Goal: Task Accomplishment & Management: Manage account settings

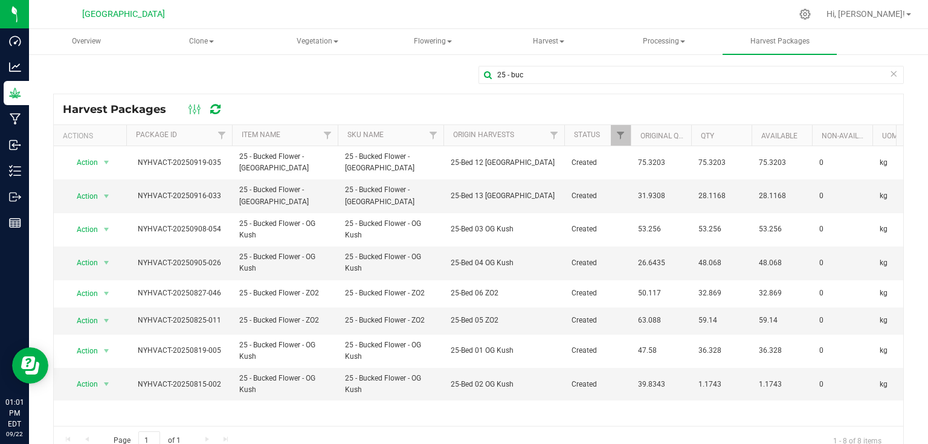
scroll to position [10, 0]
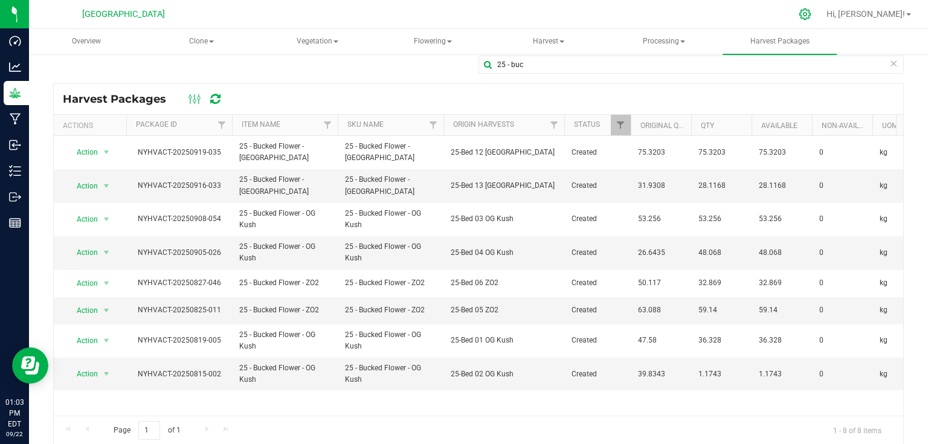
click at [821, 18] on div at bounding box center [805, 14] width 30 height 26
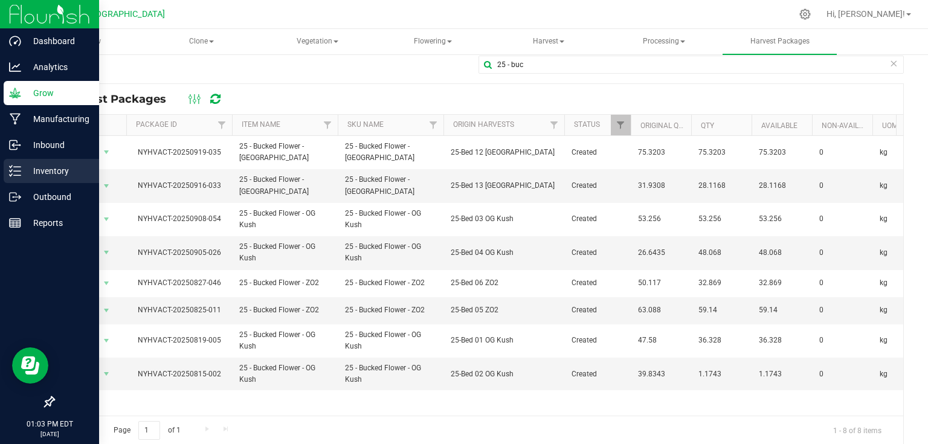
click at [24, 174] on p "Inventory" at bounding box center [57, 171] width 73 height 15
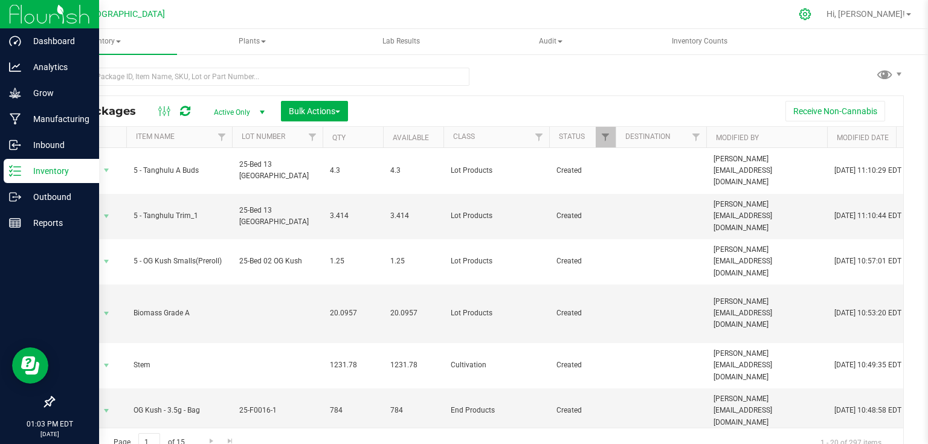
click at [812, 11] on icon at bounding box center [805, 14] width 13 height 13
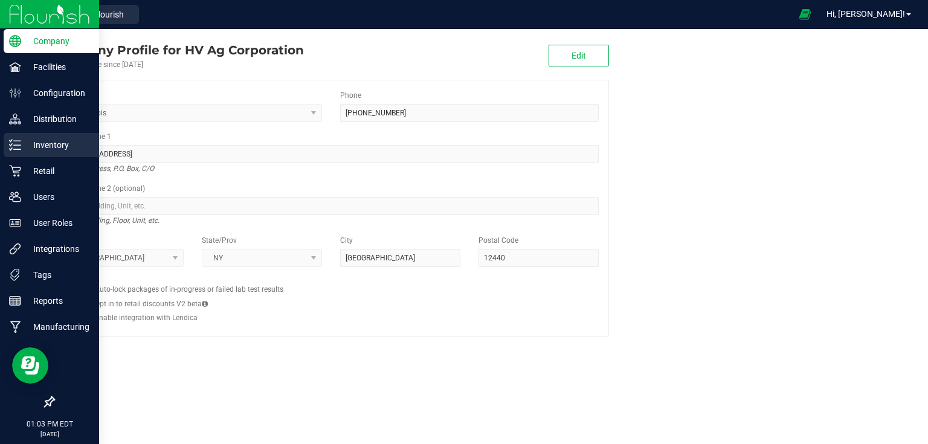
click at [24, 144] on p "Inventory" at bounding box center [57, 145] width 73 height 15
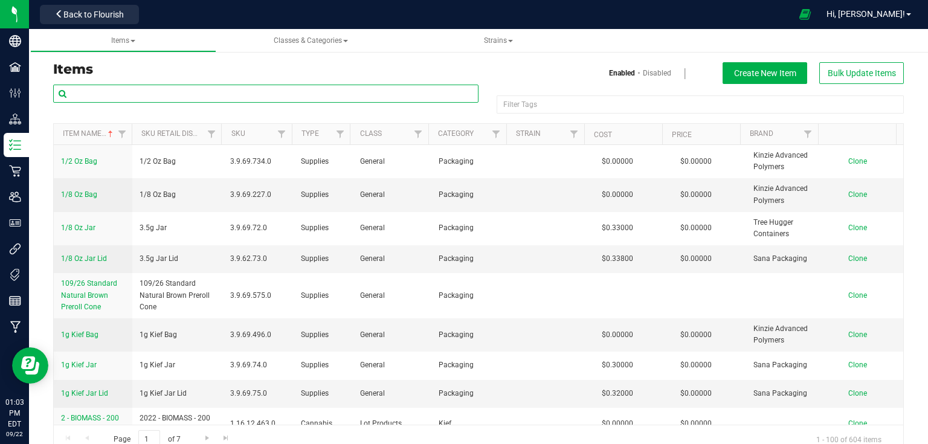
click at [123, 99] on input "text" at bounding box center [265, 94] width 425 height 18
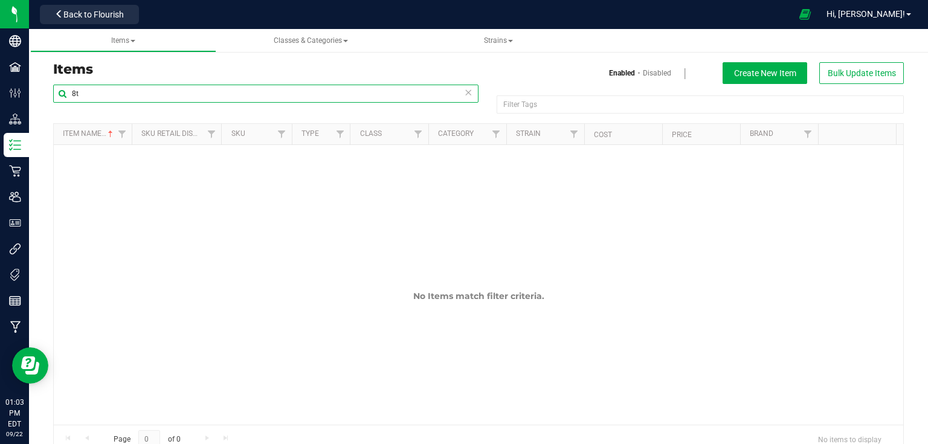
type input "8"
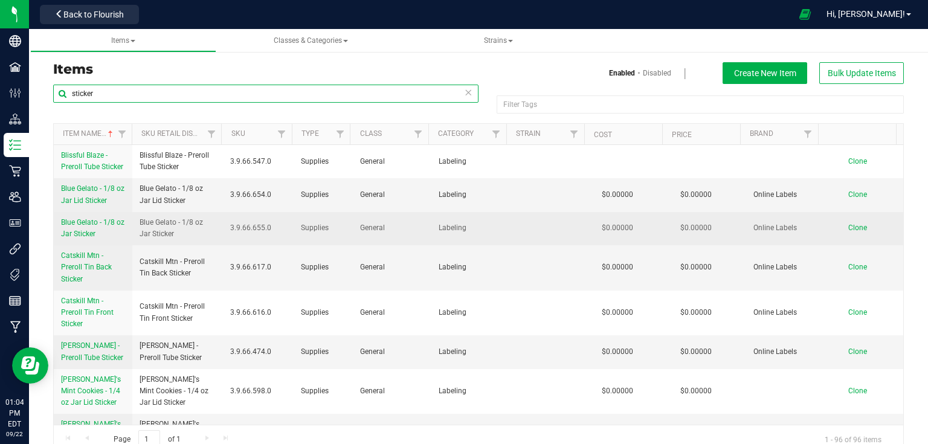
type input "sticker"
drag, startPoint x: 58, startPoint y: 216, endPoint x: 112, endPoint y: 231, distance: 56.6
click at [112, 231] on td "Blue Gelato - 1/8 oz Jar Sticker" at bounding box center [93, 228] width 79 height 33
copy span "Blue Gelato - 1/8 oz Jar Sticker"
click at [849, 229] on span "Clone" at bounding box center [857, 228] width 19 height 8
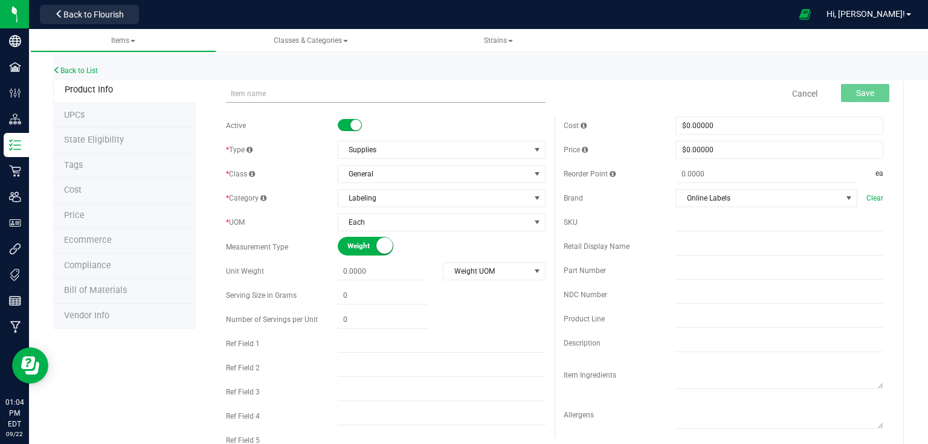
click at [456, 95] on input "text" at bounding box center [386, 94] width 320 height 18
click at [266, 92] on input "Blue Gelato - 1/8 oz Jar Sticker" at bounding box center [386, 94] width 320 height 18
type input "Lime Headbanger - 1/8 oz Jar Sticker"
click at [856, 92] on span "Save" at bounding box center [865, 93] width 18 height 10
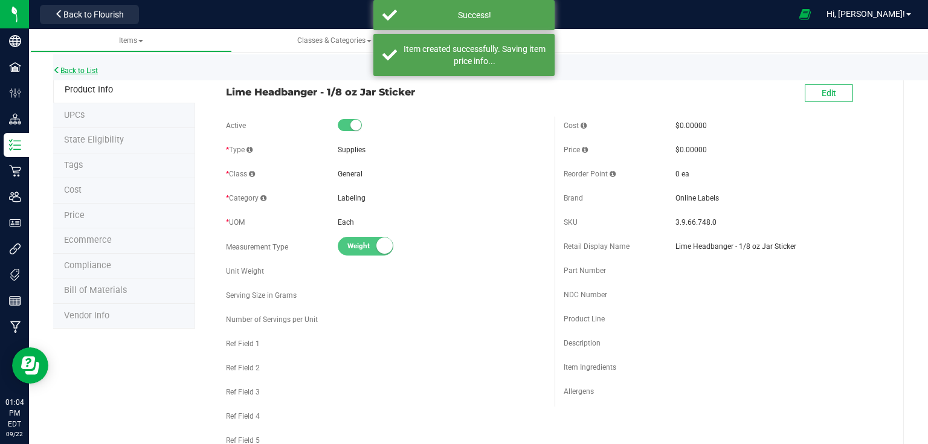
click at [87, 74] on link "Back to List" at bounding box center [75, 70] width 45 height 8
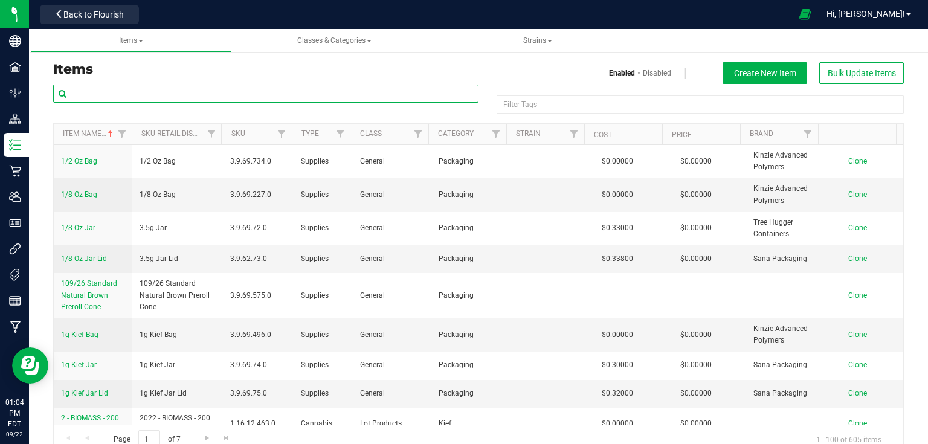
click at [172, 86] on input "text" at bounding box center [265, 94] width 425 height 18
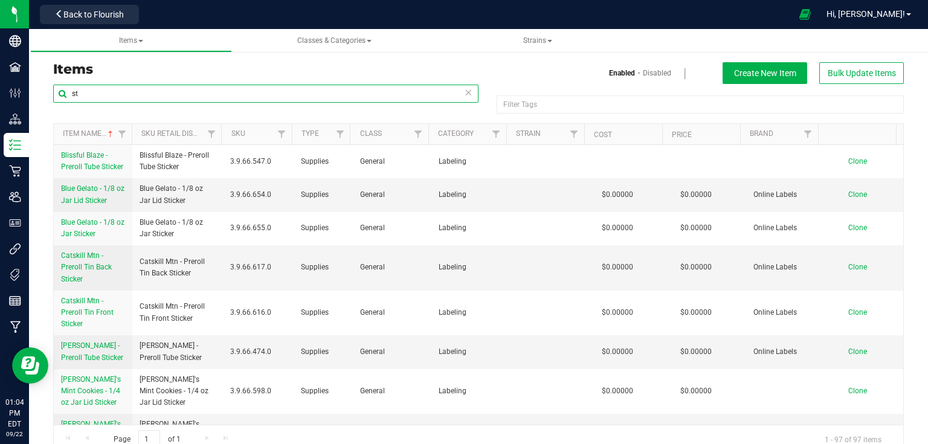
type input "s"
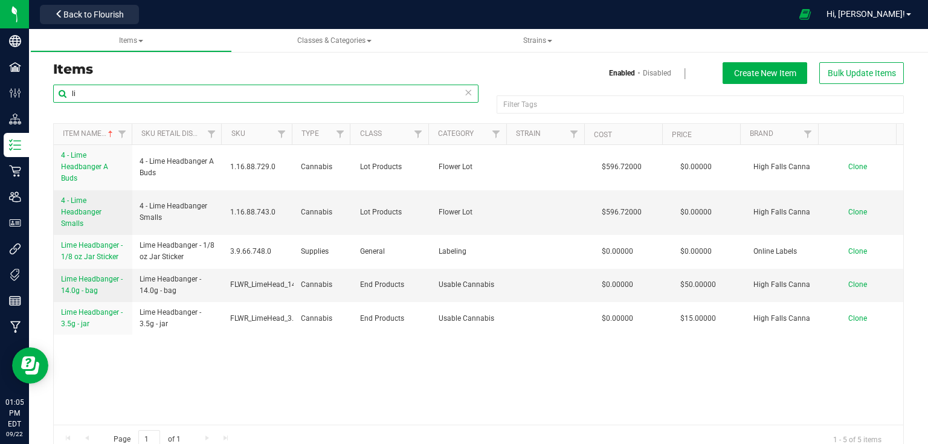
type input "l"
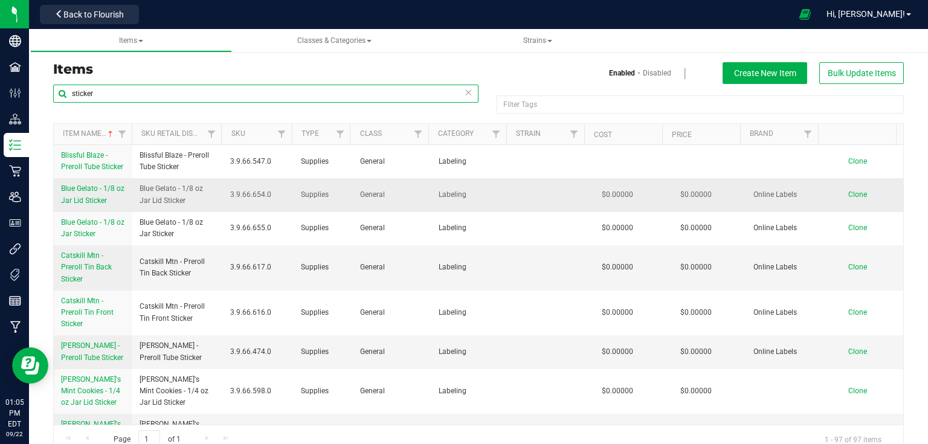
type input "sticker"
drag, startPoint x: 59, startPoint y: 180, endPoint x: 150, endPoint y: 210, distance: 95.5
click at [150, 210] on tr "Blue Gelato - 1/8 oz Jar Lid Sticker Blue Gelato - 1/8 oz Jar Lid Sticker 3.9.6…" at bounding box center [479, 194] width 850 height 33
copy span "Blue Gelato - 1/8 oz Jar Lid Sticker"
click at [848, 193] on span "Clone" at bounding box center [857, 194] width 19 height 8
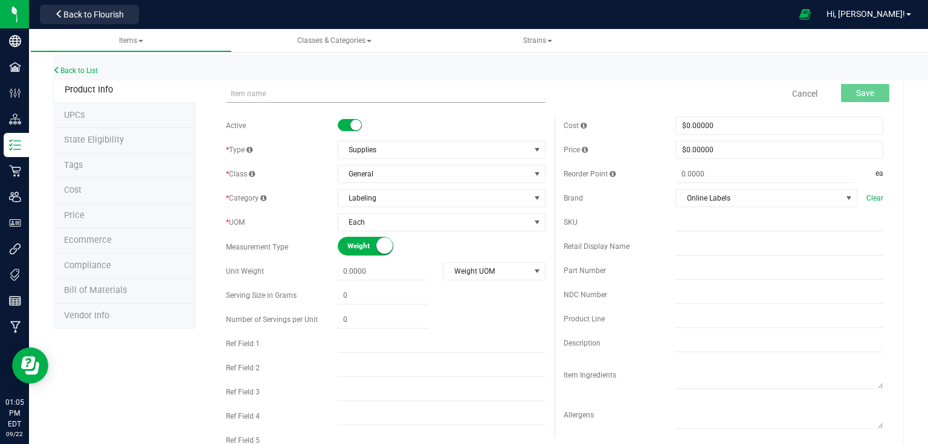
click at [282, 97] on input "text" at bounding box center [386, 94] width 320 height 18
click at [265, 89] on input "Blue Gelato - 1/8 oz Jar Lid Sticker" at bounding box center [386, 94] width 320 height 18
type input "Lime Headbanger - 1/8 oz Jar Lid Sticker"
click at [863, 91] on span "Save" at bounding box center [865, 93] width 18 height 10
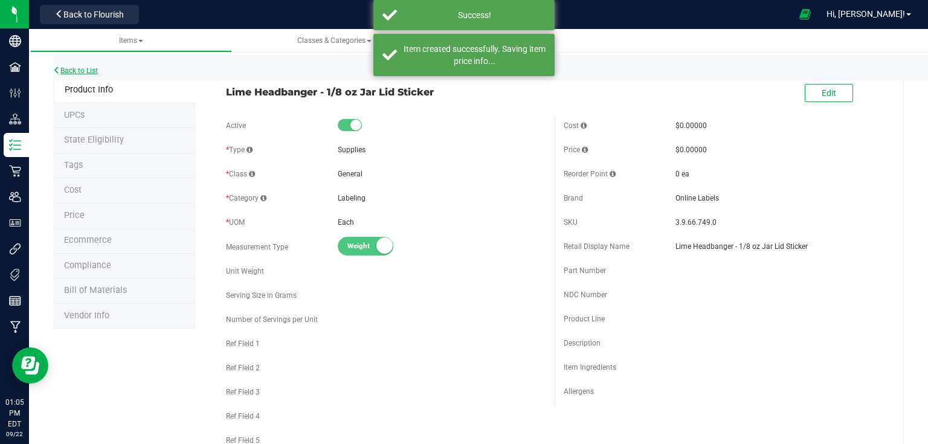
click at [83, 70] on link "Back to List" at bounding box center [75, 70] width 45 height 8
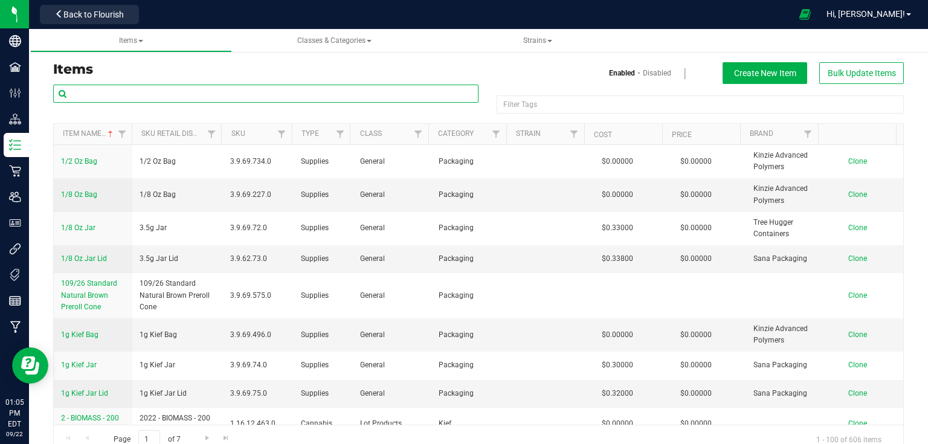
click at [132, 97] on input "text" at bounding box center [265, 94] width 425 height 18
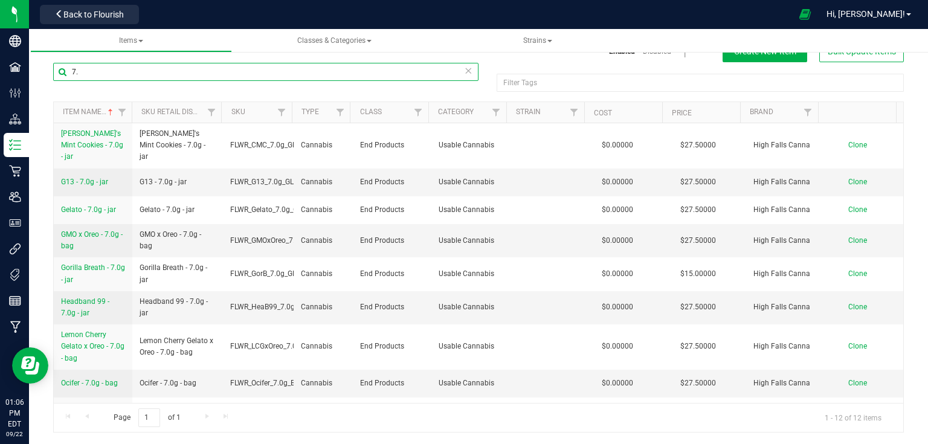
type input "7"
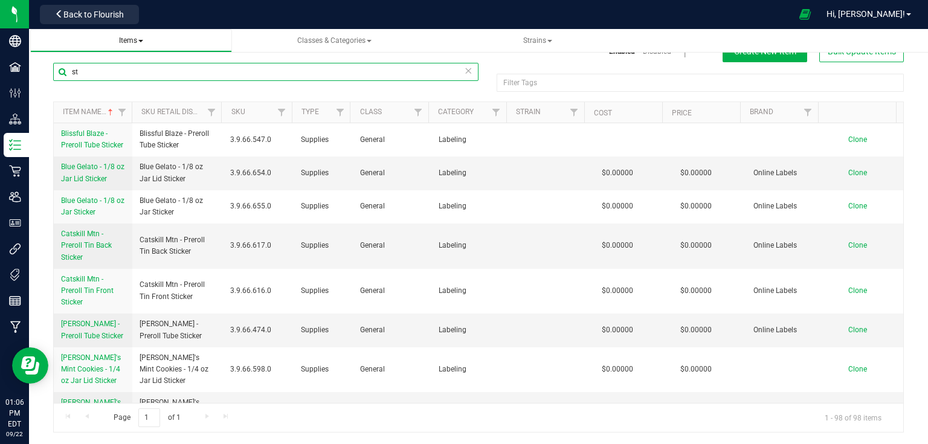
type input "s"
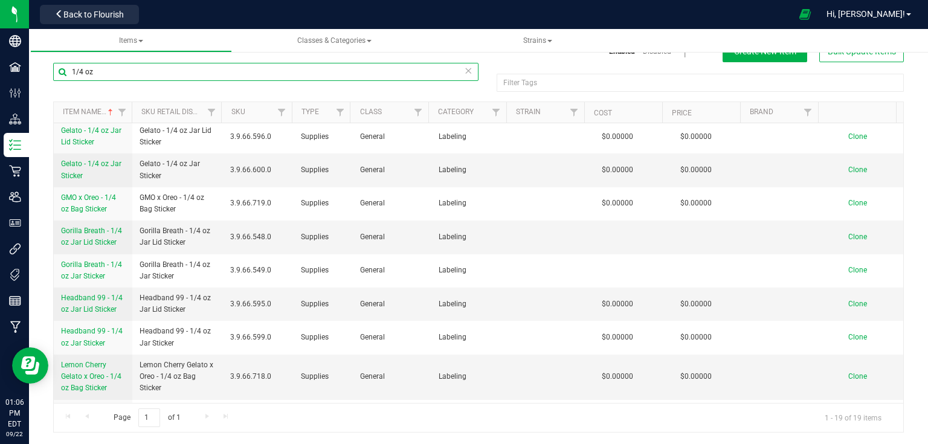
scroll to position [193, 0]
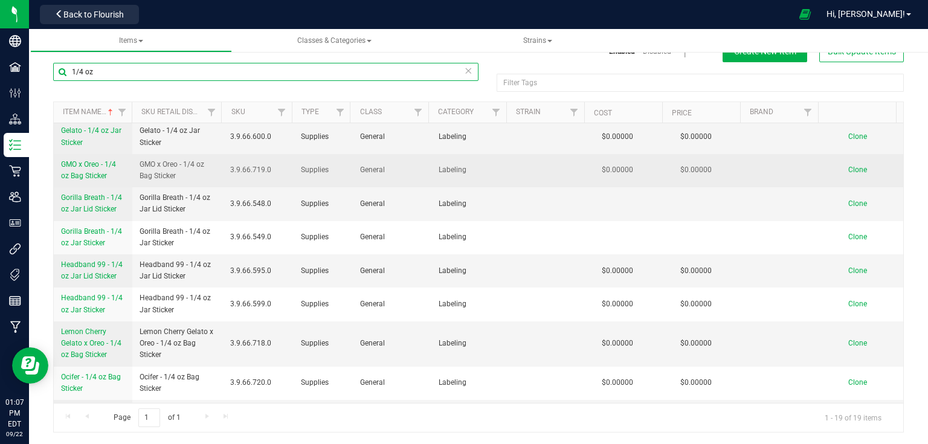
type input "1/4 oz"
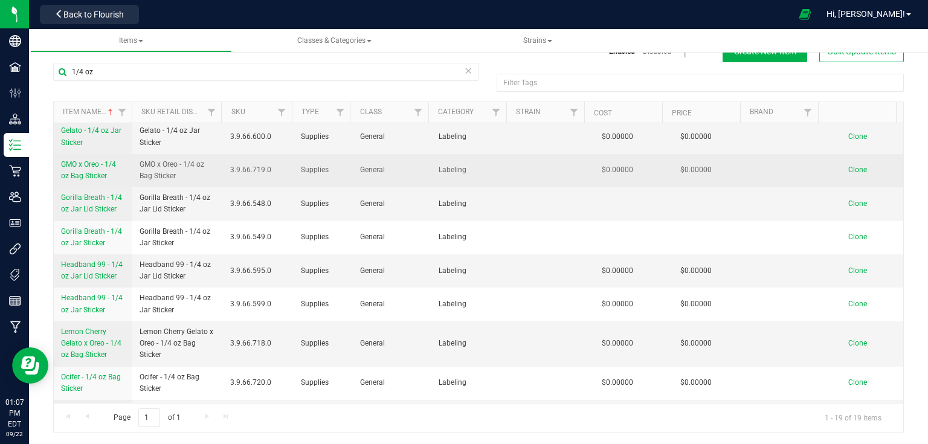
drag, startPoint x: 58, startPoint y: 157, endPoint x: 117, endPoint y: 172, distance: 61.0
click at [117, 172] on td "GMO x Oreo - 1/4 oz Bag Sticker" at bounding box center [93, 170] width 79 height 33
copy span "GMO x Oreo - 1/4 oz Bag Sticker"
click at [848, 169] on span "Clone" at bounding box center [857, 170] width 19 height 8
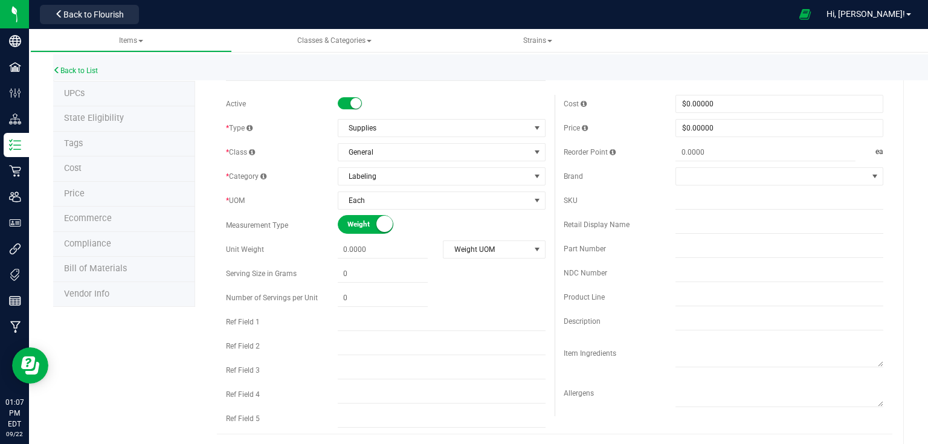
click at [373, 65] on div "Back to List" at bounding box center [517, 67] width 928 height 26
click at [338, 71] on div "Back to List" at bounding box center [517, 67] width 928 height 26
click at [249, 68] on div "Back to List" at bounding box center [517, 67] width 928 height 26
click at [249, 69] on div "Back to List" at bounding box center [517, 67] width 928 height 26
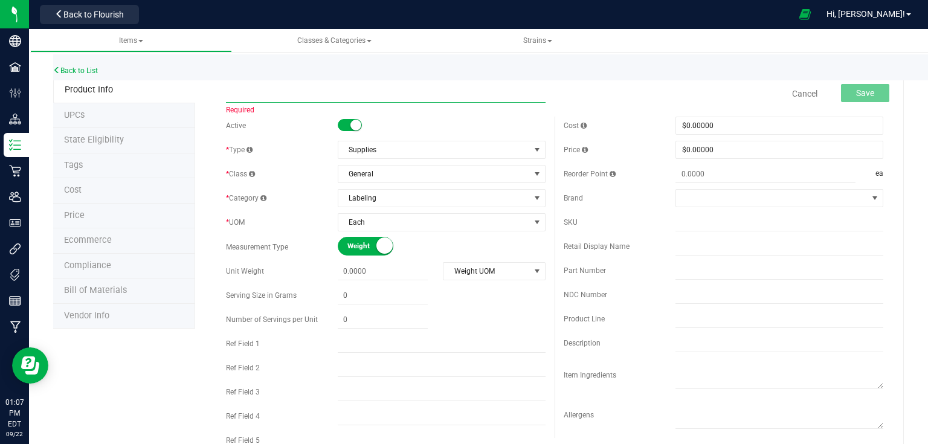
click at [261, 94] on input "text" at bounding box center [386, 94] width 320 height 18
paste input "GMO x Oreo - 1/4 oz Bag Sticker"
click at [266, 91] on input "GMO x Oreo - 1/4 oz Bag Sticker" at bounding box center [386, 94] width 320 height 18
type input "OG Kush - 1/4 oz Bag Sticker"
drag, startPoint x: 851, startPoint y: 84, endPoint x: 890, endPoint y: 102, distance: 41.9
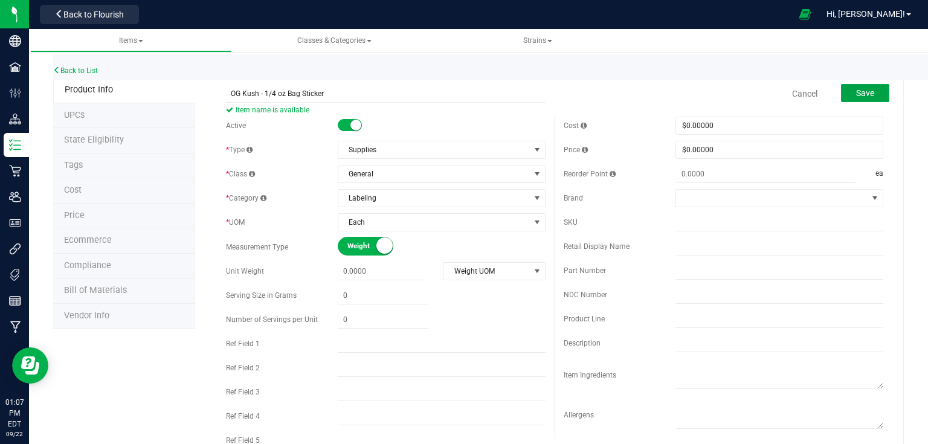
click at [880, 91] on button "Save" at bounding box center [865, 93] width 48 height 18
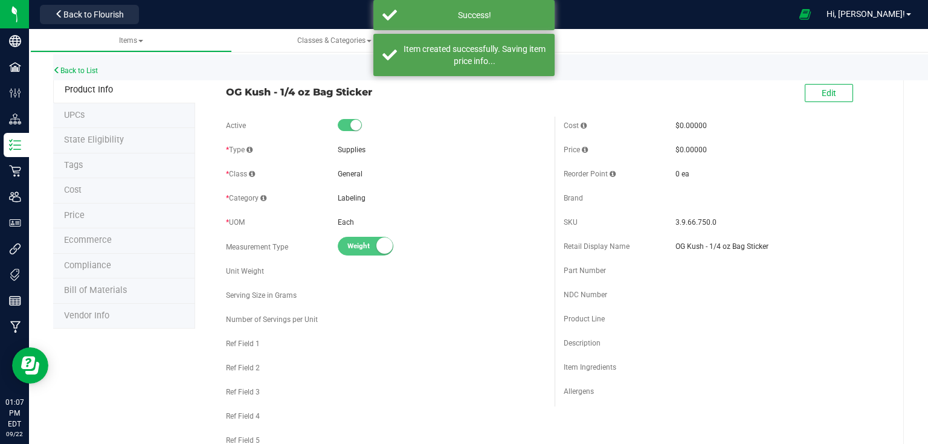
click at [92, 76] on div "Back to List" at bounding box center [517, 67] width 928 height 26
click at [92, 71] on link "Back to List" at bounding box center [75, 70] width 45 height 8
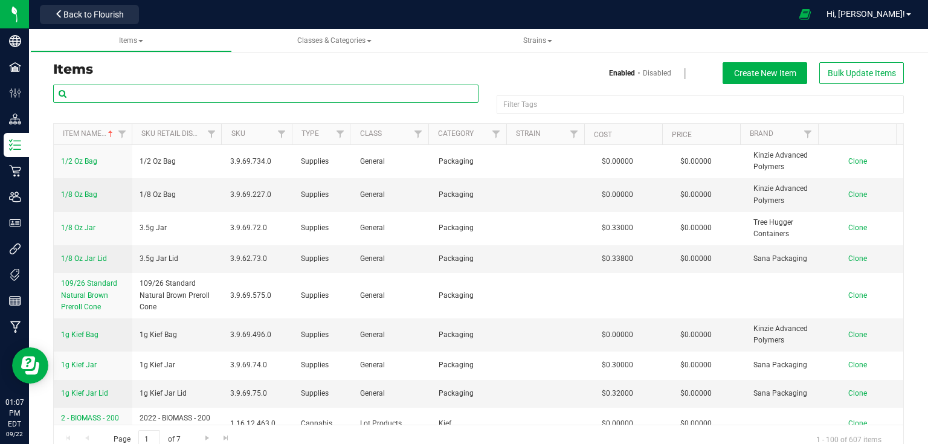
click at [128, 97] on input "text" at bounding box center [265, 94] width 425 height 18
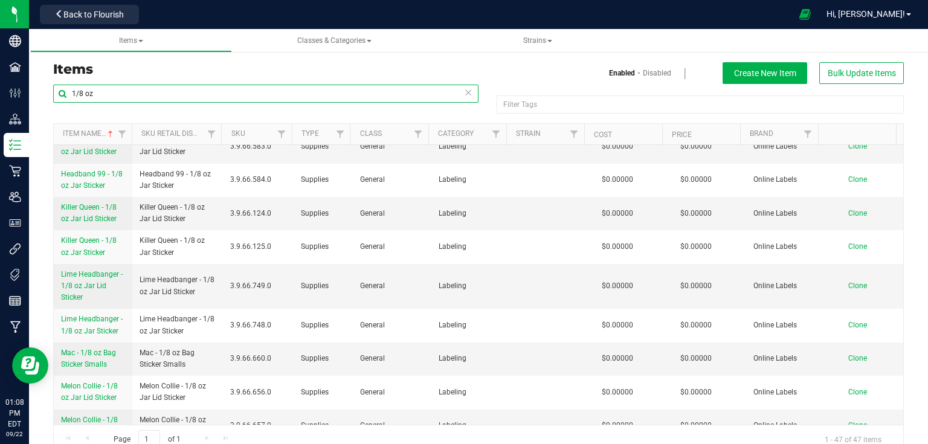
scroll to position [725, 0]
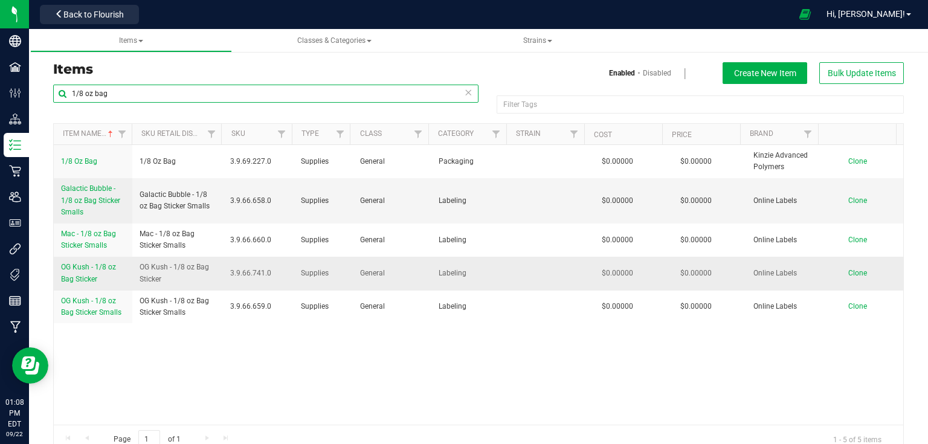
type input "1/8 oz bag"
drag, startPoint x: 59, startPoint y: 265, endPoint x: 124, endPoint y: 283, distance: 67.6
click at [124, 283] on td "OG Kush - 1/8 oz Bag Sticker" at bounding box center [93, 273] width 79 height 33
copy span "OG Kush - 1/8 oz Bag Sticker"
click at [848, 270] on span "Clone" at bounding box center [857, 273] width 19 height 8
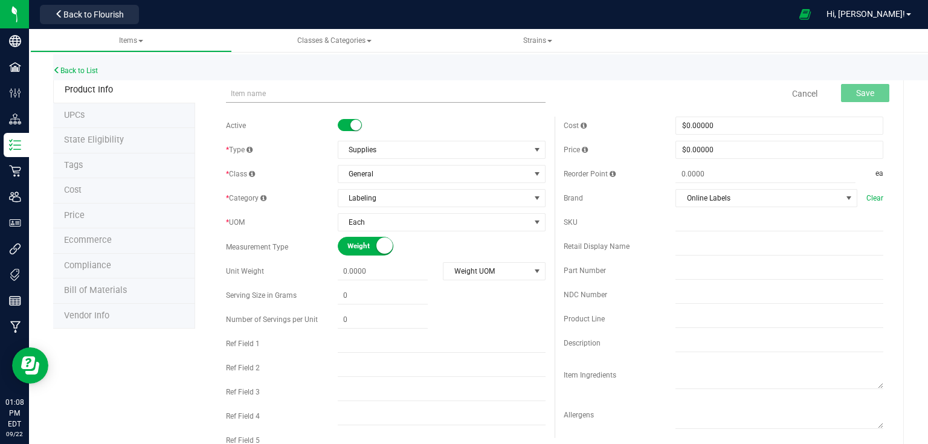
click at [278, 90] on input "text" at bounding box center [386, 94] width 320 height 18
click at [257, 93] on input "OG Kush - 1/8 oz Bag Sticker" at bounding box center [386, 94] width 320 height 18
type input "Tanghulu - 1/8 oz Bag Sticker"
click at [863, 97] on span "Save" at bounding box center [865, 93] width 18 height 10
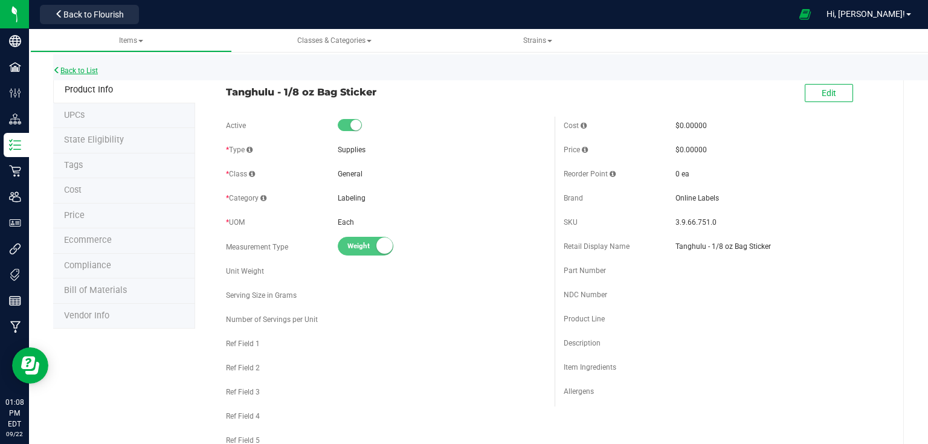
click at [95, 68] on link "Back to List" at bounding box center [75, 70] width 45 height 8
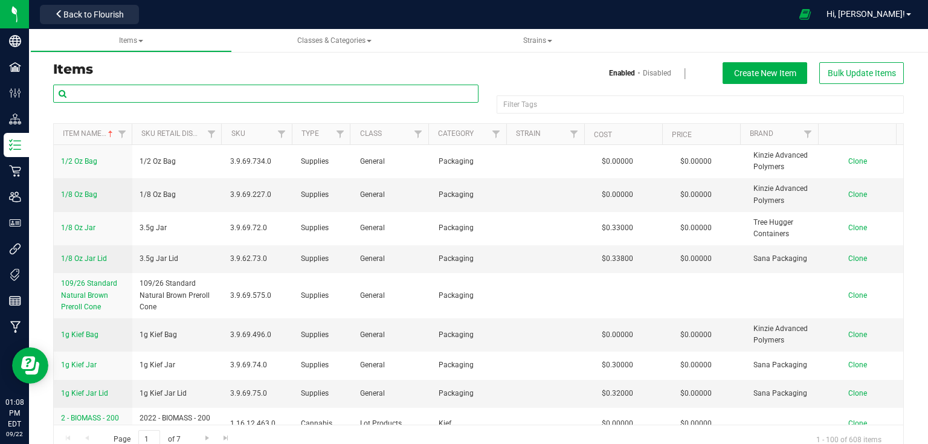
click at [215, 90] on input "text" at bounding box center [265, 94] width 425 height 18
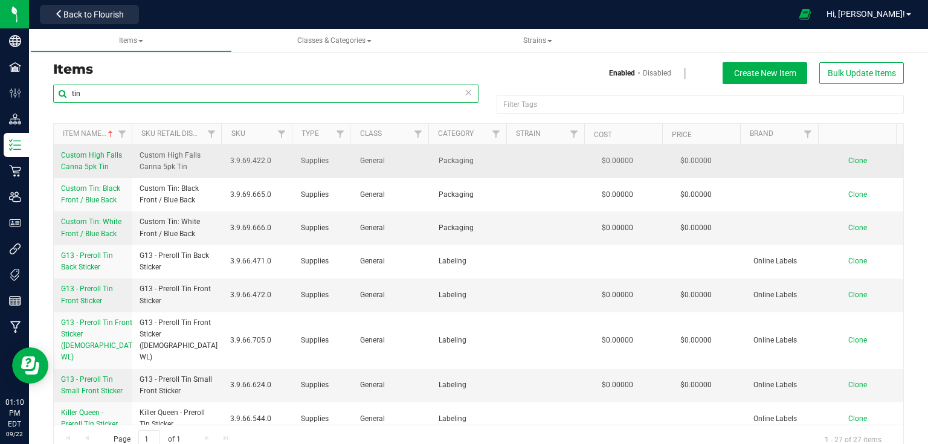
scroll to position [435, 0]
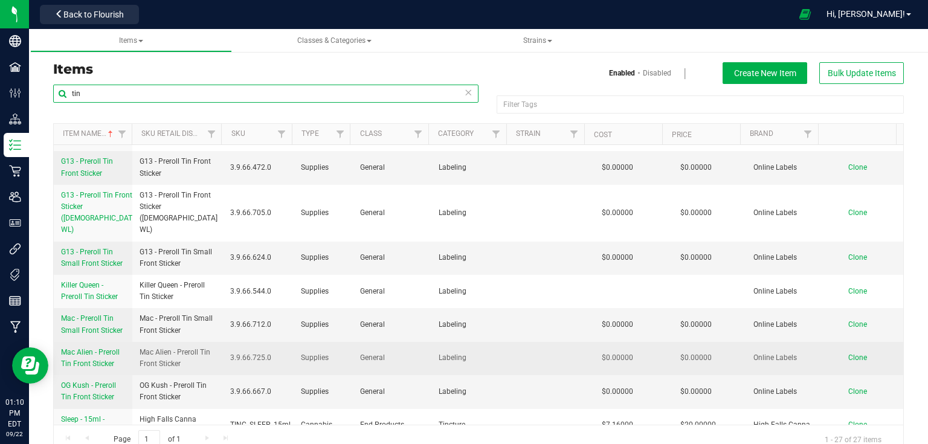
type input "tin"
drag, startPoint x: 59, startPoint y: 335, endPoint x: 115, endPoint y: 347, distance: 57.6
click at [115, 347] on td "Mac Alien - Preroll Tin Front Sticker" at bounding box center [93, 358] width 79 height 33
copy span "Mac Alien - Preroll Tin Front Sticker"
click at [851, 354] on span "Clone" at bounding box center [857, 358] width 19 height 8
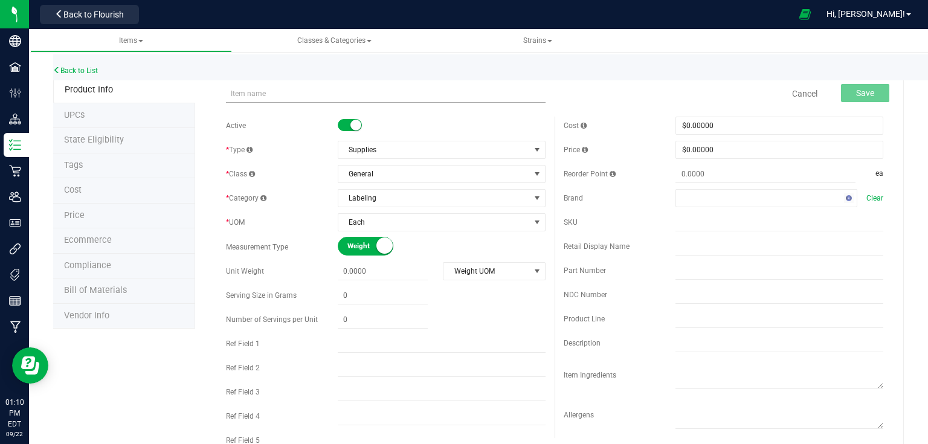
click at [309, 91] on input "text" at bounding box center [386, 94] width 320 height 18
type input "M"
click at [283, 90] on input "Dynamic Doob 7pack Tin Sticker" at bounding box center [386, 94] width 320 height 18
type input "Dynamic Doob 7 pack Tin Sticker"
click at [854, 82] on div "Save" at bounding box center [856, 94] width 66 height 25
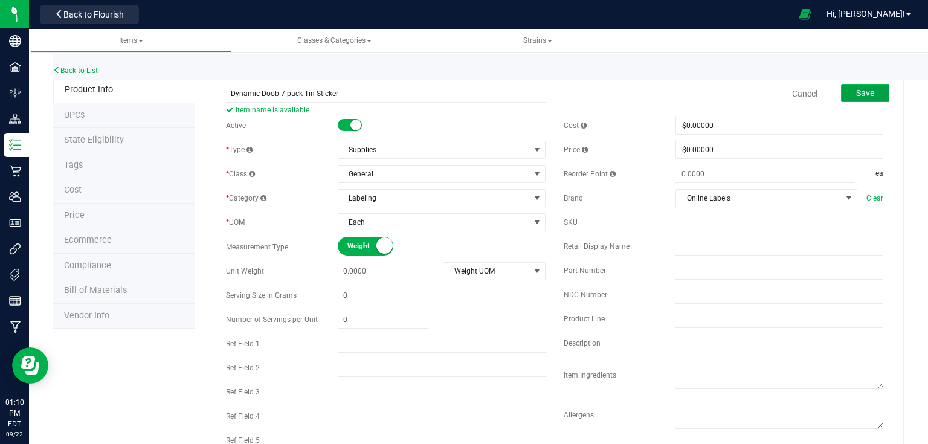
click at [872, 95] on button "Save" at bounding box center [865, 93] width 48 height 18
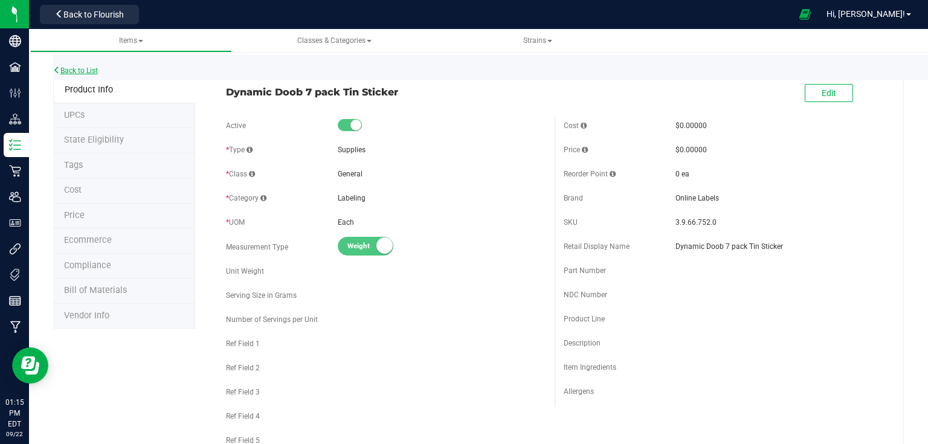
click at [67, 71] on link "Back to List" at bounding box center [75, 70] width 45 height 8
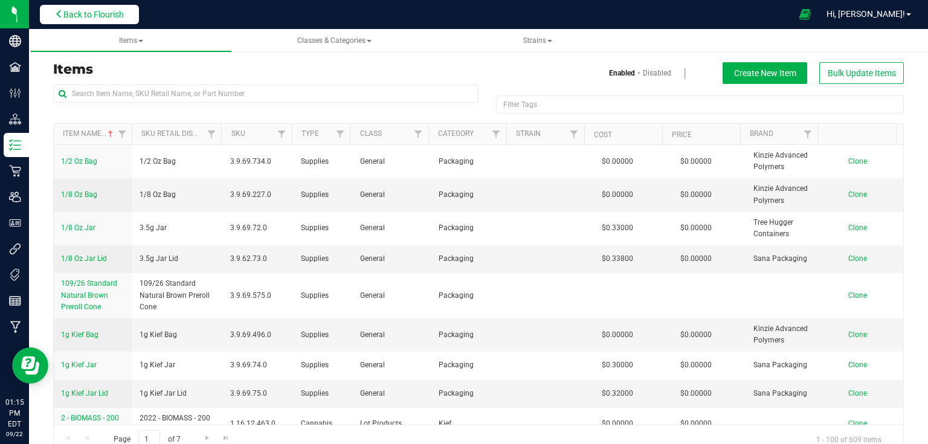
click at [114, 16] on span "Back to Flourish" at bounding box center [93, 15] width 60 height 10
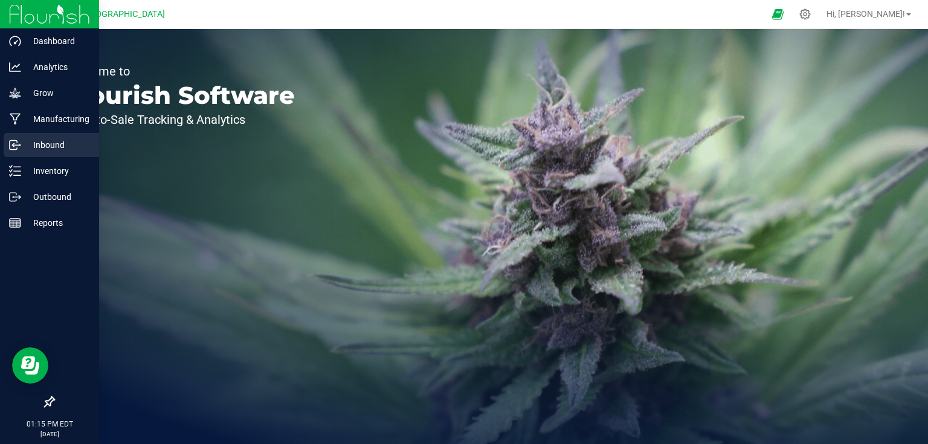
click at [57, 150] on p "Inbound" at bounding box center [57, 145] width 73 height 15
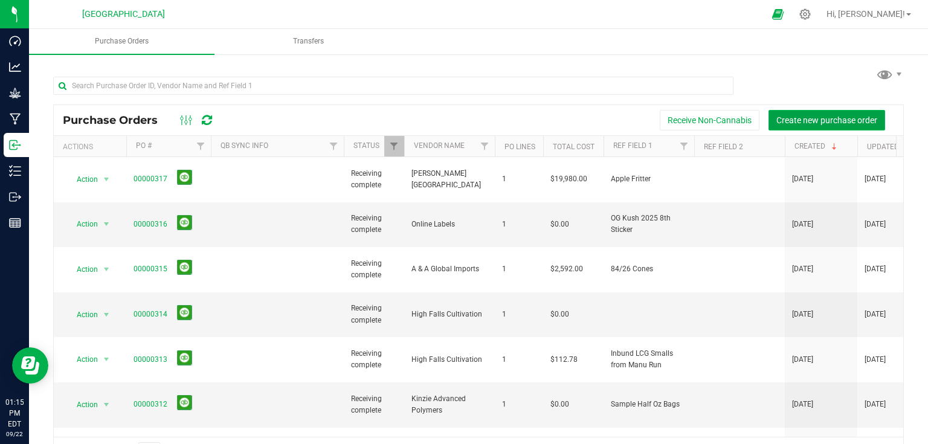
click at [825, 118] on span "Create new purchase order" at bounding box center [827, 120] width 101 height 10
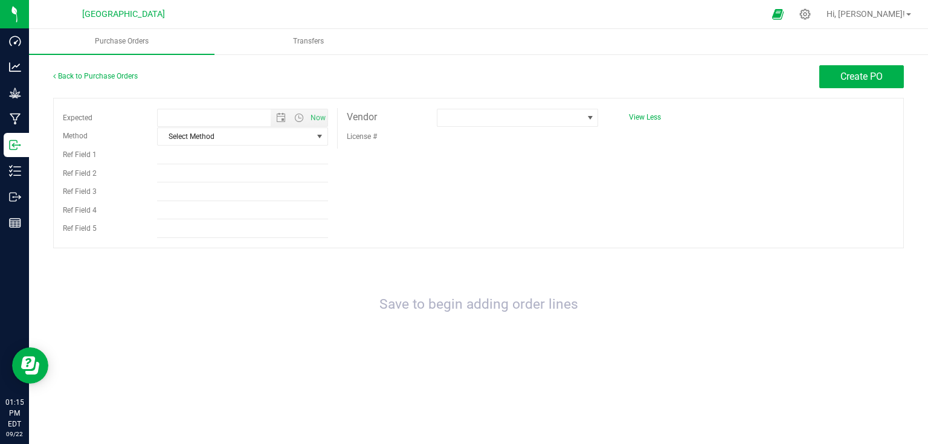
type input "[DATE] 1:15 PM"
click at [533, 118] on span at bounding box center [511, 117] width 146 height 17
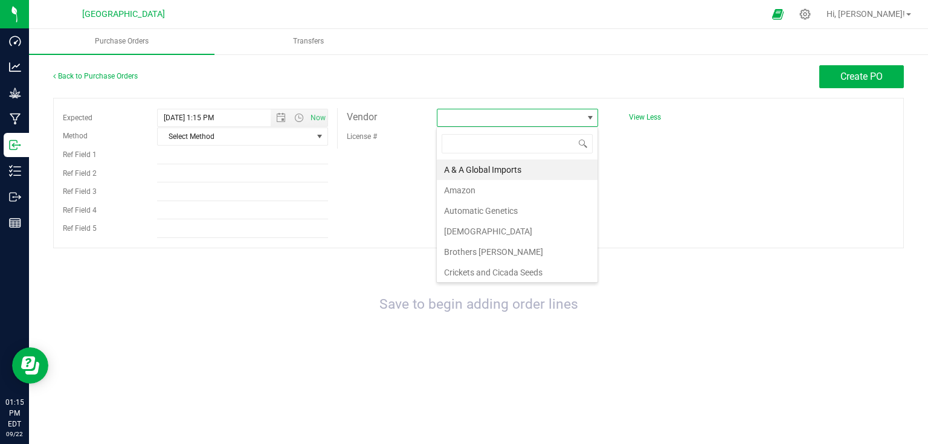
scroll to position [18, 162]
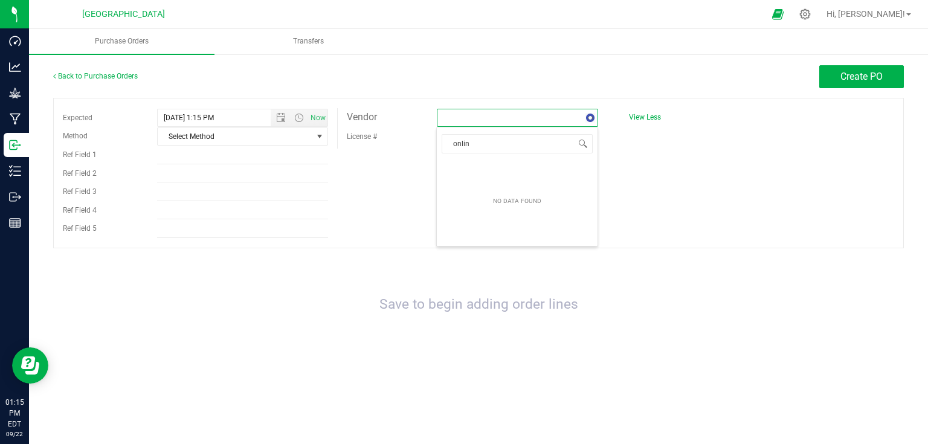
type input "online"
click at [500, 184] on div "Expected [DATE] 1:15 PM Now Method Select Method Select Method USPS UPS FedEx L…" at bounding box center [478, 173] width 851 height 150
click at [506, 177] on div "Expected [DATE] 1:15 PM Now Method Select Method Select Method USPS UPS FedEx L…" at bounding box center [478, 173] width 851 height 150
click at [510, 123] on span at bounding box center [511, 117] width 146 height 17
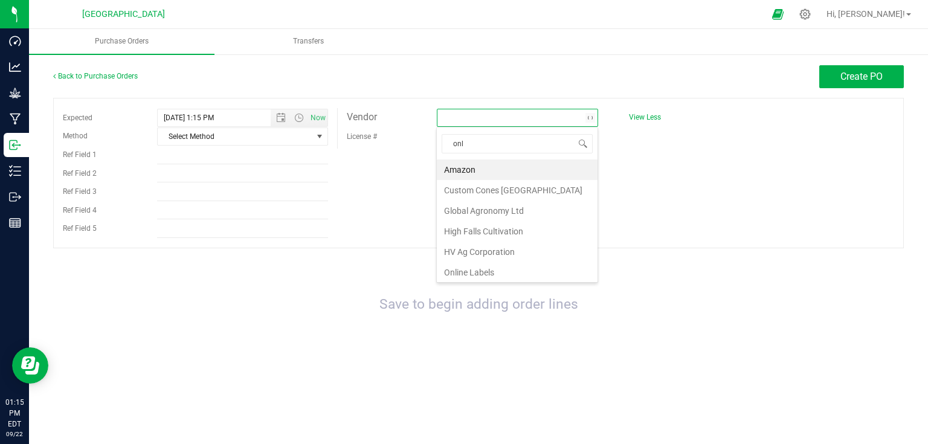
type input "onli"
click at [498, 172] on li "Online Labels" at bounding box center [517, 170] width 161 height 21
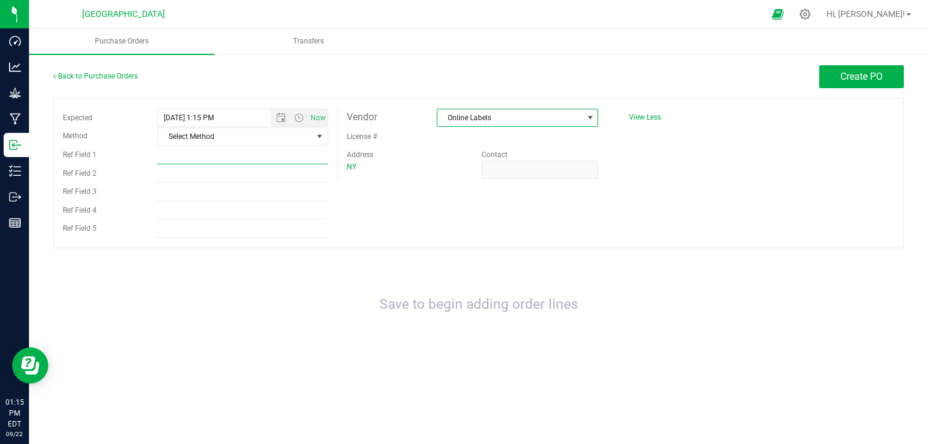
click at [218, 155] on input "Ref Field 1" at bounding box center [242, 155] width 170 height 18
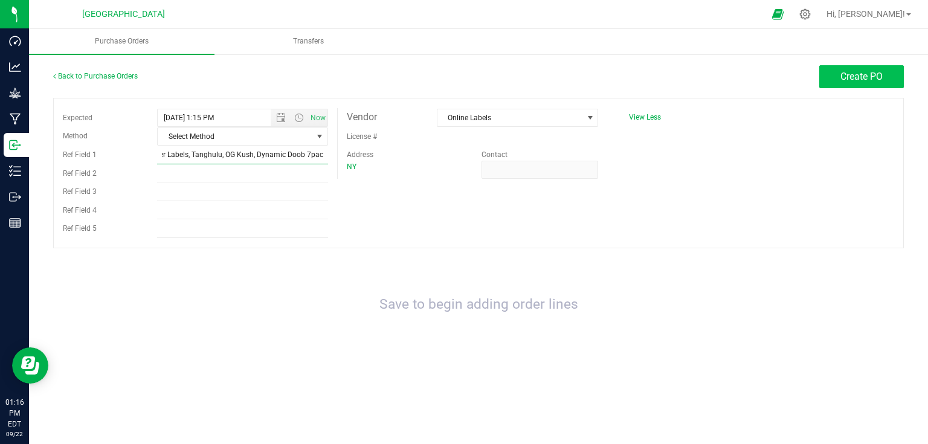
type input "Lime Headbanger Labels, Tanghulu, OG Kush, Dynamic Doob 7pack"
click at [850, 73] on span "Create PO" at bounding box center [862, 76] width 42 height 11
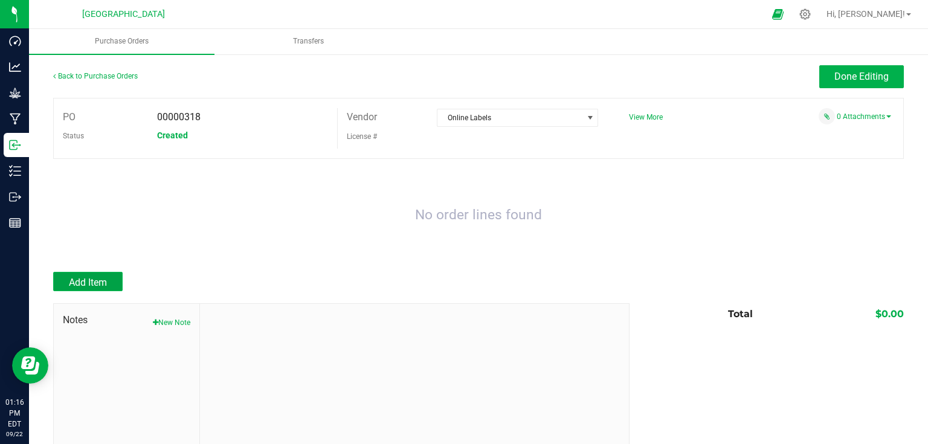
click at [105, 289] on button "Add Item" at bounding box center [87, 281] width 69 height 19
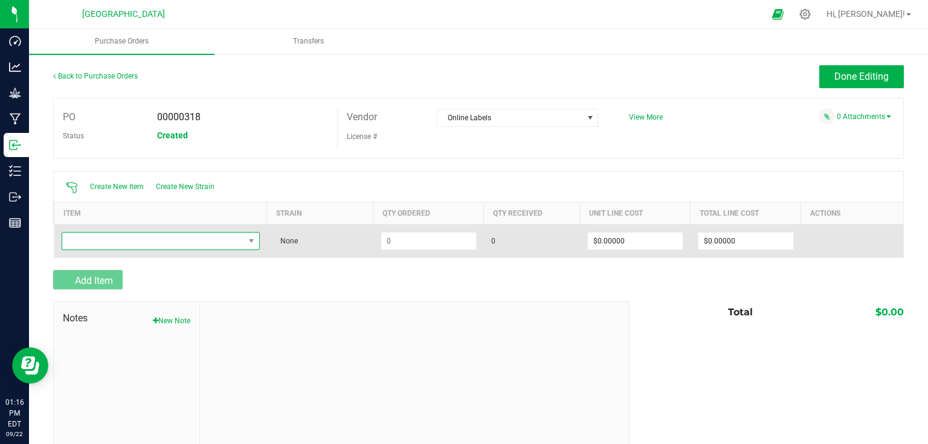
click at [149, 247] on span "NO DATA FOUND" at bounding box center [153, 241] width 182 height 17
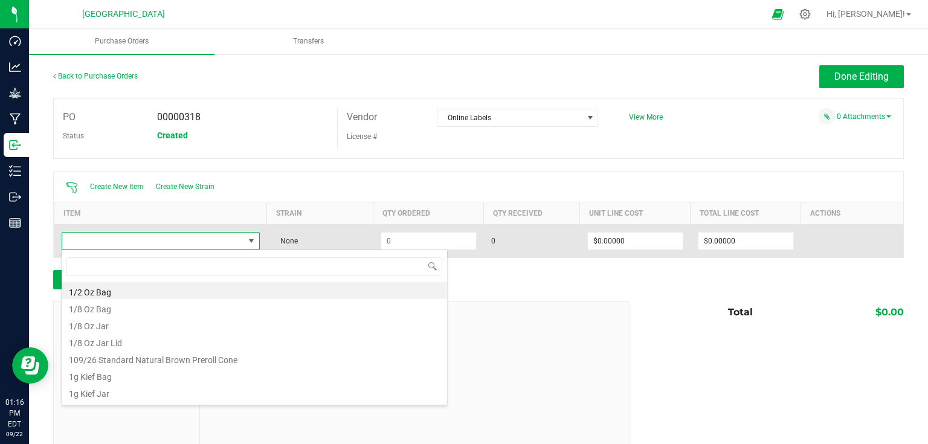
scroll to position [18, 195]
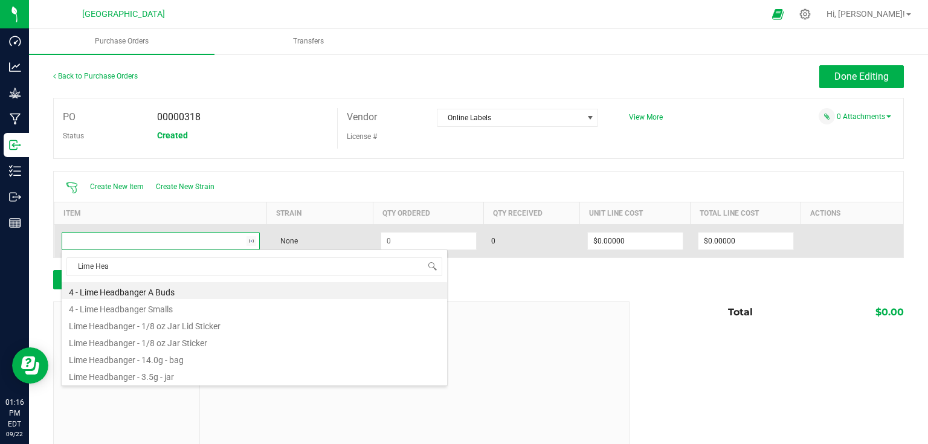
type input "Lime Head"
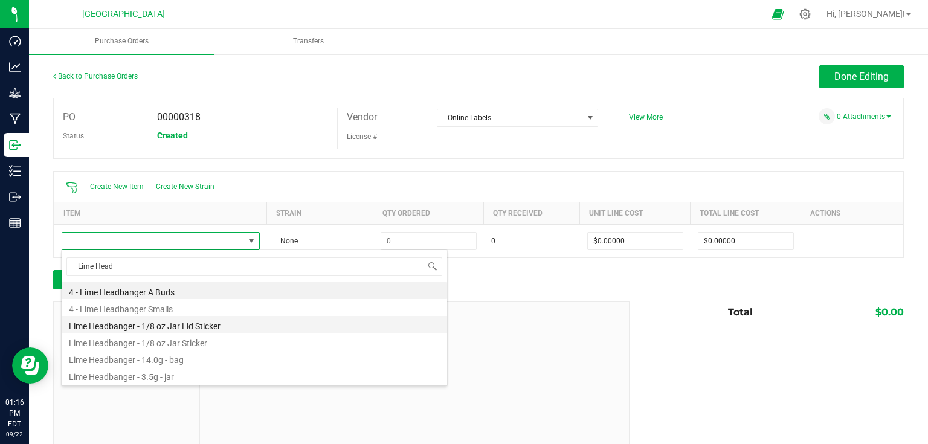
click at [242, 321] on li "Lime Headbanger - 1/8 oz Jar Lid Sticker" at bounding box center [255, 324] width 386 height 17
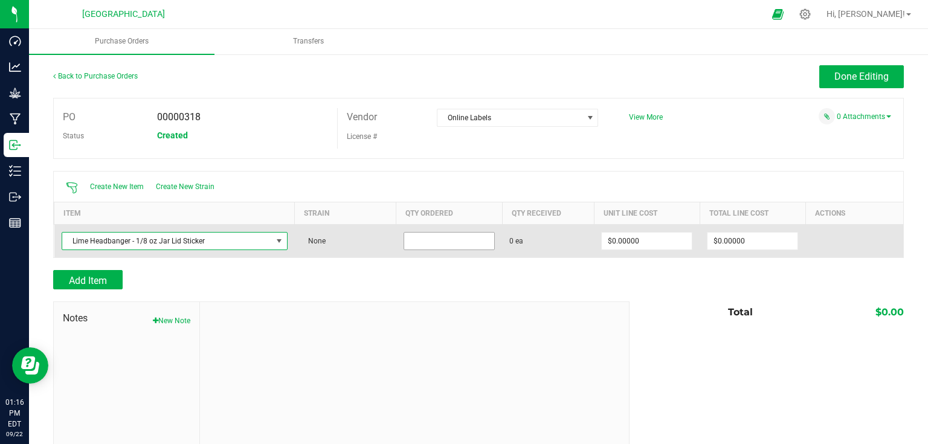
click at [427, 234] on input at bounding box center [449, 241] width 90 height 17
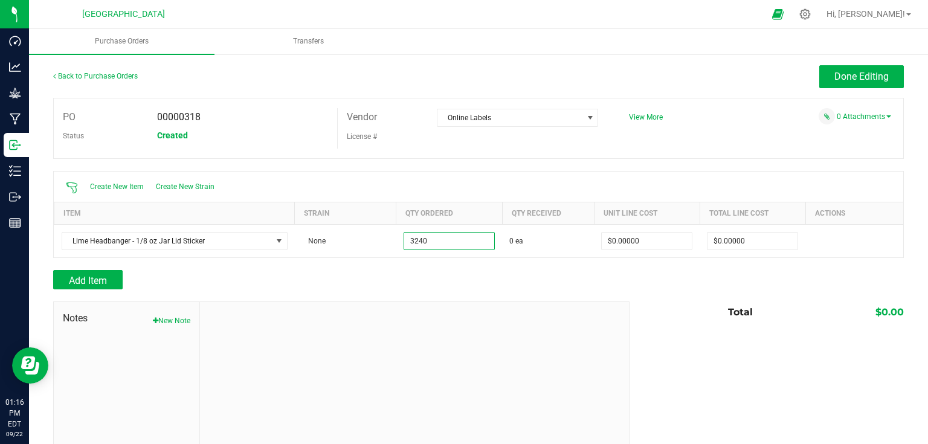
type input "3240 ea"
click at [616, 324] on div at bounding box center [414, 383] width 429 height 162
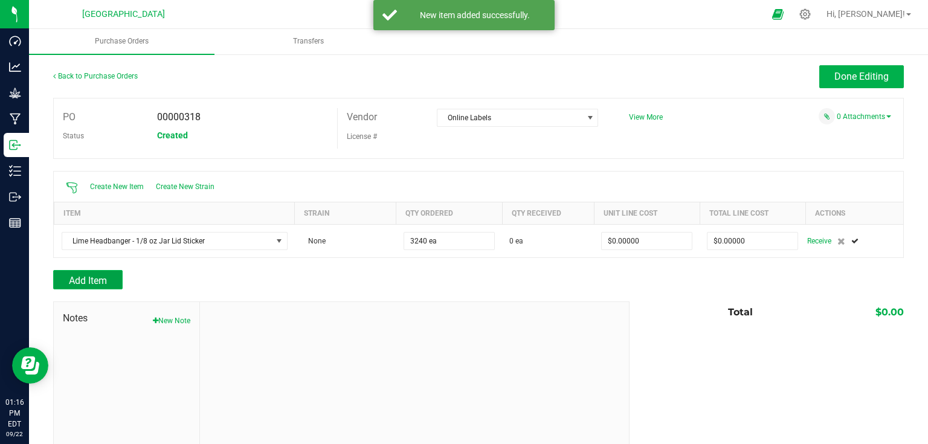
click at [103, 280] on span "Add Item" at bounding box center [88, 280] width 38 height 11
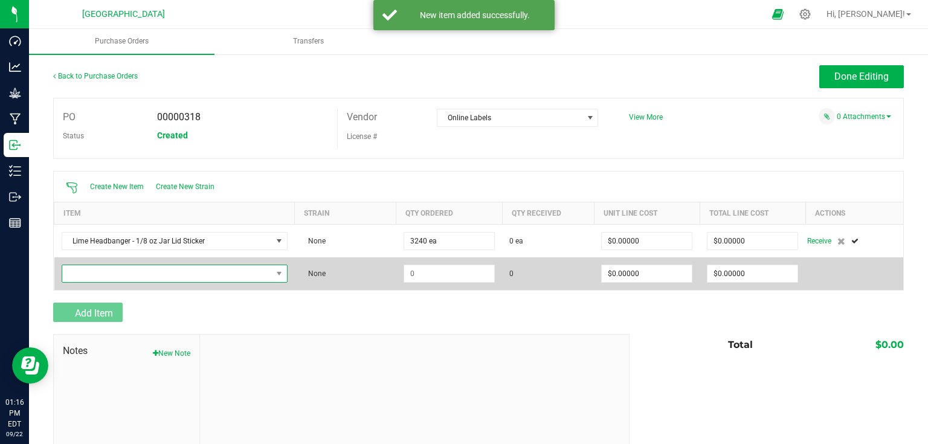
click at [107, 265] on span "NO DATA FOUND" at bounding box center [167, 273] width 210 height 17
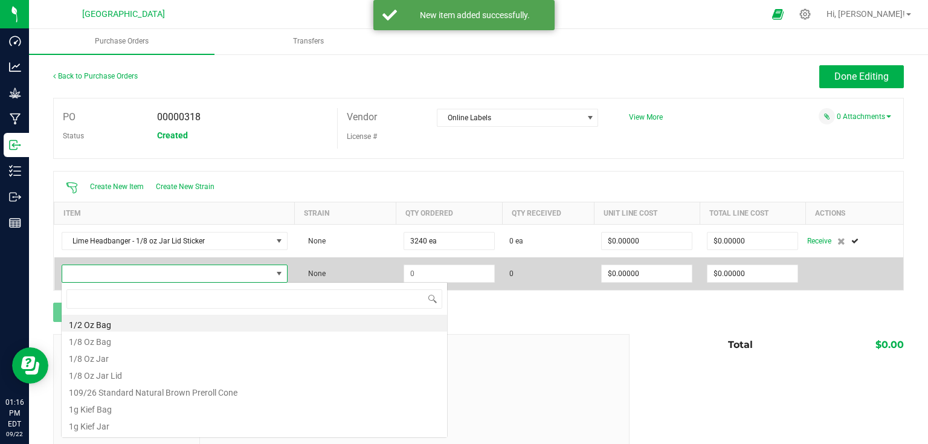
scroll to position [18, 221]
type input "lime"
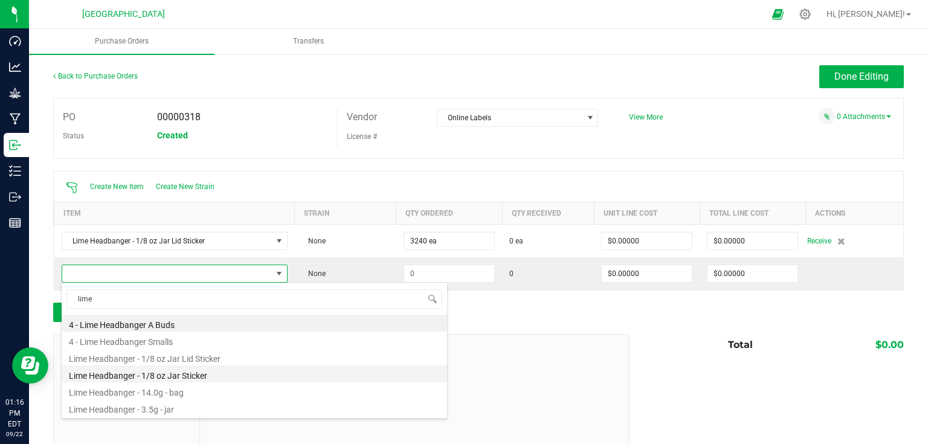
click at [215, 377] on li "Lime Headbanger - 1/8 oz Jar Sticker" at bounding box center [255, 374] width 386 height 17
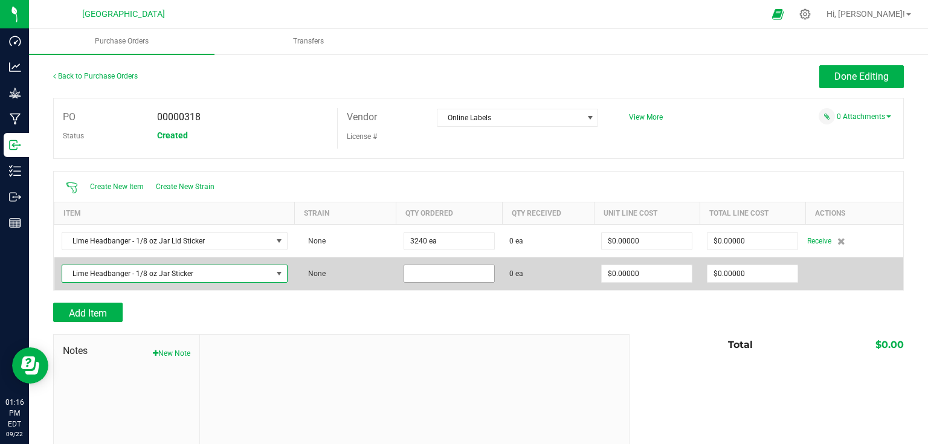
click at [435, 277] on input at bounding box center [449, 273] width 90 height 17
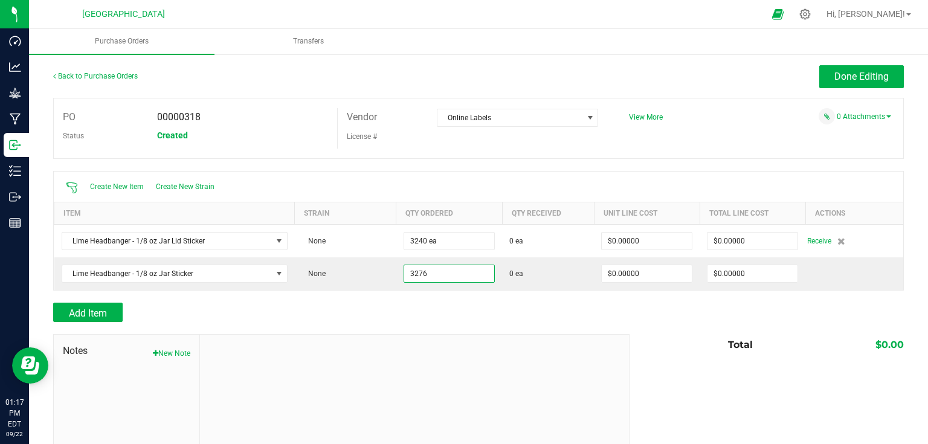
type input "3276 ea"
click at [532, 319] on div "Add Item" at bounding box center [336, 312] width 567 height 19
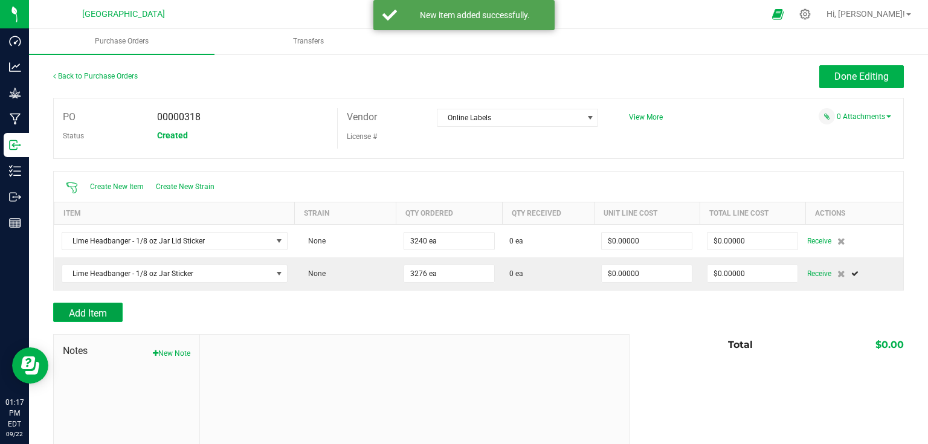
click at [98, 315] on span "Add Item" at bounding box center [88, 313] width 38 height 11
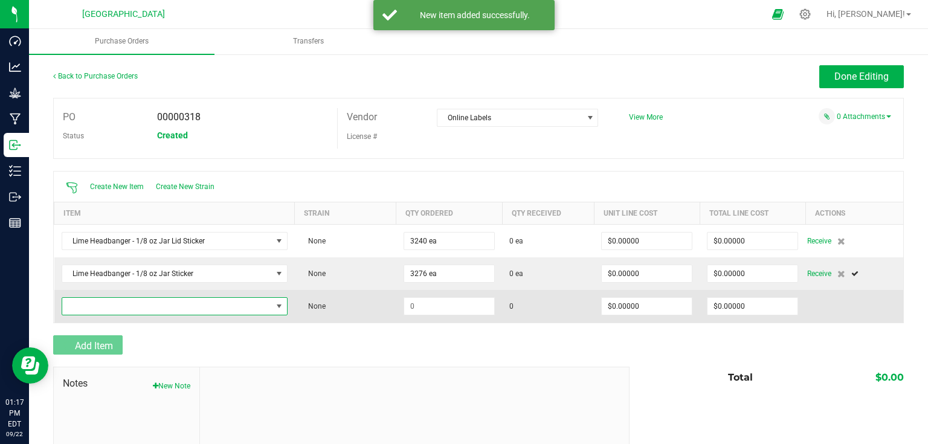
click at [118, 305] on span "NO DATA FOUND" at bounding box center [167, 306] width 210 height 17
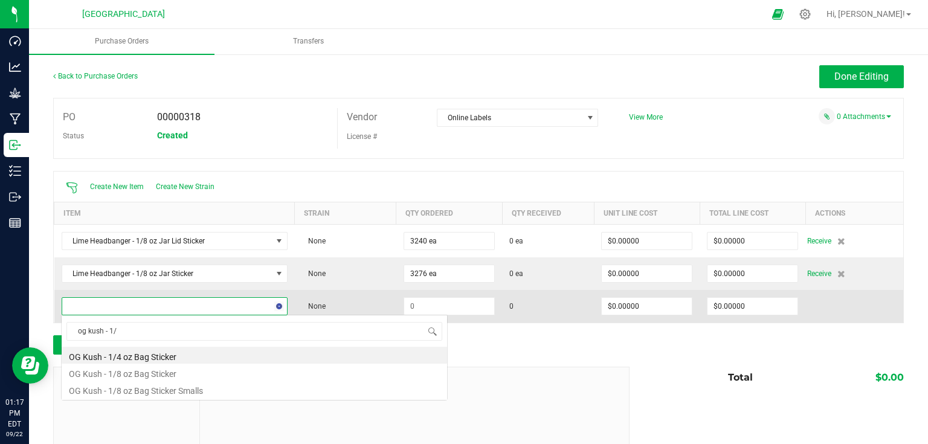
type input "og kush - 1/4"
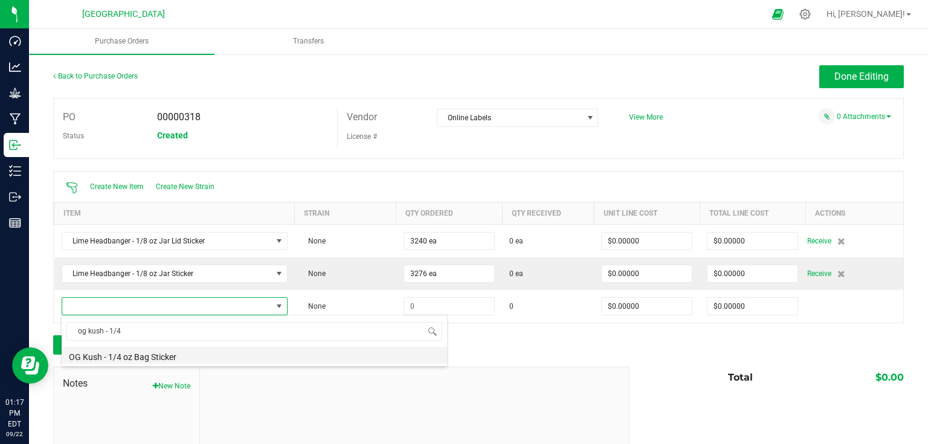
click at [143, 350] on li "OG Kush - 1/4 oz Bag Sticker" at bounding box center [255, 355] width 386 height 17
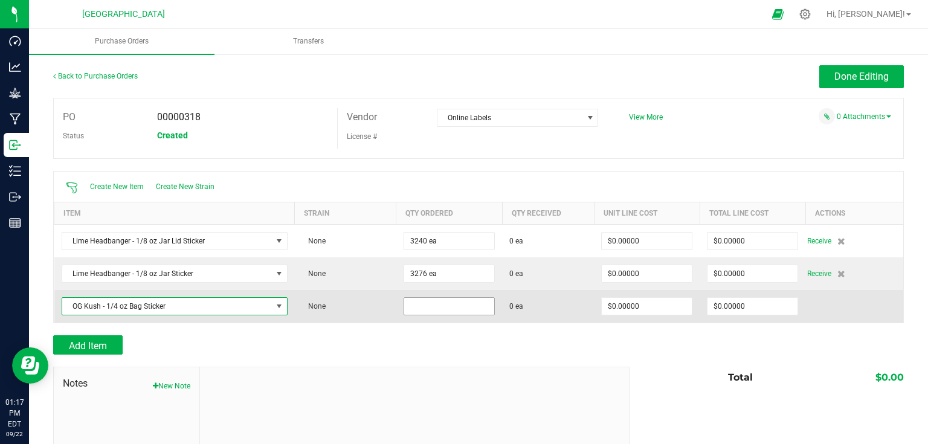
click at [459, 298] on input at bounding box center [449, 306] width 90 height 17
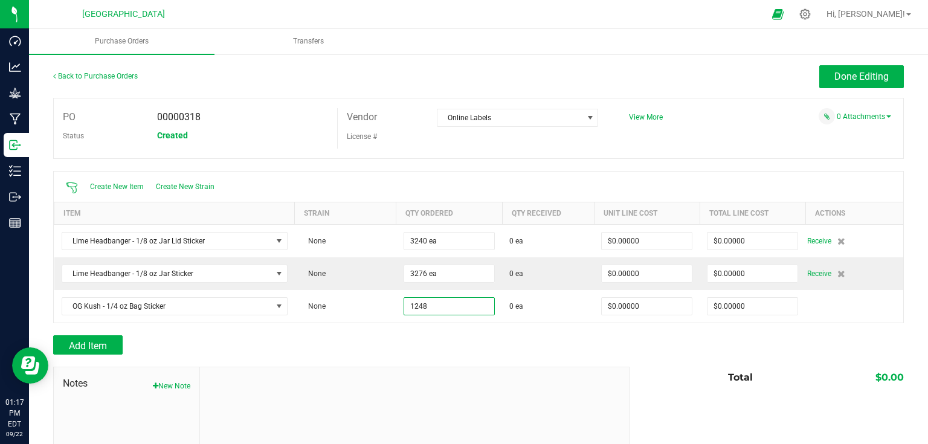
type input "1248 ea"
click at [499, 337] on div "Add Item" at bounding box center [336, 344] width 567 height 19
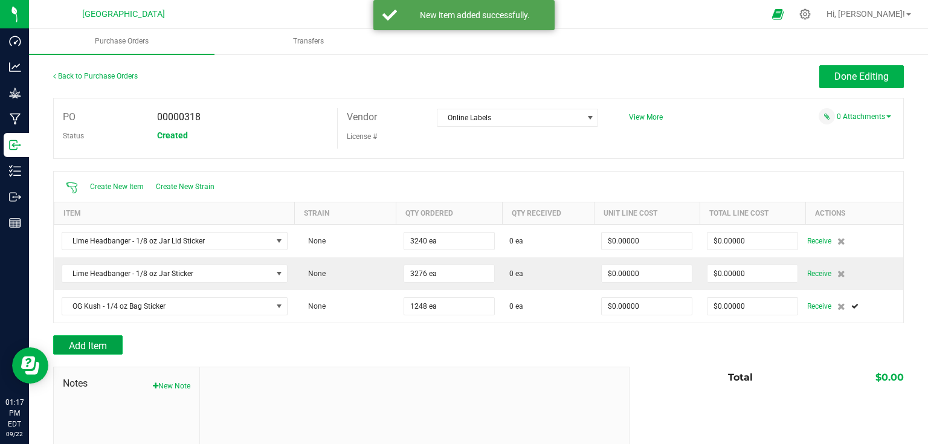
click at [114, 343] on button "Add Item" at bounding box center [87, 344] width 69 height 19
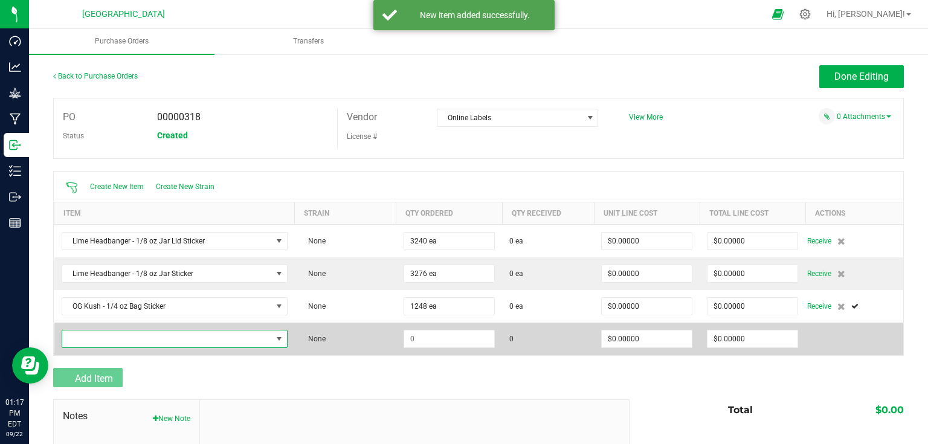
click at [116, 341] on span "NO DATA FOUND" at bounding box center [167, 339] width 210 height 17
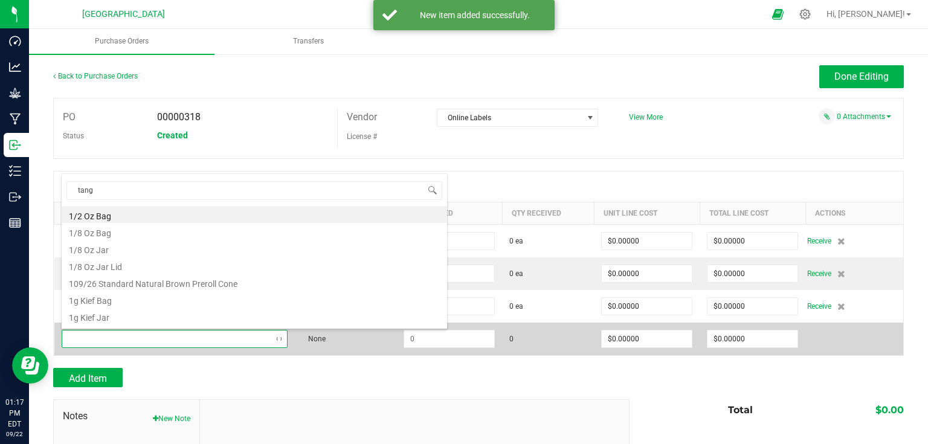
type input "tangh"
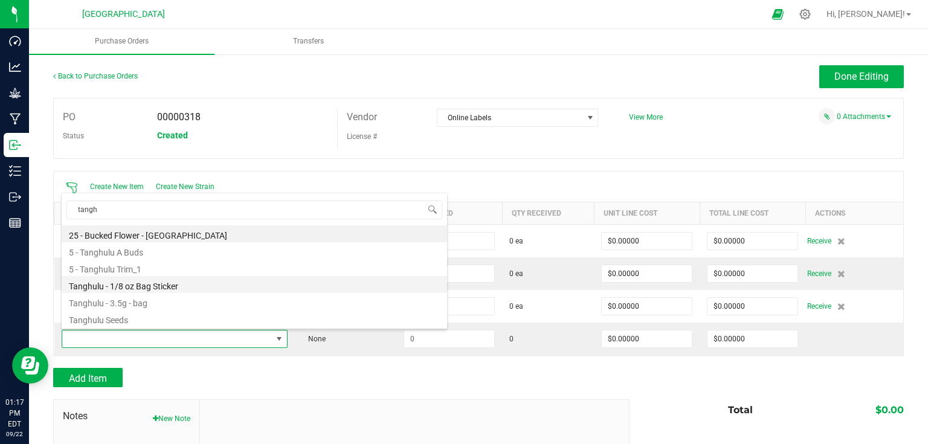
click at [158, 290] on li "Tanghulu - 1/8 oz Bag Sticker" at bounding box center [255, 284] width 386 height 17
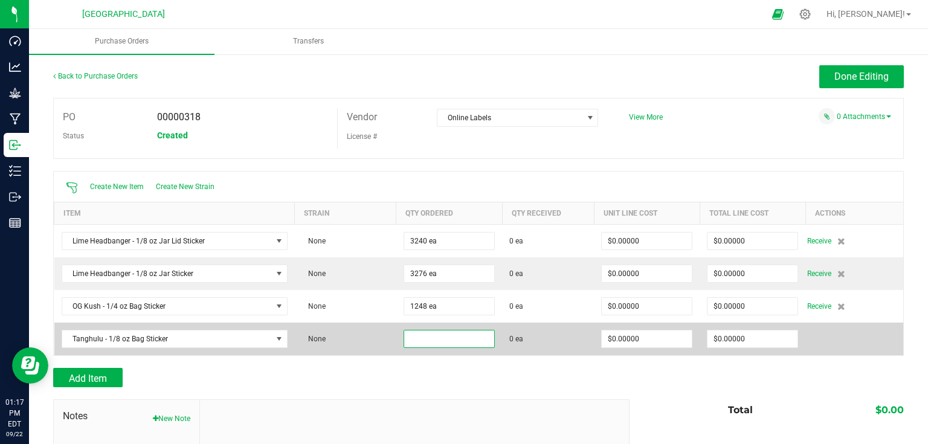
click at [424, 345] on input at bounding box center [449, 339] width 90 height 17
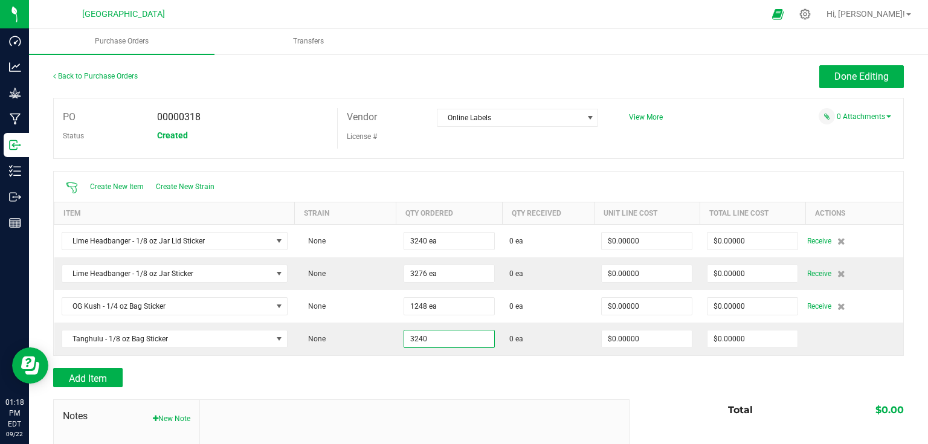
type input "3240 ea"
click at [416, 389] on div at bounding box center [478, 393] width 851 height 12
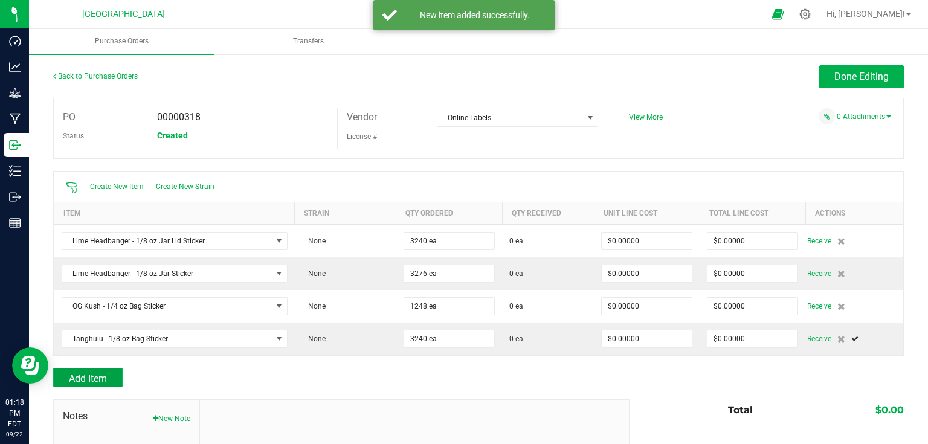
click at [84, 373] on span "Add Item" at bounding box center [88, 378] width 38 height 11
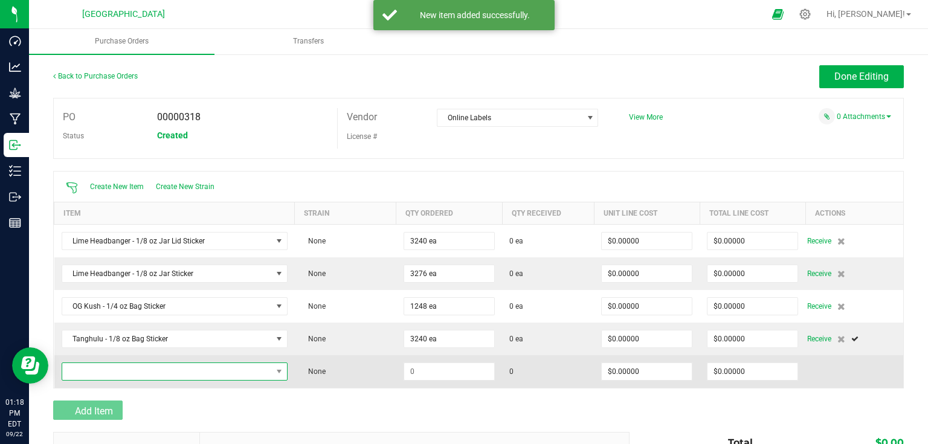
click at [111, 367] on span "NO DATA FOUND" at bounding box center [167, 371] width 210 height 17
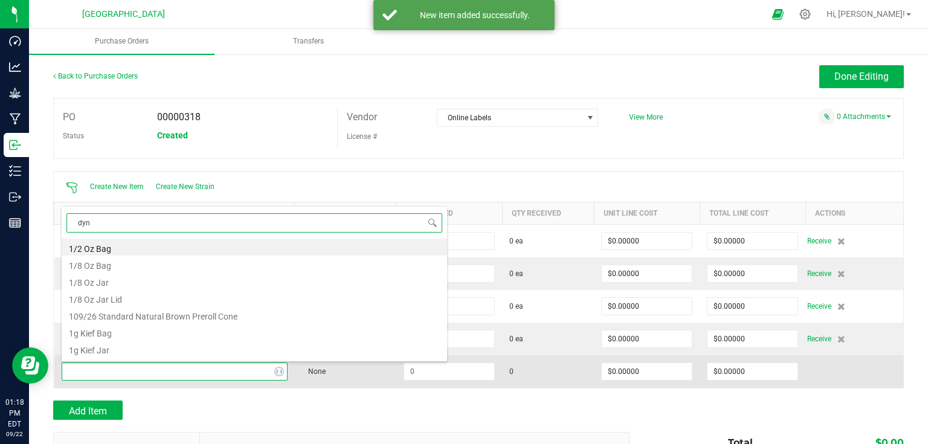
type input "dyna"
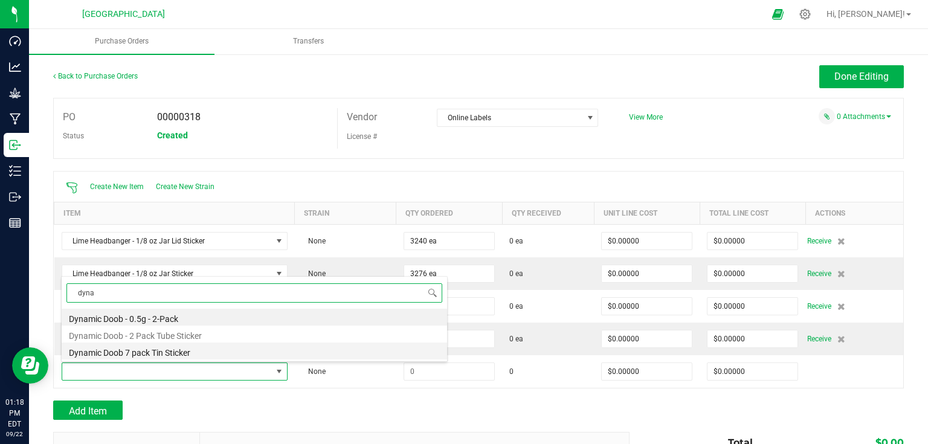
click at [131, 355] on li "Dynamic Doob 7 pack Tin Sticker" at bounding box center [255, 351] width 386 height 17
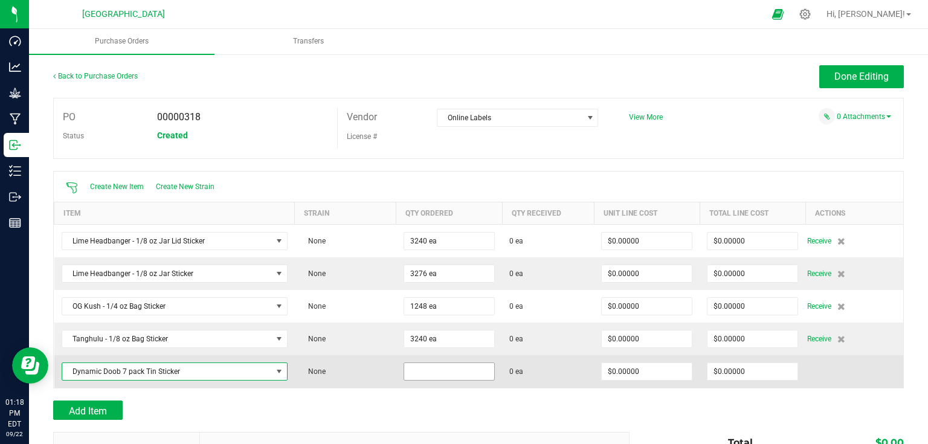
click at [433, 372] on input at bounding box center [449, 371] width 90 height 17
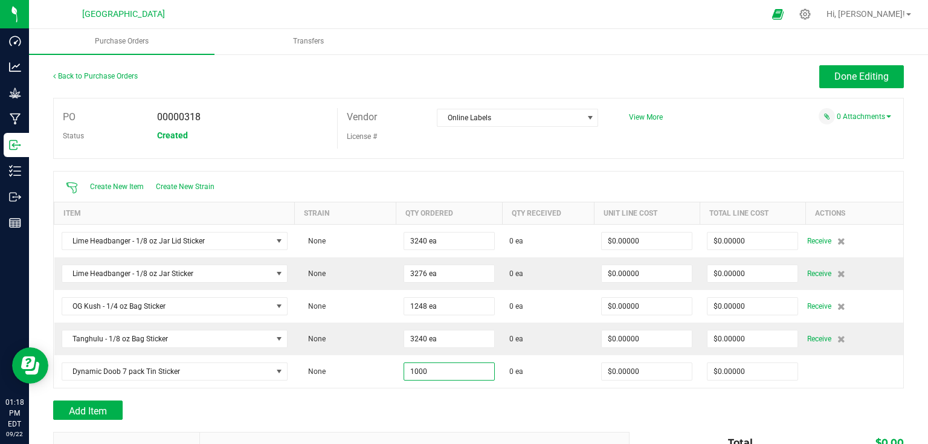
type input "1000 ea"
click at [565, 401] on div "Add Item" at bounding box center [336, 410] width 567 height 19
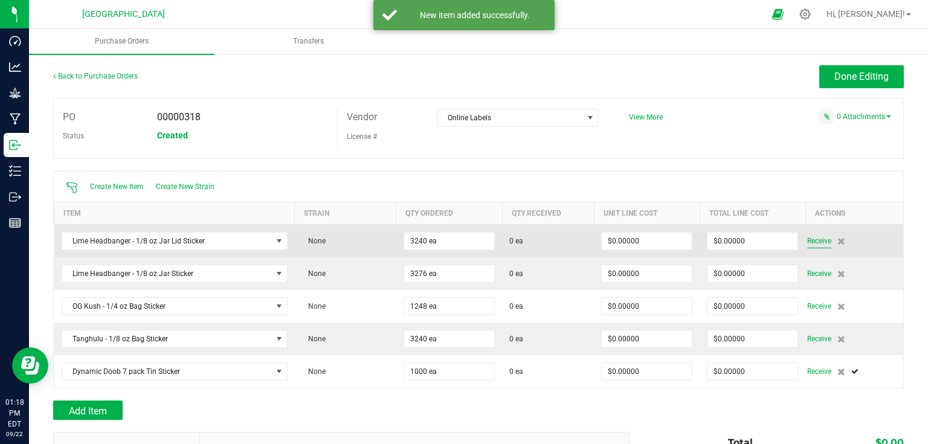
click at [809, 240] on span "Receive" at bounding box center [819, 241] width 24 height 15
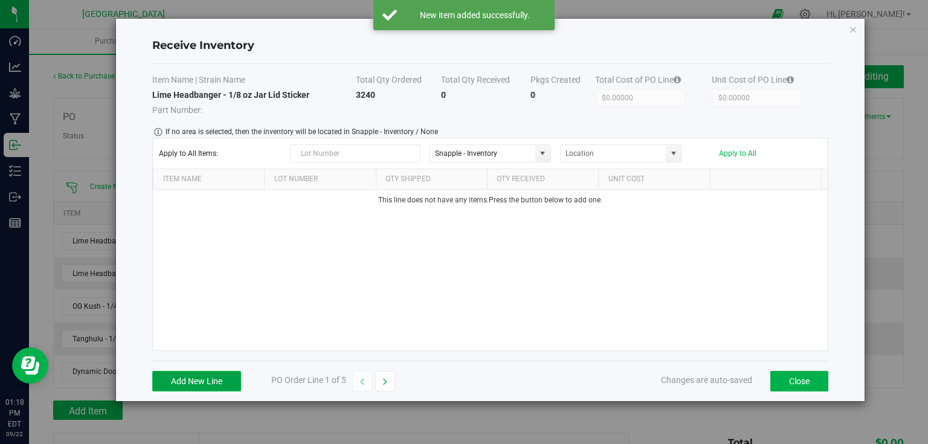
click at [201, 374] on button "Add New Line" at bounding box center [196, 381] width 89 height 21
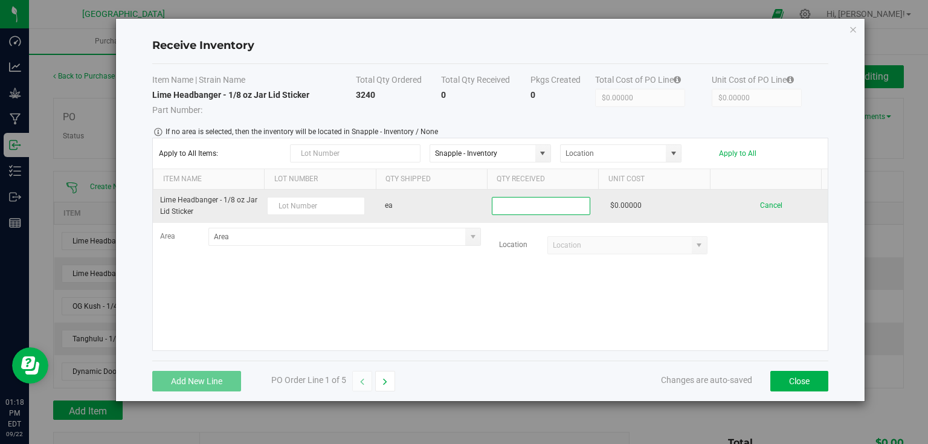
click at [531, 198] on input at bounding box center [540, 206] width 97 height 17
type input "3240 ea"
click at [312, 203] on kendo-grid-list "Lime Headbanger - 1/8 oz Jar Lid Sticker ea 3240 ea $0.00000 Cancel Area Locati…" at bounding box center [490, 270] width 675 height 161
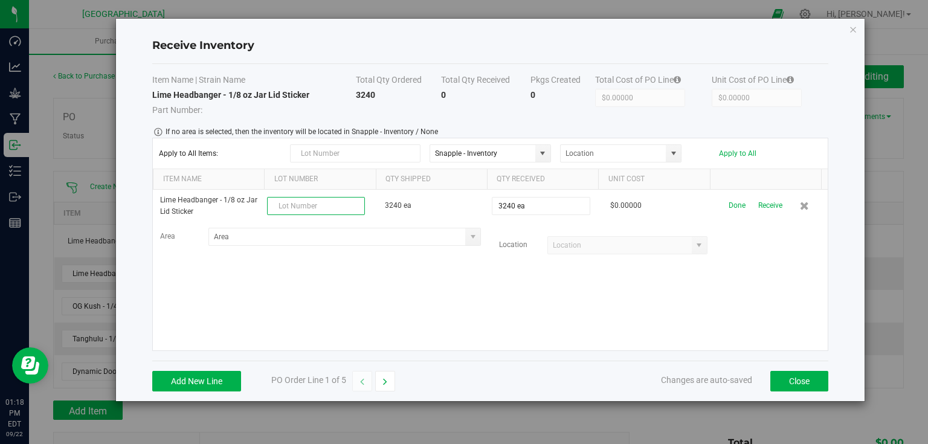
click at [312, 203] on input "text" at bounding box center [316, 206] width 98 height 18
type input "25-F0042-1"
click at [384, 268] on kendo-grid-list "Lime Headbanger - 1/8 oz Jar Lid Sticker 25-F0042-1 3240 ea 3240 ea $0.00000 Do…" at bounding box center [490, 270] width 675 height 161
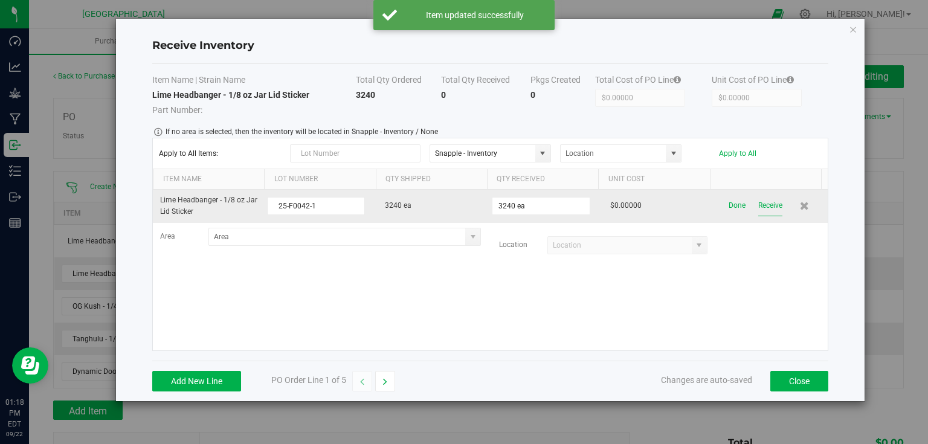
click at [767, 203] on button "Receive" at bounding box center [770, 205] width 24 height 21
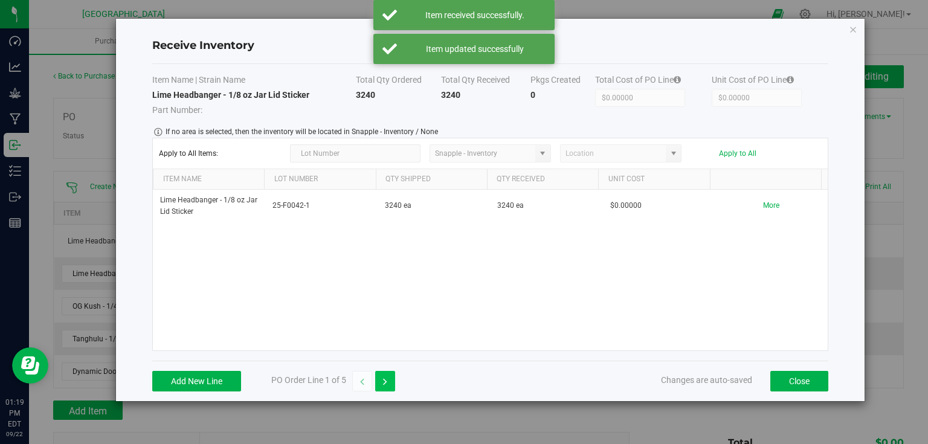
click at [385, 374] on button "button" at bounding box center [385, 381] width 20 height 21
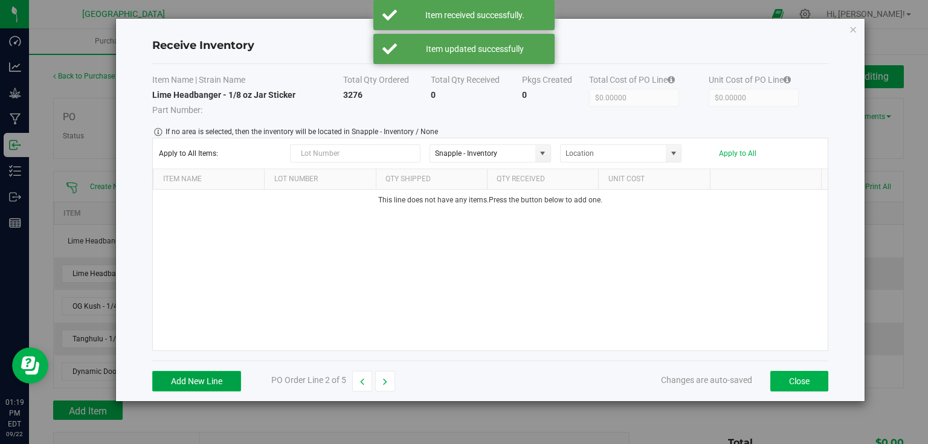
click at [213, 387] on button "Add New Line" at bounding box center [196, 381] width 89 height 21
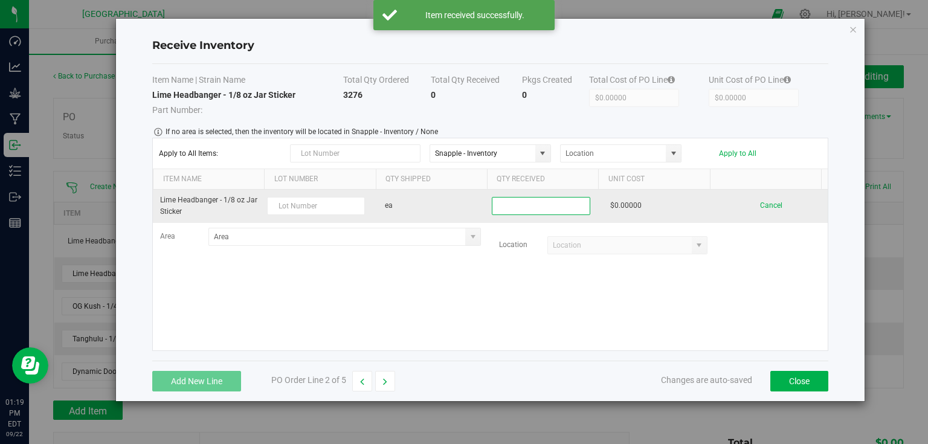
click at [521, 198] on input at bounding box center [540, 206] width 97 height 17
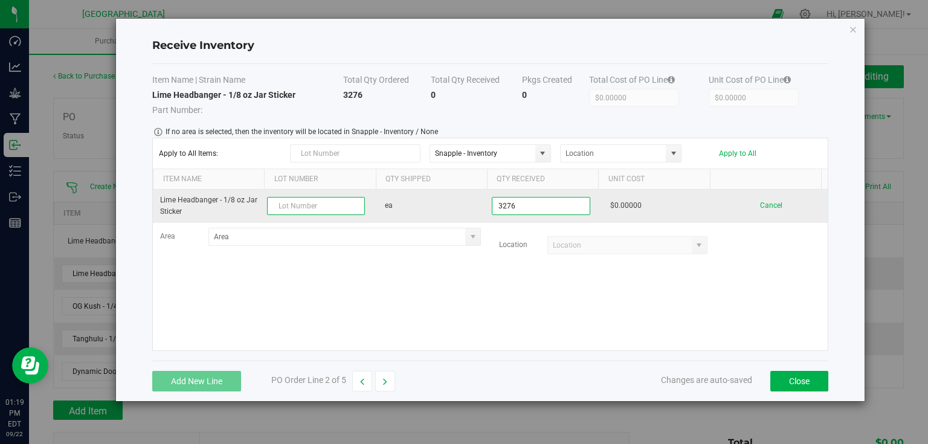
type input "3276 ea"
click at [300, 204] on kendo-grid-list "Lime Headbanger - 1/8 oz Jar Sticker ea 3276 ea $0.00000 Cancel Area Location" at bounding box center [490, 270] width 675 height 161
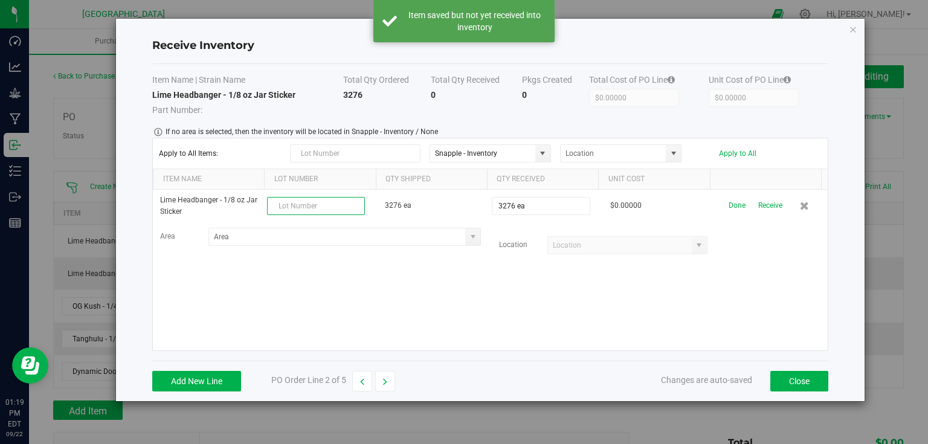
click at [300, 204] on input "text" at bounding box center [316, 206] width 98 height 18
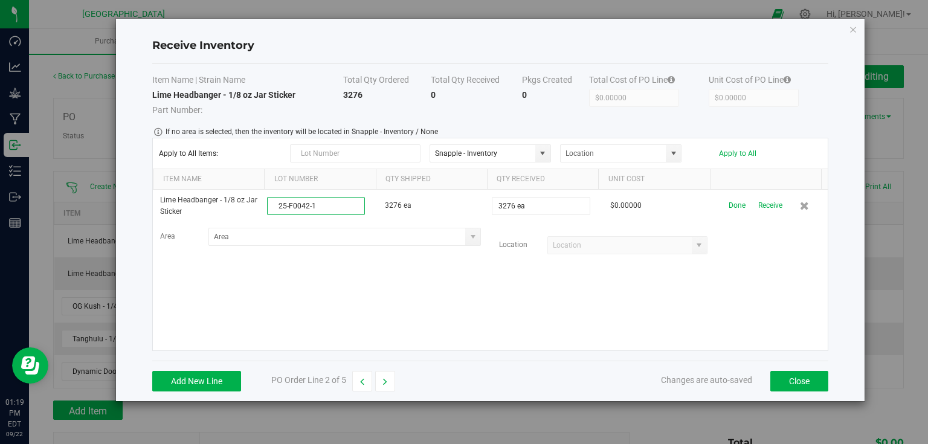
type input "25-F0042-1"
click at [415, 295] on kendo-grid-list "Lime Headbanger - 1/8 oz Jar Sticker 25-F0042-1 3276 ea 3276 ea $0.00000 Done R…" at bounding box center [490, 270] width 675 height 161
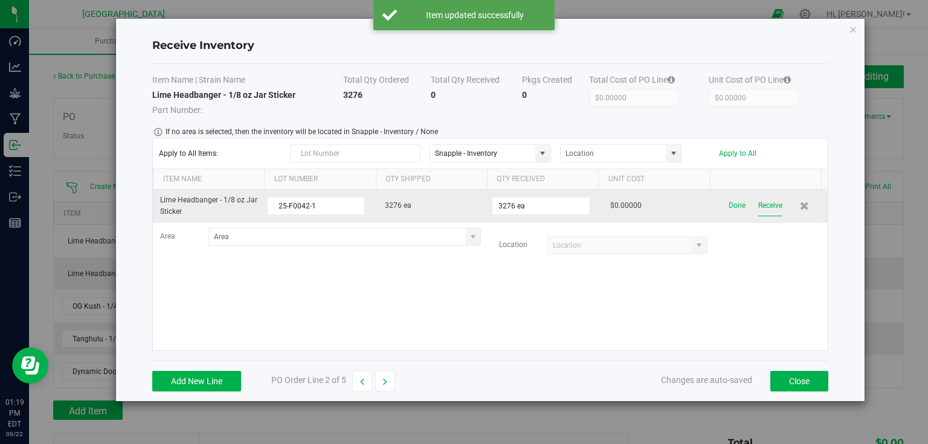
click at [760, 205] on button "Receive" at bounding box center [770, 205] width 24 height 21
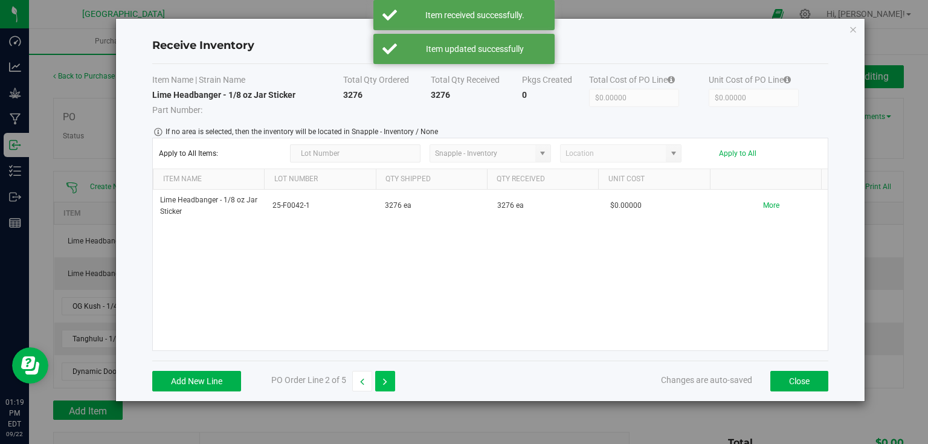
click at [385, 379] on icon "button" at bounding box center [385, 382] width 4 height 8
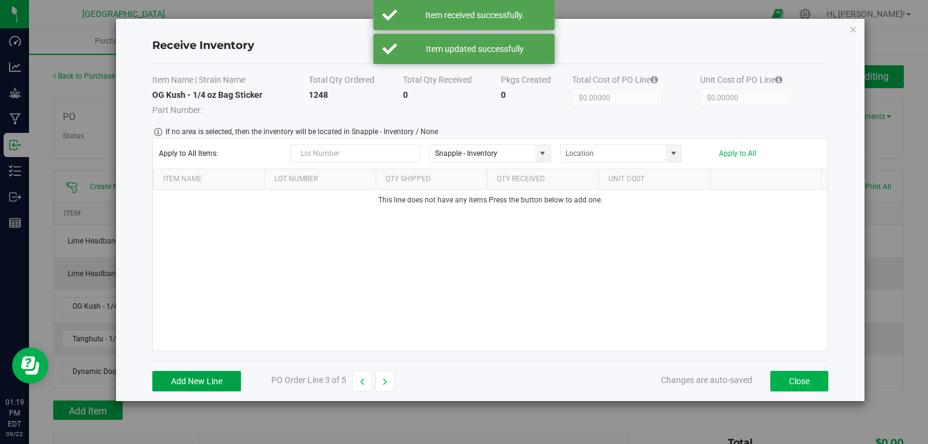
click at [198, 376] on button "Add New Line" at bounding box center [196, 381] width 89 height 21
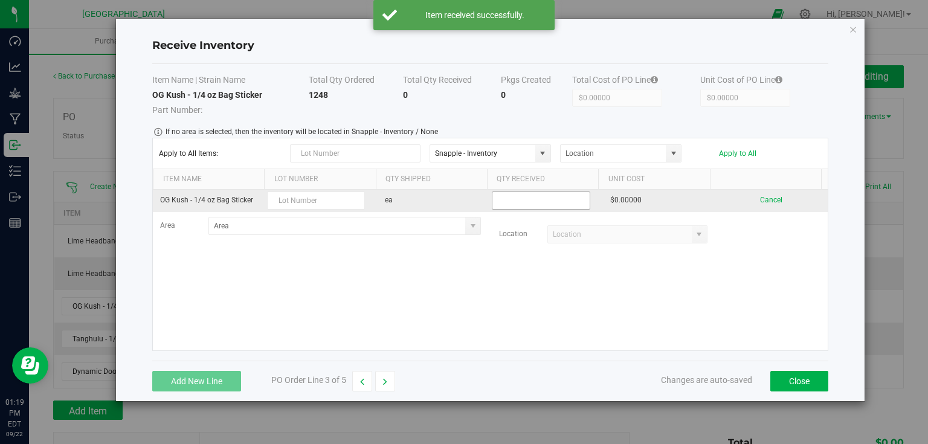
click at [501, 205] on input at bounding box center [540, 200] width 97 height 17
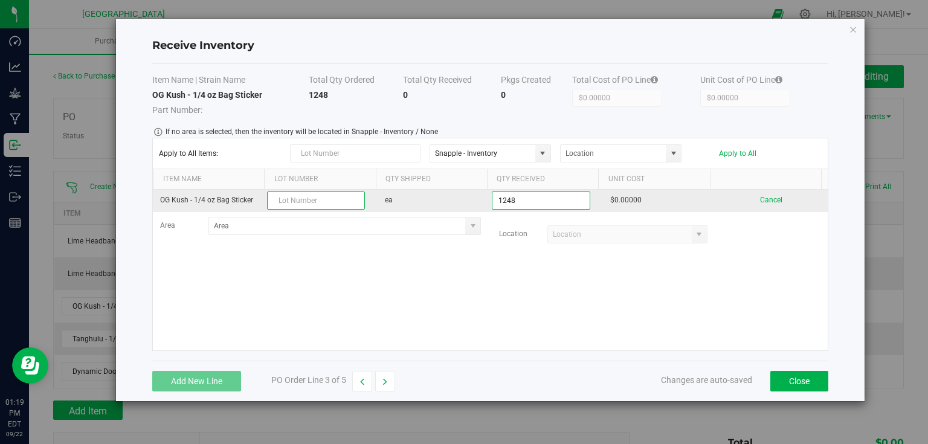
type input "1248 ea"
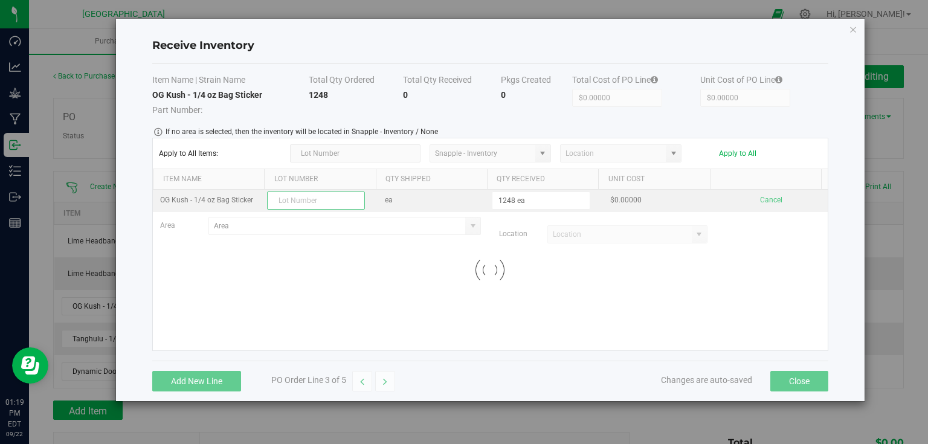
click at [340, 205] on kendo-grid-list "OG Kush - 1/4 oz Bag Sticker ea 1248 ea $0.00000 Cancel Area Location Loading" at bounding box center [490, 270] width 675 height 161
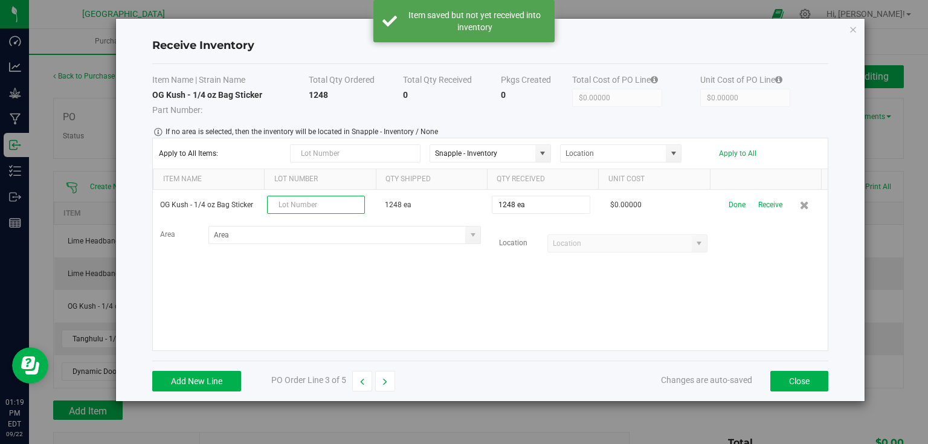
click at [340, 205] on input "text" at bounding box center [316, 205] width 98 height 18
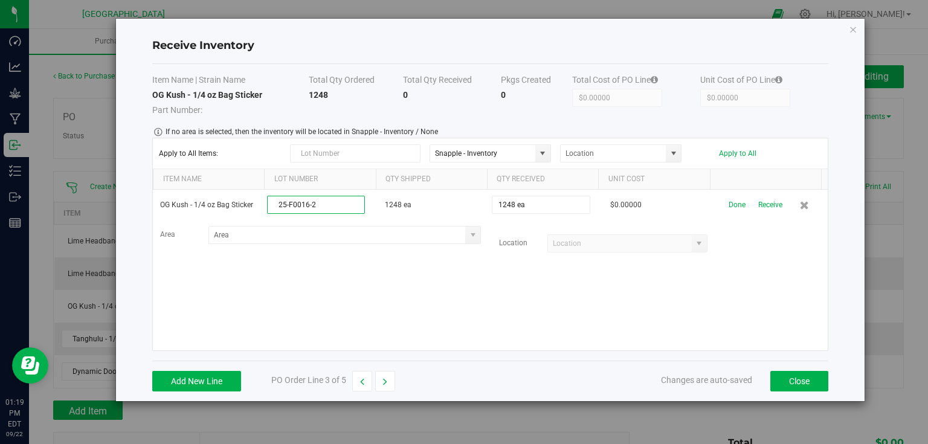
type input "25-F0016-2"
click at [408, 271] on kendo-grid-list "OG Kush - 1/4 oz Bag Sticker 25-F0016-2 1248 ea 1248 ea $0.00000 Done Receive A…" at bounding box center [490, 270] width 675 height 161
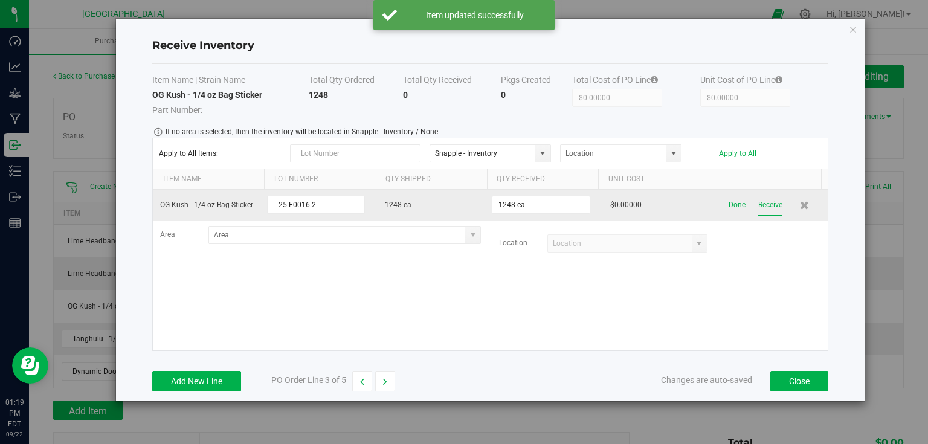
click at [762, 207] on button "Receive" at bounding box center [770, 205] width 24 height 21
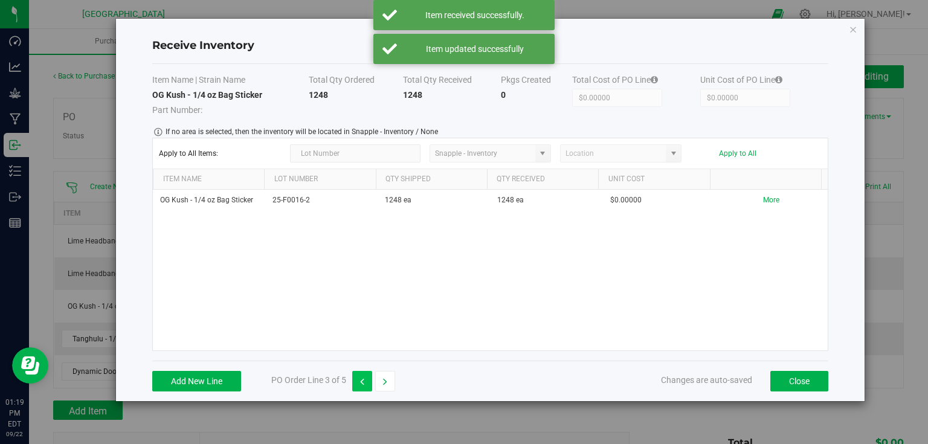
click at [358, 386] on button "button" at bounding box center [362, 381] width 20 height 21
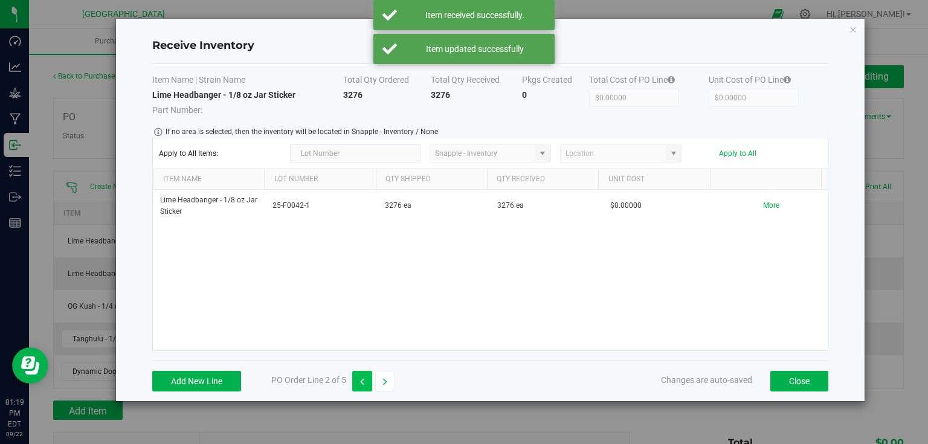
click at [358, 386] on button "button" at bounding box center [362, 381] width 20 height 21
click at [382, 384] on button "button" at bounding box center [385, 381] width 20 height 21
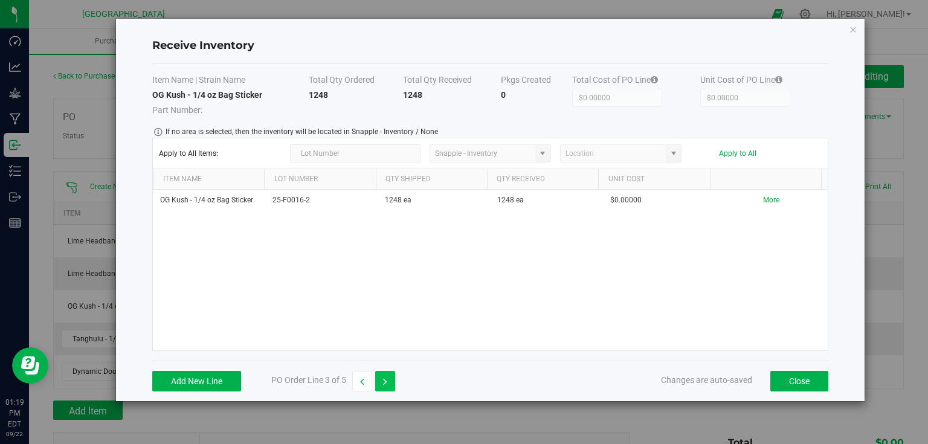
click at [382, 384] on button "button" at bounding box center [385, 381] width 20 height 21
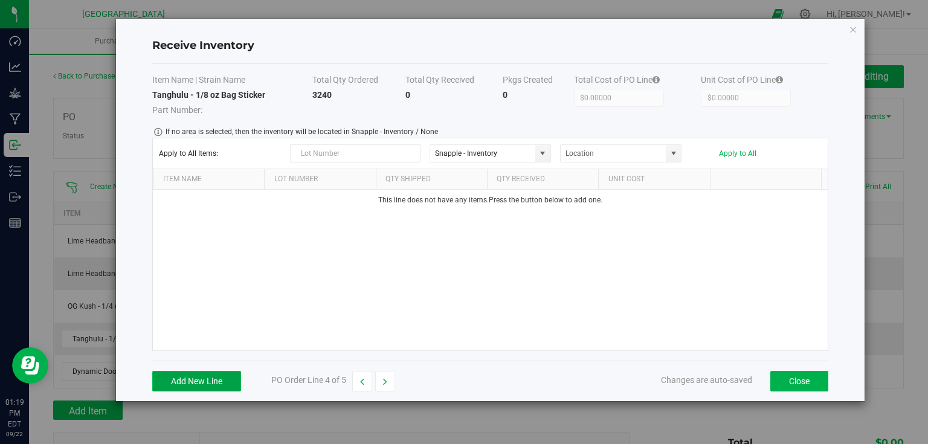
click at [196, 386] on button "Add New Line" at bounding box center [196, 381] width 89 height 21
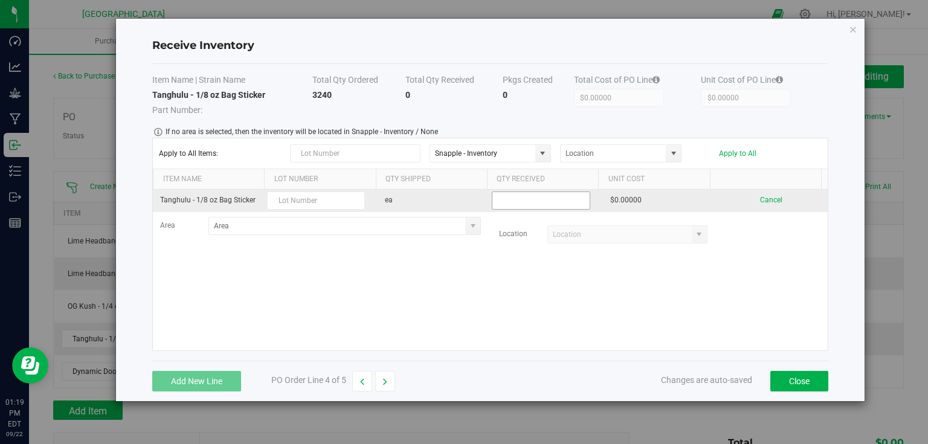
click at [520, 202] on input at bounding box center [540, 200] width 97 height 17
type input "3240 ea"
click at [313, 195] on input "text" at bounding box center [316, 201] width 98 height 18
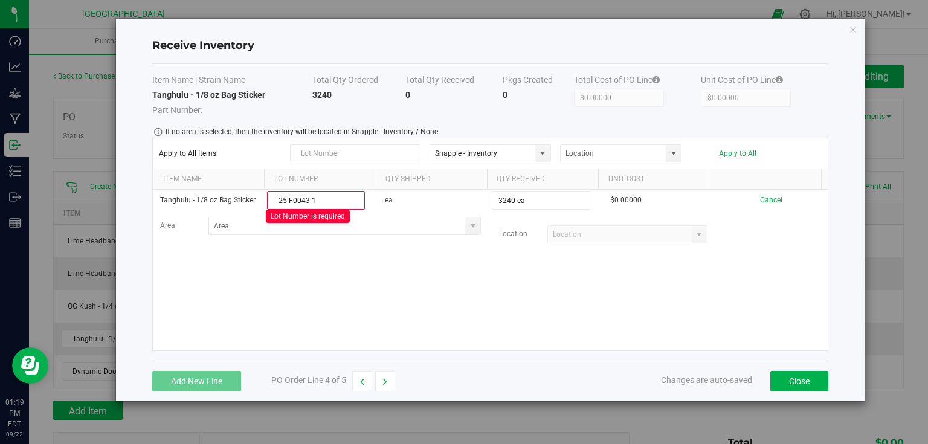
type input "25-F0043-1"
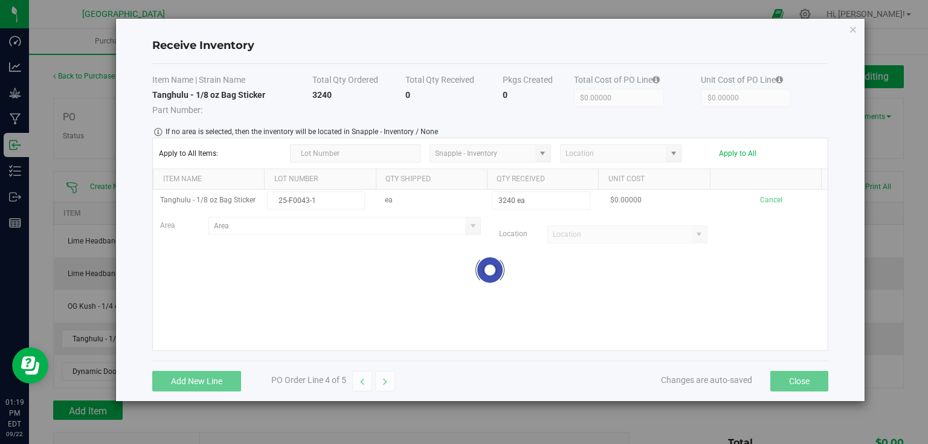
click at [664, 326] on kendo-grid-list "Tanghulu - 1/8 oz Bag Sticker 25-F0043-1 ea 3240 ea $0.00000 Cancel Area Locati…" at bounding box center [490, 270] width 675 height 161
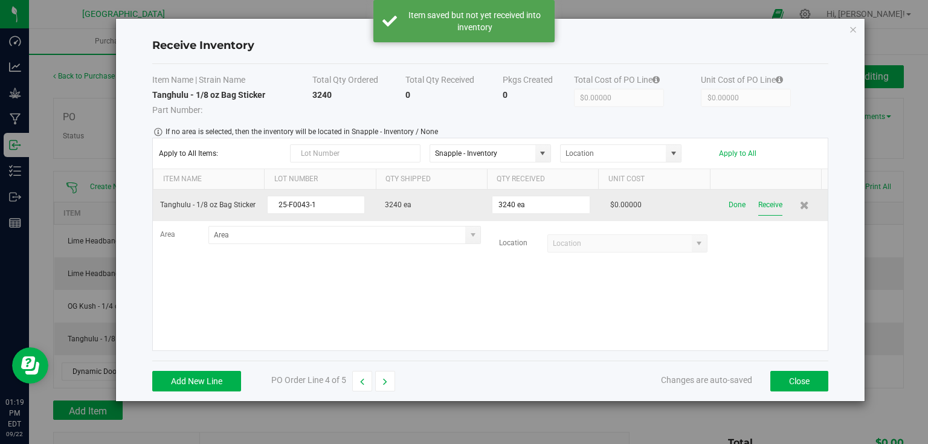
click at [775, 205] on button "Receive" at bounding box center [770, 205] width 24 height 21
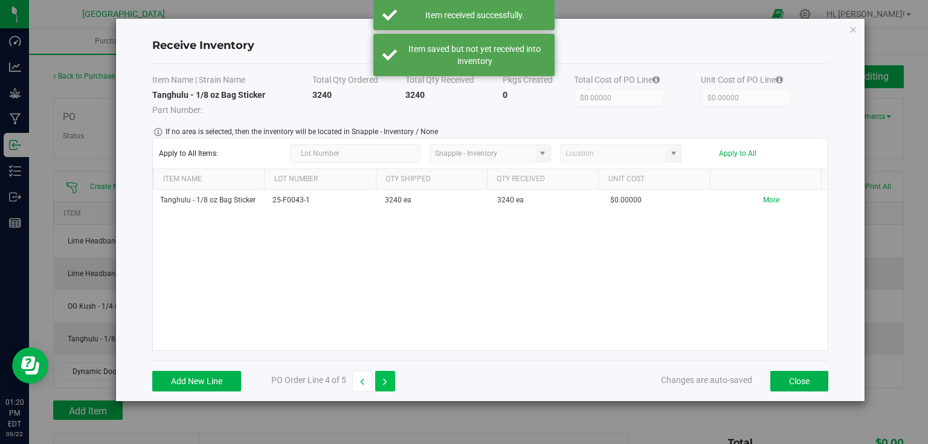
click at [392, 376] on button "button" at bounding box center [385, 381] width 20 height 21
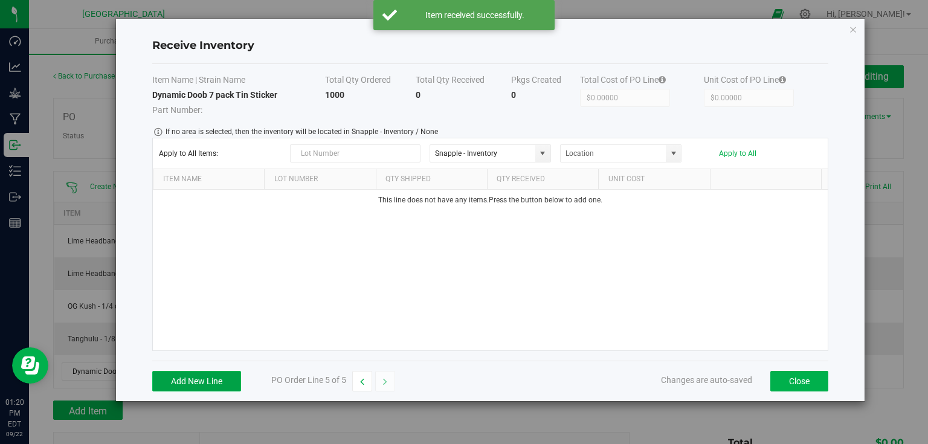
click at [218, 389] on button "Add New Line" at bounding box center [196, 381] width 89 height 21
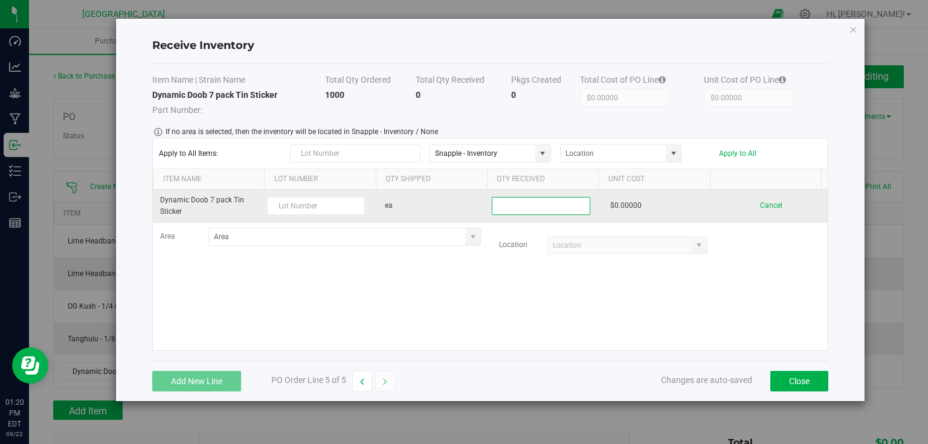
click at [580, 208] on input at bounding box center [540, 206] width 97 height 17
type input "1000 ea"
click at [338, 208] on kendo-grid-list "Dynamic Doob 7 pack Tin Sticker ea 1000 ea $0.00000 Cancel Area Location" at bounding box center [490, 270] width 675 height 161
click at [774, 208] on button "Receive" at bounding box center [770, 205] width 24 height 21
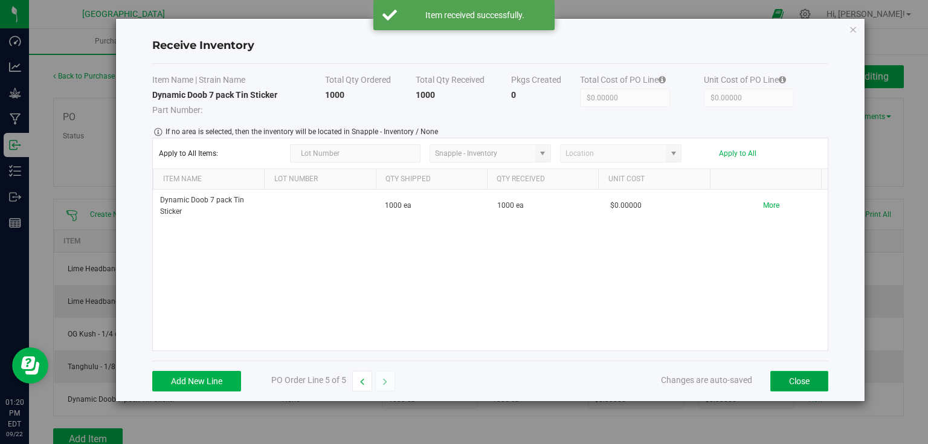
click at [817, 385] on button "Close" at bounding box center [799, 381] width 58 height 21
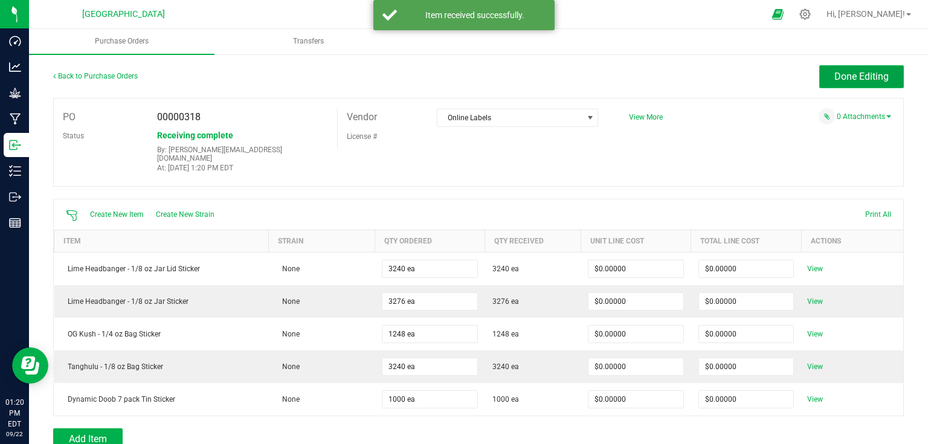
click at [873, 83] on button "Done Editing" at bounding box center [861, 76] width 85 height 23
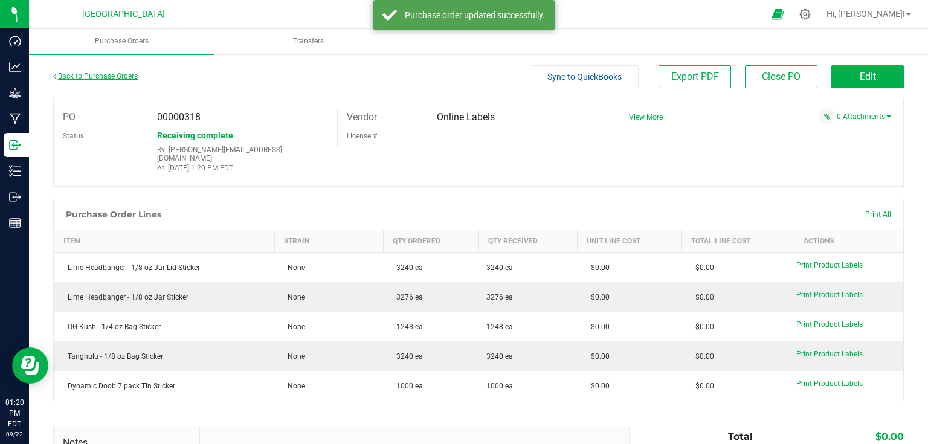
click at [126, 77] on link "Back to Purchase Orders" at bounding box center [95, 76] width 85 height 8
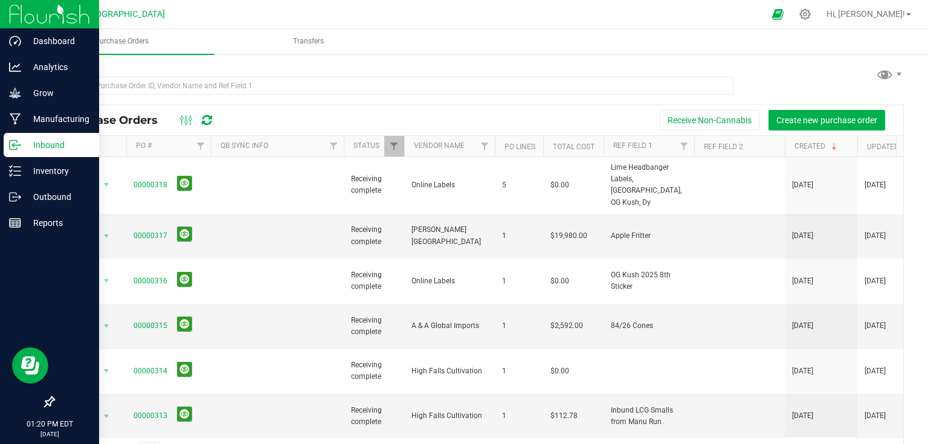
click at [23, 16] on img at bounding box center [49, 14] width 81 height 28
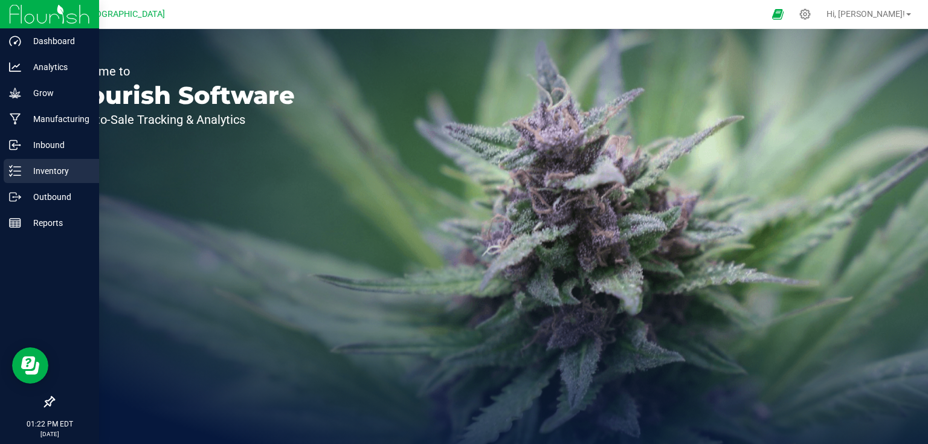
click at [48, 168] on p "Inventory" at bounding box center [57, 171] width 73 height 15
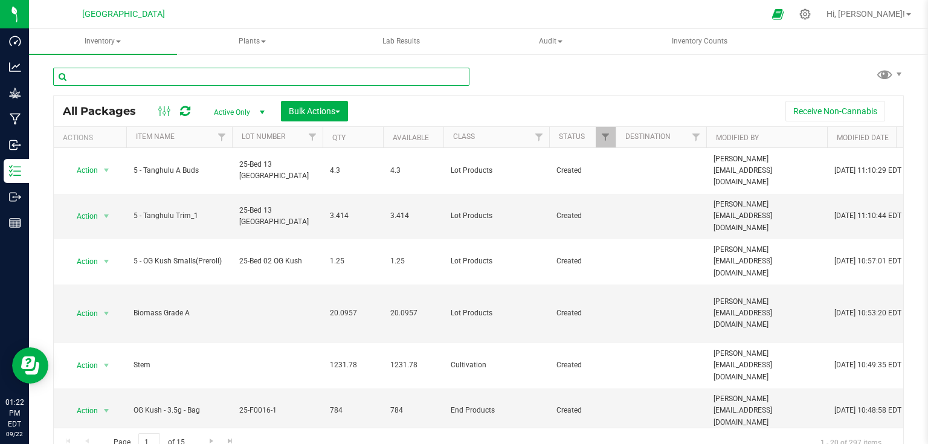
click at [167, 85] on input "text" at bounding box center [261, 77] width 416 height 18
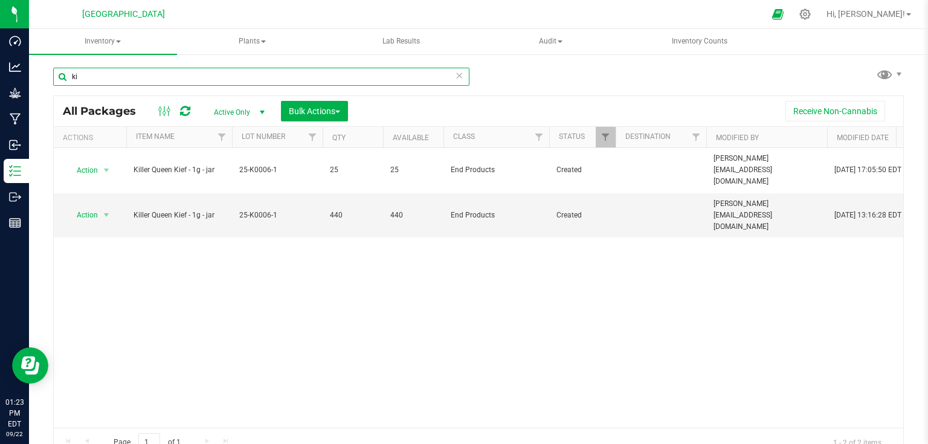
type input "k"
type input "slurricane kief"
click at [294, 106] on span "Bulk Actions" at bounding box center [314, 111] width 51 height 10
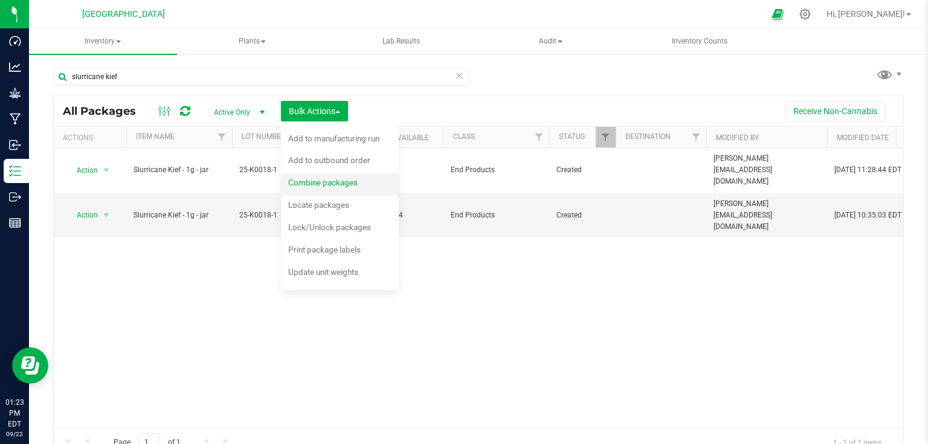
click at [323, 181] on span "Combine packages" at bounding box center [322, 183] width 69 height 10
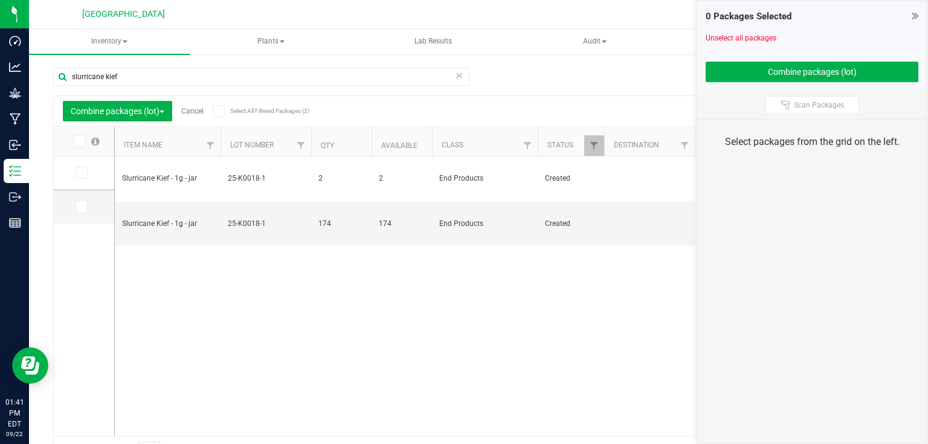
click at [919, 15] on icon at bounding box center [915, 16] width 7 height 12
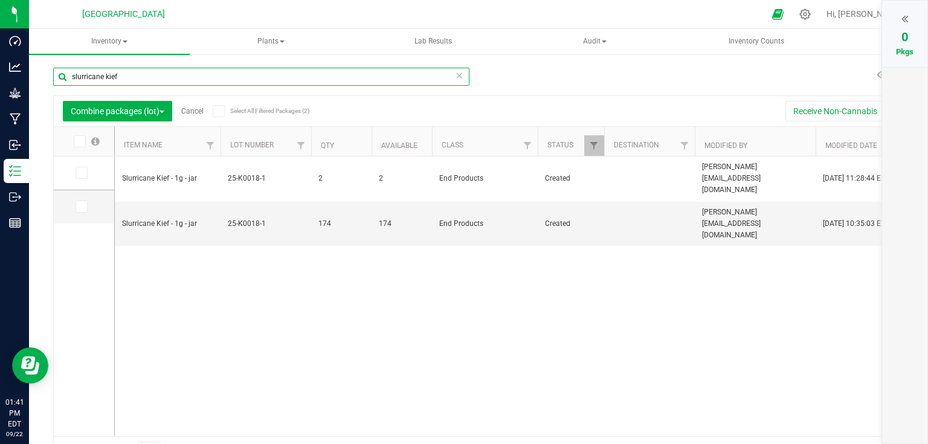
click at [166, 77] on input "slurricane kief" at bounding box center [261, 77] width 416 height 18
type input "s"
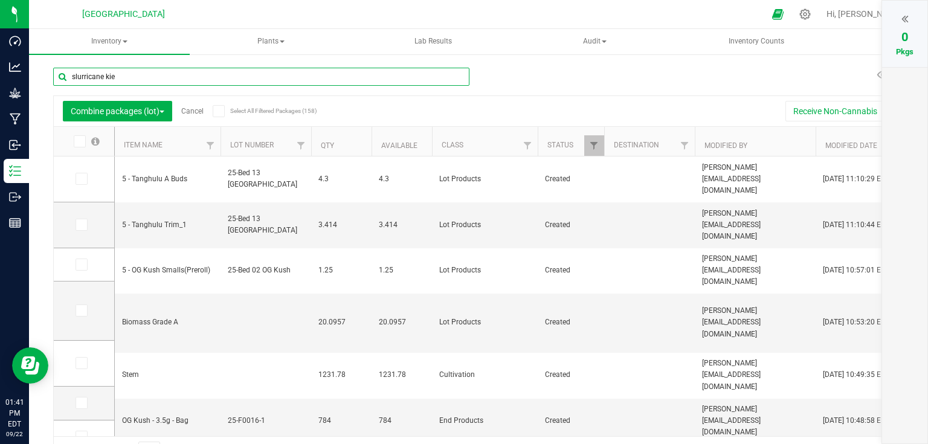
type input "slurricane kief"
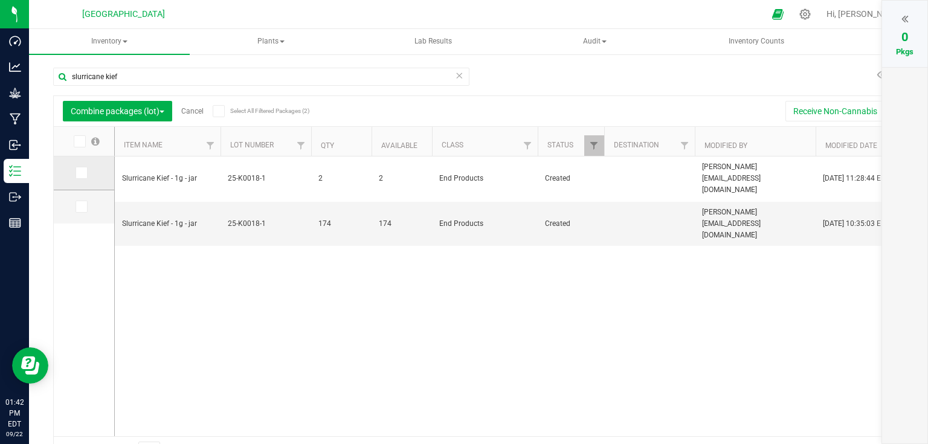
click at [83, 173] on icon at bounding box center [81, 173] width 8 height 0
click at [0, 0] on input "checkbox" at bounding box center [0, 0] width 0 height 0
click at [82, 207] on icon at bounding box center [81, 207] width 8 height 0
click at [0, 0] on input "checkbox" at bounding box center [0, 0] width 0 height 0
click at [909, 10] on div at bounding box center [904, 19] width 21 height 18
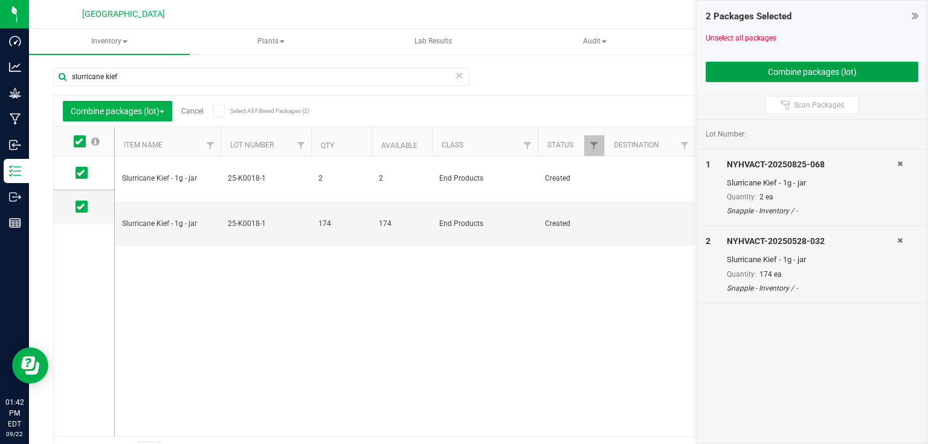
click at [823, 66] on button "Combine packages (lot)" at bounding box center [812, 72] width 213 height 21
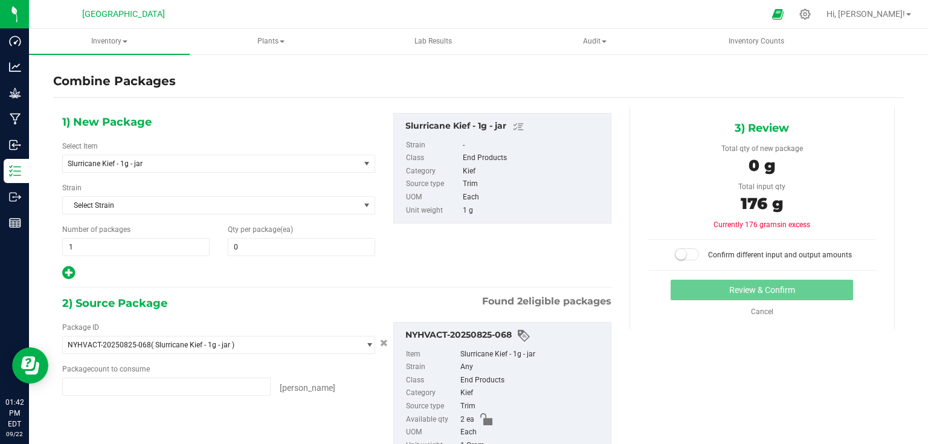
type input "2 ea"
type input "174 ea"
click at [324, 236] on div "Qty per package (ea) 0 0" at bounding box center [302, 240] width 166 height 32
click at [323, 244] on span at bounding box center [301, 247] width 147 height 18
type input "176"
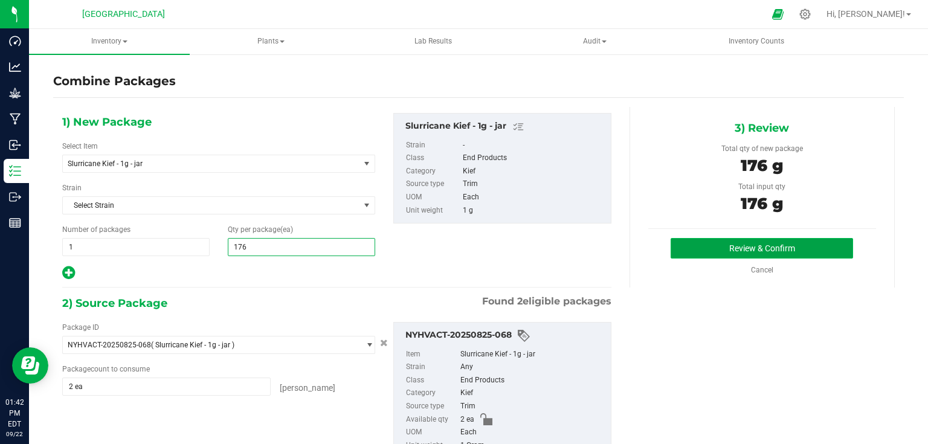
type input "176"
click at [740, 238] on button "Review & Confirm" at bounding box center [762, 248] width 182 height 21
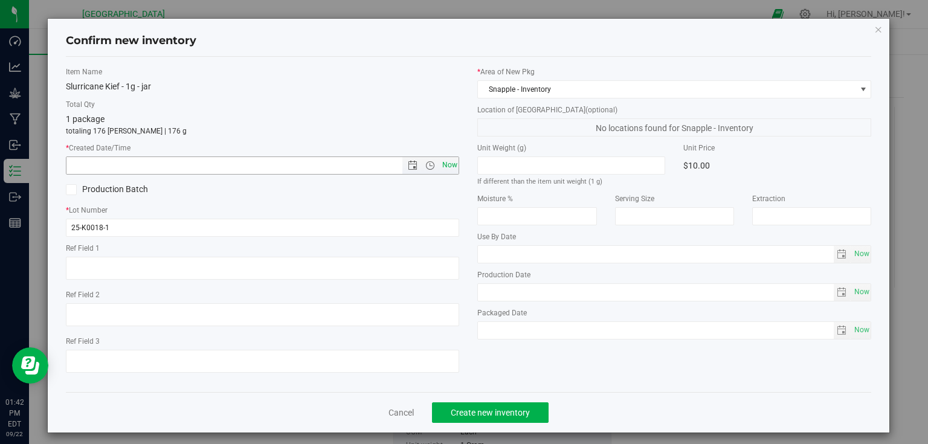
click at [445, 164] on span "Now" at bounding box center [449, 166] width 21 height 18
type input "[DATE] 1:42 PM"
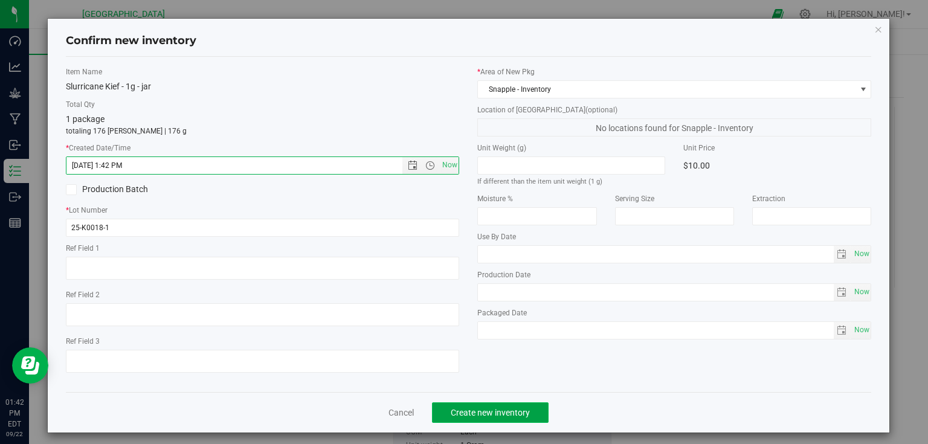
click at [494, 411] on span "Create new inventory" at bounding box center [490, 413] width 79 height 10
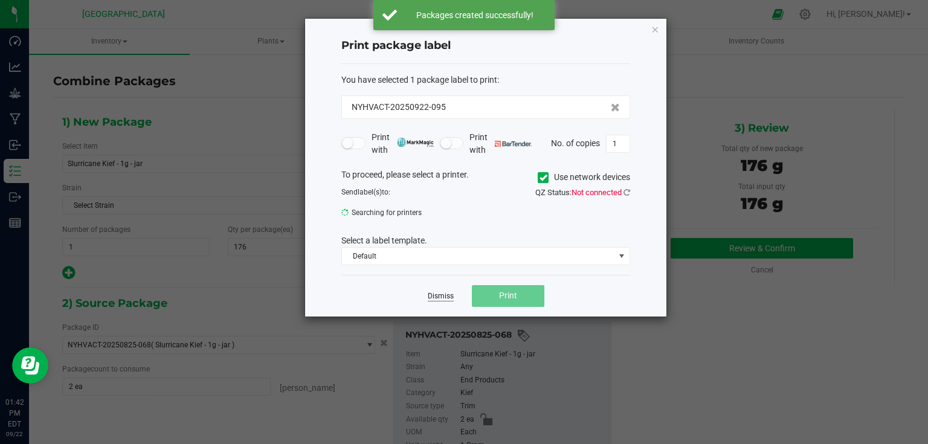
click at [436, 300] on link "Dismiss" at bounding box center [441, 296] width 26 height 10
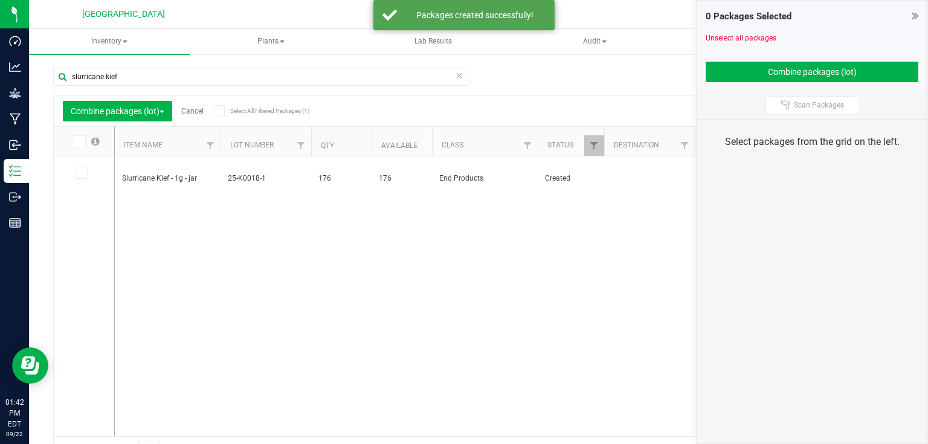
click at [917, 18] on icon at bounding box center [915, 16] width 7 height 12
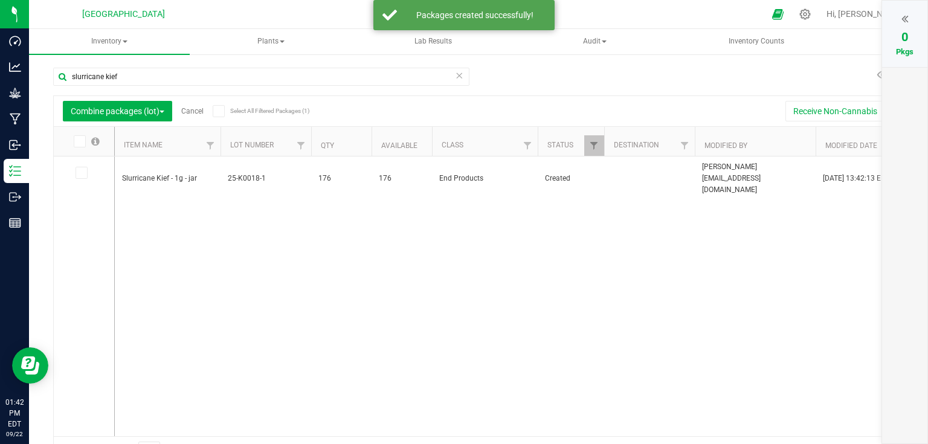
click at [199, 111] on link "Cancel" at bounding box center [192, 111] width 22 height 8
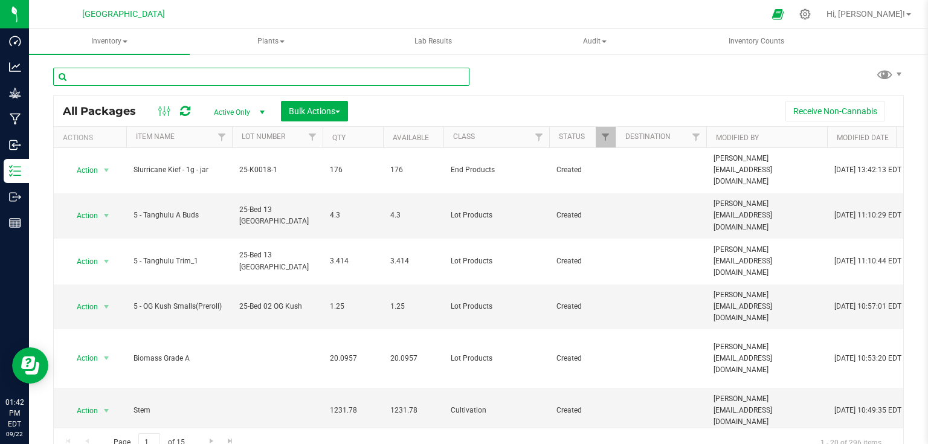
click at [205, 77] on input "text" at bounding box center [261, 77] width 416 height 18
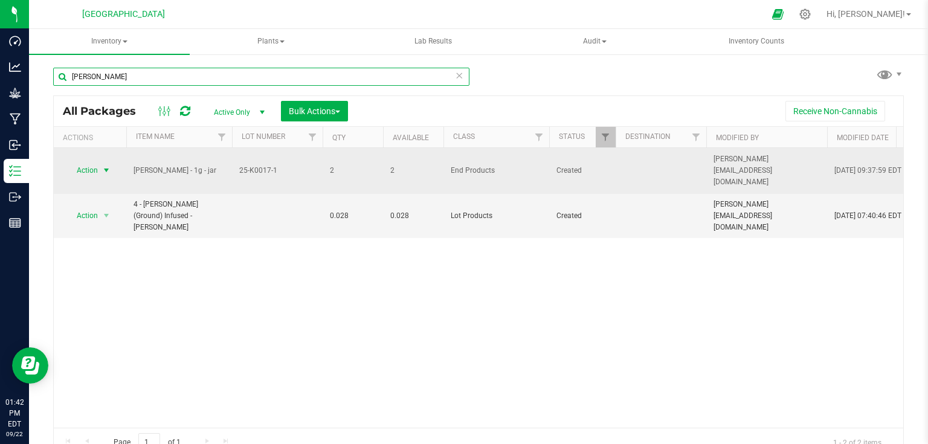
type input "[PERSON_NAME]"
click at [109, 167] on span "select" at bounding box center [107, 171] width 10 height 10
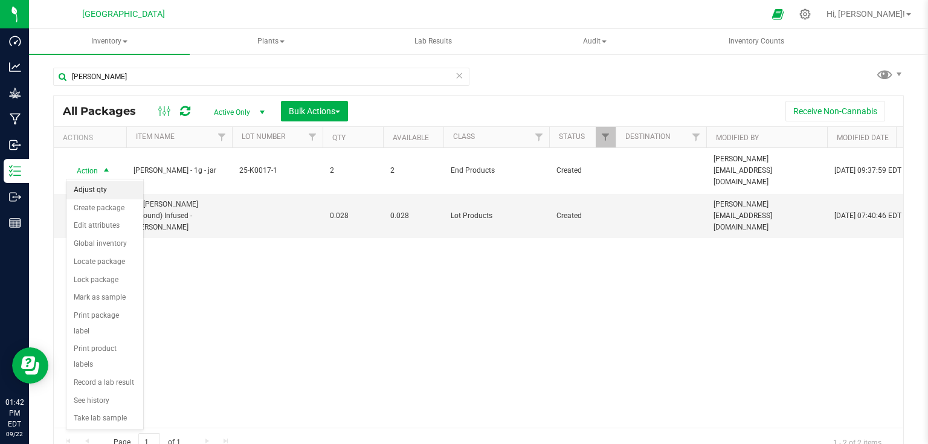
click at [102, 193] on li "Adjust qty" at bounding box center [104, 190] width 77 height 18
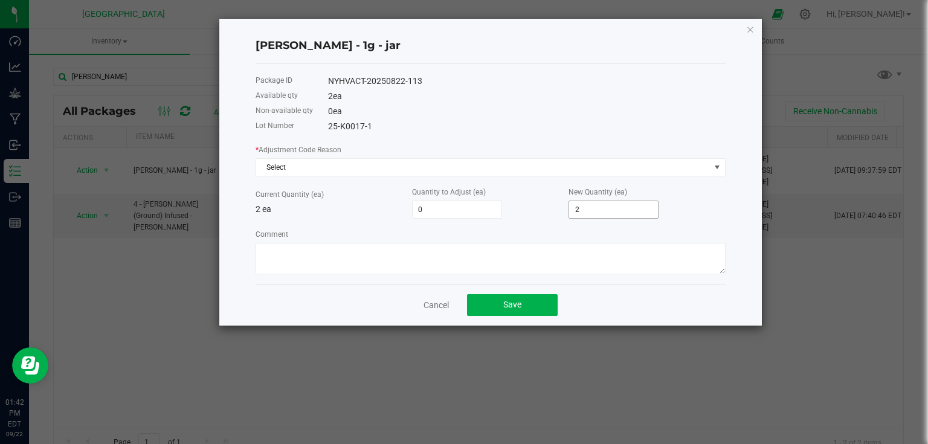
click at [622, 216] on input "2" at bounding box center [613, 209] width 89 height 17
type input "-2"
type input "0"
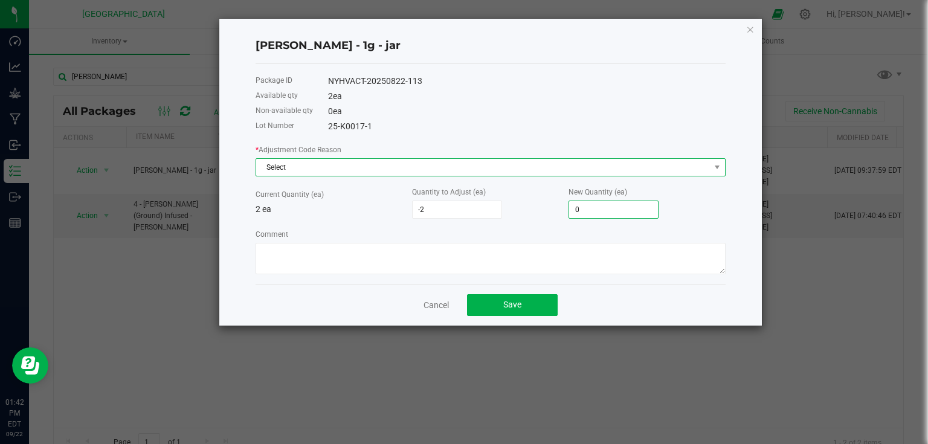
click at [675, 162] on span "Select" at bounding box center [483, 167] width 454 height 17
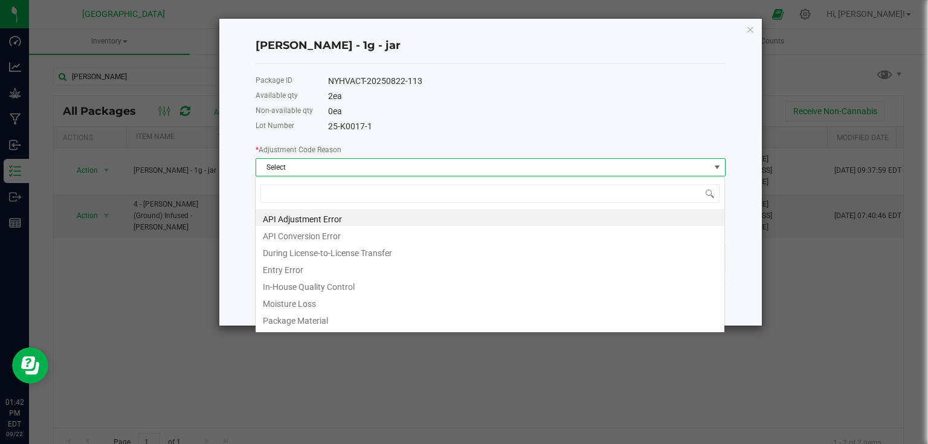
scroll to position [18, 470]
click at [292, 273] on li "Entry Error" at bounding box center [490, 268] width 469 height 17
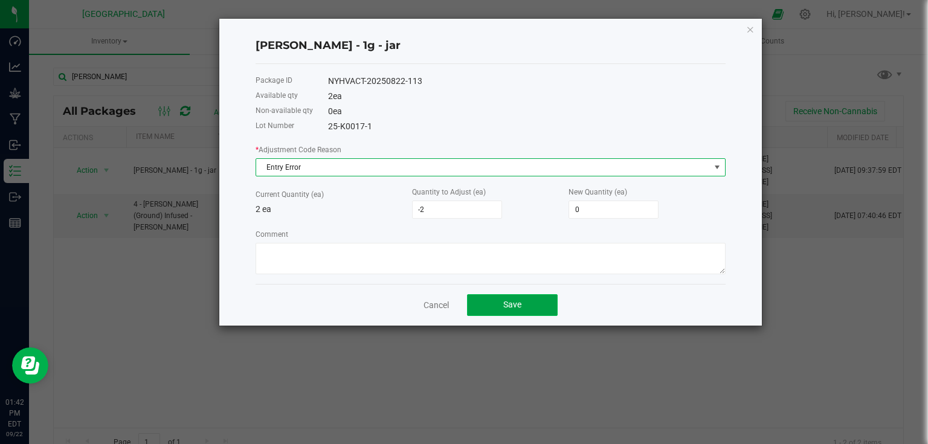
click at [540, 310] on button "Save" at bounding box center [512, 305] width 91 height 22
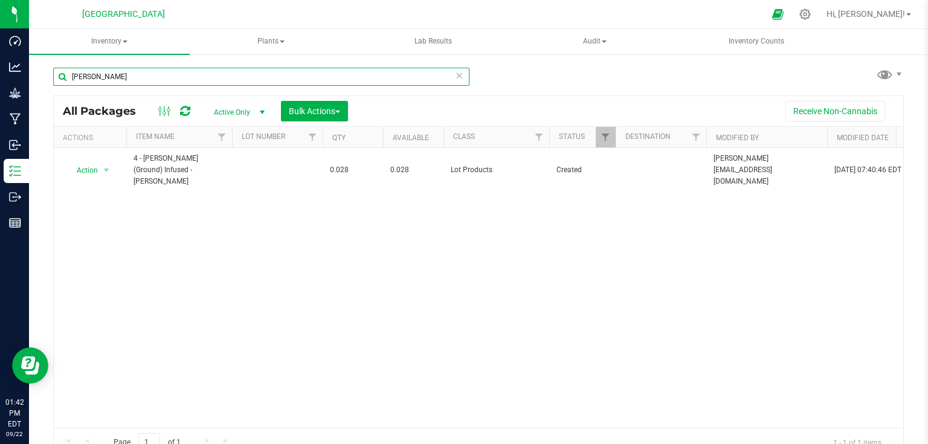
click at [193, 79] on input "[PERSON_NAME]" at bounding box center [261, 77] width 416 height 18
type input "m"
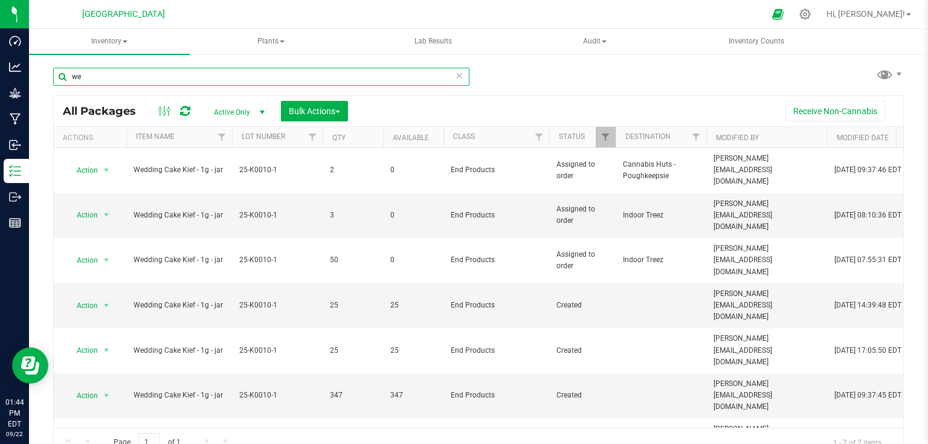
type input "w"
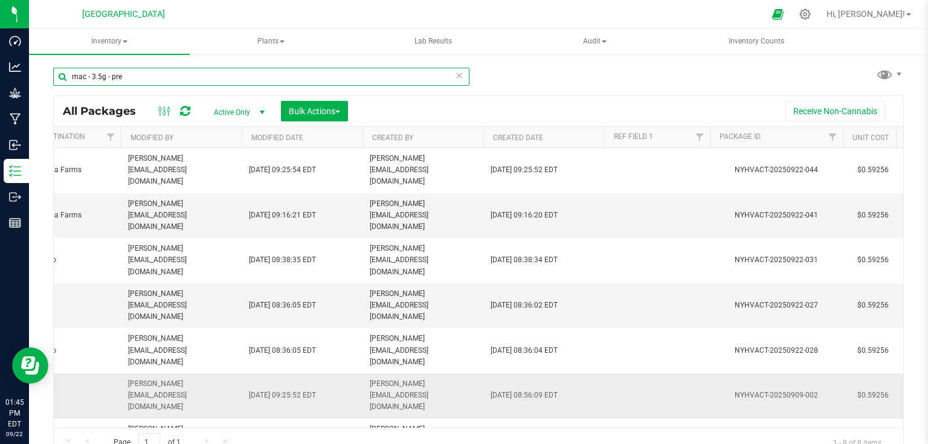
type input "mac - 3.5g - pre"
click at [644, 373] on td at bounding box center [657, 395] width 106 height 45
type input "Alien Sticker"
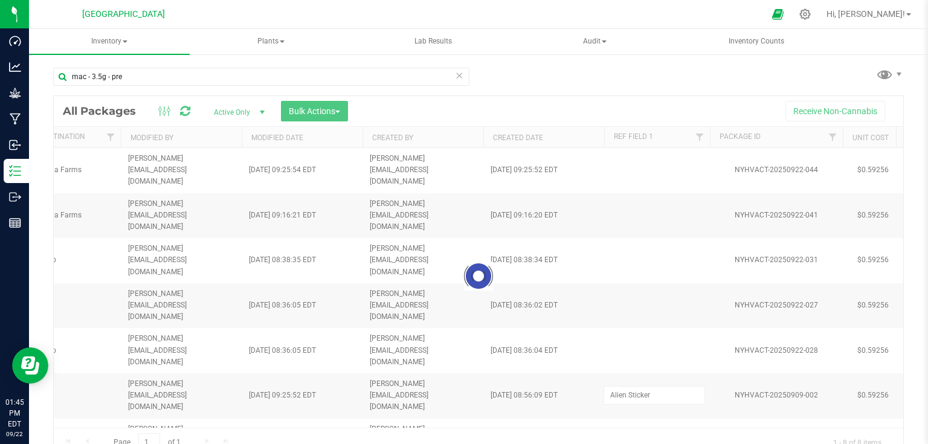
click at [648, 395] on div "Loading... All Packages Active Only Active Only Lab Samples Locked All Bulk Act…" at bounding box center [478, 276] width 851 height 362
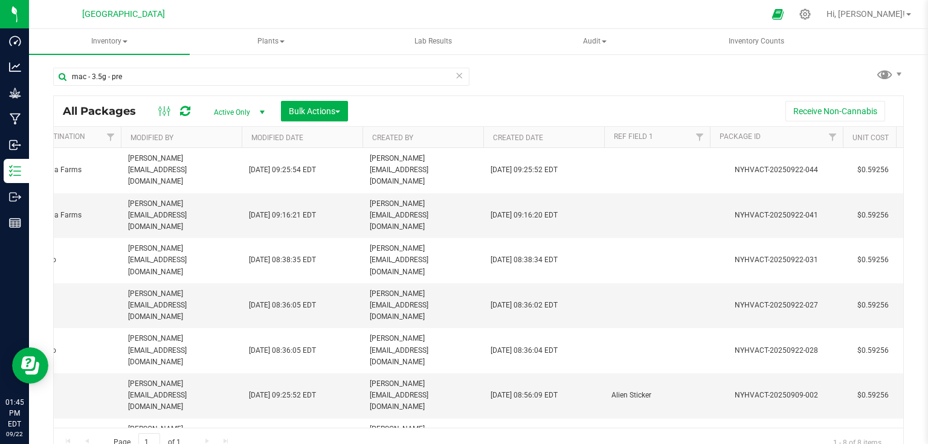
type input "Small Front Sticker"
click at [682, 95] on div "All Packages Active Only Active Only Lab Samples Locked All Bulk Actions Add to…" at bounding box center [478, 276] width 851 height 362
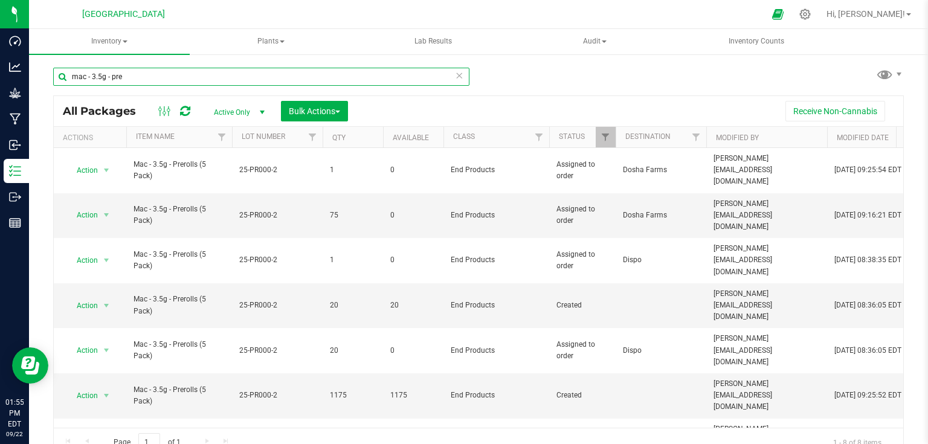
click at [141, 76] on input "mac - 3.5g - pre" at bounding box center [261, 77] width 416 height 18
type input "m"
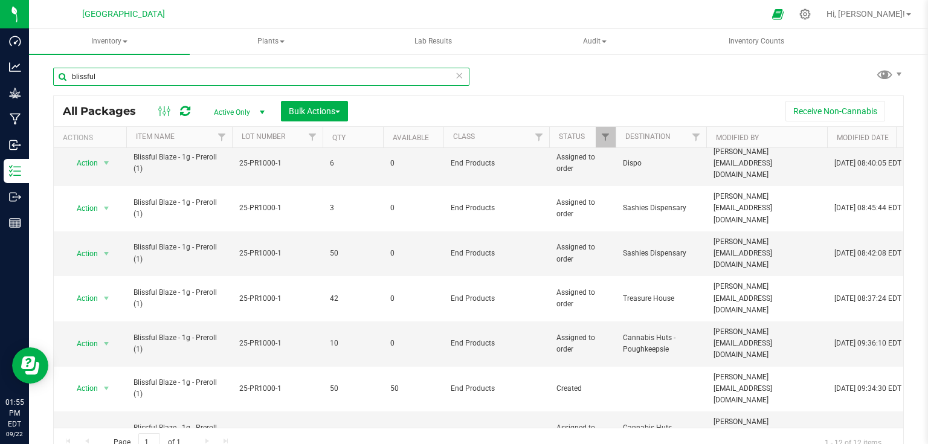
scroll to position [128, 0]
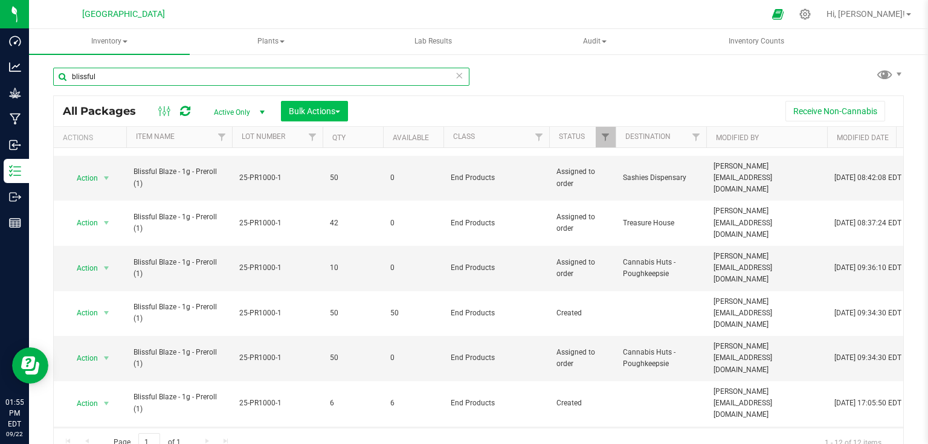
type input "blissful"
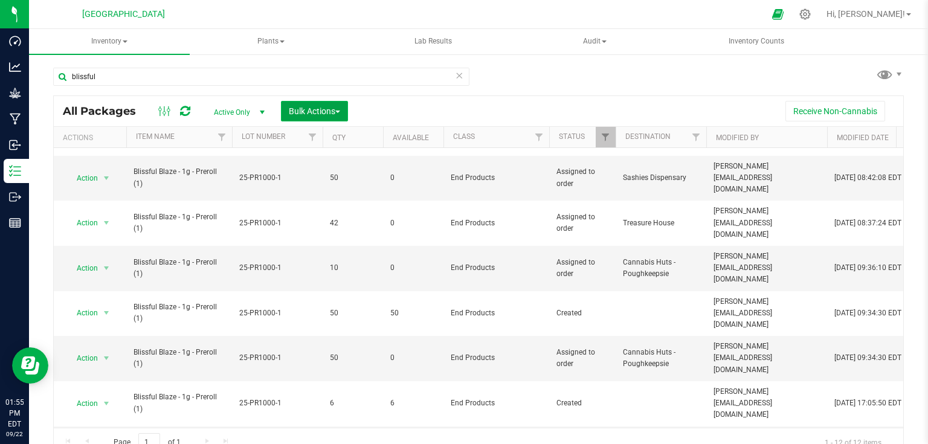
click at [340, 106] on span "Bulk Actions" at bounding box center [314, 111] width 51 height 10
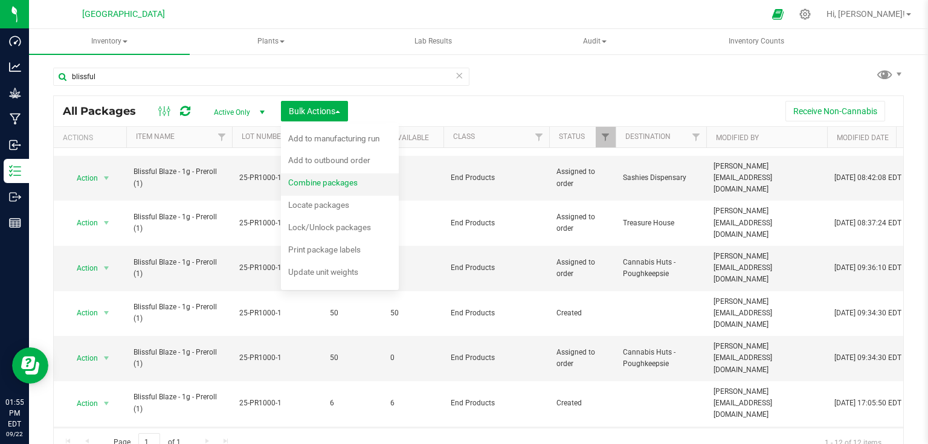
click at [329, 186] on span "Combine packages" at bounding box center [322, 183] width 69 height 10
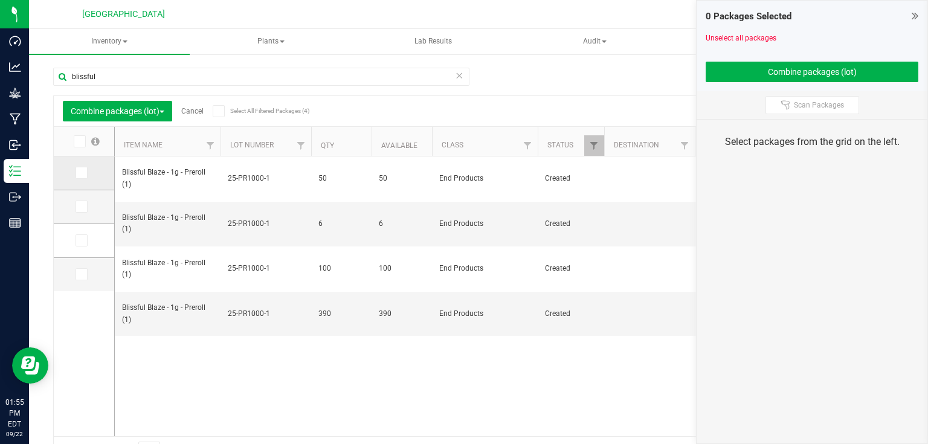
click at [89, 170] on label at bounding box center [85, 173] width 18 height 12
click at [0, 0] on input "checkbox" at bounding box center [0, 0] width 0 height 0
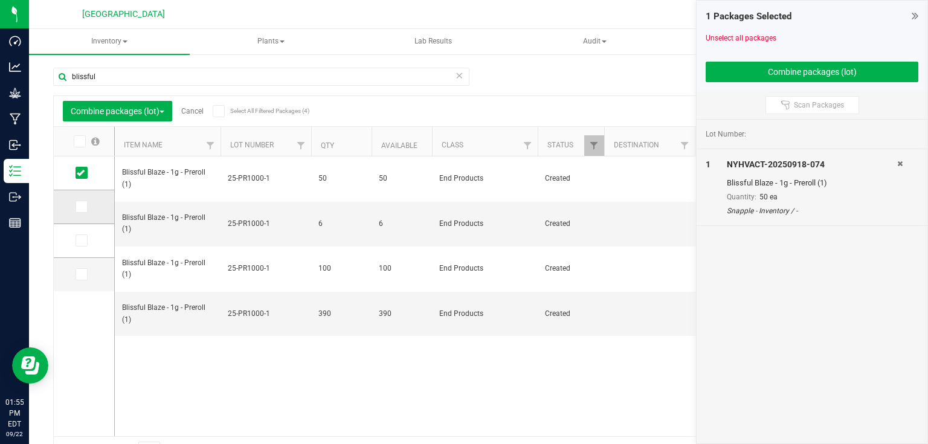
click at [86, 209] on span at bounding box center [82, 207] width 12 height 12
click at [0, 0] on input "checkbox" at bounding box center [0, 0] width 0 height 0
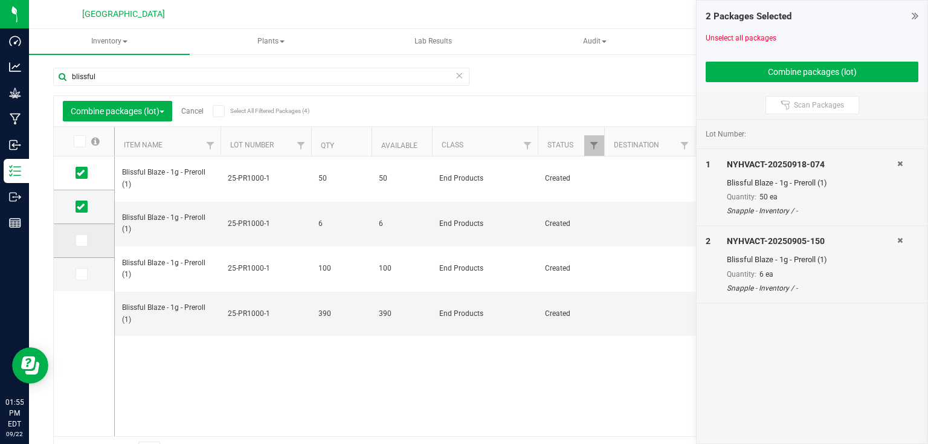
click at [89, 242] on label at bounding box center [85, 240] width 18 height 12
click at [0, 0] on input "checkbox" at bounding box center [0, 0] width 0 height 0
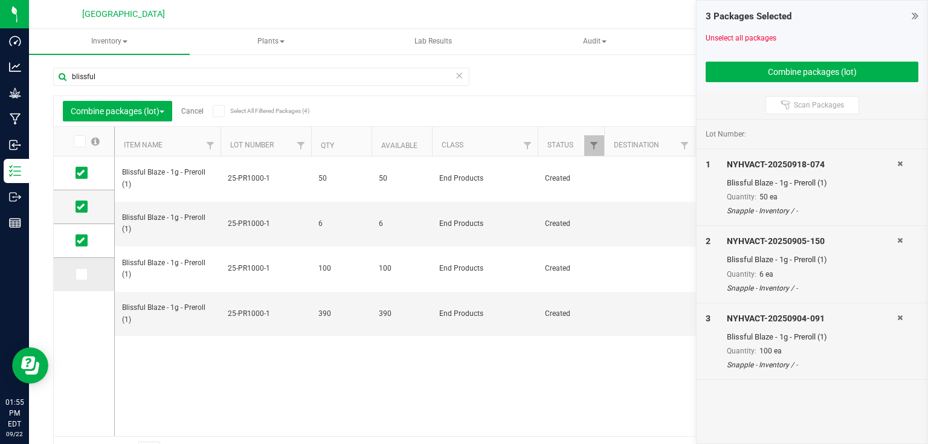
click at [89, 271] on label at bounding box center [85, 274] width 18 height 12
click at [0, 0] on input "checkbox" at bounding box center [0, 0] width 0 height 0
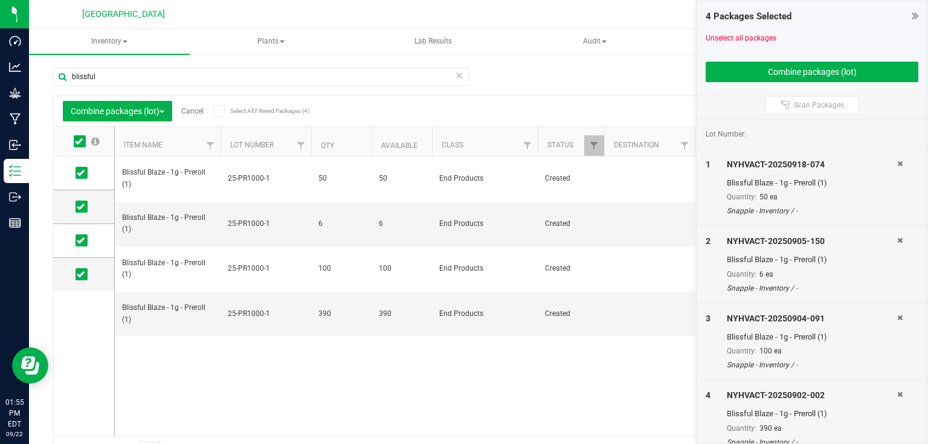
click at [782, 55] on div at bounding box center [812, 57] width 213 height 9
drag, startPoint x: 782, startPoint y: 59, endPoint x: 785, endPoint y: 73, distance: 14.8
click at [782, 63] on div "4 Packages Selected Unselect all packages Combine packages (lot)" at bounding box center [812, 46] width 231 height 91
click at [785, 73] on button "Combine packages (lot)" at bounding box center [812, 72] width 213 height 21
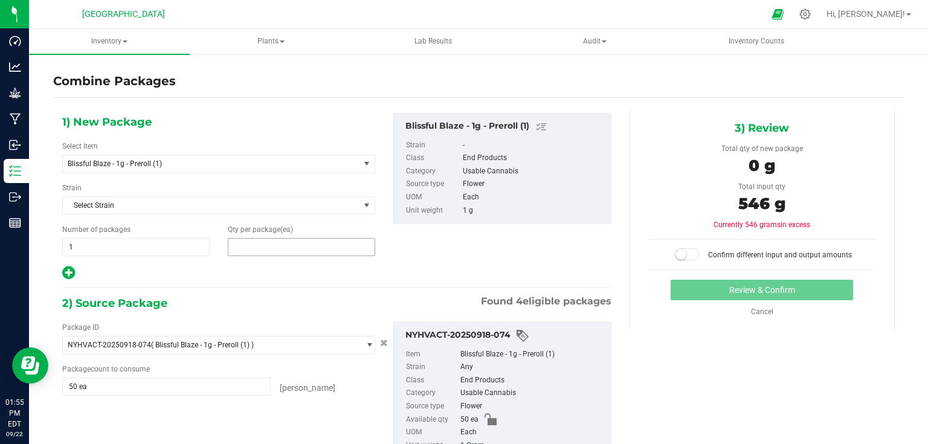
click at [295, 247] on span at bounding box center [301, 247] width 147 height 18
type input "546"
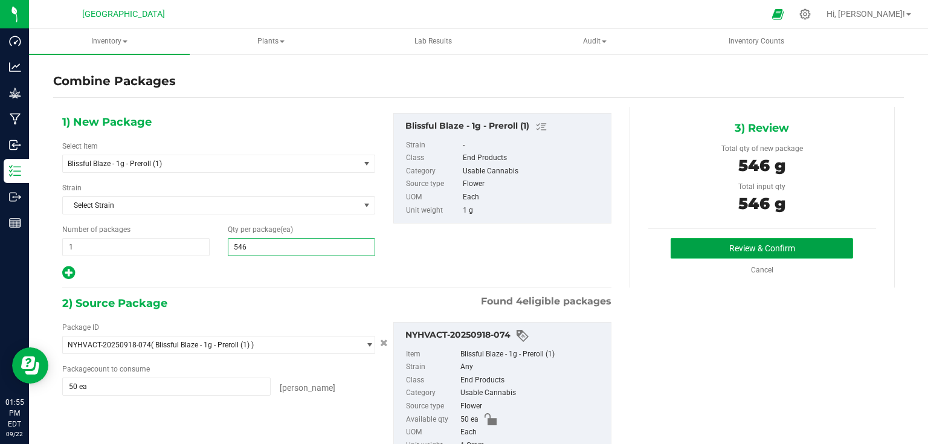
type input "546"
click at [722, 238] on button "Review & Confirm" at bounding box center [762, 248] width 182 height 21
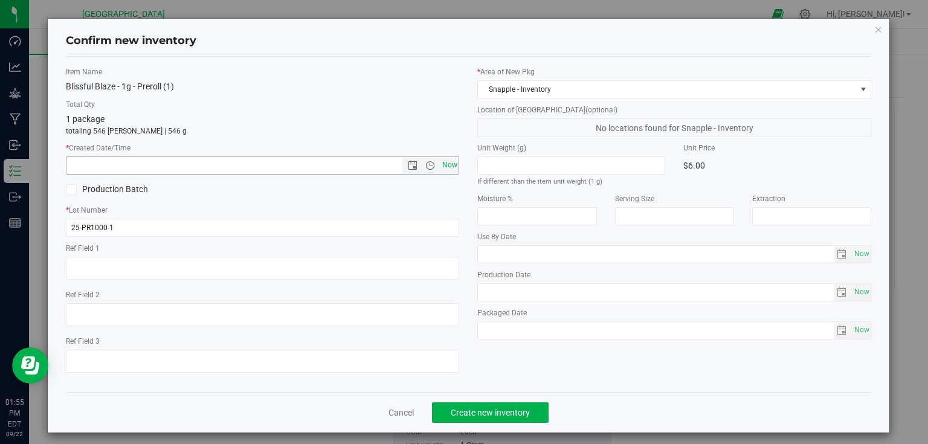
click at [454, 163] on span "Now" at bounding box center [449, 166] width 21 height 18
type input "[DATE] 1:55 PM"
click at [485, 414] on span "Create new inventory" at bounding box center [490, 413] width 79 height 10
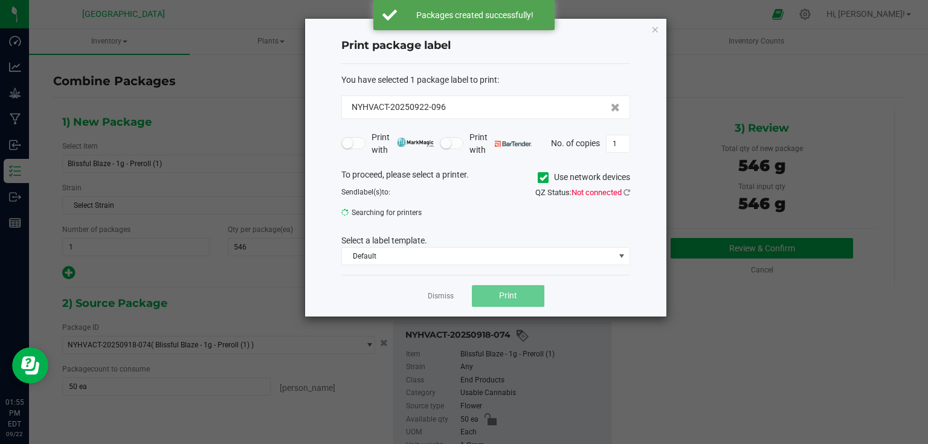
click at [447, 288] on div "Dismiss Print" at bounding box center [485, 296] width 289 height 42
click at [447, 291] on link "Dismiss" at bounding box center [441, 296] width 26 height 10
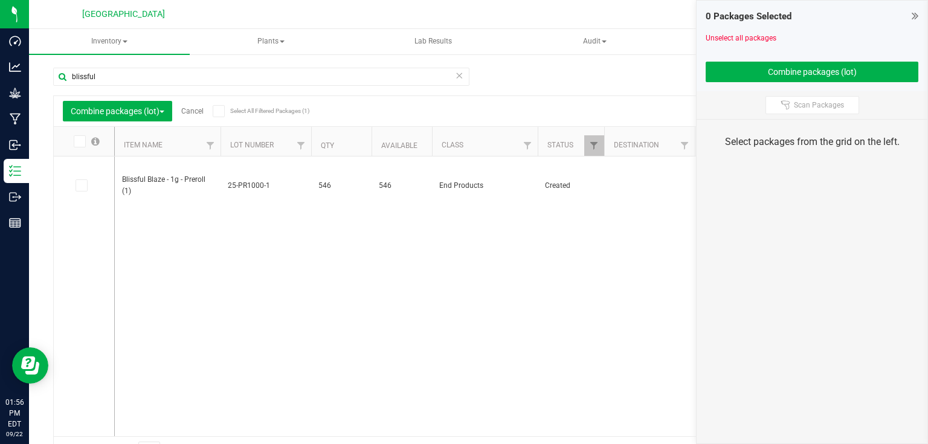
click at [919, 15] on div "0 Packages Selected Unselect all packages Combine packages (lot)" at bounding box center [812, 46] width 231 height 91
click at [907, 18] on div "0 Packages Selected" at bounding box center [812, 17] width 213 height 14
click at [915, 14] on icon at bounding box center [915, 16] width 7 height 12
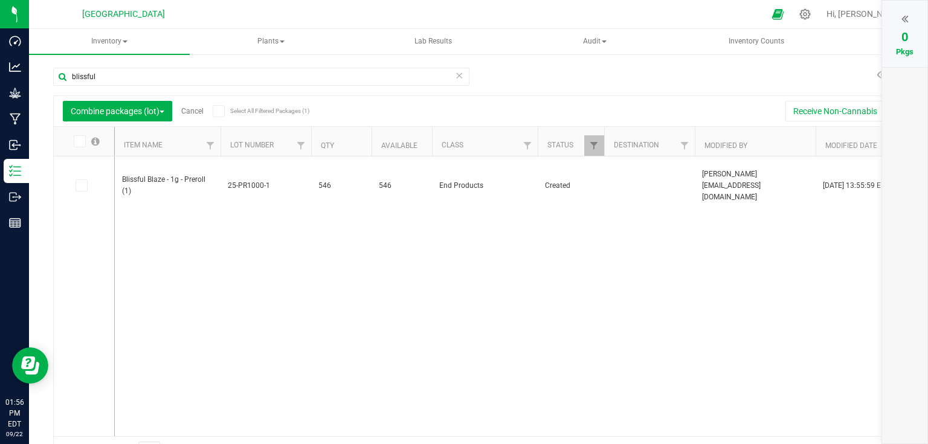
click at [198, 111] on link "Cancel" at bounding box center [192, 111] width 22 height 8
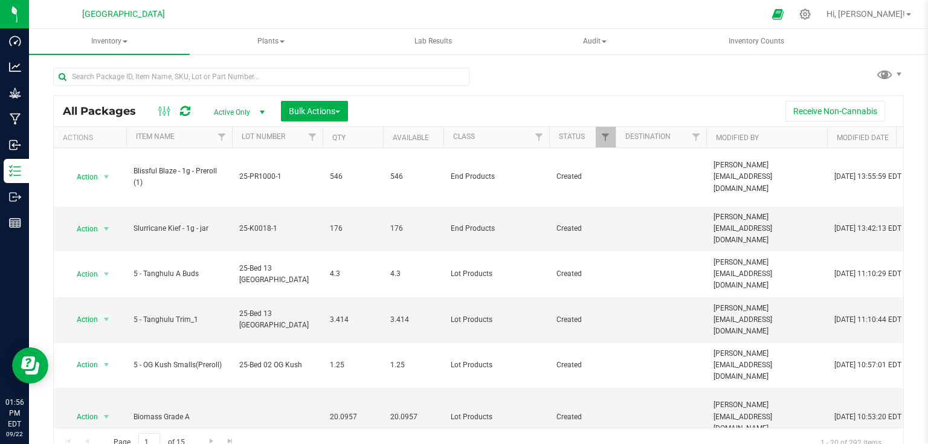
click at [280, 65] on div at bounding box center [265, 76] width 425 height 39
click at [278, 77] on input "text" at bounding box center [261, 77] width 416 height 18
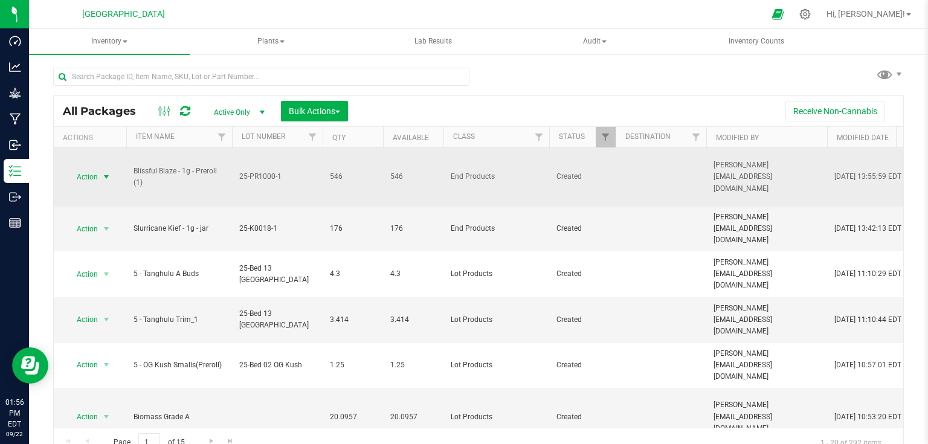
click at [104, 181] on span "select" at bounding box center [106, 177] width 15 height 17
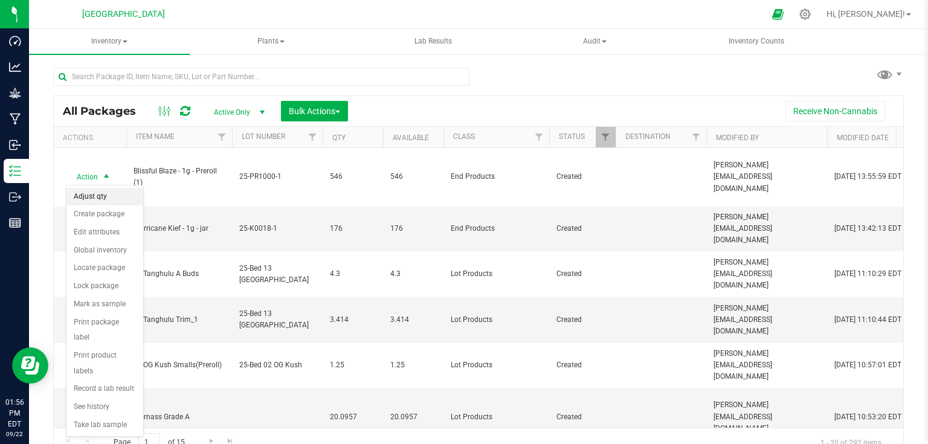
click at [104, 201] on li "Adjust qty" at bounding box center [104, 197] width 77 height 18
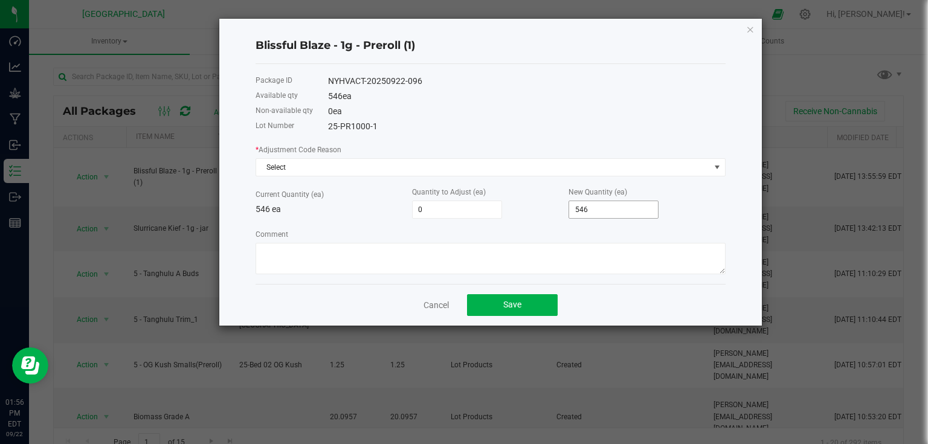
click at [612, 208] on input "546" at bounding box center [613, 209] width 89 height 17
type input "-541"
type input "5"
type input "-496"
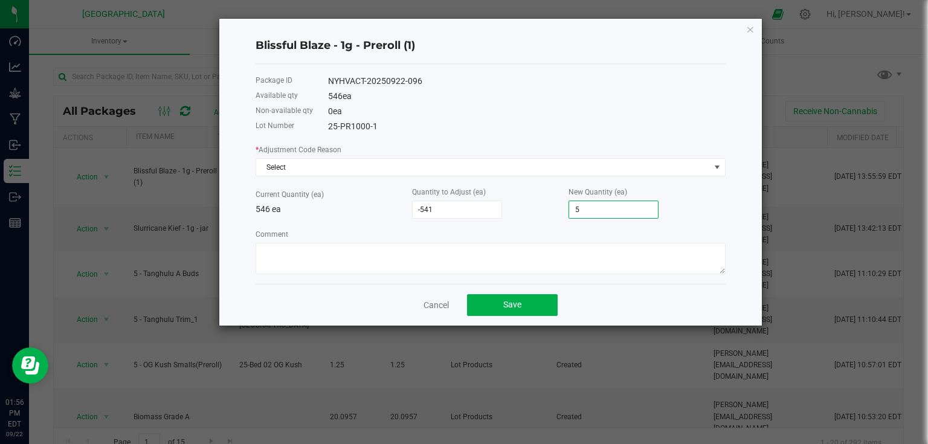
type input "50"
type input "-44"
type input "502"
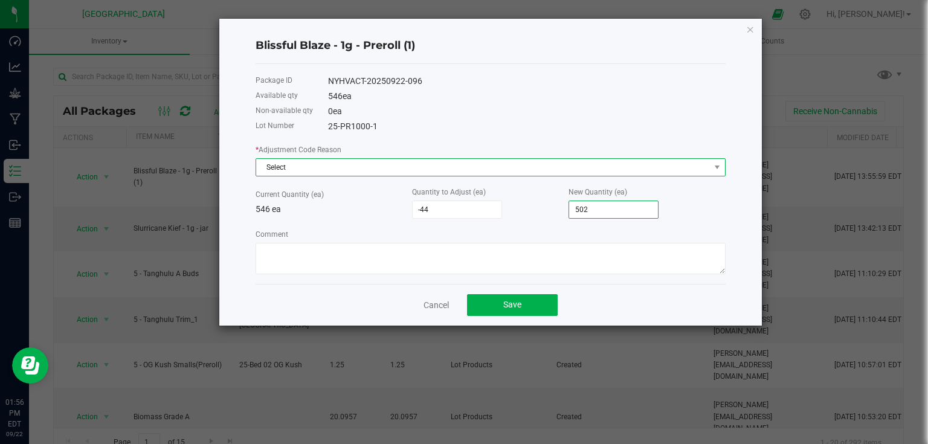
click at [671, 174] on span "Select" at bounding box center [483, 167] width 454 height 17
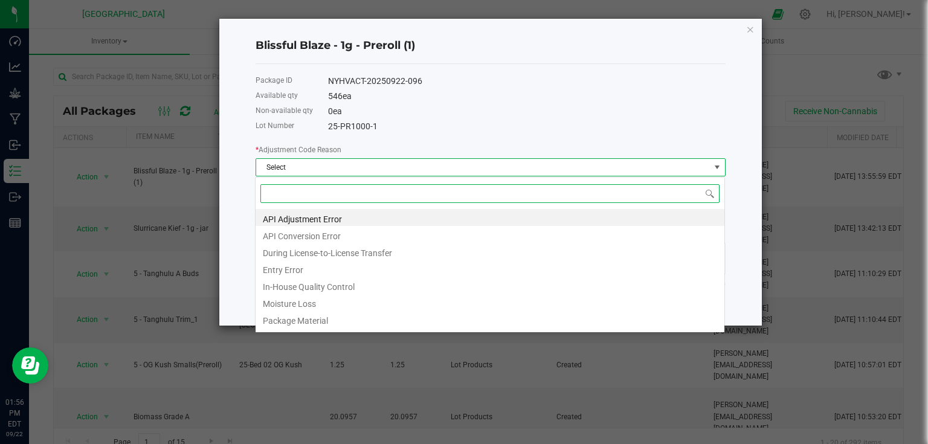
scroll to position [18, 470]
click at [301, 276] on li "Entry Error" at bounding box center [490, 268] width 469 height 17
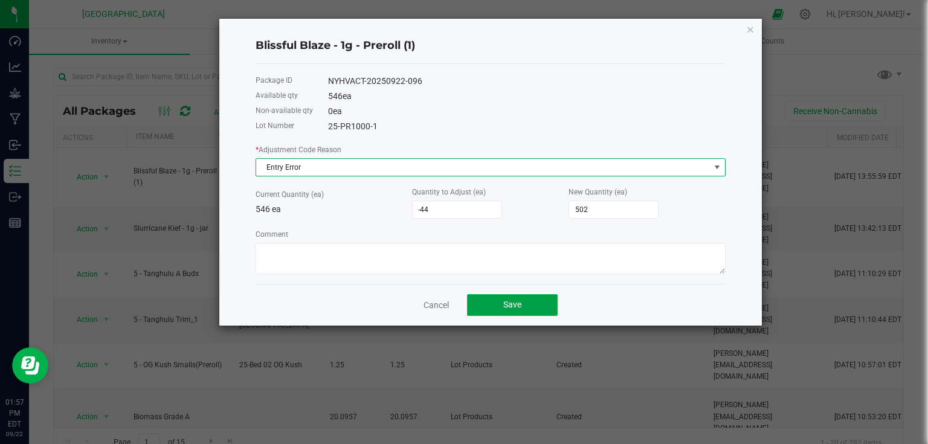
click at [543, 309] on button "Save" at bounding box center [512, 305] width 91 height 22
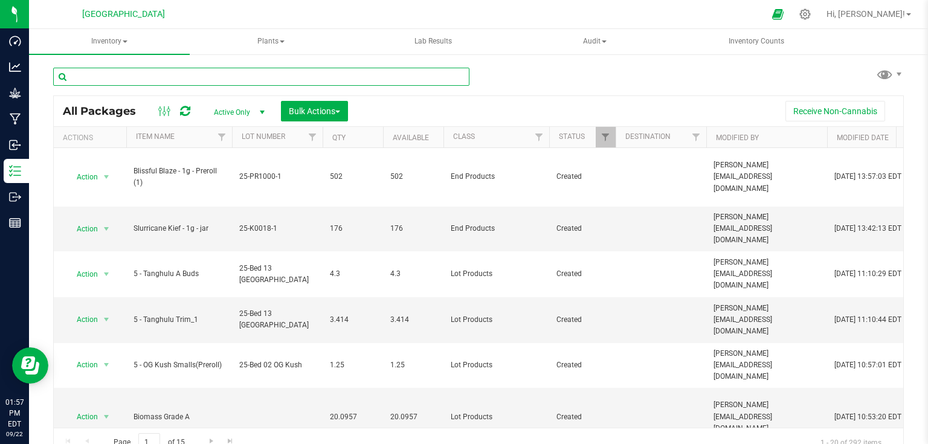
click at [185, 82] on input "text" at bounding box center [261, 77] width 416 height 18
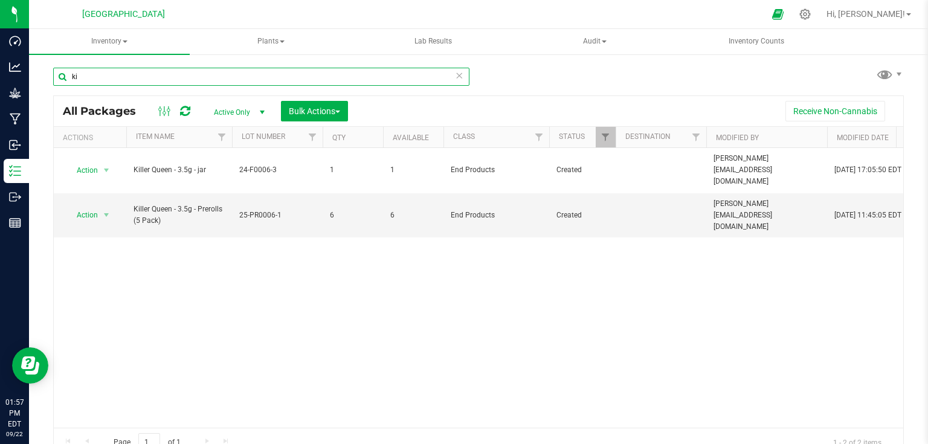
type input "k"
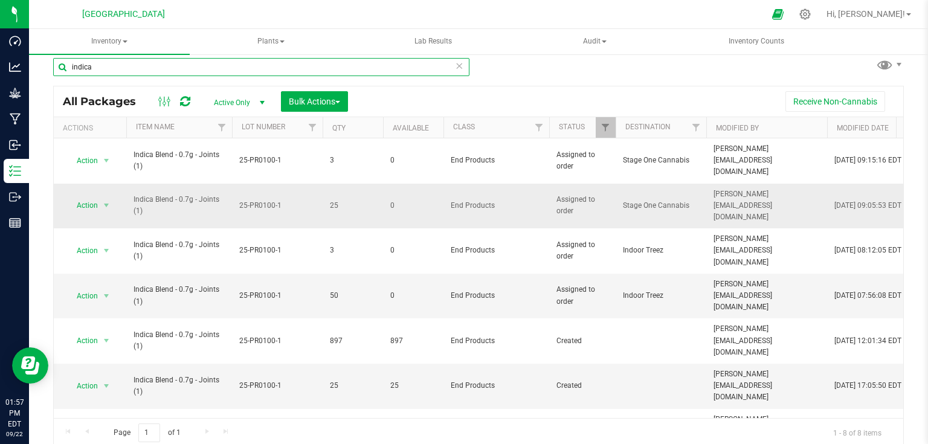
scroll to position [12, 0]
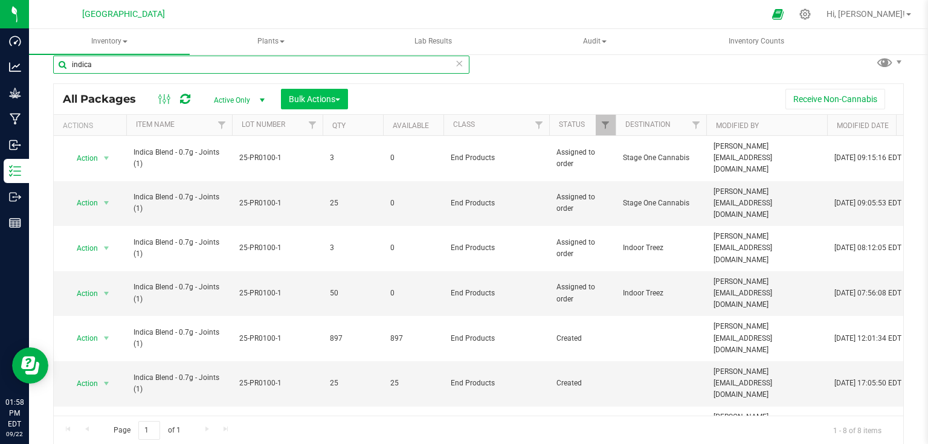
type input "indica"
click at [328, 103] on button "Bulk Actions" at bounding box center [314, 99] width 67 height 21
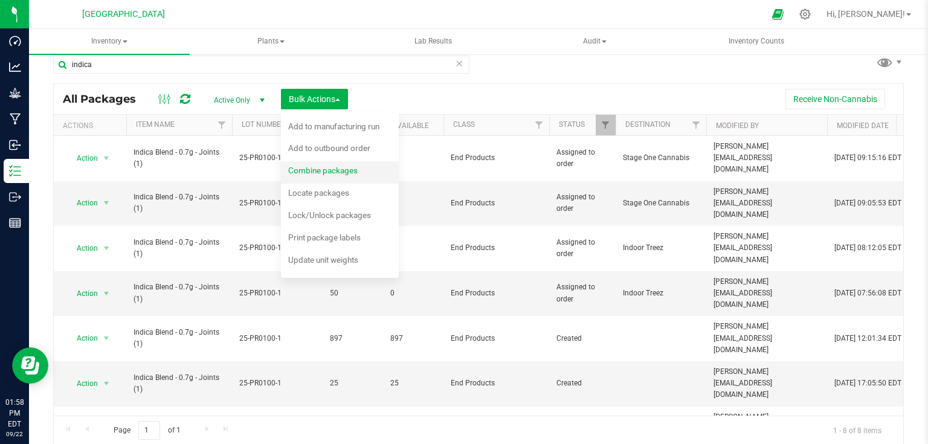
click at [358, 178] on div "Combine packages" at bounding box center [331, 172] width 86 height 19
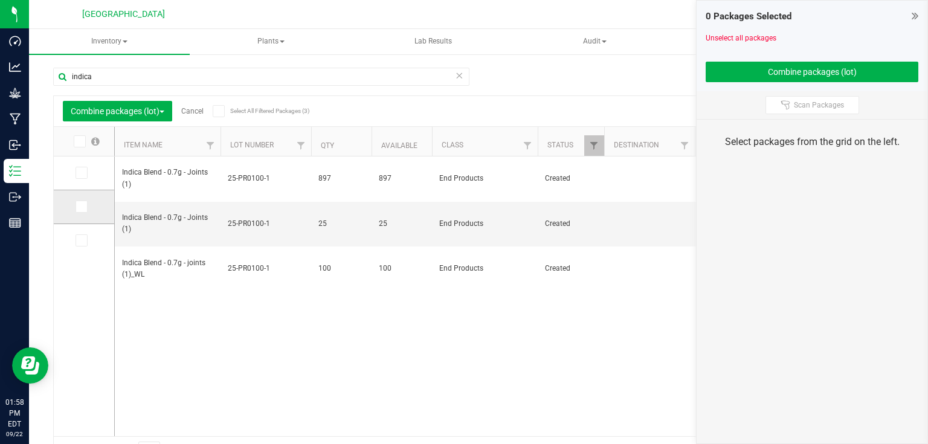
click at [76, 208] on span at bounding box center [82, 207] width 12 height 12
click at [0, 0] on input "checkbox" at bounding box center [0, 0] width 0 height 0
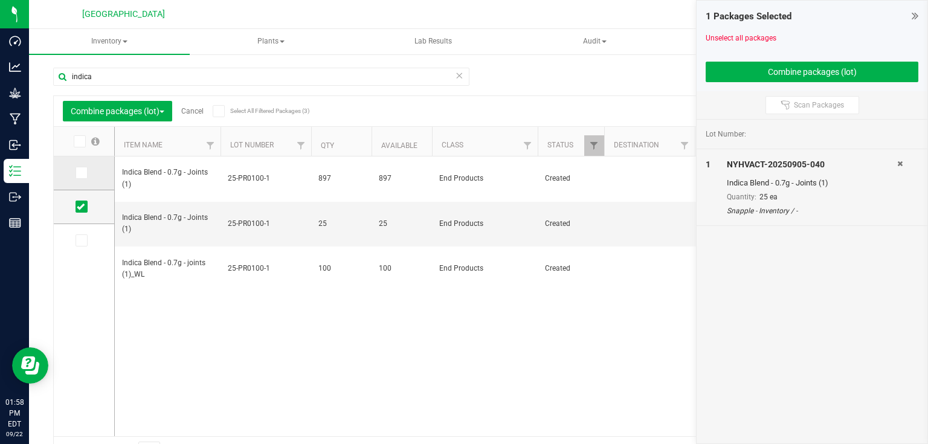
click at [85, 175] on span at bounding box center [82, 173] width 12 height 12
click at [0, 0] on input "checkbox" at bounding box center [0, 0] width 0 height 0
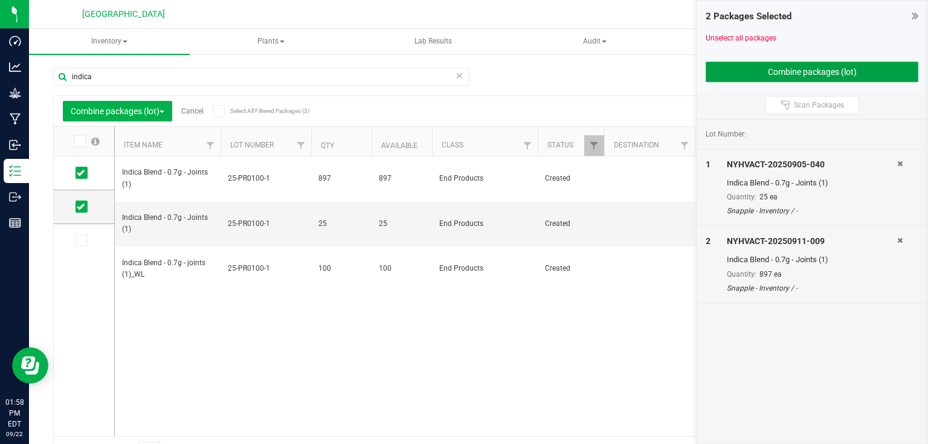
click at [761, 77] on button "Combine packages (lot)" at bounding box center [812, 72] width 213 height 21
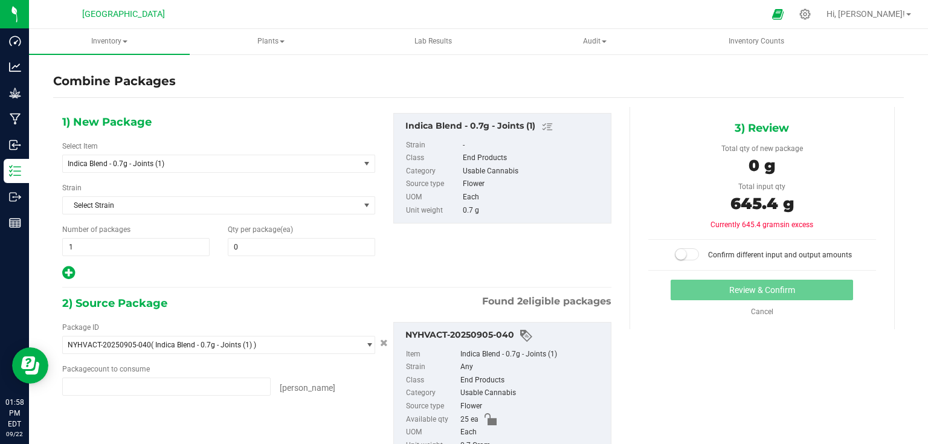
type input "25 ea"
type input "897 ea"
click at [338, 253] on span at bounding box center [301, 247] width 147 height 18
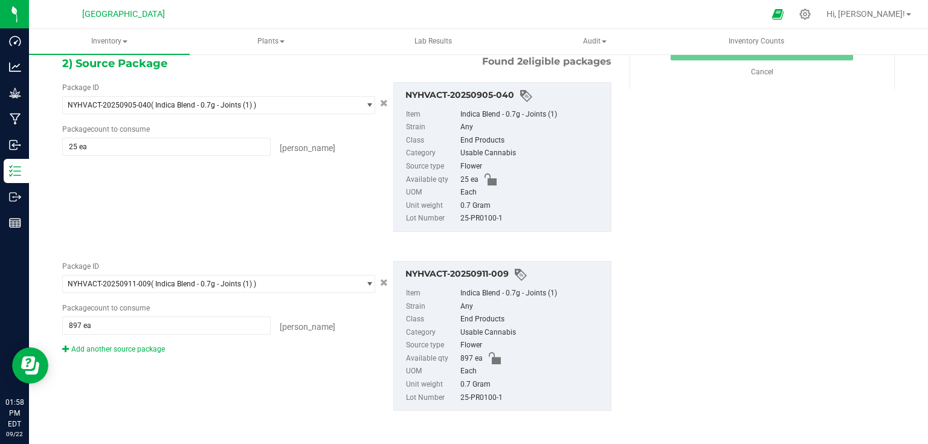
scroll to position [213, 0]
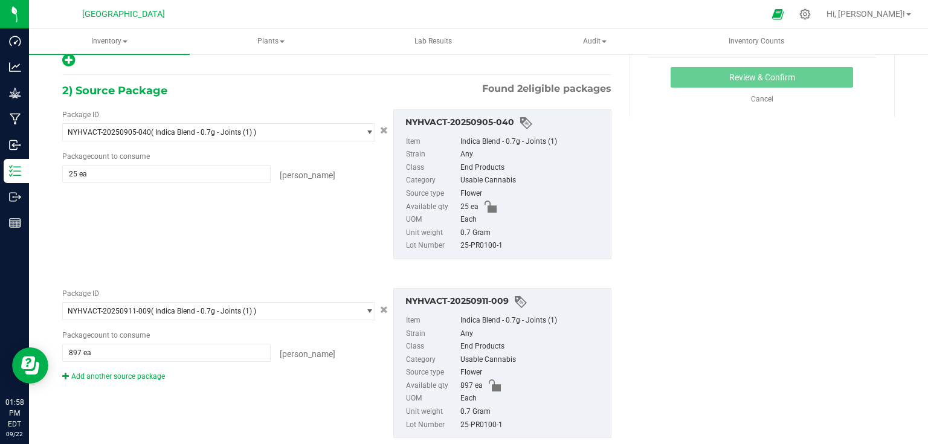
type input "922"
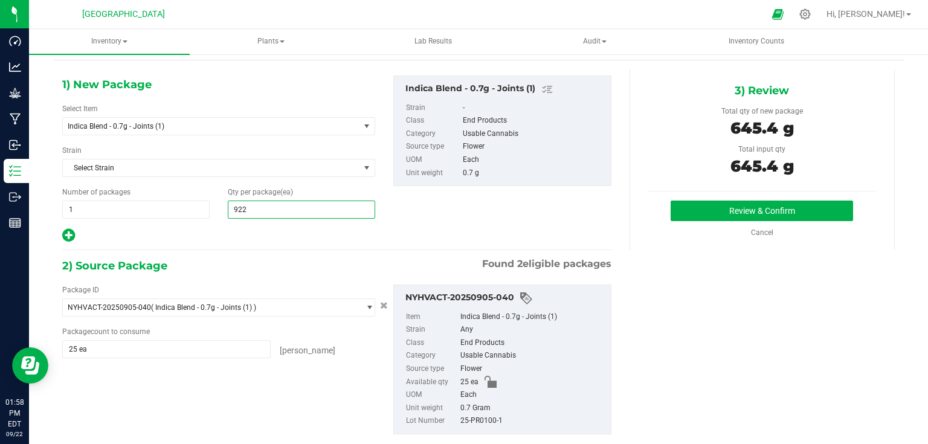
scroll to position [19, 0]
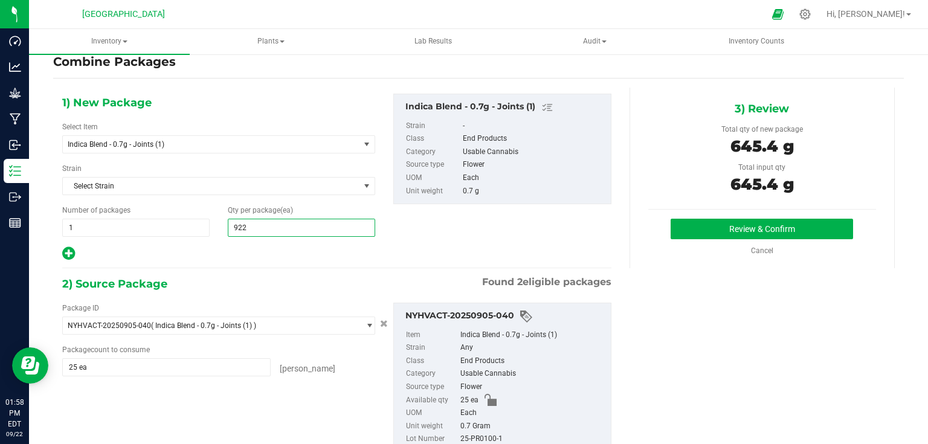
type input "922"
click at [697, 241] on div "Review & Confirm Cancel" at bounding box center [762, 237] width 228 height 37
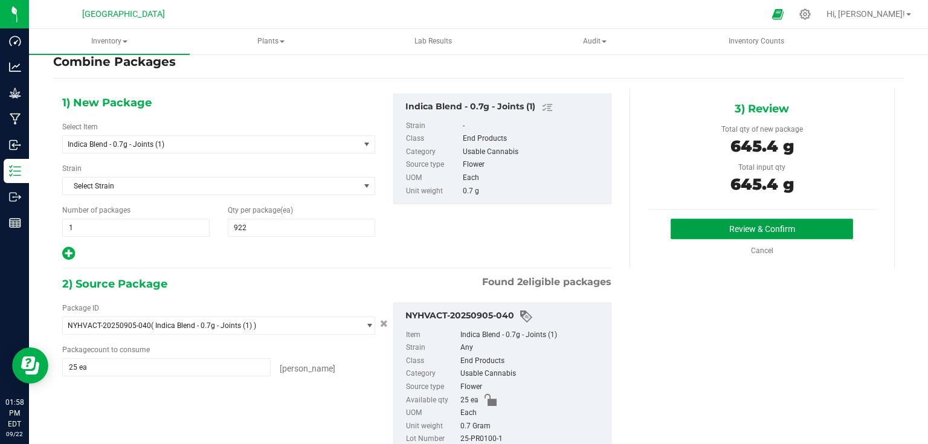
click at [704, 236] on button "Review & Confirm" at bounding box center [762, 229] width 182 height 21
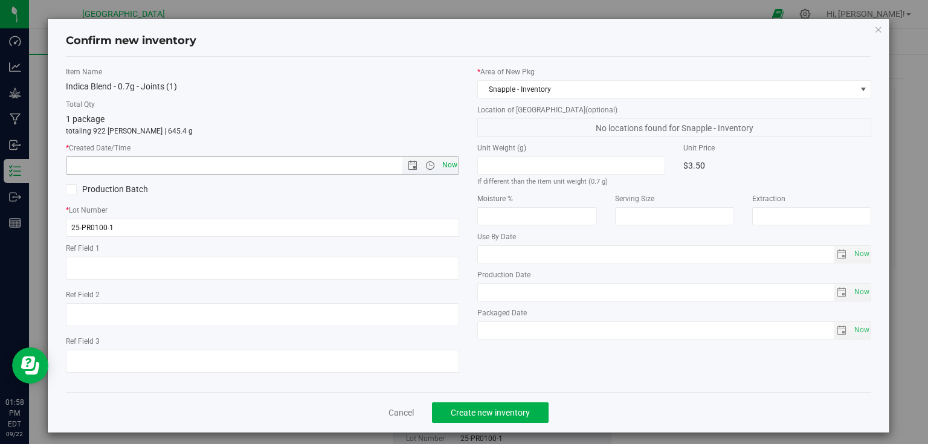
click at [446, 161] on span "Now" at bounding box center [449, 166] width 21 height 18
type input "[DATE] 1:58 PM"
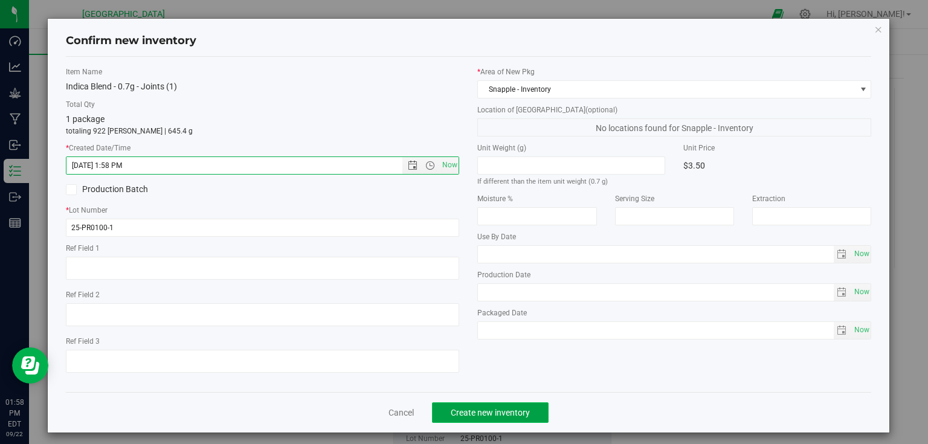
click at [497, 405] on button "Create new inventory" at bounding box center [490, 412] width 117 height 21
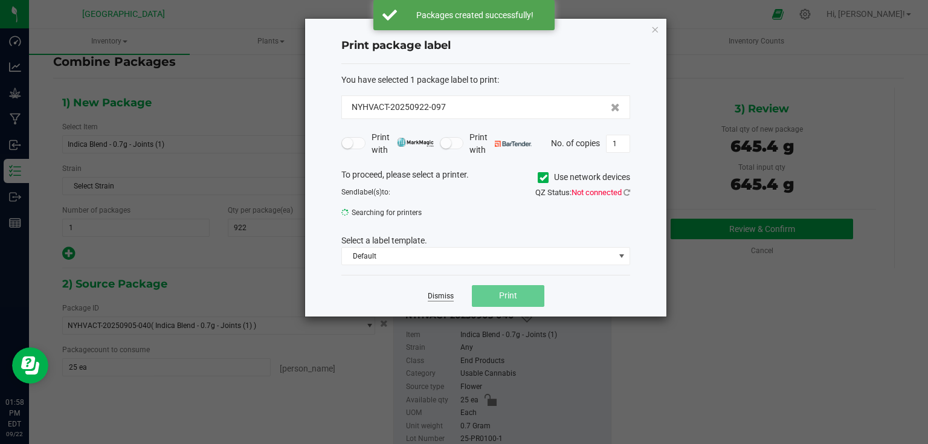
click at [448, 291] on link "Dismiss" at bounding box center [441, 296] width 26 height 10
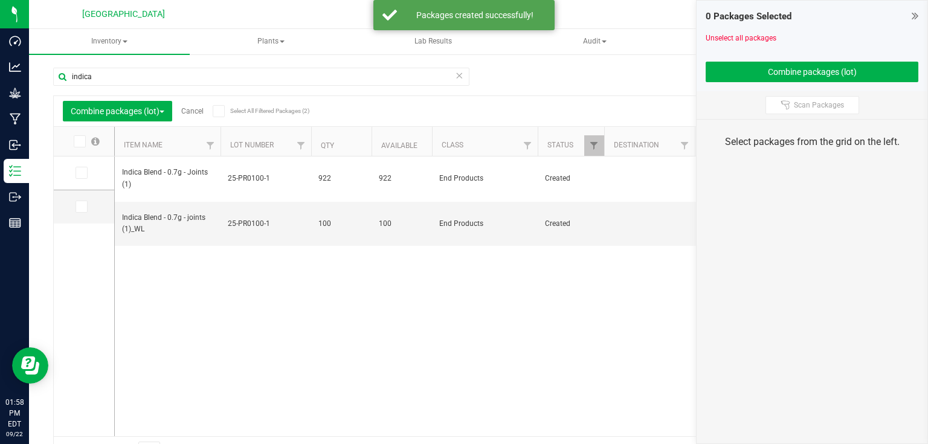
click at [916, 12] on icon at bounding box center [915, 16] width 7 height 12
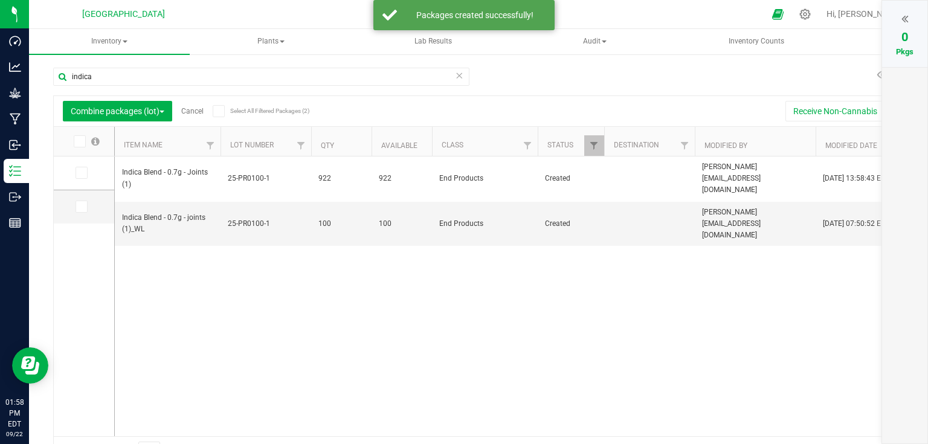
click at [189, 107] on link "Cancel" at bounding box center [192, 111] width 22 height 8
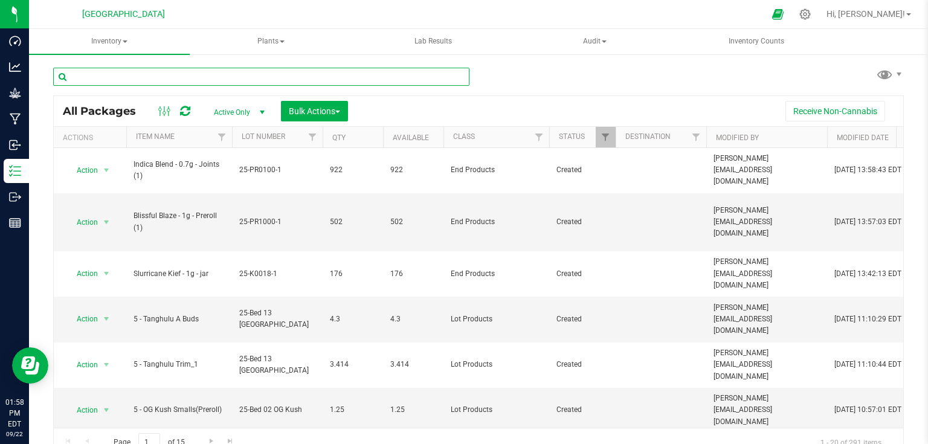
click at [125, 74] on input "text" at bounding box center [261, 77] width 416 height 18
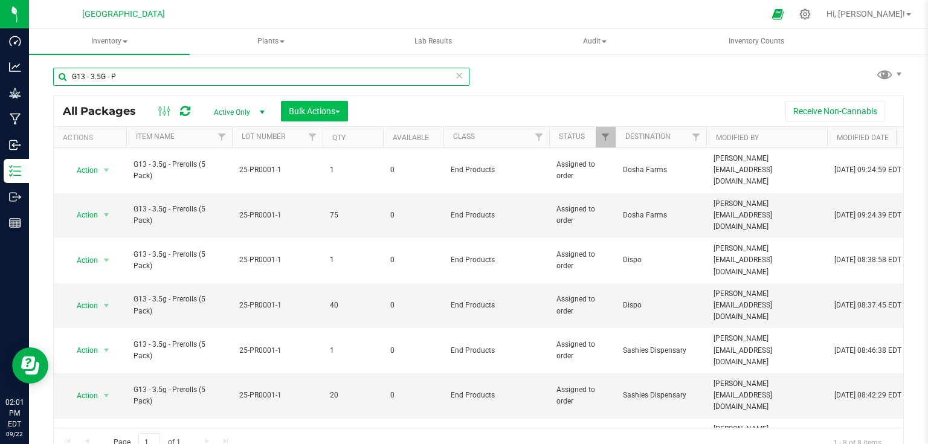
type input "G13 - 3.5G - P"
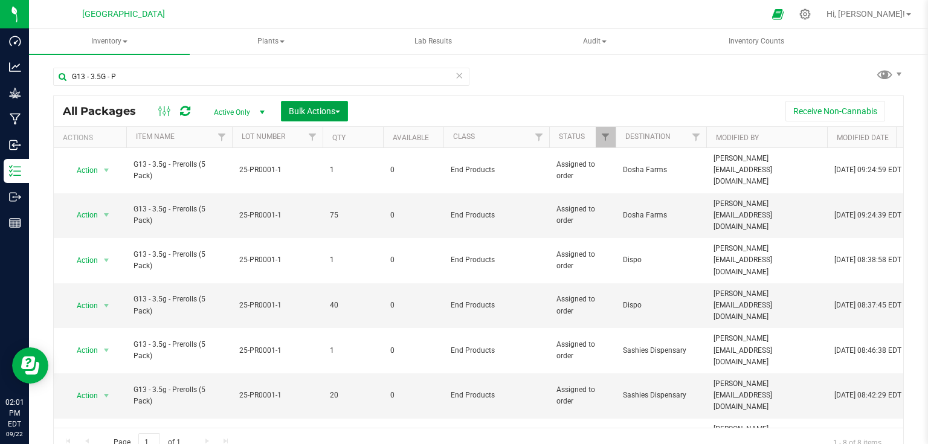
click at [323, 108] on span "Bulk Actions" at bounding box center [314, 111] width 51 height 10
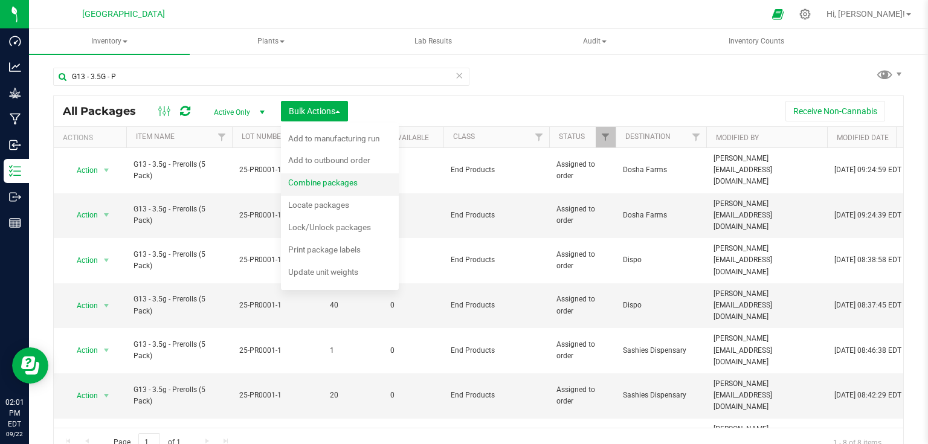
click at [328, 176] on div "Combine packages" at bounding box center [331, 184] width 86 height 19
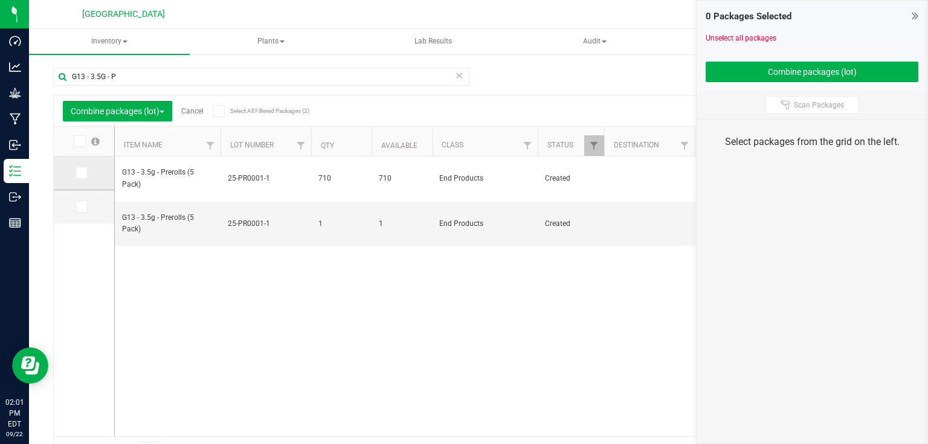
click at [87, 170] on span at bounding box center [82, 173] width 12 height 12
click at [0, 0] on input "checkbox" at bounding box center [0, 0] width 0 height 0
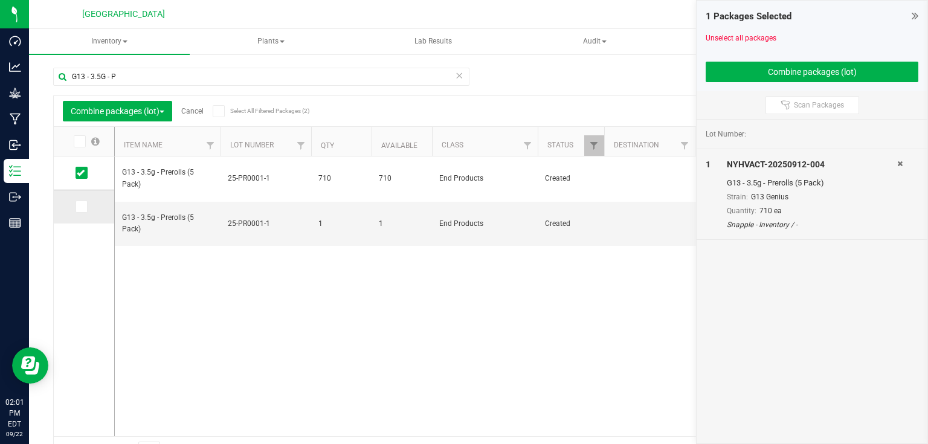
click at [83, 211] on span at bounding box center [82, 207] width 12 height 12
click at [0, 0] on input "checkbox" at bounding box center [0, 0] width 0 height 0
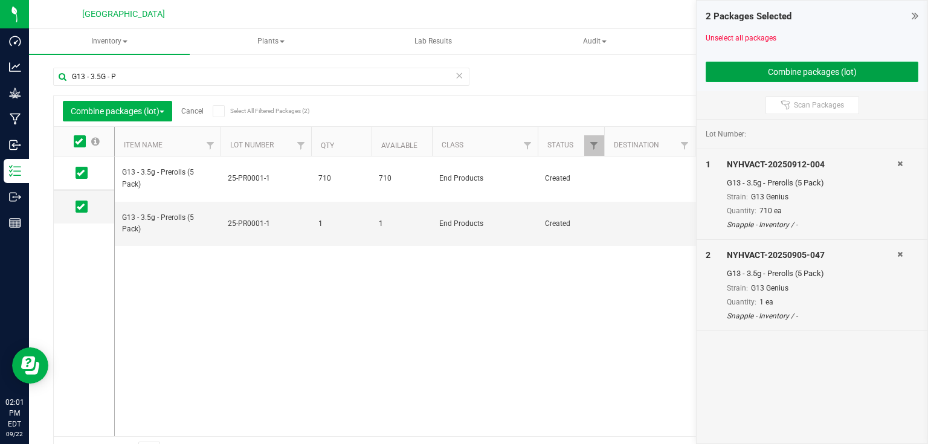
drag, startPoint x: 909, startPoint y: 64, endPoint x: 906, endPoint y: 70, distance: 6.5
click at [908, 66] on button "Combine packages (lot)" at bounding box center [812, 72] width 213 height 21
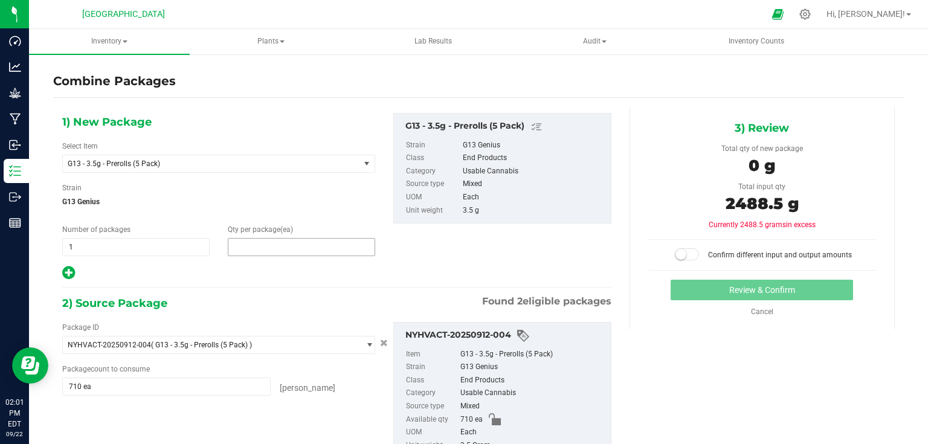
click at [324, 248] on span at bounding box center [301, 247] width 147 height 18
type input "711"
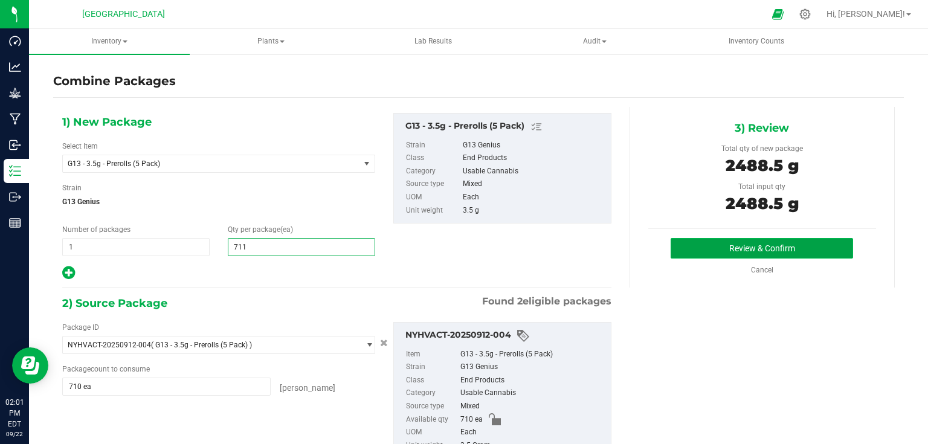
type input "711"
click at [737, 238] on button "Review & Confirm" at bounding box center [762, 248] width 182 height 21
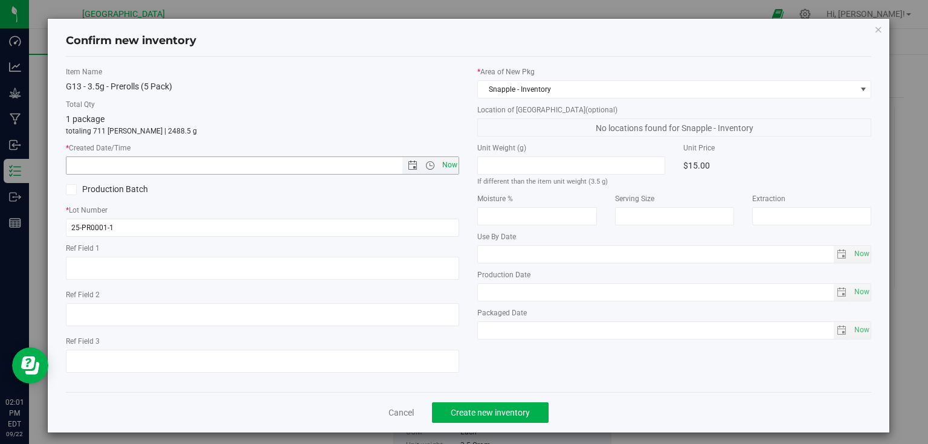
click at [445, 162] on span "Now" at bounding box center [449, 166] width 21 height 18
type input "[DATE] 2:01 PM"
drag, startPoint x: 488, startPoint y: 404, endPoint x: 496, endPoint y: 404, distance: 7.3
click at [488, 404] on button "Create new inventory" at bounding box center [490, 412] width 117 height 21
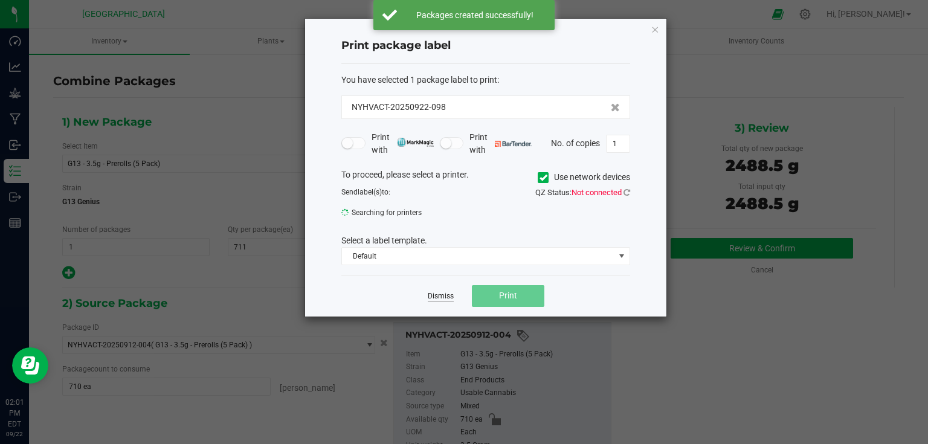
click at [439, 291] on link "Dismiss" at bounding box center [441, 296] width 26 height 10
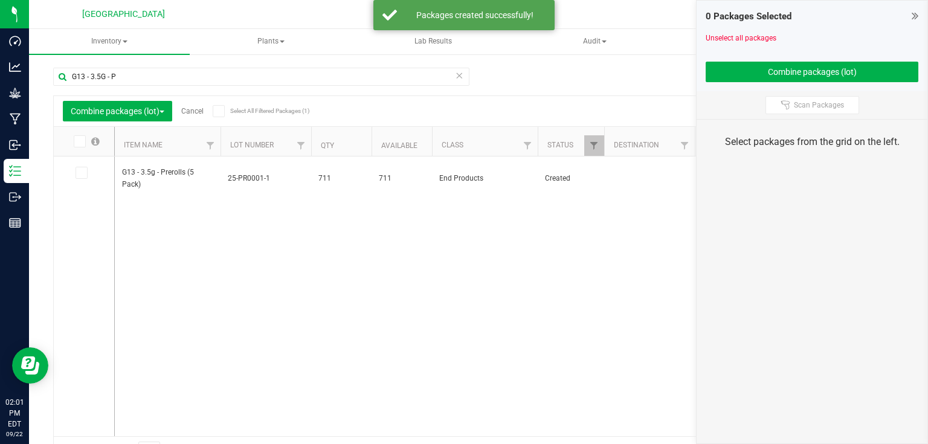
click at [912, 13] on icon at bounding box center [915, 16] width 7 height 12
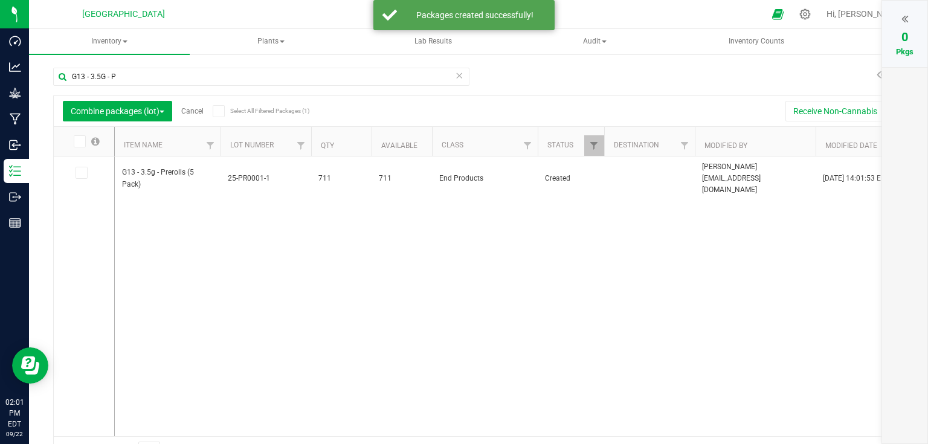
click at [199, 114] on link "Cancel" at bounding box center [192, 111] width 22 height 8
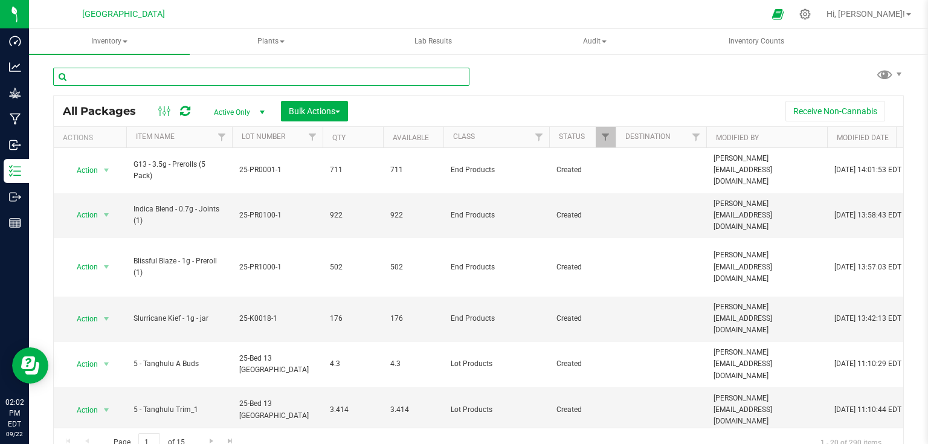
click at [169, 73] on input "text" at bounding box center [261, 77] width 416 height 18
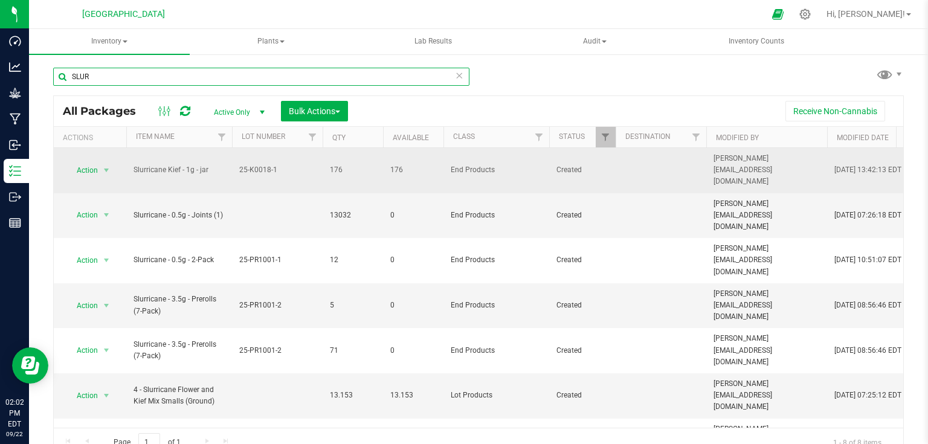
scroll to position [12, 0]
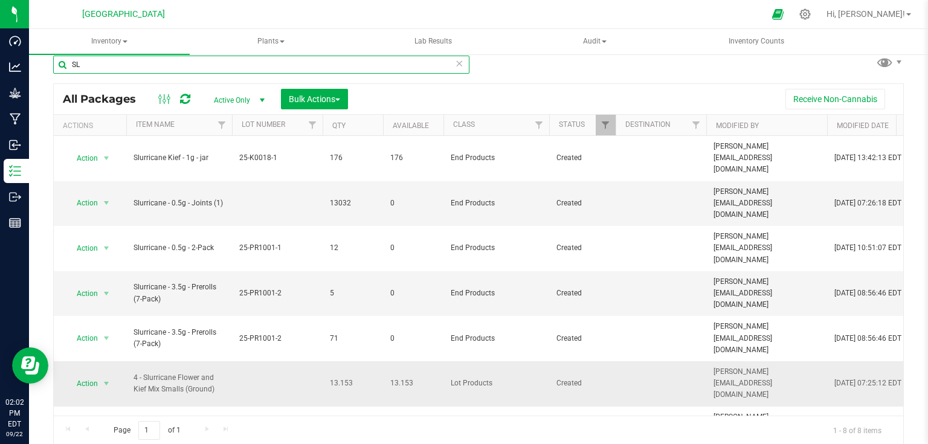
type input "S"
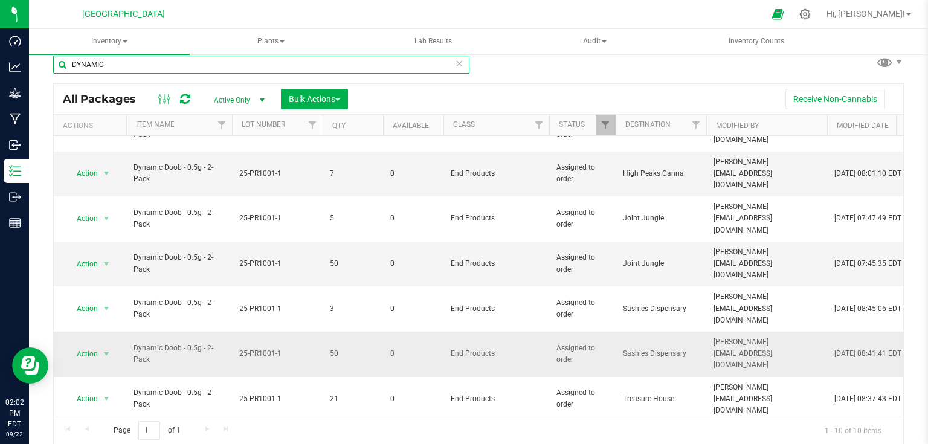
scroll to position [60, 0]
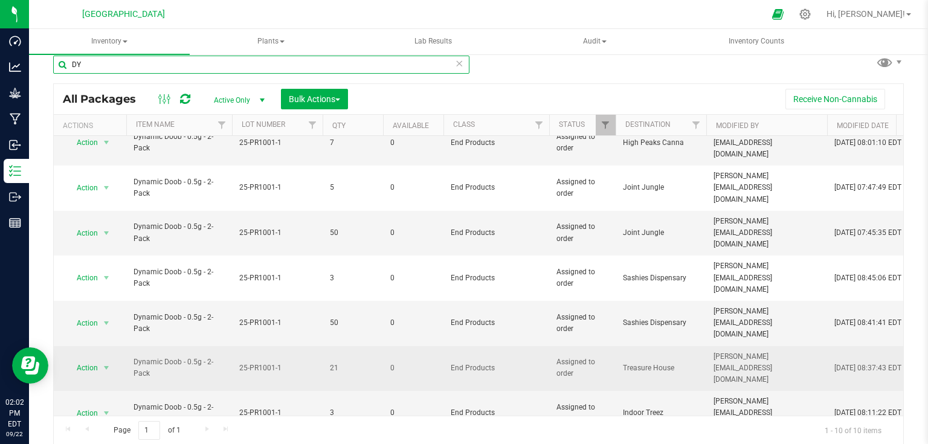
type input "D"
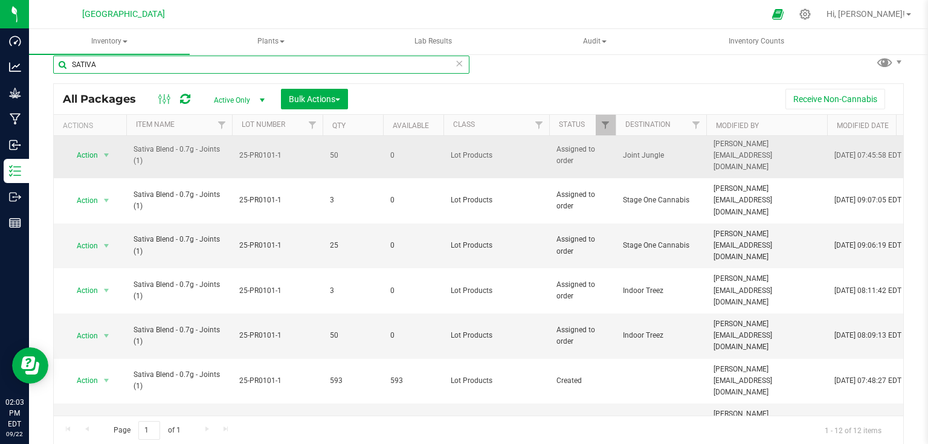
scroll to position [48, 0]
type input "SATIVA"
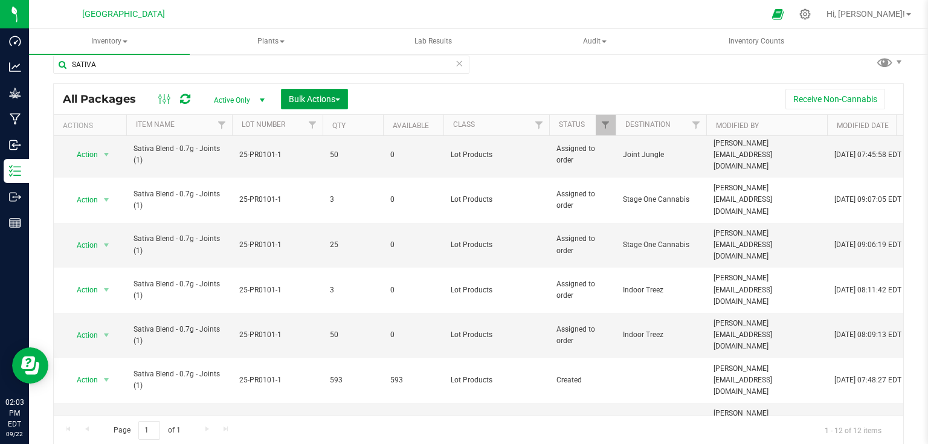
click at [317, 97] on span "Bulk Actions" at bounding box center [314, 99] width 51 height 10
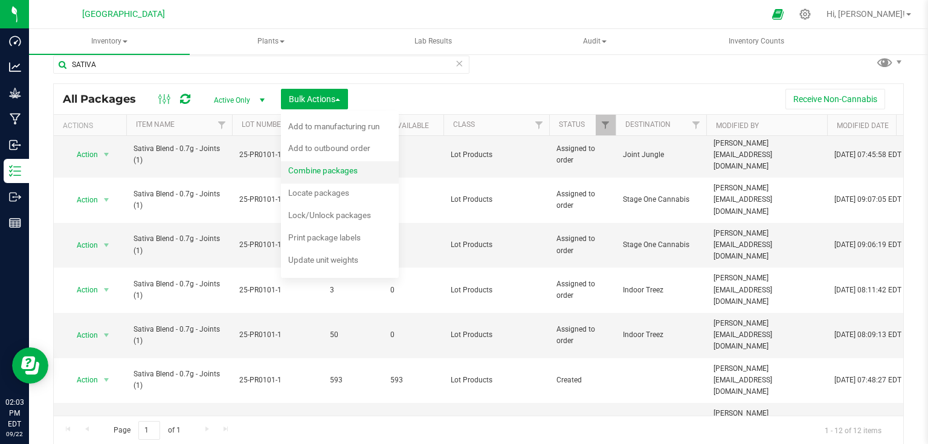
click at [324, 171] on span "Combine packages" at bounding box center [322, 171] width 69 height 10
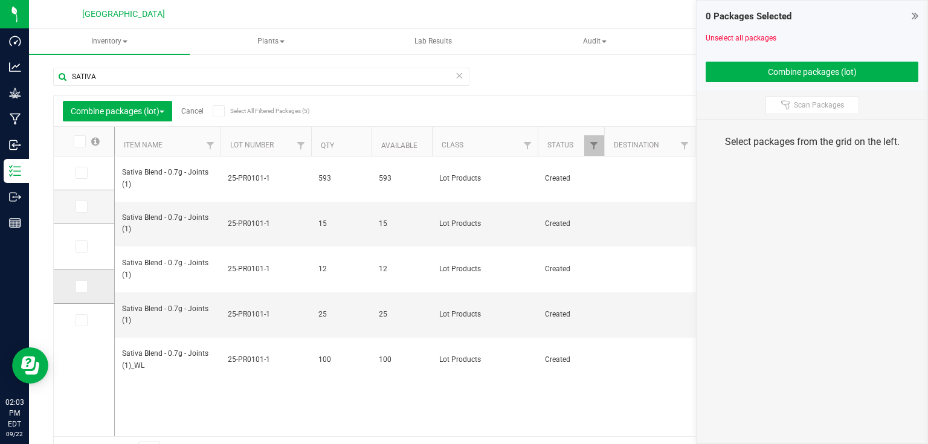
click at [86, 285] on span at bounding box center [82, 286] width 12 height 12
click at [0, 0] on input "checkbox" at bounding box center [0, 0] width 0 height 0
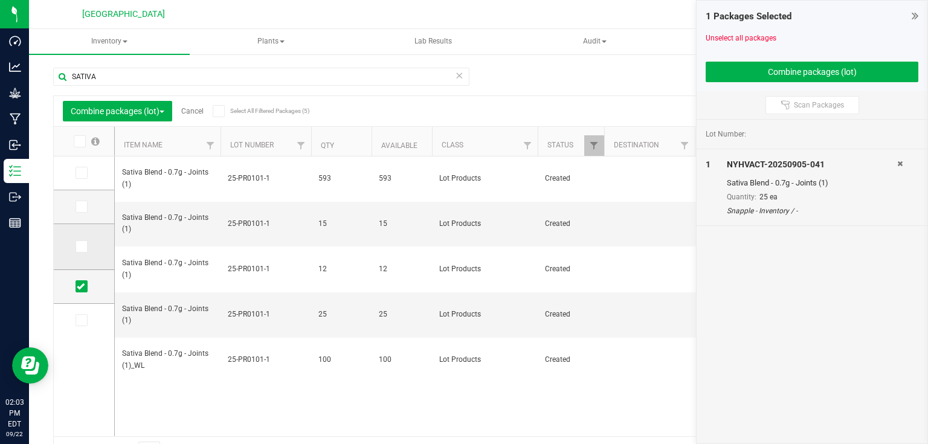
click at [84, 247] on icon at bounding box center [81, 247] width 8 height 0
click at [0, 0] on input "checkbox" at bounding box center [0, 0] width 0 height 0
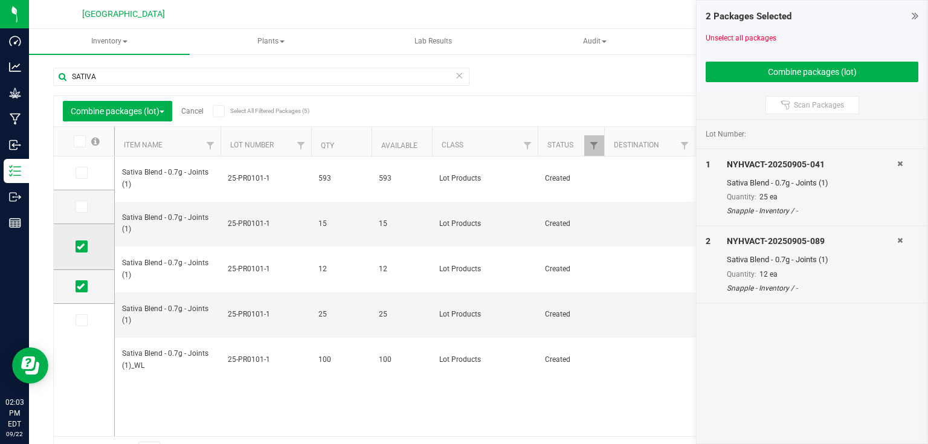
click at [80, 247] on icon at bounding box center [81, 247] width 8 height 0
click at [0, 0] on input "checkbox" at bounding box center [0, 0] width 0 height 0
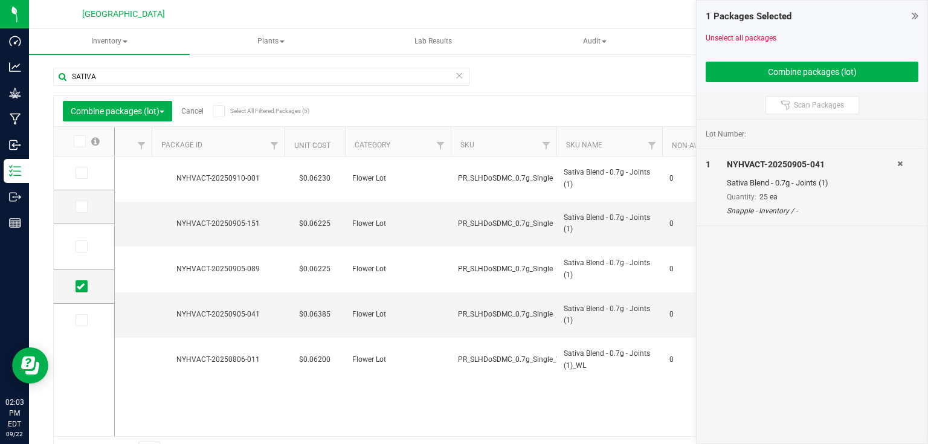
scroll to position [0, 1196]
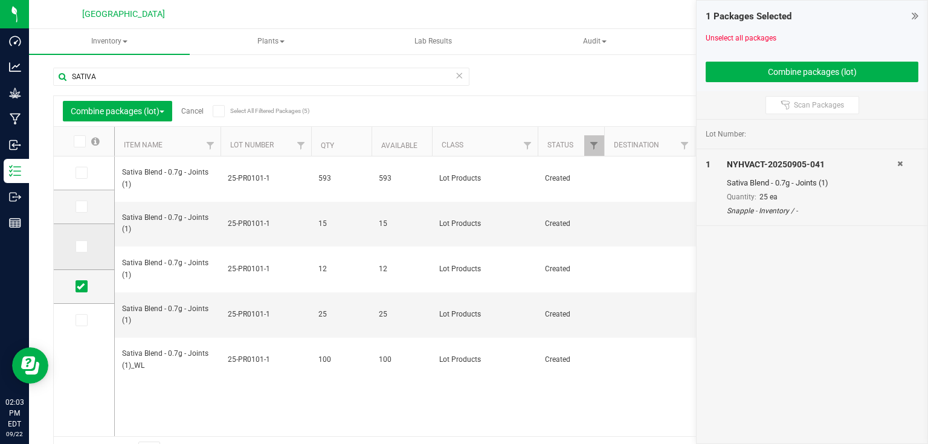
click at [79, 247] on icon at bounding box center [81, 247] width 8 height 0
click at [0, 0] on input "checkbox" at bounding box center [0, 0] width 0 height 0
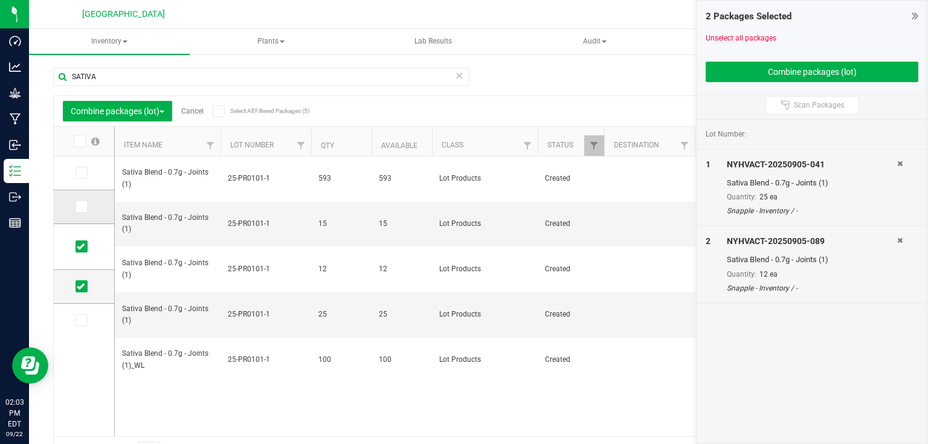
click at [79, 207] on icon at bounding box center [81, 207] width 8 height 0
click at [0, 0] on input "checkbox" at bounding box center [0, 0] width 0 height 0
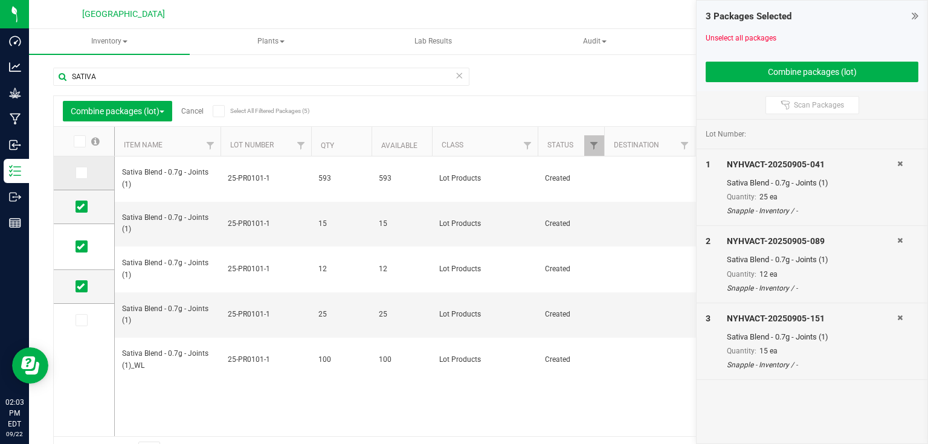
click at [82, 163] on td at bounding box center [84, 174] width 60 height 34
click at [82, 173] on icon at bounding box center [81, 173] width 8 height 0
click at [0, 0] on input "checkbox" at bounding box center [0, 0] width 0 height 0
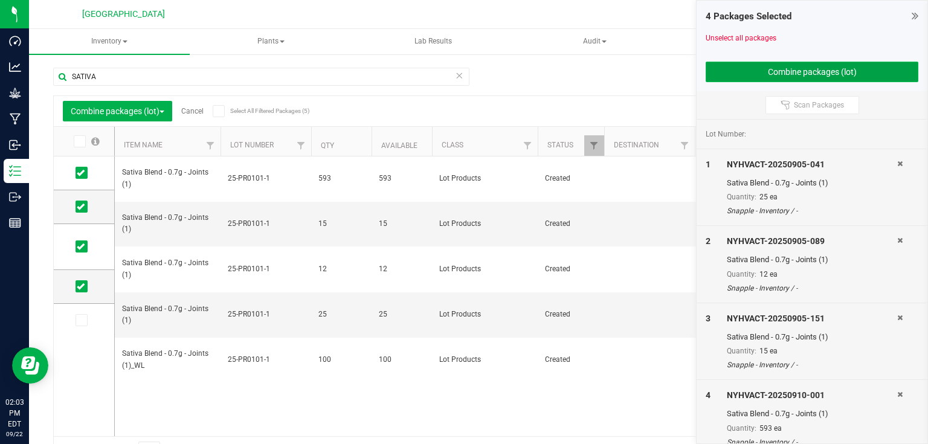
click at [865, 76] on button "Combine packages (lot)" at bounding box center [812, 72] width 213 height 21
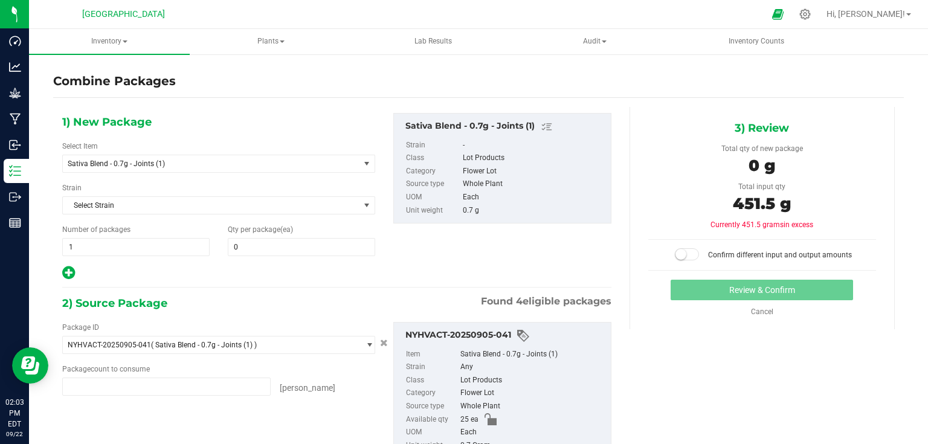
type input "25 ea"
type input "12 ea"
type input "15 ea"
type input "593 ea"
click at [325, 249] on span at bounding box center [301, 247] width 147 height 18
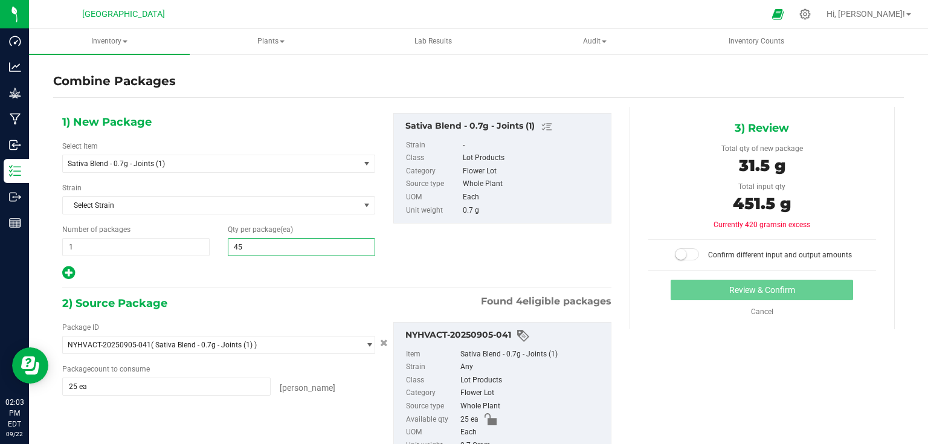
type input "4"
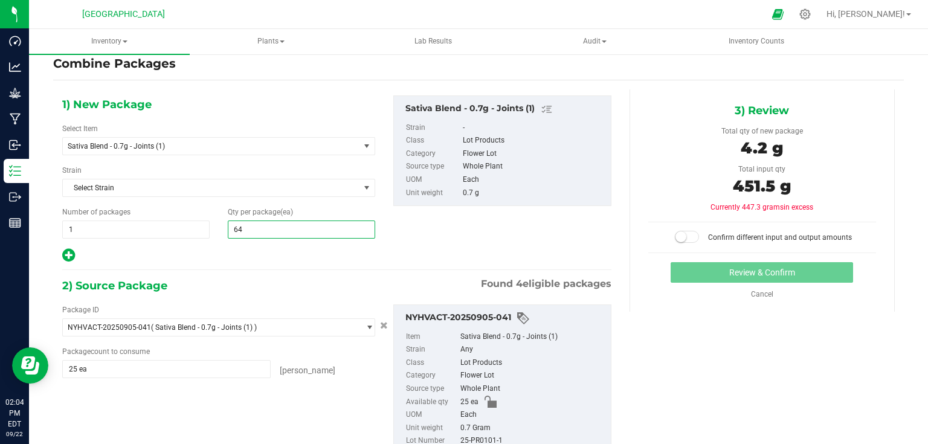
type input "645"
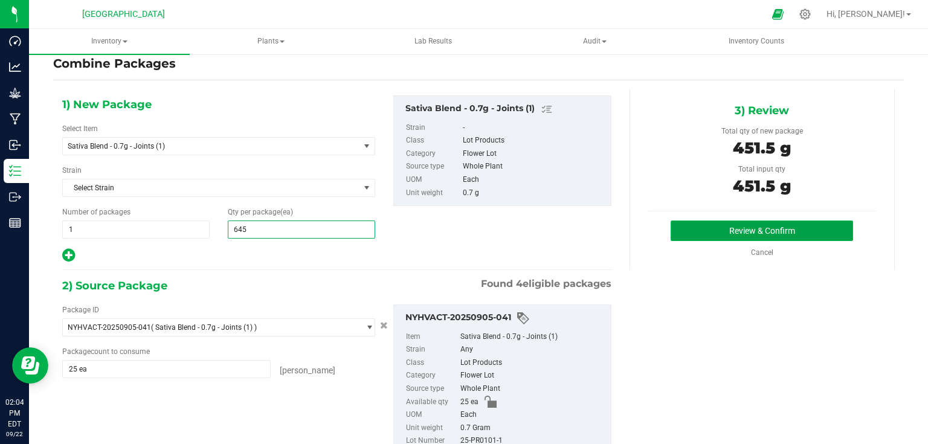
type input "645"
click at [781, 228] on button "Review & Confirm" at bounding box center [762, 231] width 182 height 21
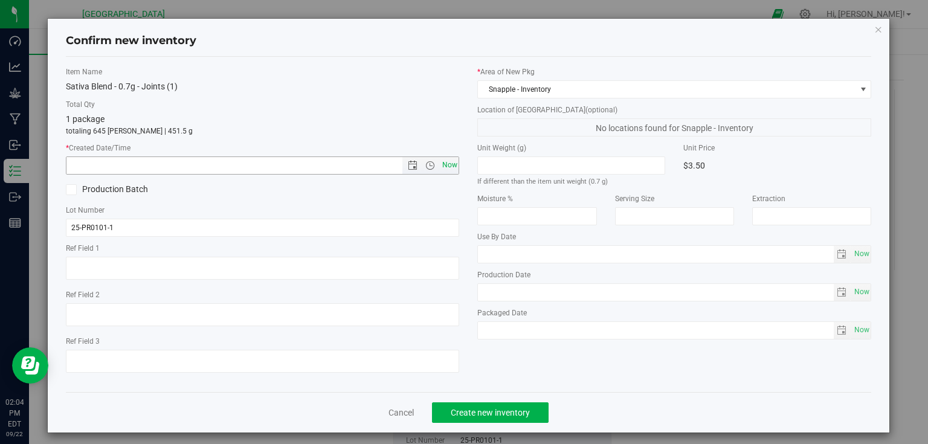
click at [450, 159] on span "Now" at bounding box center [449, 166] width 21 height 18
type input "[DATE] 2:04 PM"
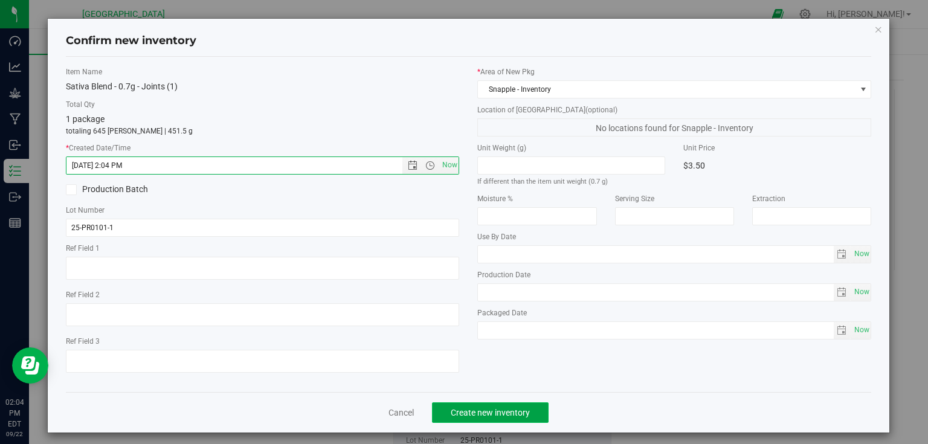
click at [498, 411] on span "Create new inventory" at bounding box center [490, 413] width 79 height 10
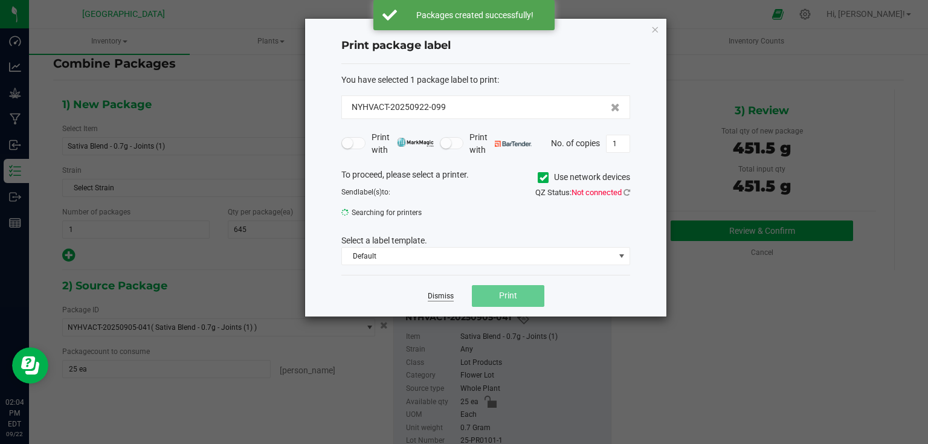
click at [442, 300] on link "Dismiss" at bounding box center [441, 296] width 26 height 10
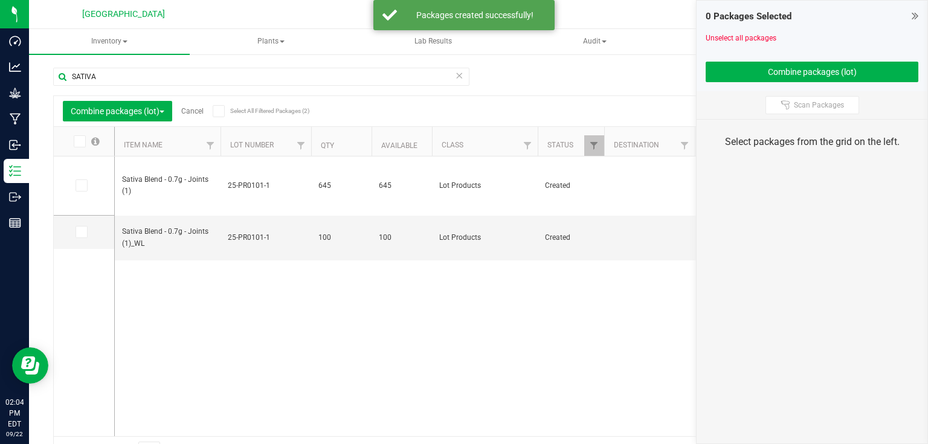
click at [917, 12] on icon at bounding box center [915, 16] width 7 height 12
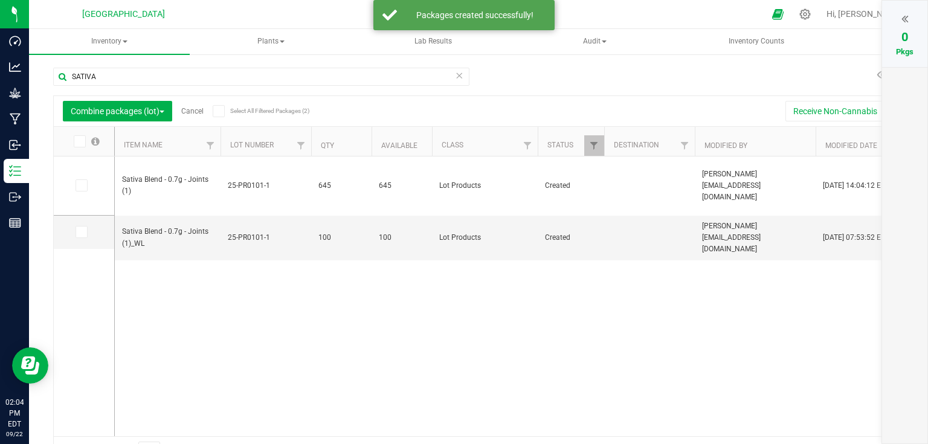
click at [201, 111] on link "Cancel" at bounding box center [192, 111] width 22 height 8
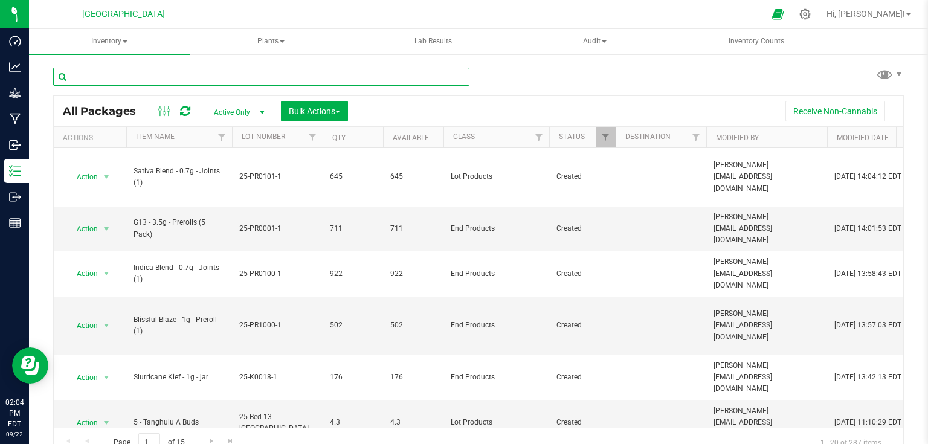
click at [198, 77] on input "text" at bounding box center [261, 77] width 416 height 18
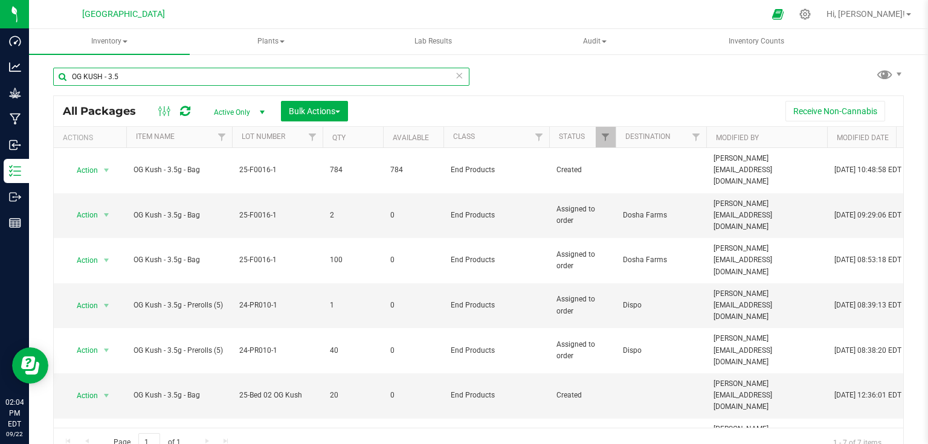
scroll to position [12, 0]
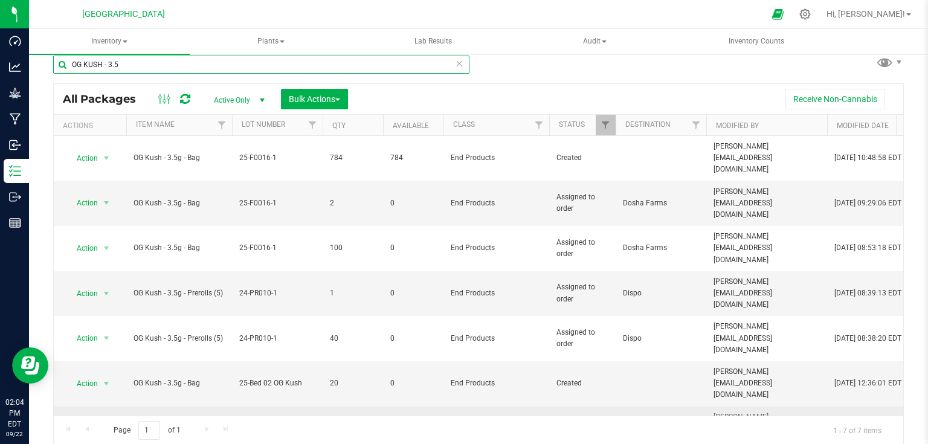
type input "OG KUSH - 3.5"
click at [103, 424] on span "select" at bounding box center [107, 429] width 10 height 10
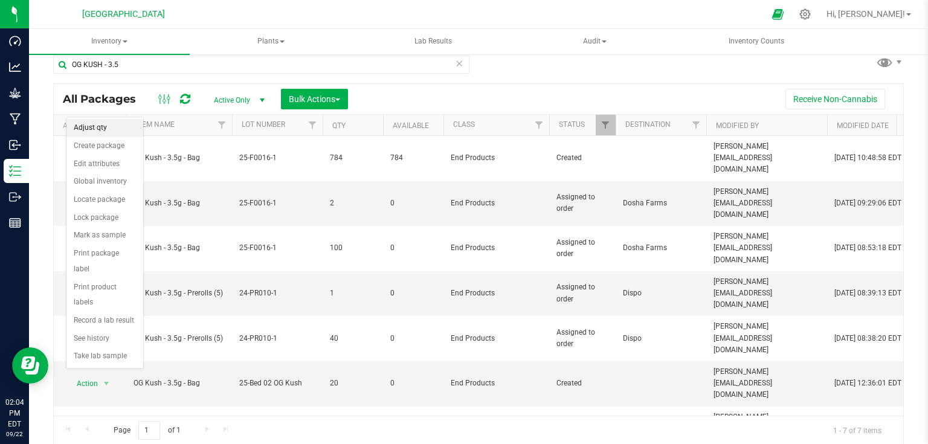
click at [94, 131] on li "Adjust qty" at bounding box center [104, 128] width 77 height 18
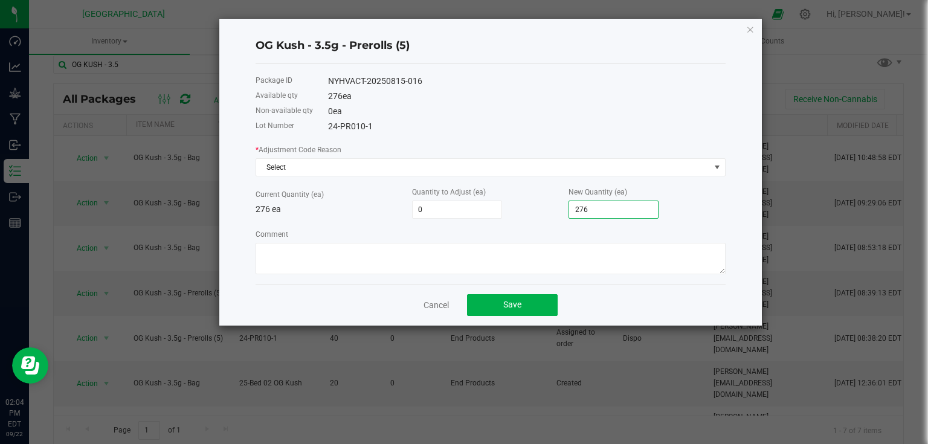
click at [608, 215] on input "276" at bounding box center [613, 209] width 89 height 17
type input "-274"
type input "2"
type input "-249"
type input "27"
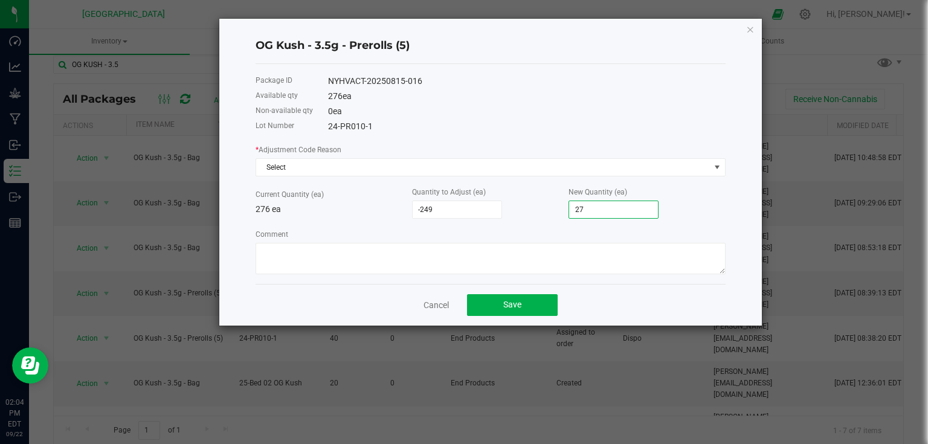
type input "-1"
type input "275"
click at [622, 238] on div "Comment" at bounding box center [491, 251] width 470 height 47
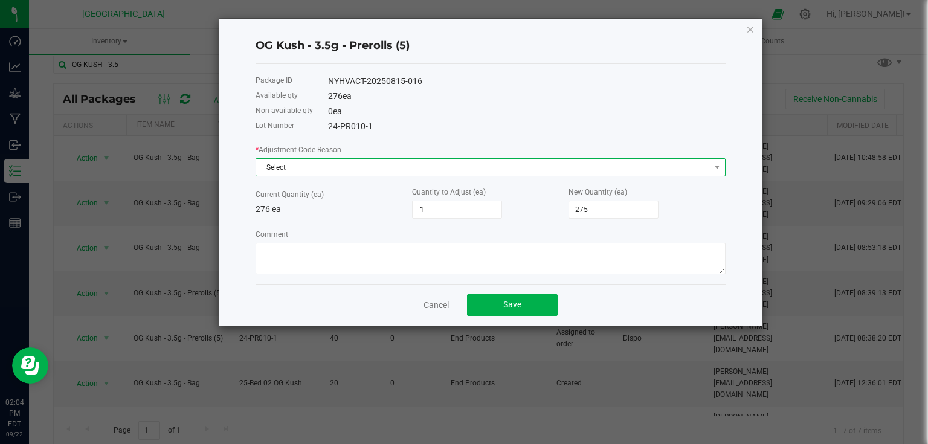
click at [655, 160] on span "Select" at bounding box center [483, 167] width 454 height 17
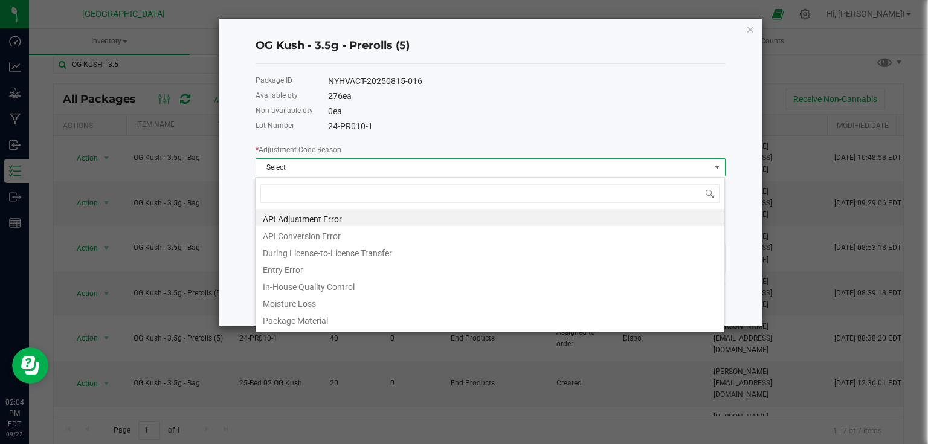
scroll to position [18, 470]
click at [285, 274] on li "Entry Error" at bounding box center [490, 268] width 469 height 17
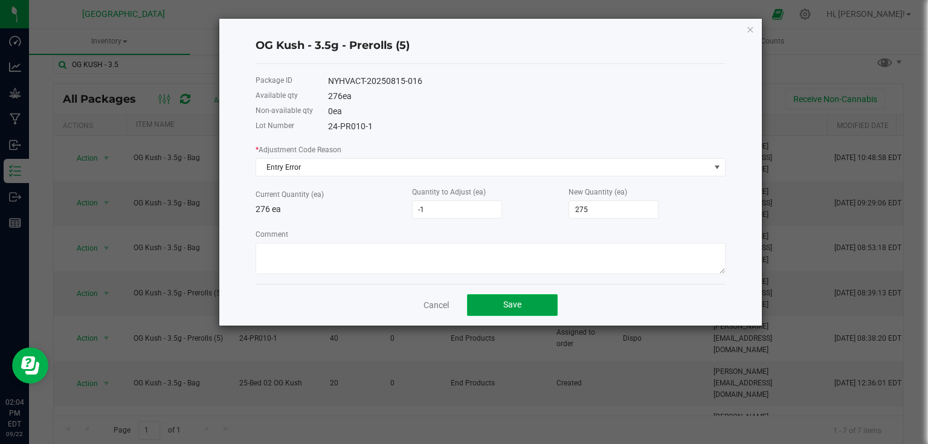
click at [507, 307] on span "Save" at bounding box center [512, 305] width 18 height 10
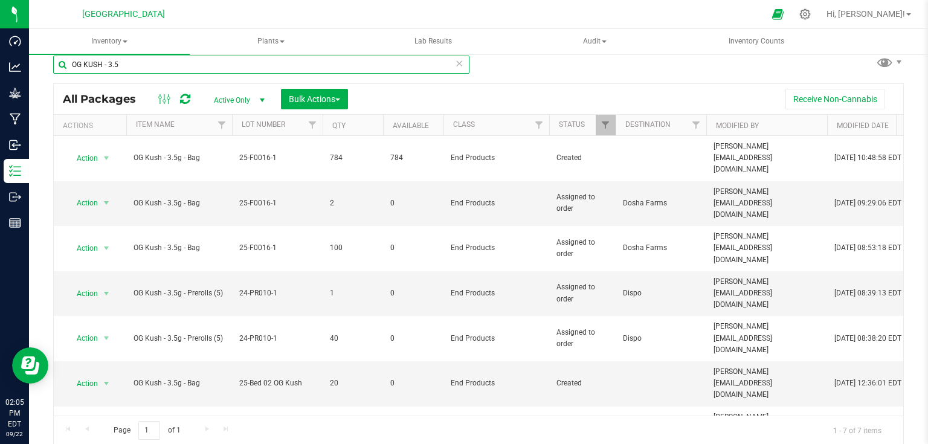
click at [256, 59] on input "OG KUSH - 3.5" at bounding box center [261, 65] width 416 height 18
type input "O"
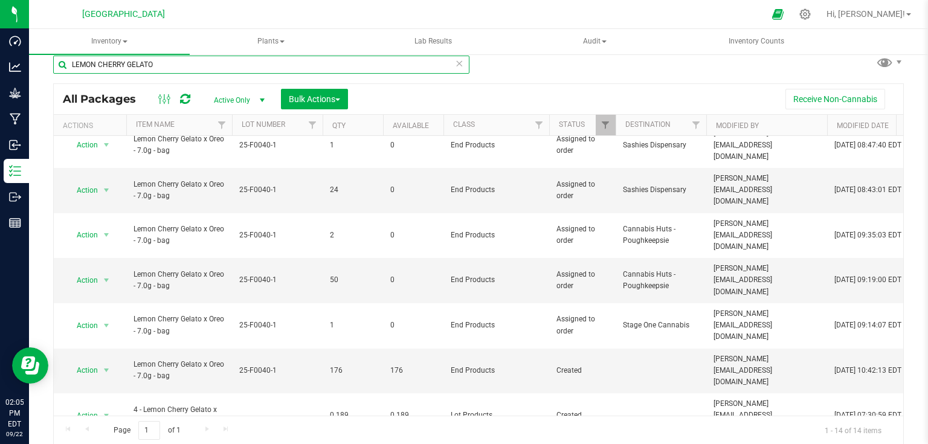
scroll to position [194, 0]
type input "LEMON CHERRY GELATO"
click at [111, 365] on span "select" at bounding box center [107, 370] width 10 height 10
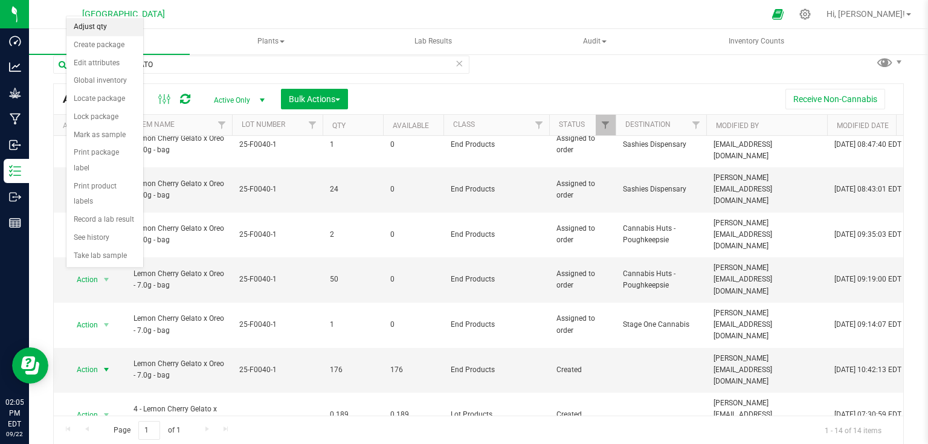
click at [101, 29] on li "Adjust qty" at bounding box center [104, 27] width 77 height 18
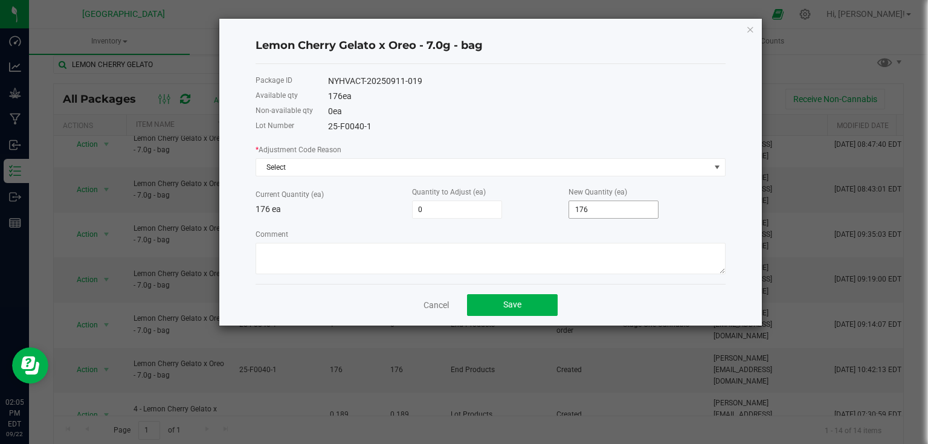
click at [628, 212] on input "176" at bounding box center [613, 209] width 89 height 17
type input "-175"
type input "1"
type input "-157"
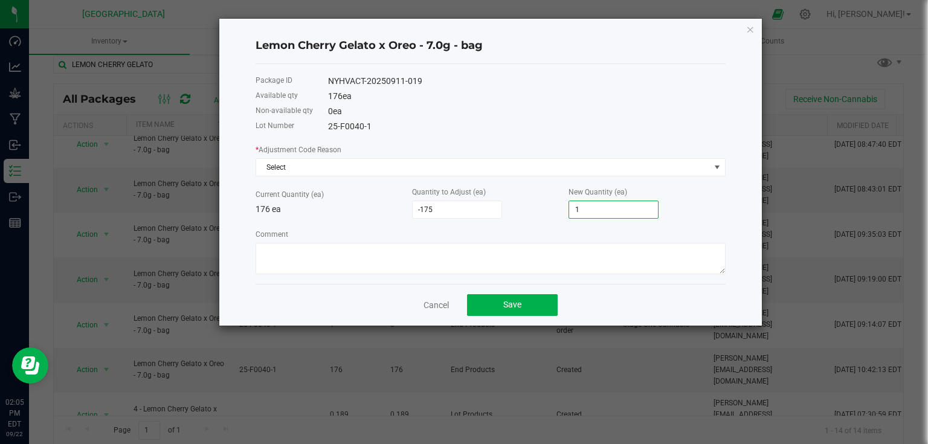
type input "19"
type input "20"
type input "196"
click at [686, 179] on div "* Adjustment Code Reason Select Current Quantity (ea) 176 ea Quantity to Adjust…" at bounding box center [491, 208] width 470 height 131
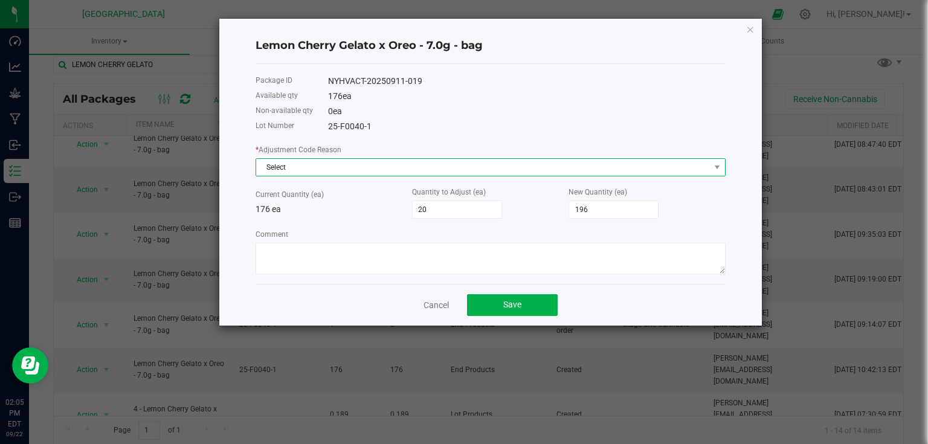
click at [686, 169] on span "Select" at bounding box center [483, 167] width 454 height 17
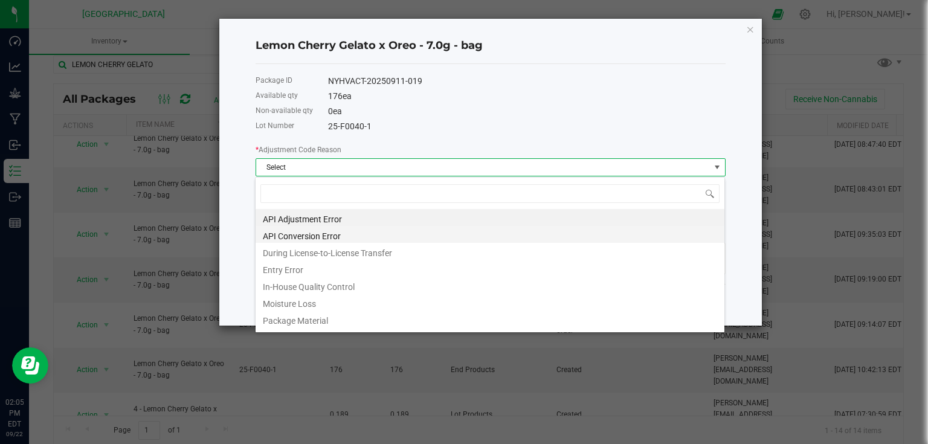
scroll to position [18, 470]
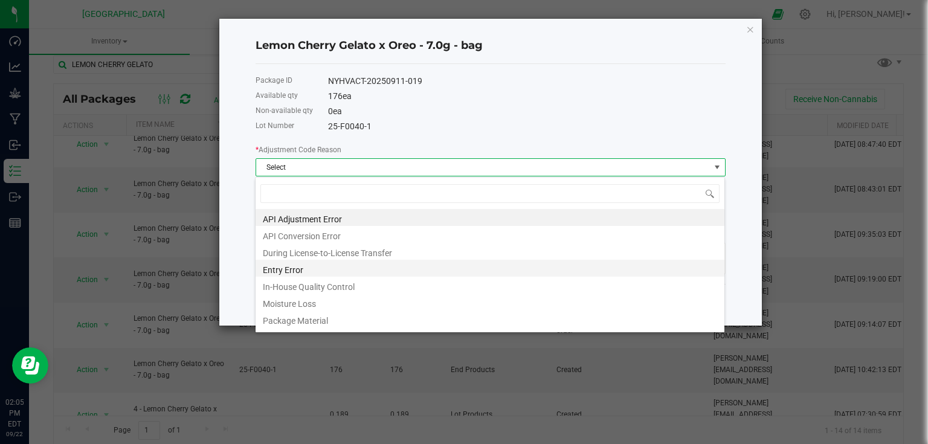
click at [306, 275] on li "Entry Error" at bounding box center [490, 268] width 469 height 17
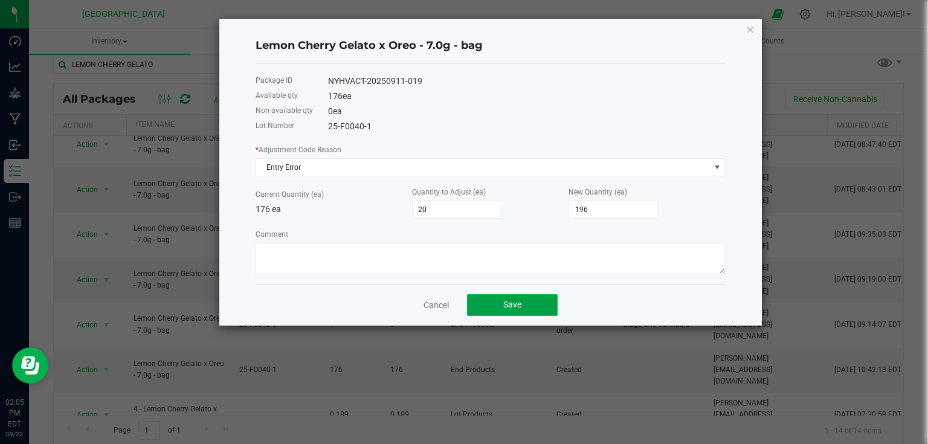
click at [536, 300] on button "Save" at bounding box center [512, 305] width 91 height 22
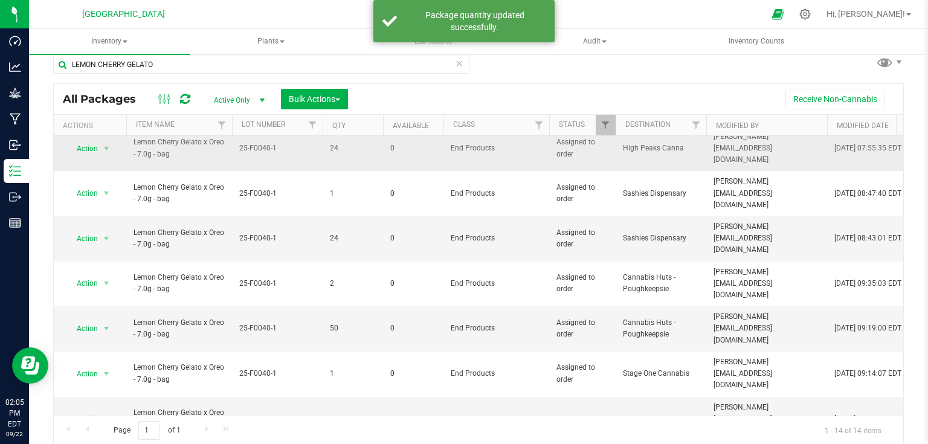
scroll to position [193, 0]
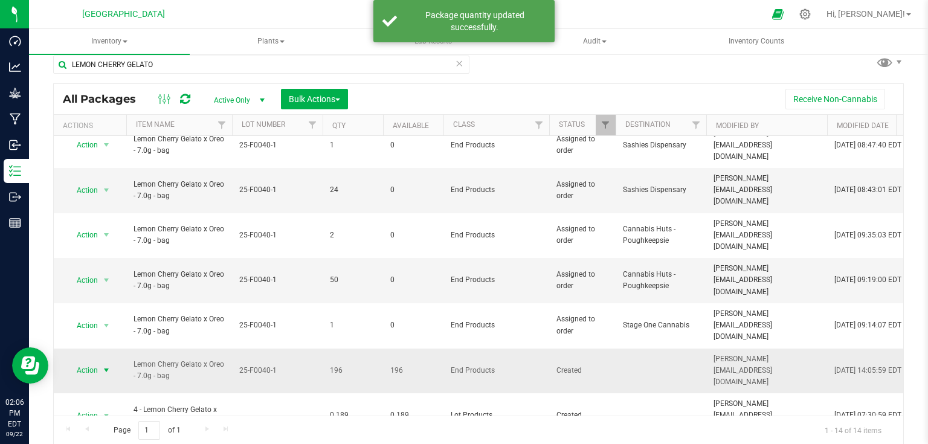
click at [108, 366] on span "select" at bounding box center [107, 371] width 10 height 10
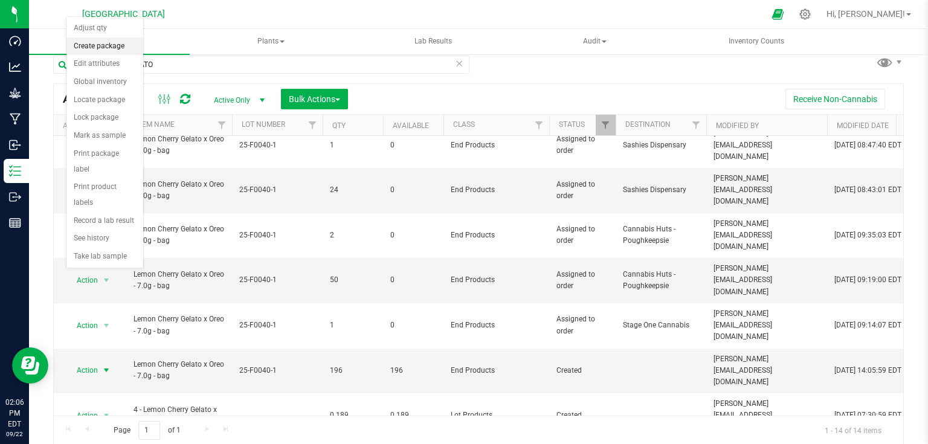
click at [114, 46] on li "Create package" at bounding box center [104, 46] width 77 height 18
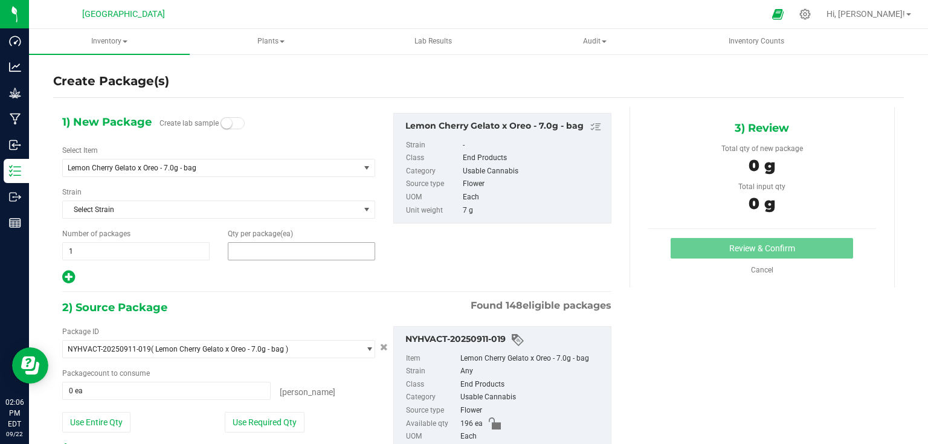
click at [304, 254] on span at bounding box center [301, 251] width 147 height 18
type input "8"
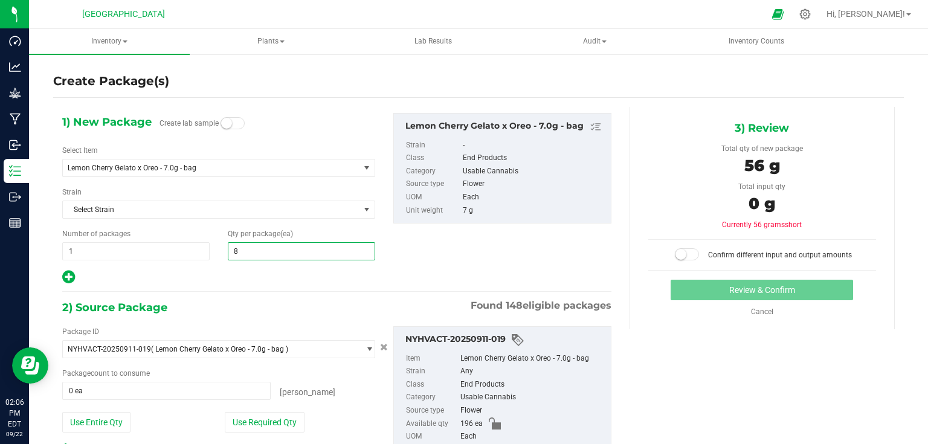
type input "8"
click at [413, 273] on div "1) New Package Create lab sample Select Item Lemon Cherry Gelato x Oreo - 7.0g …" at bounding box center [336, 199] width 567 height 172
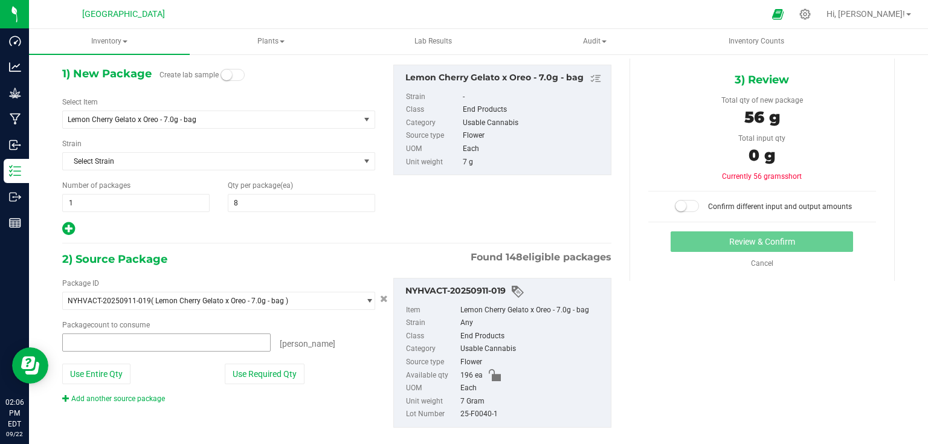
click at [230, 340] on span at bounding box center [166, 343] width 208 height 18
type input "8"
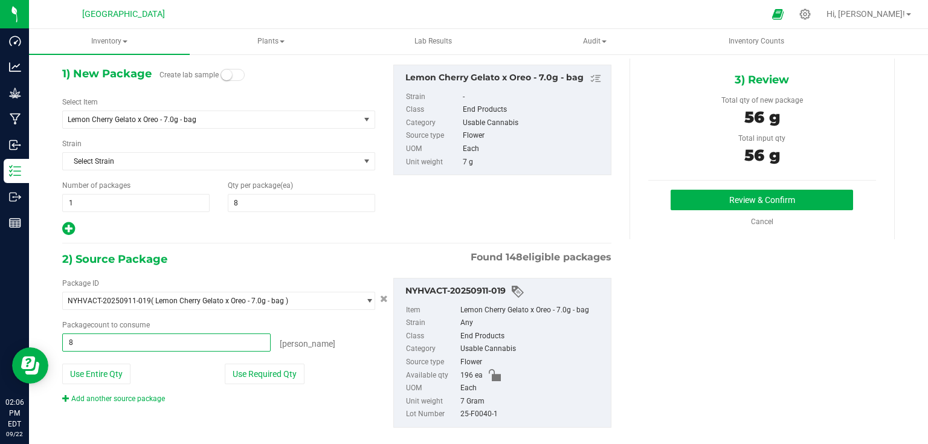
type input "8 ea"
click at [361, 414] on div "Package ID NYHVACT-20250911-019 ( Lemon Cherry Gelato x Oreo - 7.0g - bag ) NYH…" at bounding box center [336, 352] width 567 height 169
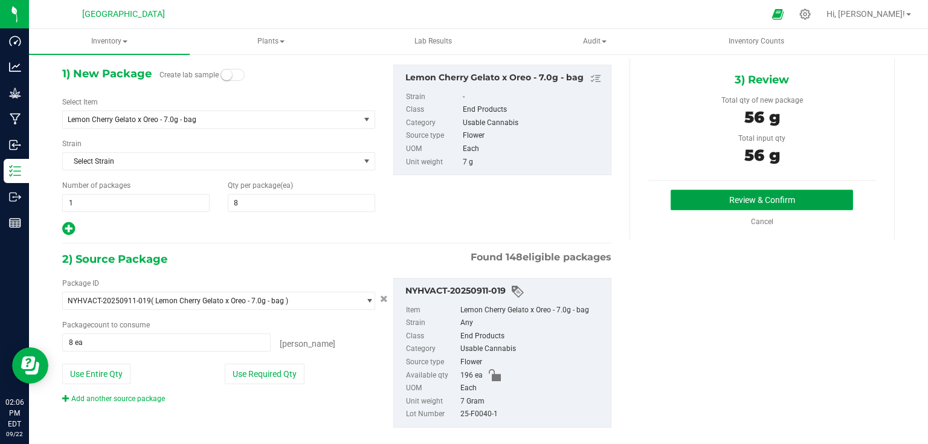
click at [721, 190] on button "Review & Confirm" at bounding box center [762, 200] width 182 height 21
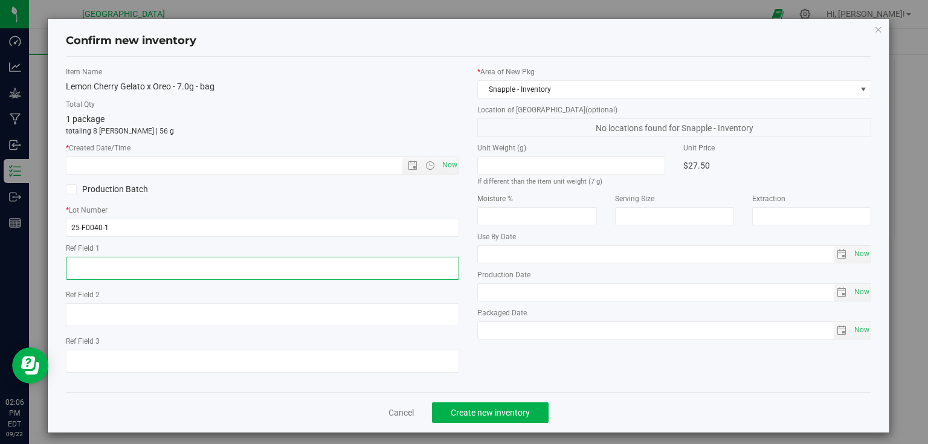
click at [158, 259] on textarea at bounding box center [263, 268] width 394 height 23
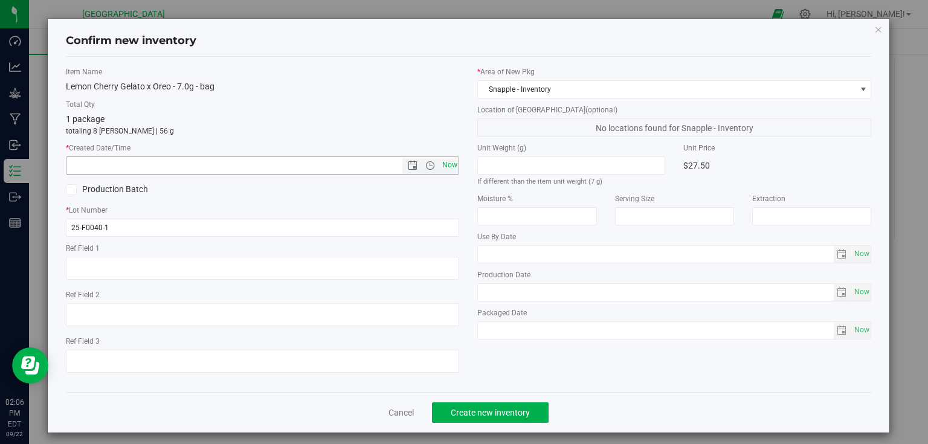
click at [451, 163] on span "Now" at bounding box center [449, 166] width 21 height 18
type input "[DATE] 2:06 PM"
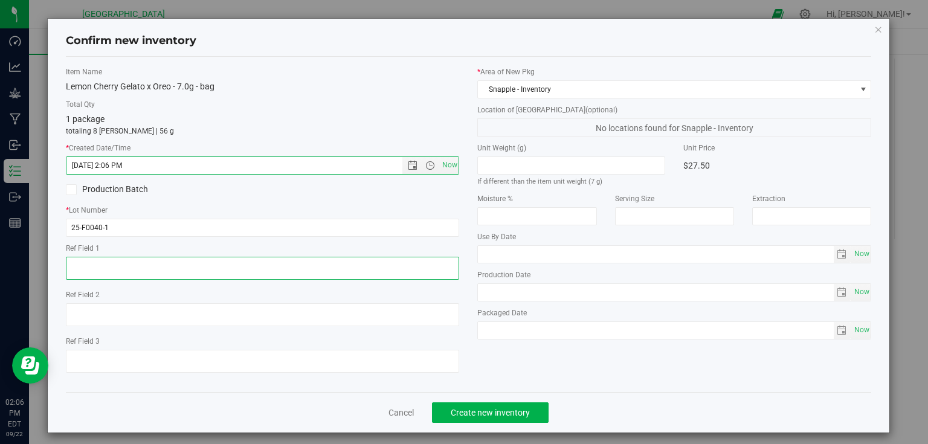
click at [170, 266] on textarea at bounding box center [263, 268] width 394 height 23
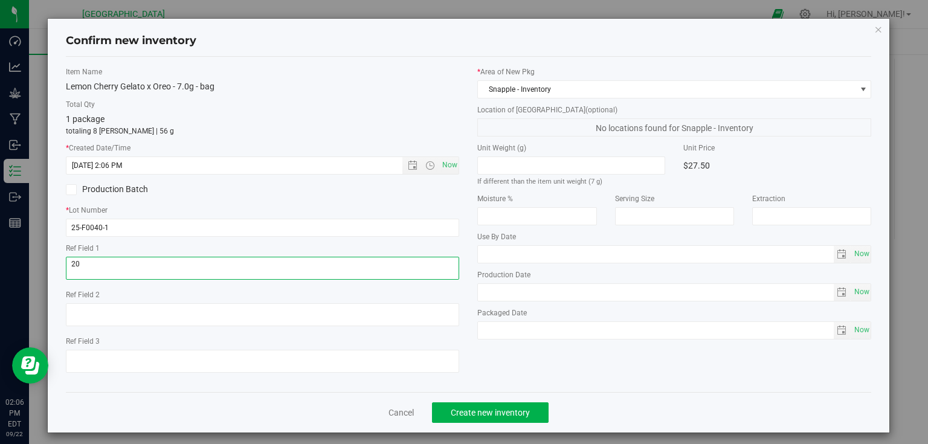
type textarea "2"
drag, startPoint x: 123, startPoint y: 268, endPoint x: 27, endPoint y: 263, distance: 95.6
click at [27, 263] on div "Confirm new inventory Item Name Lemon Cherry Gelato x Oreo - 7.0g - bag Total Q…" at bounding box center [468, 222] width 937 height 444
type textarea "LABEL 20%"
click at [208, 268] on textarea at bounding box center [263, 268] width 394 height 23
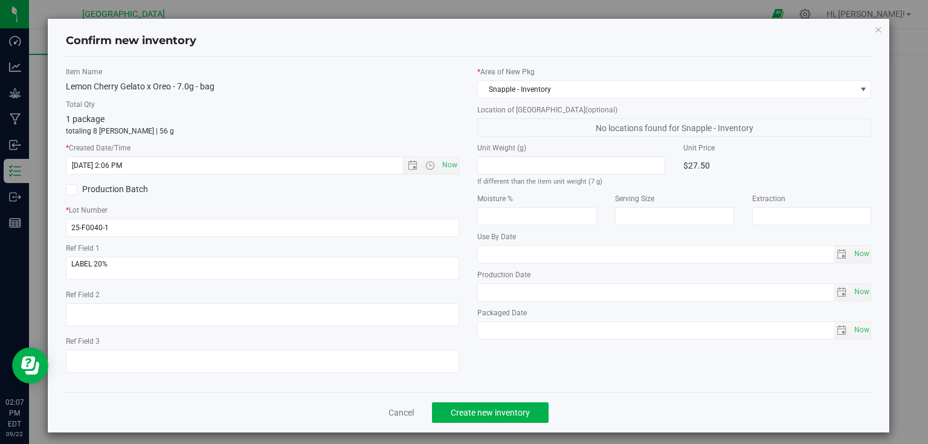
click at [585, 397] on div "Cancel Create new inventory" at bounding box center [469, 412] width 806 height 40
click at [524, 413] on span "Create new inventory" at bounding box center [490, 413] width 79 height 10
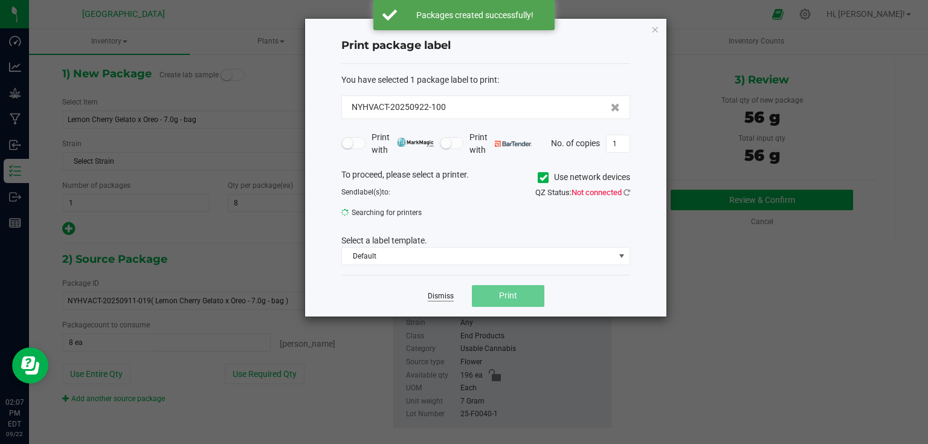
click at [448, 297] on link "Dismiss" at bounding box center [441, 296] width 26 height 10
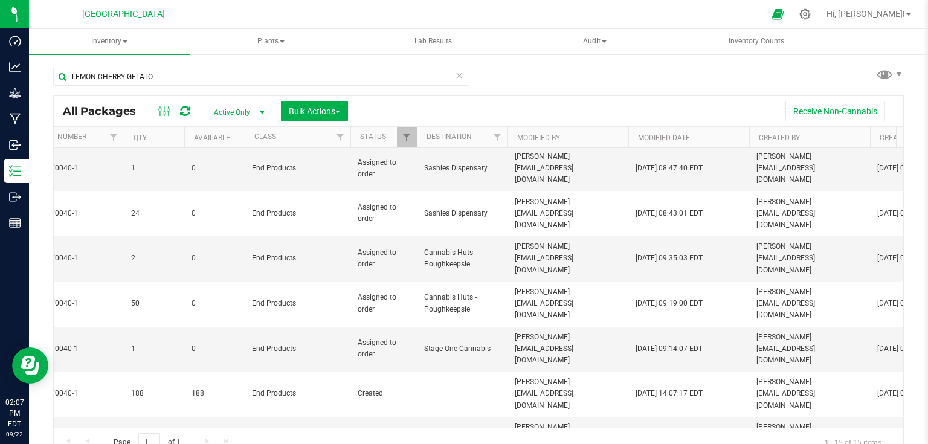
scroll to position [0, 324]
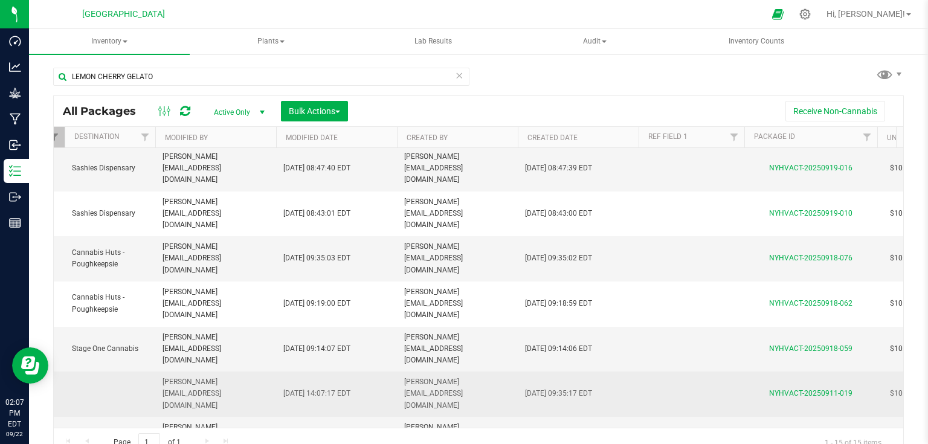
click at [701, 372] on td at bounding box center [692, 394] width 106 height 45
type input "2"
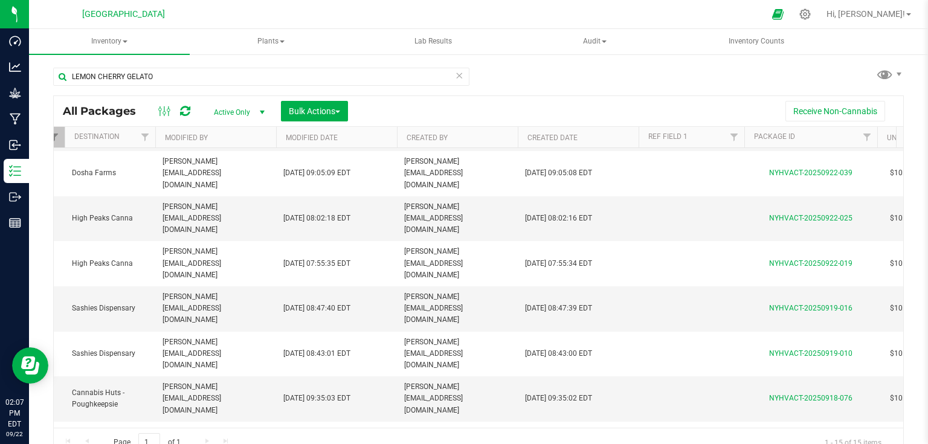
scroll to position [227, 551]
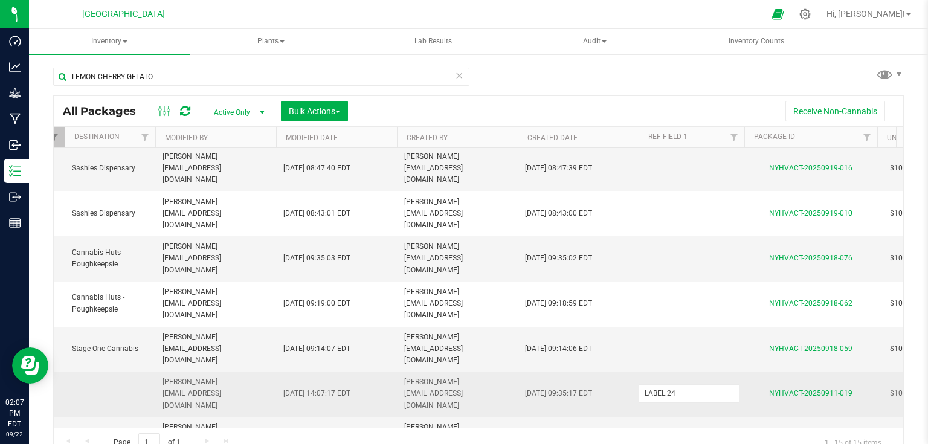
type input "LABEL 24%"
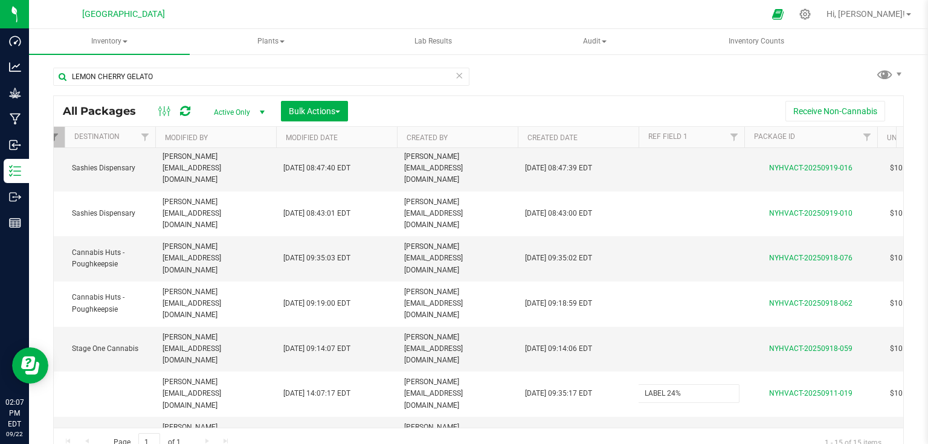
click at [909, 272] on div "LEMON CHERRY GELATO All Packages Active Only Active Only Lab Samples Locked All…" at bounding box center [478, 237] width 899 height 369
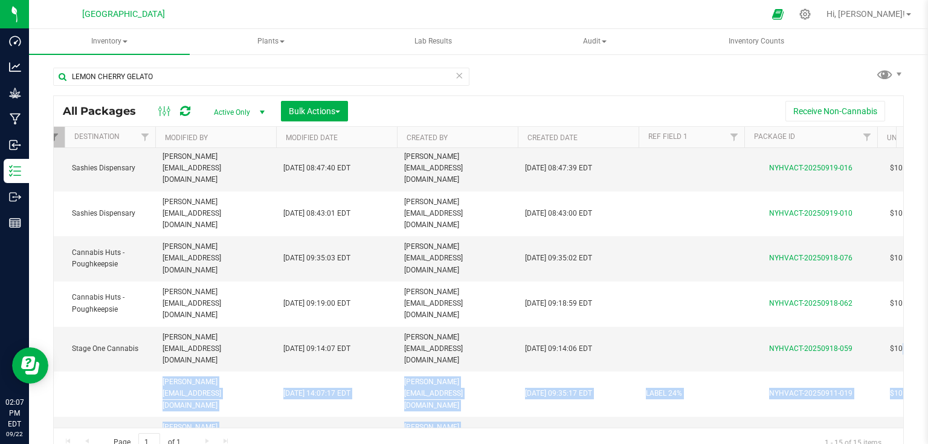
drag, startPoint x: 897, startPoint y: 315, endPoint x: 900, endPoint y: 236, distance: 78.6
click at [900, 236] on div "LEMON CHERRY GELATO All Packages Active Only Active Only Lab Samples Locked All…" at bounding box center [478, 237] width 899 height 369
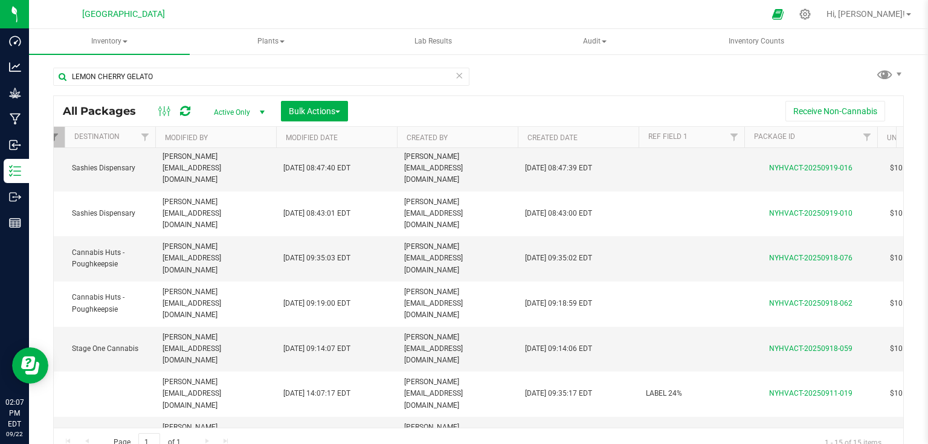
click at [913, 300] on div "LEMON CHERRY GELATO All Packages Active Only Active Only Lab Samples Locked All…" at bounding box center [478, 237] width 899 height 369
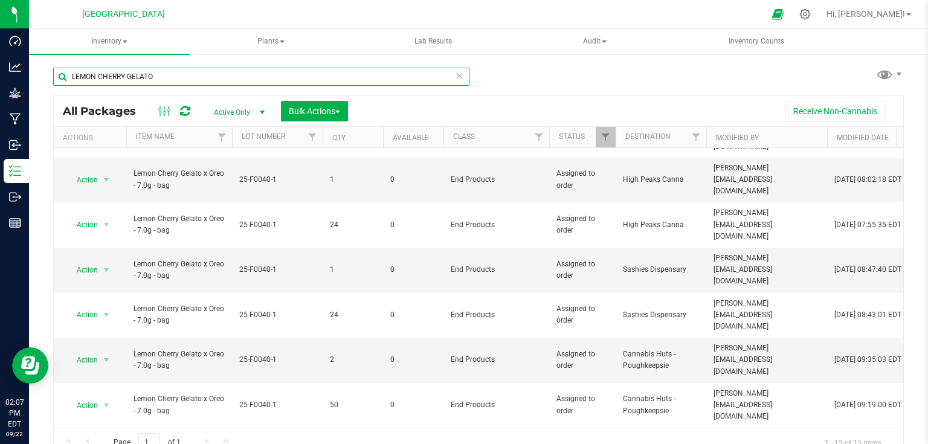
click at [170, 75] on input "LEMON CHERRY GELATO" at bounding box center [261, 77] width 416 height 18
type input "L"
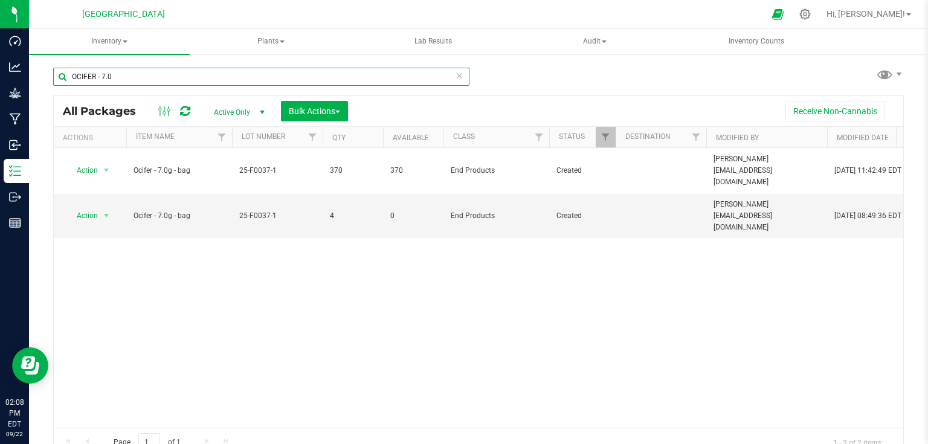
type input "OCIFER - 7.0"
click at [317, 88] on div "OCIFER - 7.0" at bounding box center [261, 82] width 416 height 28
click at [315, 102] on button "Bulk Actions" at bounding box center [314, 111] width 67 height 21
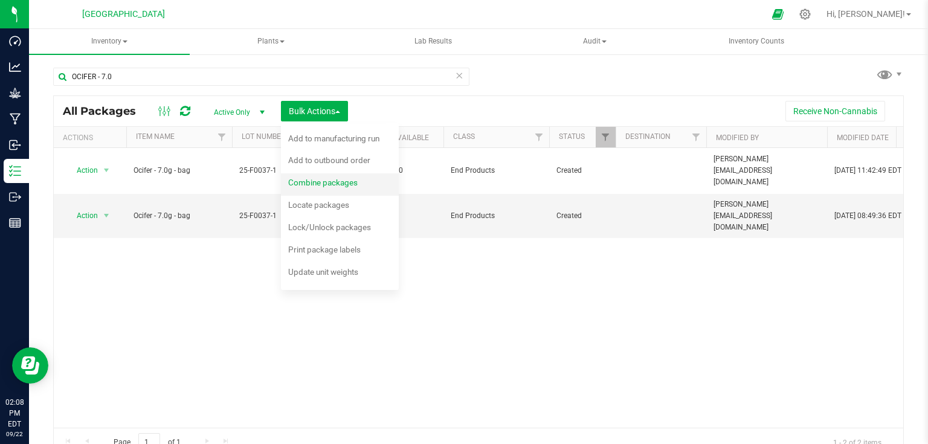
click at [302, 188] on div "Combine packages" at bounding box center [331, 184] width 86 height 19
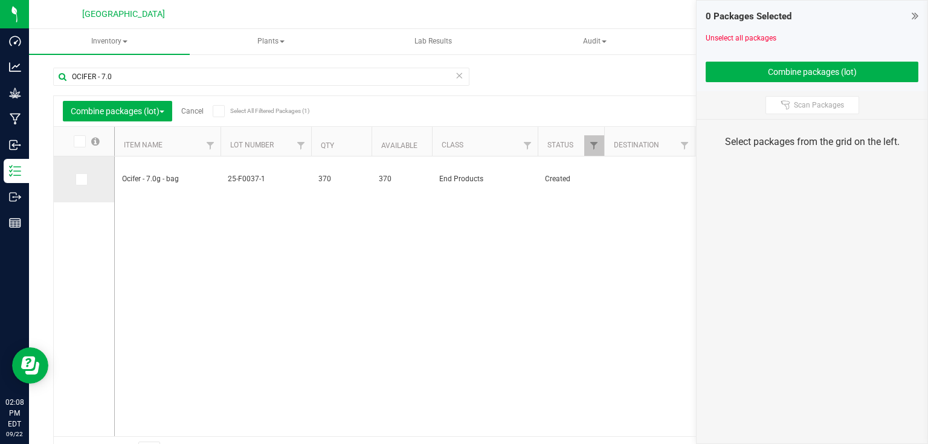
click at [78, 184] on span at bounding box center [82, 179] width 12 height 12
click at [0, 0] on input "checkbox" at bounding box center [0, 0] width 0 height 0
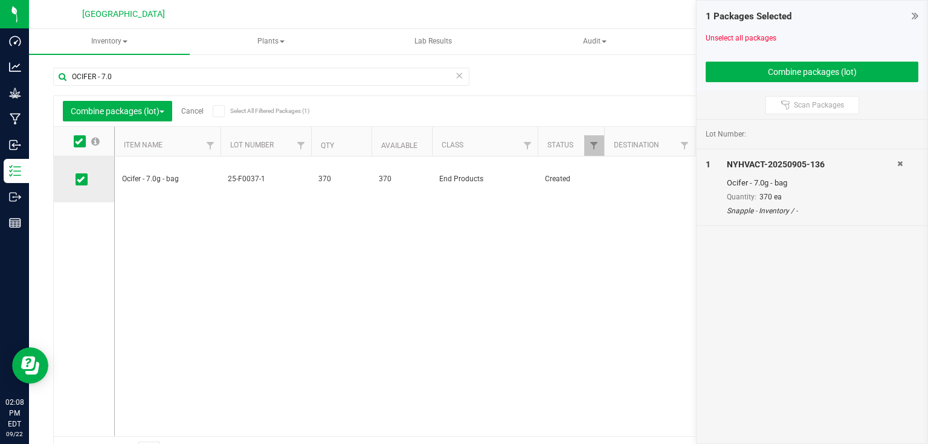
click at [80, 184] on span at bounding box center [82, 179] width 12 height 12
click at [0, 0] on input "checkbox" at bounding box center [0, 0] width 0 height 0
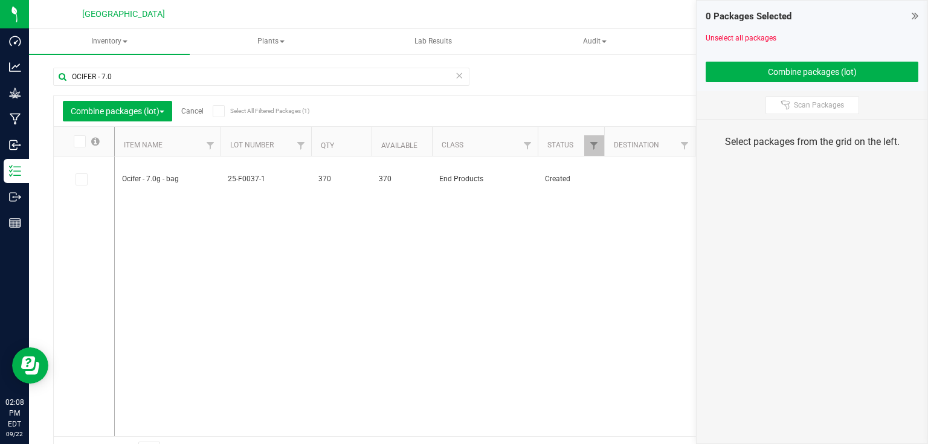
click at [192, 111] on link "Cancel" at bounding box center [192, 111] width 22 height 8
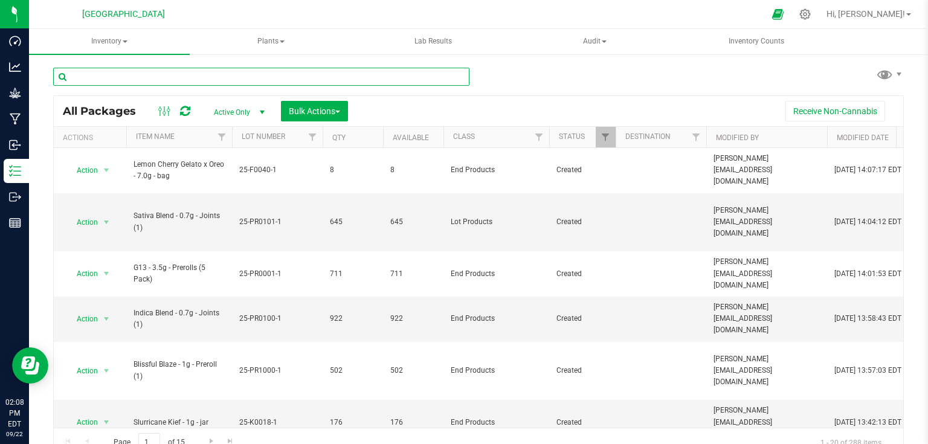
click at [219, 77] on input "text" at bounding box center [261, 77] width 416 height 18
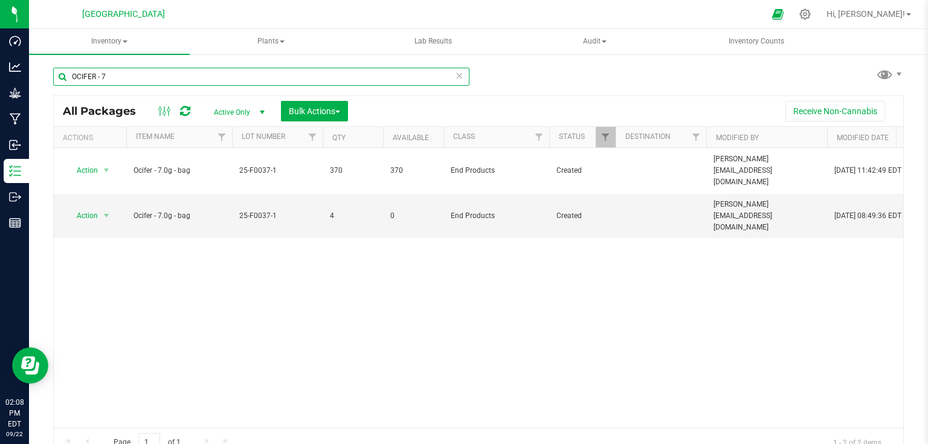
click at [130, 77] on input "OCIFER - 7" at bounding box center [261, 77] width 416 height 18
click at [159, 80] on input "OCIFER - 7" at bounding box center [261, 77] width 416 height 18
type input "OCIFER - 7.0"
click at [323, 111] on span "Bulk Actions" at bounding box center [314, 111] width 51 height 10
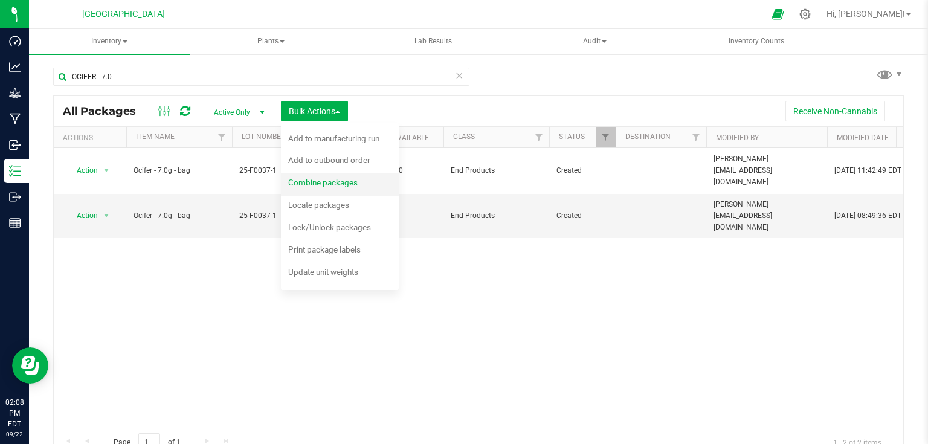
click at [344, 184] on span "Combine packages" at bounding box center [322, 183] width 69 height 10
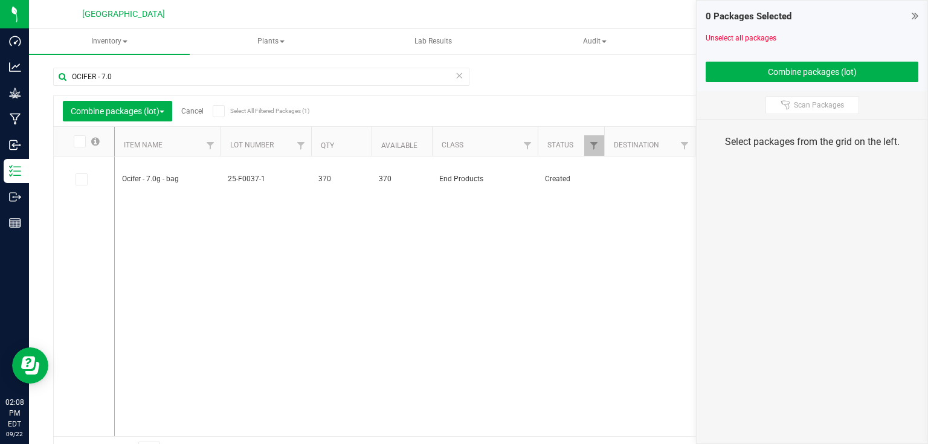
click at [198, 108] on link "Cancel" at bounding box center [192, 111] width 22 height 8
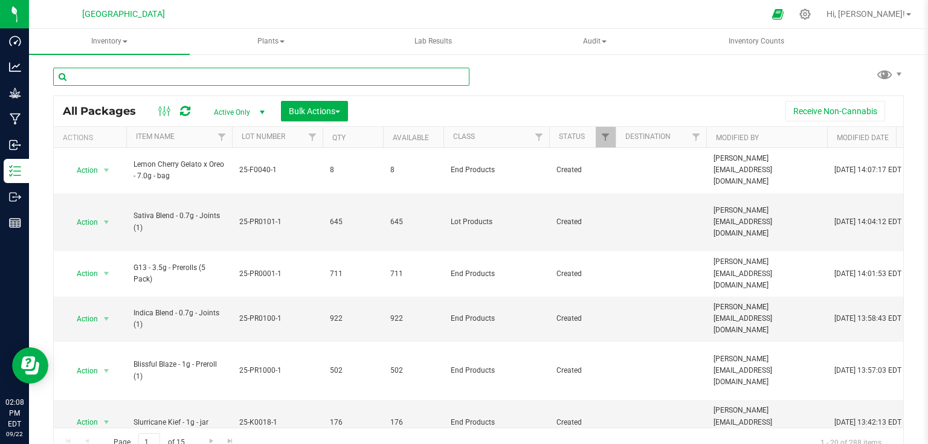
click at [247, 76] on input "text" at bounding box center [261, 77] width 416 height 18
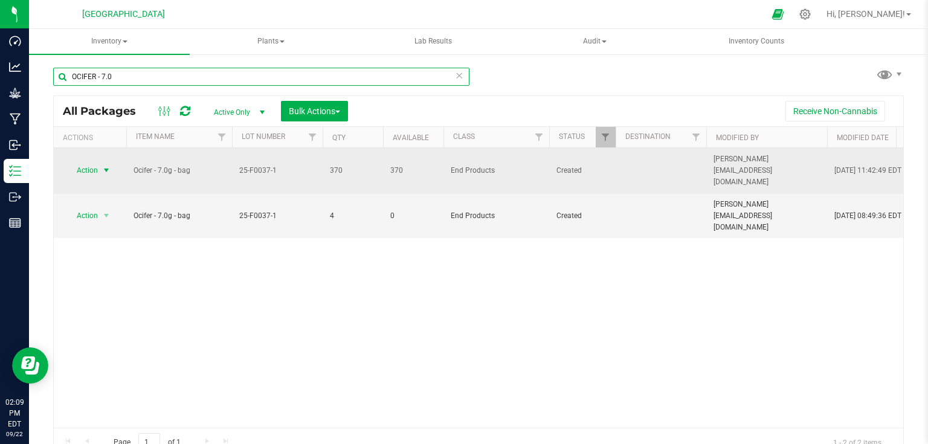
type input "OCIFER - 7.0"
click at [108, 175] on span "select" at bounding box center [106, 170] width 15 height 17
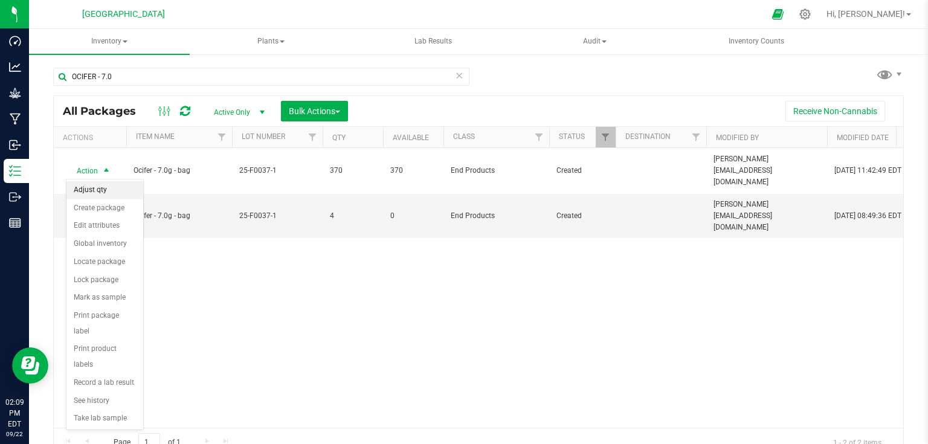
click at [106, 188] on li "Adjust qty" at bounding box center [104, 190] width 77 height 18
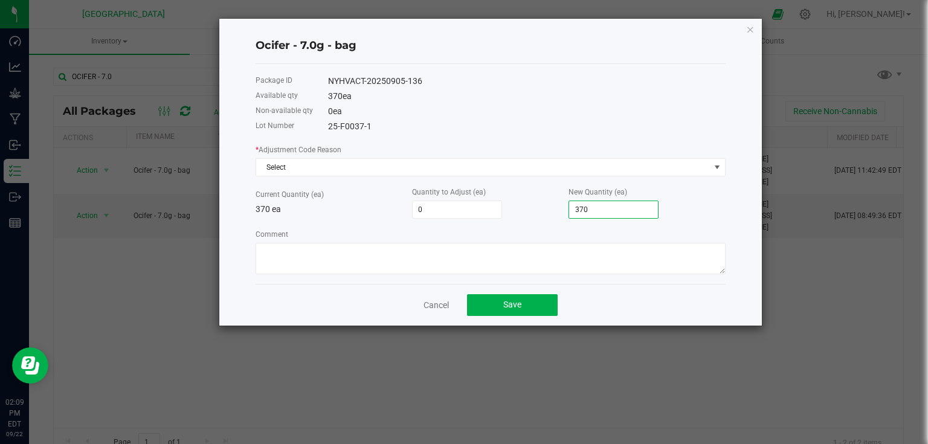
click at [627, 211] on input "370" at bounding box center [613, 209] width 89 height 17
type input "-367"
type input "3"
type input "-334"
type input "36"
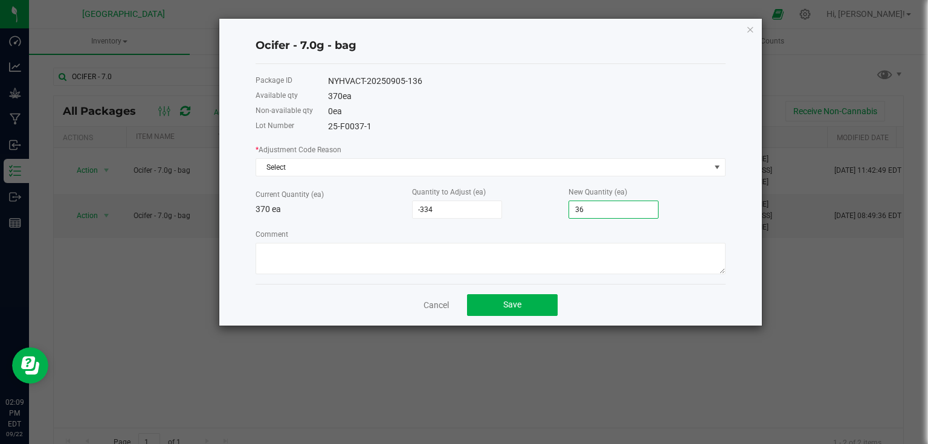
type input "-10"
type input "360"
click at [679, 198] on div "New Quantity (ea) 360" at bounding box center [647, 202] width 157 height 33
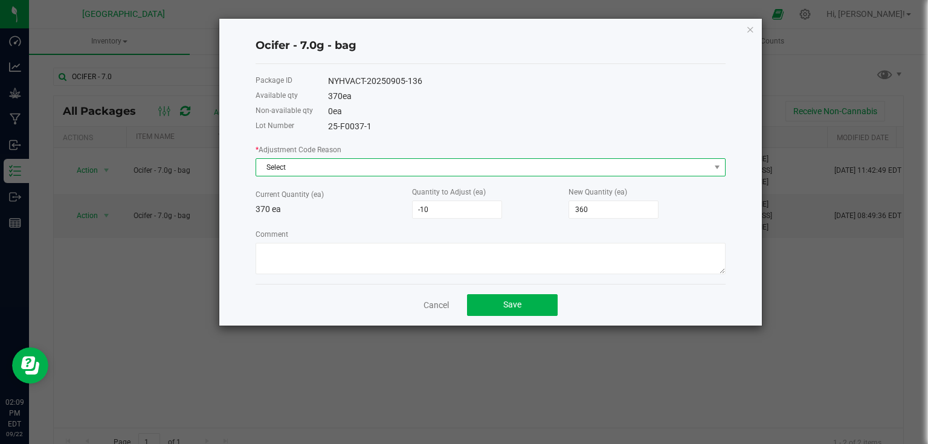
click at [708, 172] on span "Select" at bounding box center [483, 167] width 454 height 17
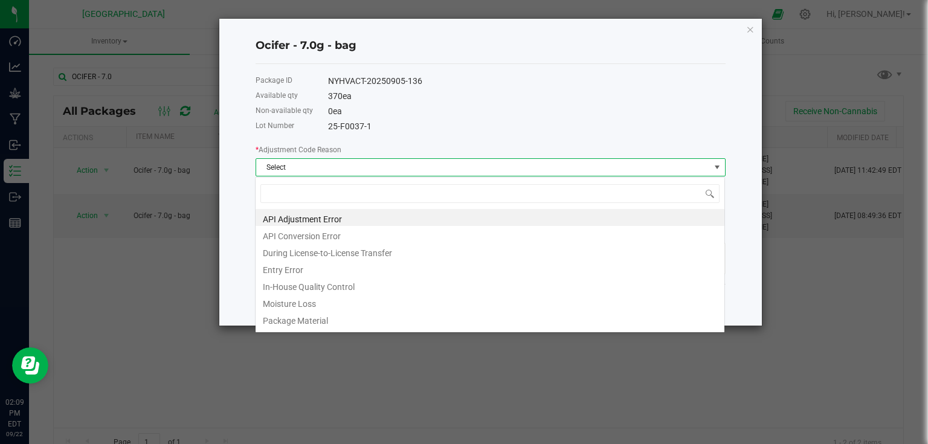
scroll to position [18, 470]
click at [347, 266] on li "Entry Error" at bounding box center [490, 268] width 469 height 17
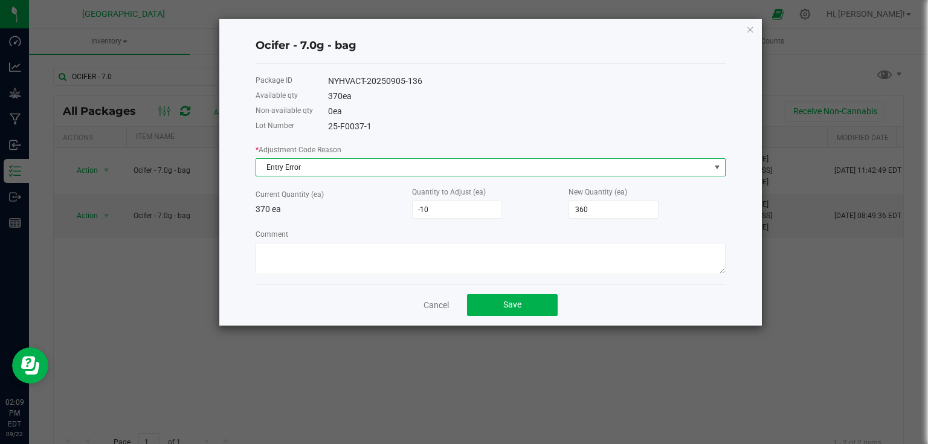
click at [614, 171] on span "Entry Error" at bounding box center [483, 167] width 454 height 17
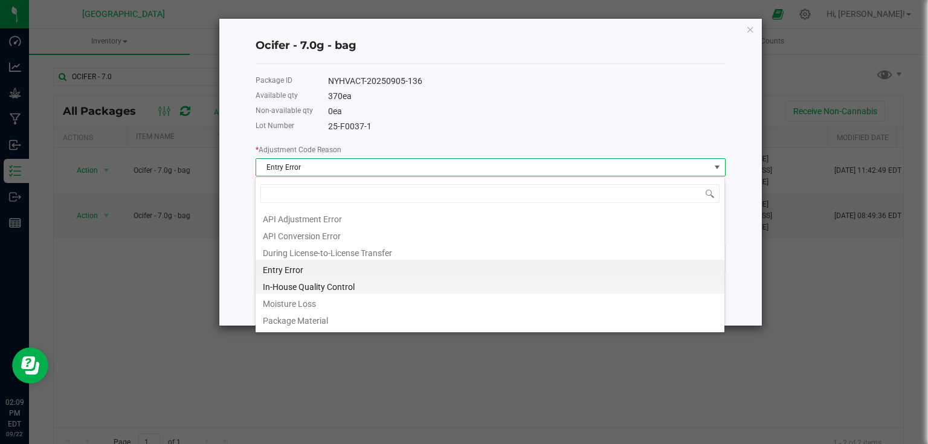
click at [280, 285] on li "In-House Quality Control" at bounding box center [490, 285] width 469 height 17
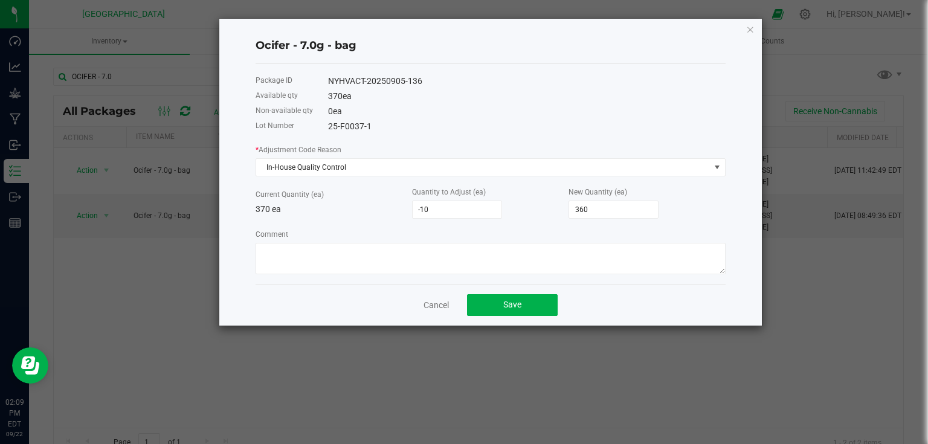
click at [517, 318] on div "Cancel Save" at bounding box center [491, 305] width 470 height 42
click at [533, 314] on button "Save" at bounding box center [512, 305] width 91 height 22
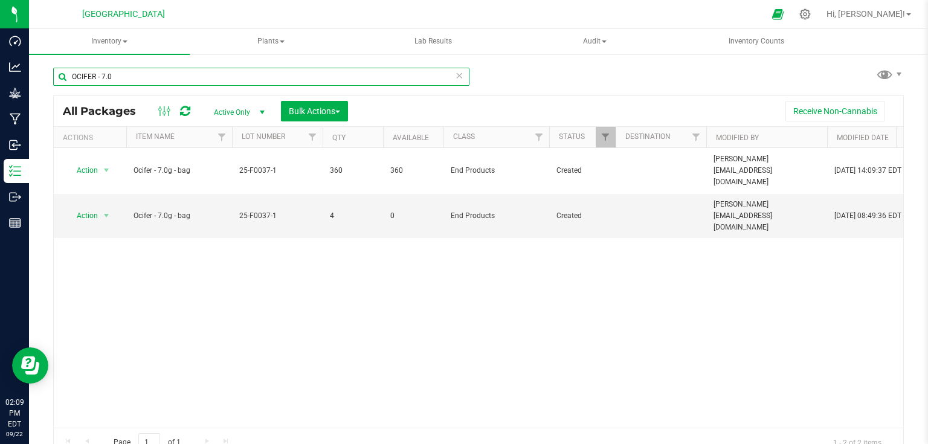
click at [95, 77] on input "OCIFER - 7.0" at bounding box center [261, 77] width 416 height 18
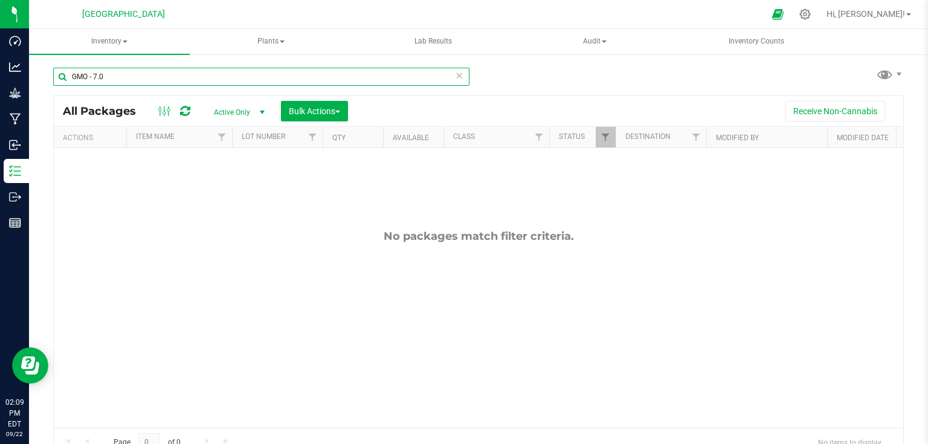
click at [164, 77] on input "GMO - 7.0" at bounding box center [261, 77] width 416 height 18
type input "G"
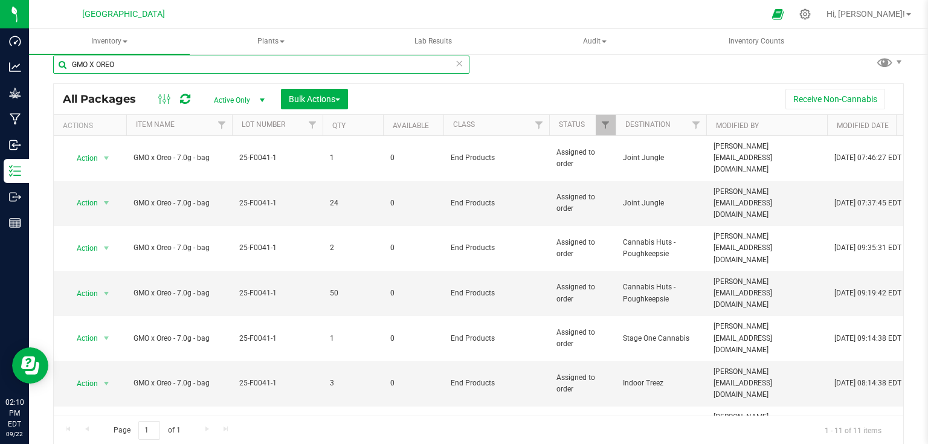
type input "GMO X OREO"
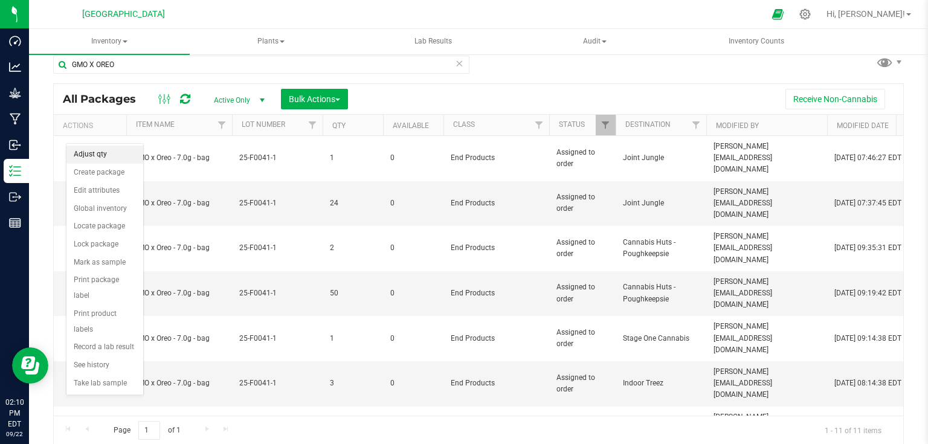
click at [109, 157] on li "Adjust qty" at bounding box center [104, 155] width 77 height 18
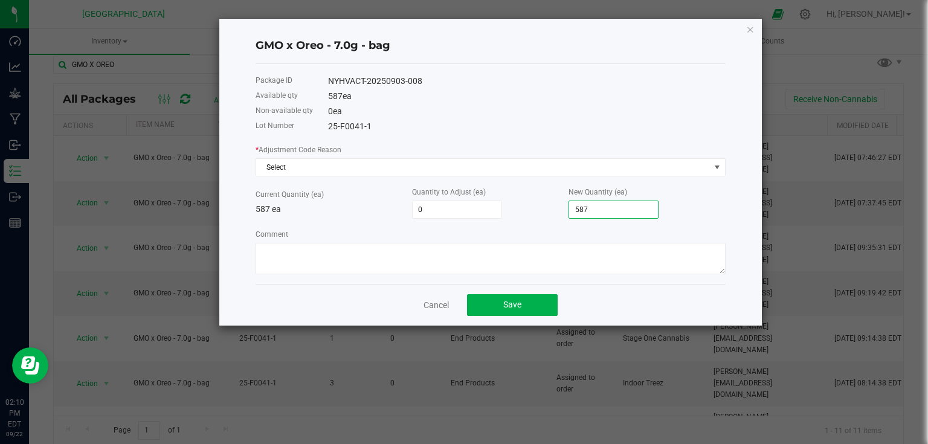
click at [596, 205] on input "587" at bounding box center [613, 209] width 89 height 17
type input "-582"
type input "5"
type input "-529"
type input "58"
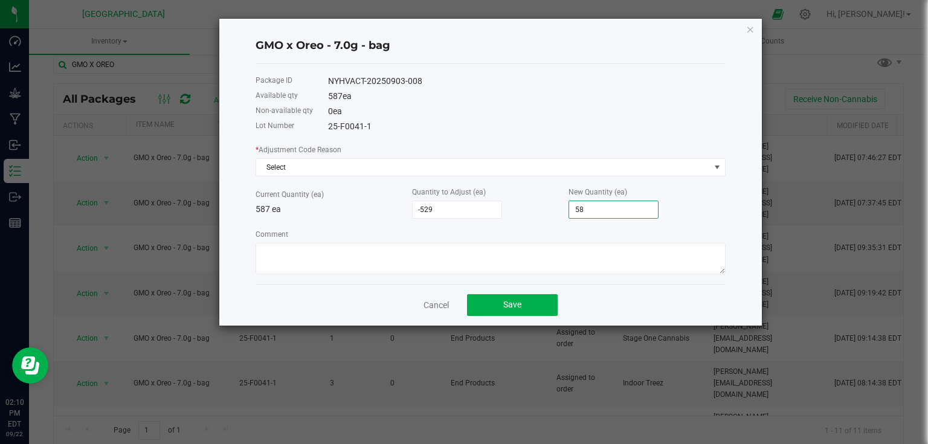
type input "-6"
type input "581"
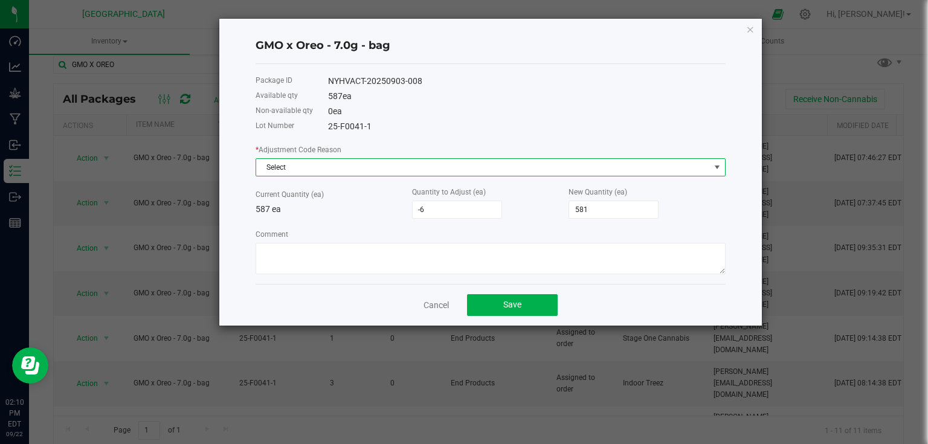
click at [626, 170] on span "Select" at bounding box center [483, 167] width 454 height 17
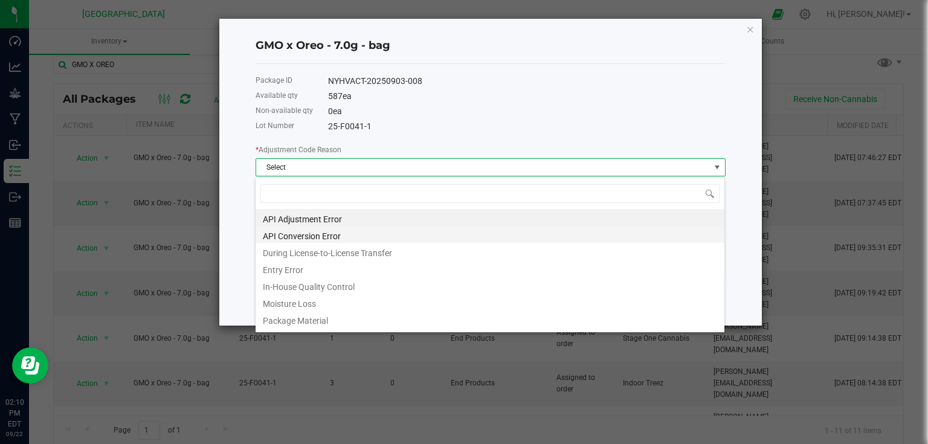
scroll to position [18, 470]
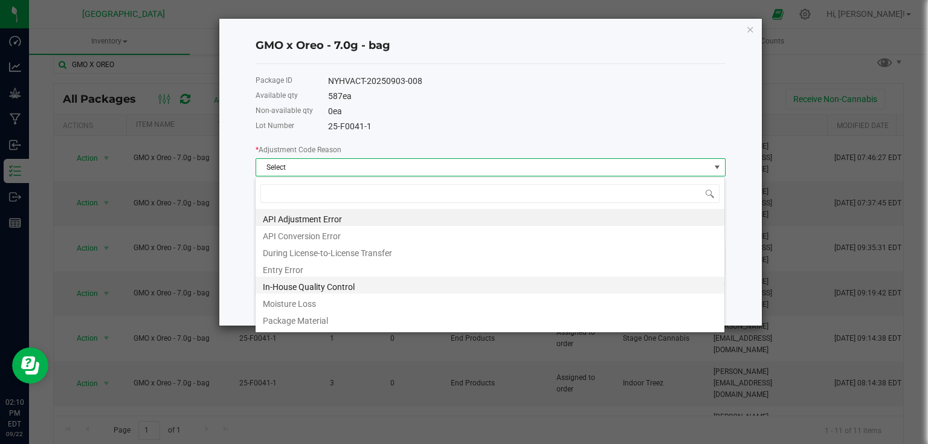
click at [300, 286] on li "In-House Quality Control" at bounding box center [490, 285] width 469 height 17
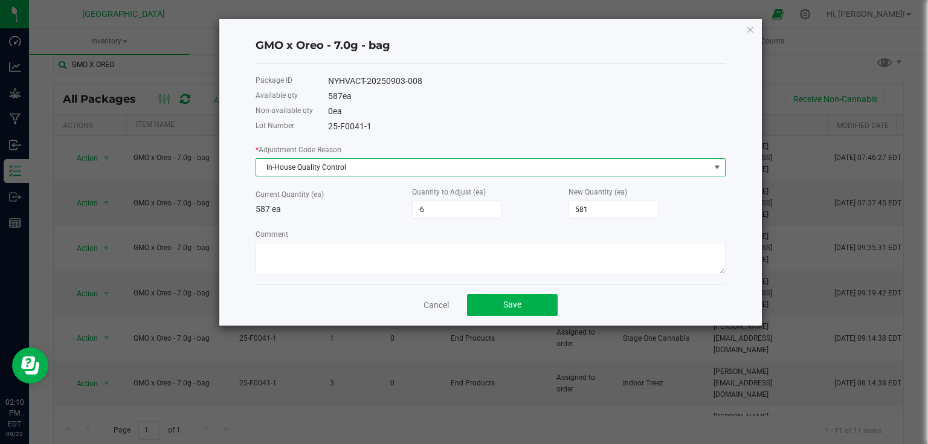
click at [528, 288] on div "Cancel Save" at bounding box center [491, 305] width 470 height 42
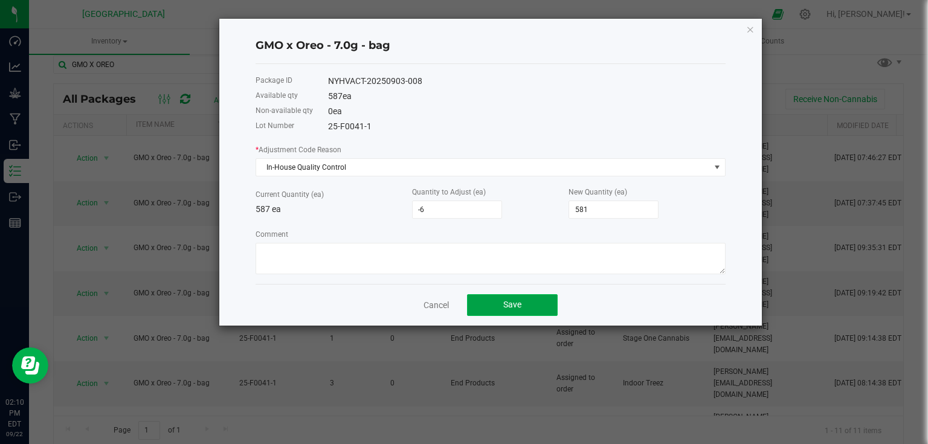
click at [537, 311] on button "Save" at bounding box center [512, 305] width 91 height 22
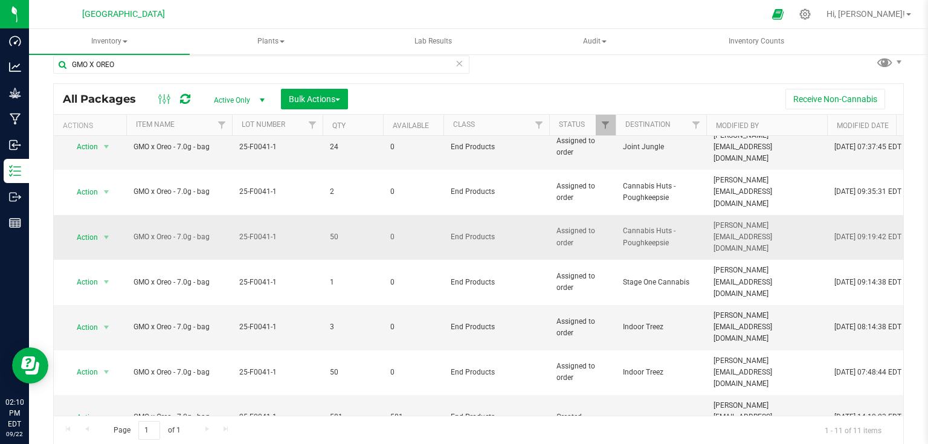
scroll to position [0, 0]
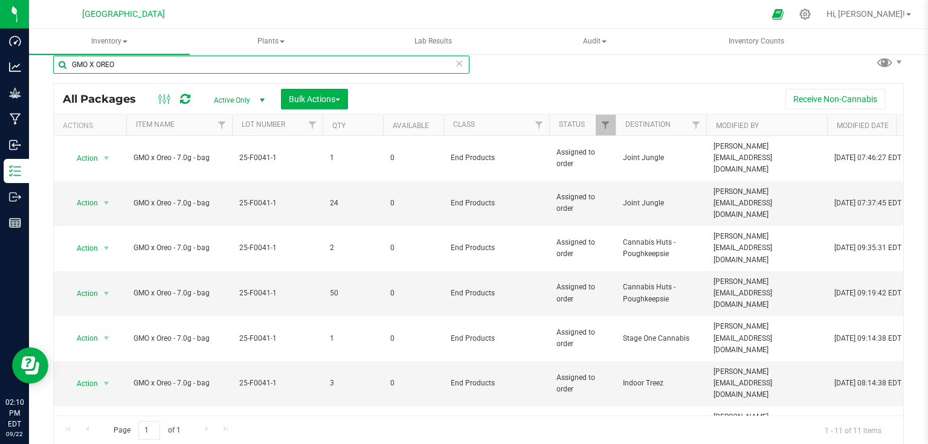
click at [175, 57] on input "GMO X OREO" at bounding box center [261, 65] width 416 height 18
type input "G"
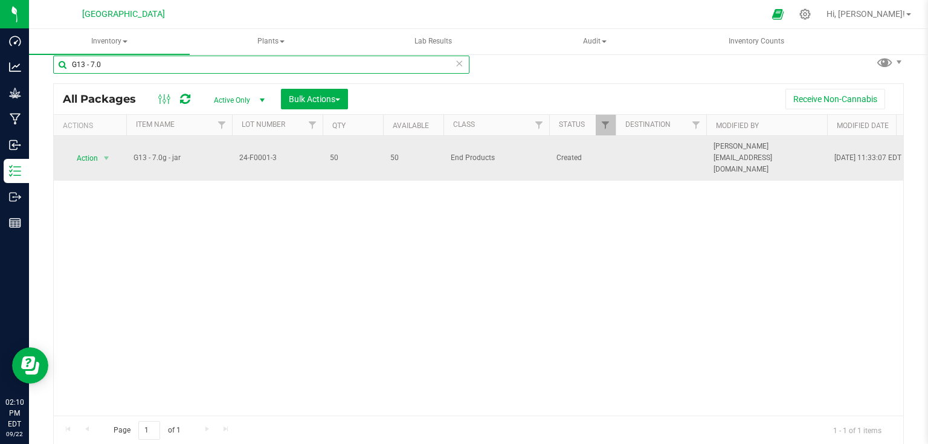
type input "G13 - 7.0"
click at [100, 152] on span "select" at bounding box center [106, 158] width 15 height 17
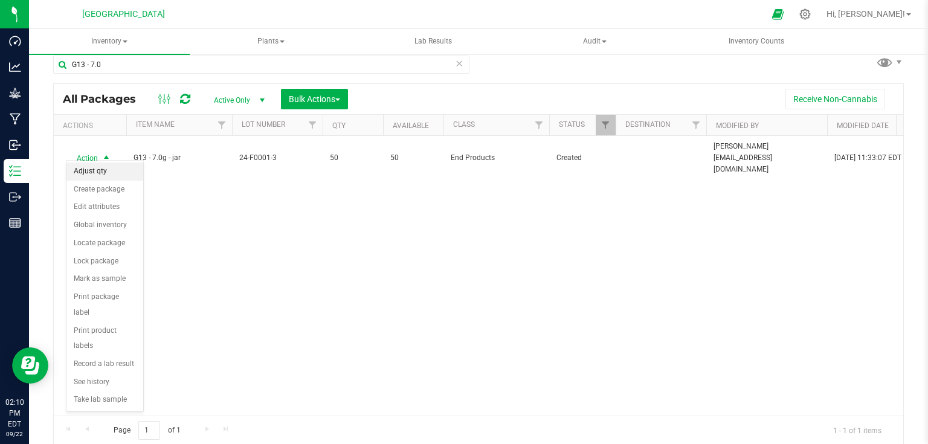
click at [98, 175] on li "Adjust qty" at bounding box center [104, 172] width 77 height 18
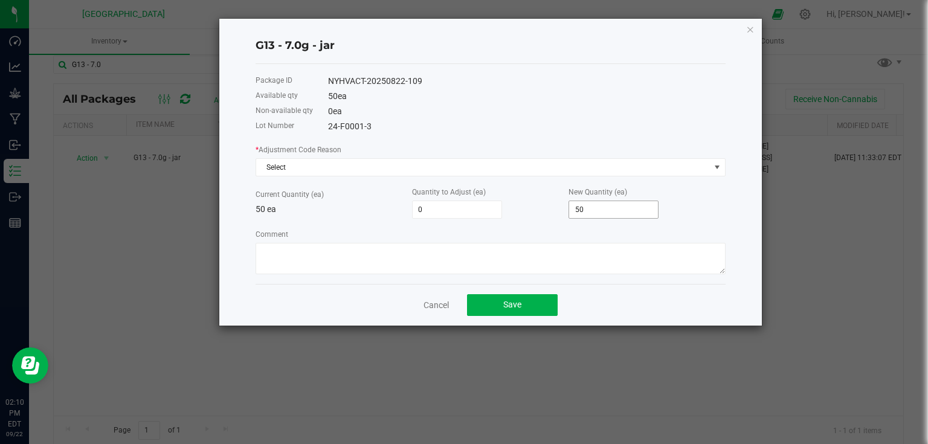
click at [626, 208] on input "50" at bounding box center [613, 209] width 89 height 17
type input "-49"
type input "1"
type input "-31"
type input "19"
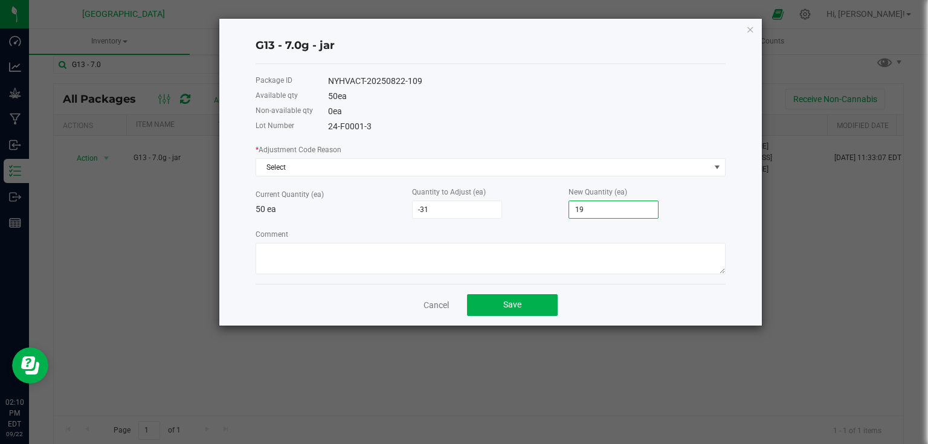
click at [717, 153] on div "* Adjustment Code Reason Select" at bounding box center [491, 159] width 470 height 33
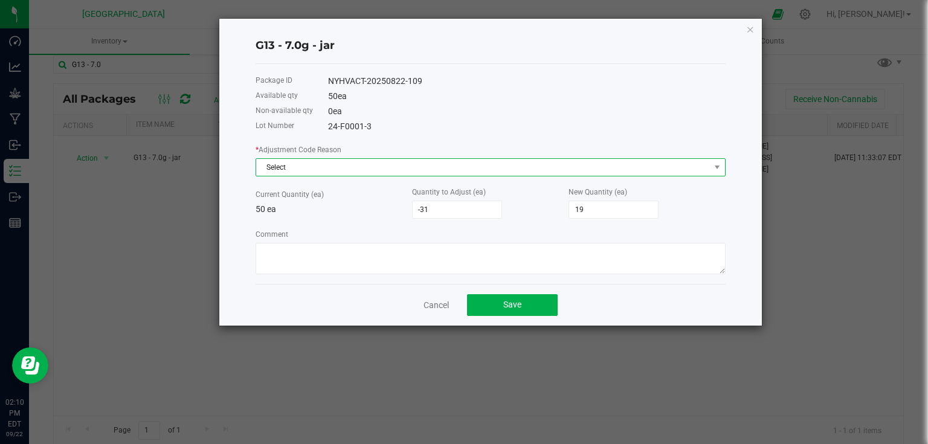
click at [708, 172] on span "Select" at bounding box center [483, 167] width 454 height 17
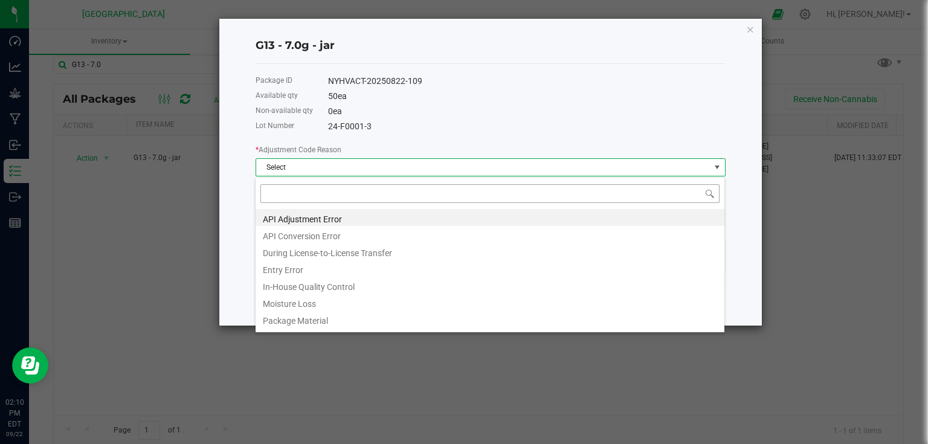
scroll to position [18, 470]
click at [317, 284] on li "In-House Quality Control" at bounding box center [490, 285] width 469 height 17
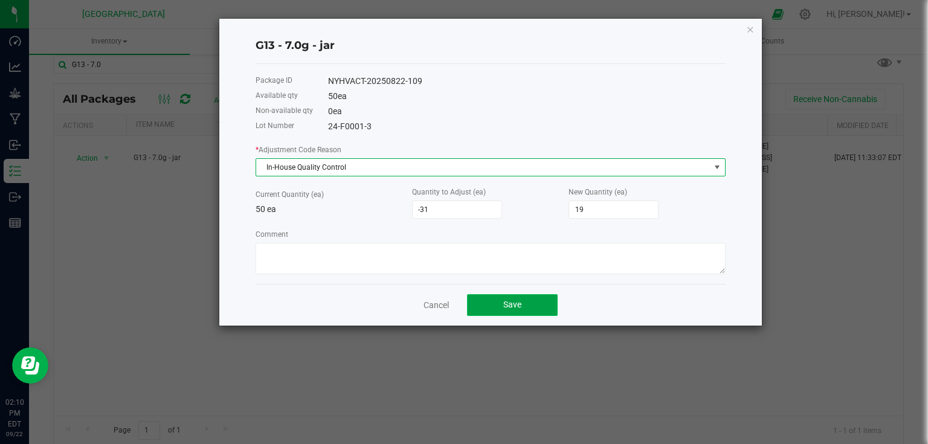
click at [552, 312] on button "Save" at bounding box center [512, 305] width 91 height 22
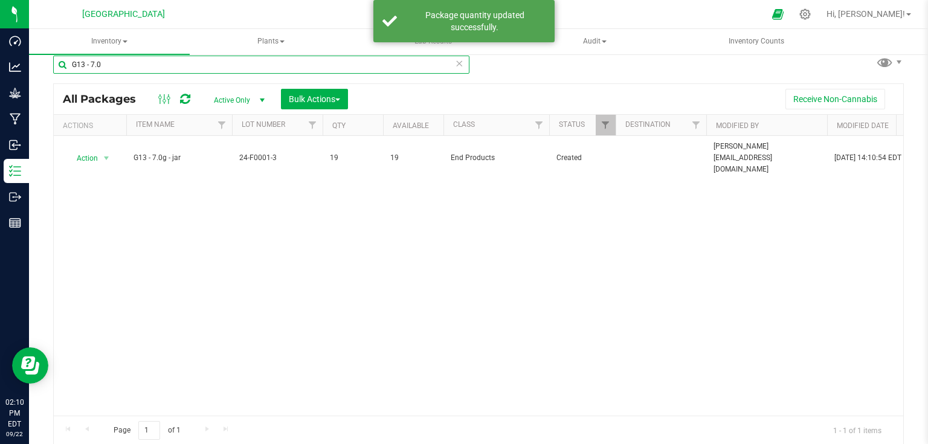
click at [142, 69] on input "G13 - 7.0" at bounding box center [261, 65] width 416 height 18
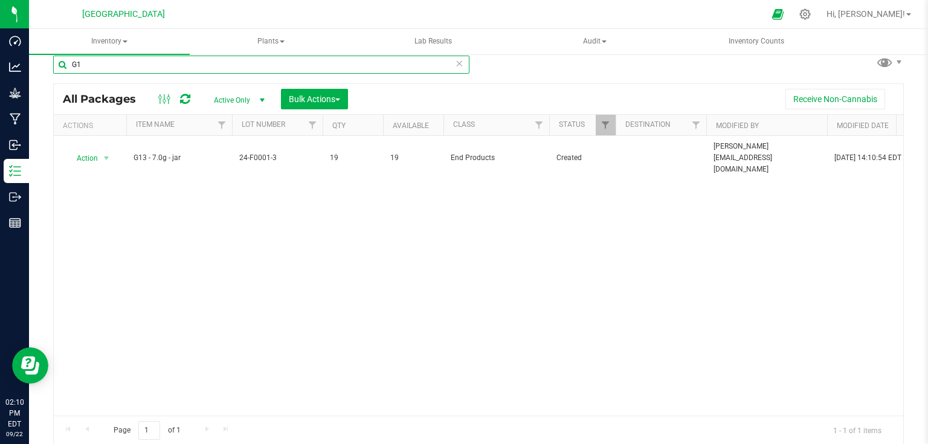
type input "G"
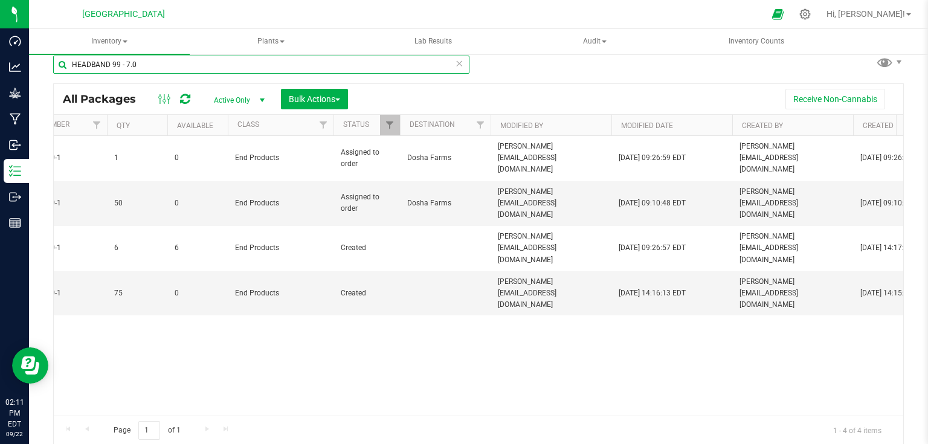
scroll to position [0, 426]
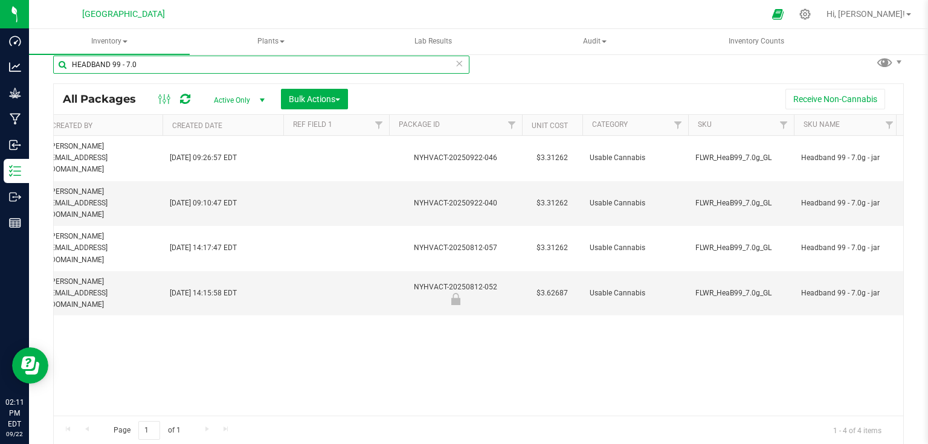
type input "HEADBAND 99 - 7.0"
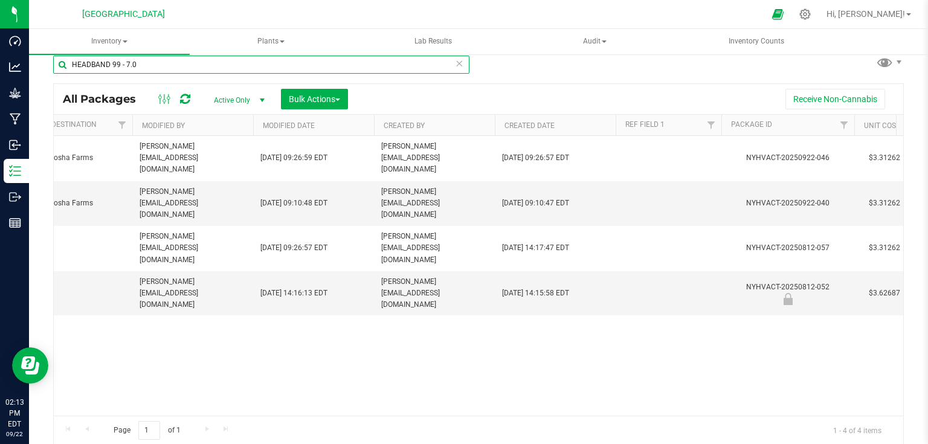
scroll to position [0, 0]
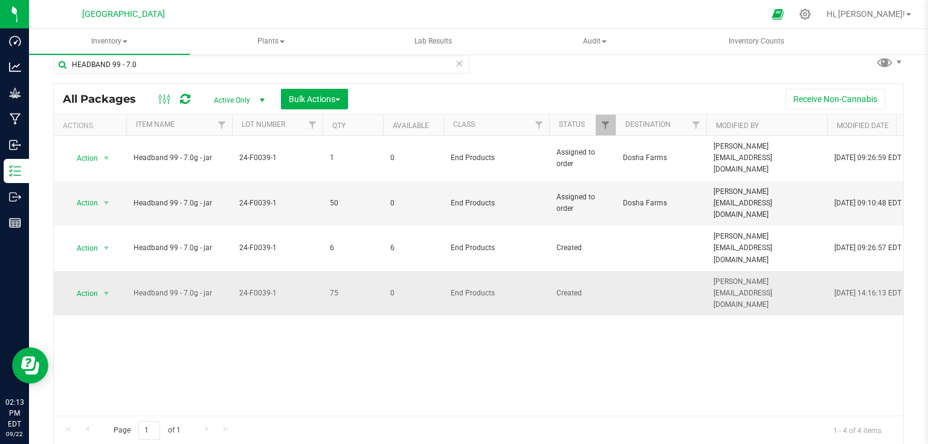
click at [99, 271] on td "Action Action Edit attributes Global inventory Locate package Mark as sample Pr…" at bounding box center [90, 293] width 73 height 45
click at [102, 271] on td "Action Action Edit attributes Global inventory Locate package Mark as sample Pr…" at bounding box center [90, 293] width 73 height 45
click at [106, 285] on span "select" at bounding box center [106, 293] width 15 height 17
click at [97, 438] on li "Unlock package" at bounding box center [104, 447] width 77 height 18
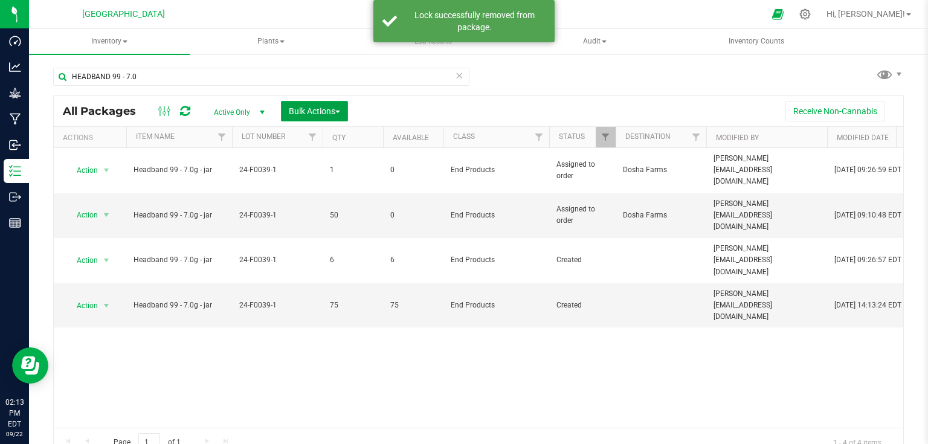
click at [344, 115] on button "Bulk Actions" at bounding box center [314, 111] width 67 height 21
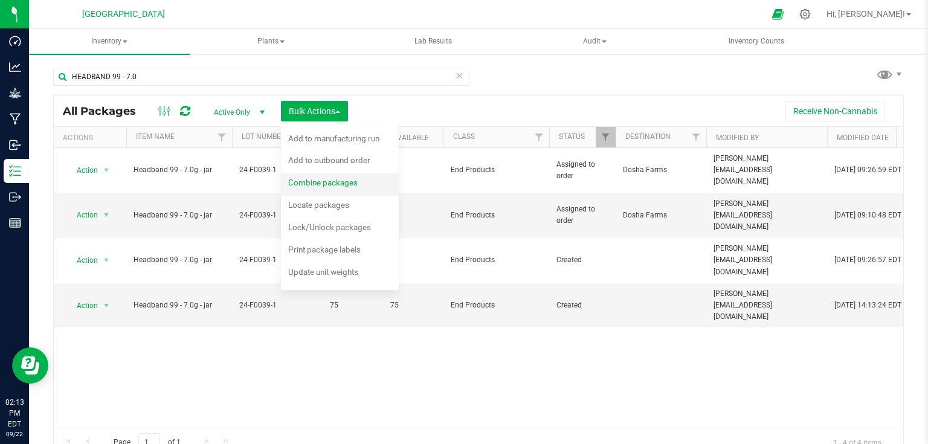
click at [344, 179] on span "Combine packages" at bounding box center [322, 183] width 69 height 10
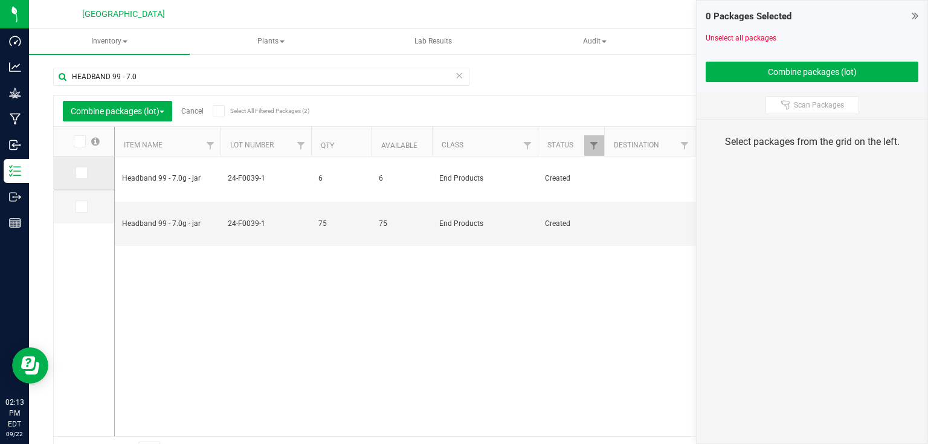
click at [84, 173] on icon at bounding box center [81, 173] width 8 height 0
click at [0, 0] on input "checkbox" at bounding box center [0, 0] width 0 height 0
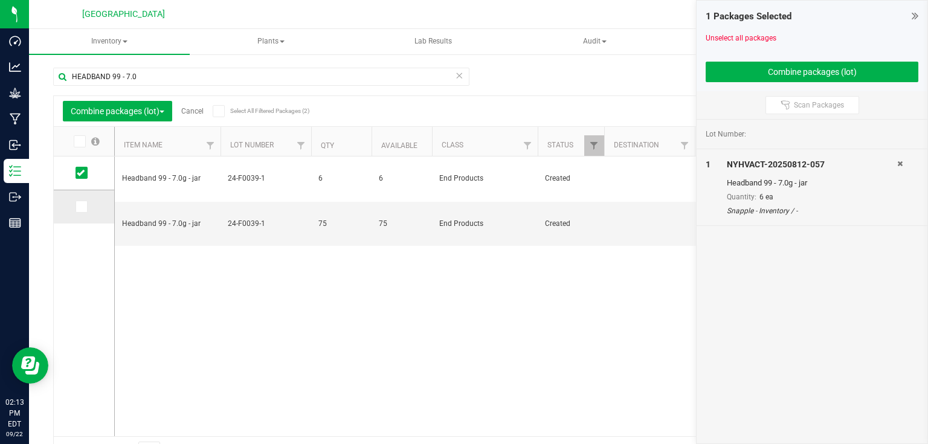
click at [77, 207] on icon at bounding box center [81, 207] width 8 height 0
click at [0, 0] on input "checkbox" at bounding box center [0, 0] width 0 height 0
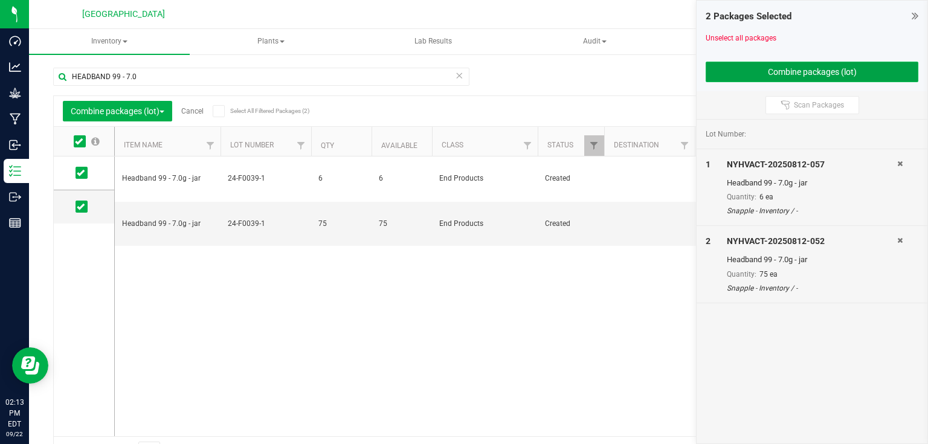
click at [726, 73] on button "Combine packages (lot)" at bounding box center [812, 72] width 213 height 21
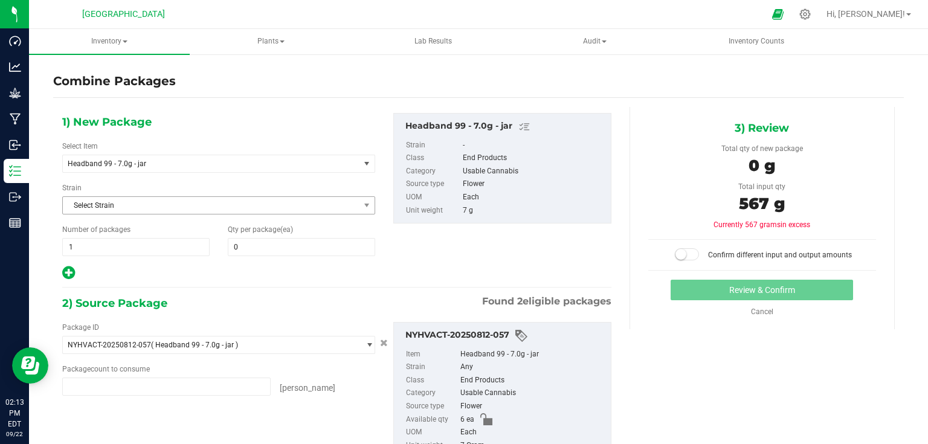
type input "6 ea"
type input "75 ea"
click at [256, 252] on span at bounding box center [301, 247] width 147 height 18
type input "81"
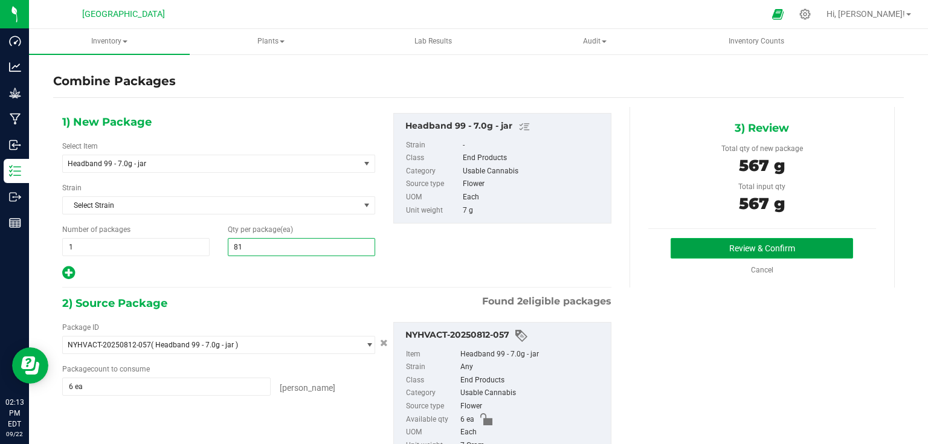
type input "81"
click at [724, 238] on button "Review & Confirm" at bounding box center [762, 248] width 182 height 21
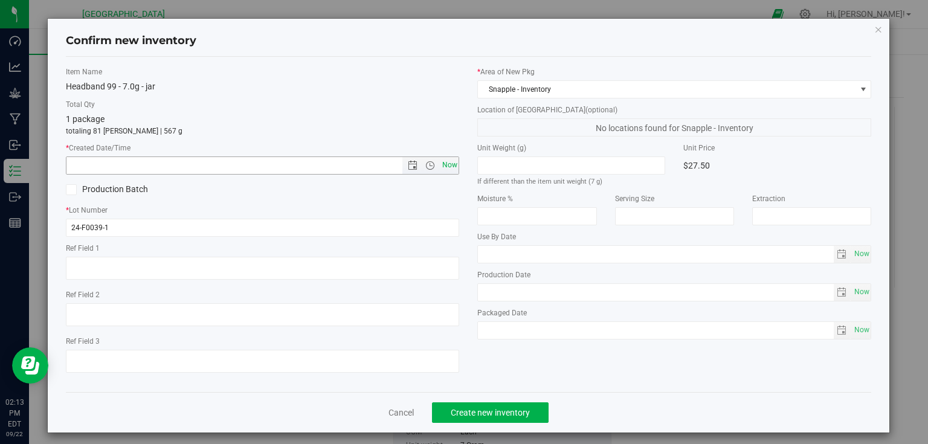
click at [443, 160] on span "Now" at bounding box center [449, 166] width 21 height 18
type input "9/22/2025 2:13 PM"
click at [480, 408] on span "Create new inventory" at bounding box center [490, 413] width 79 height 10
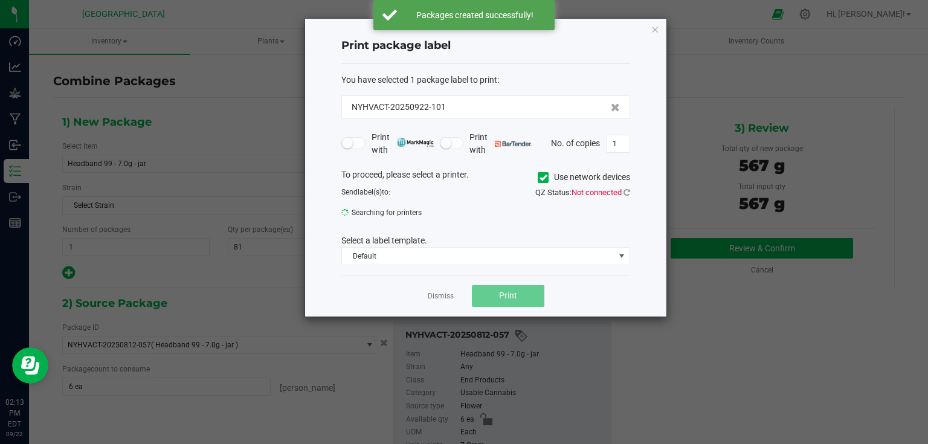
click at [439, 304] on div "Dismiss Print" at bounding box center [485, 296] width 289 height 42
click at [442, 300] on link "Dismiss" at bounding box center [441, 296] width 26 height 10
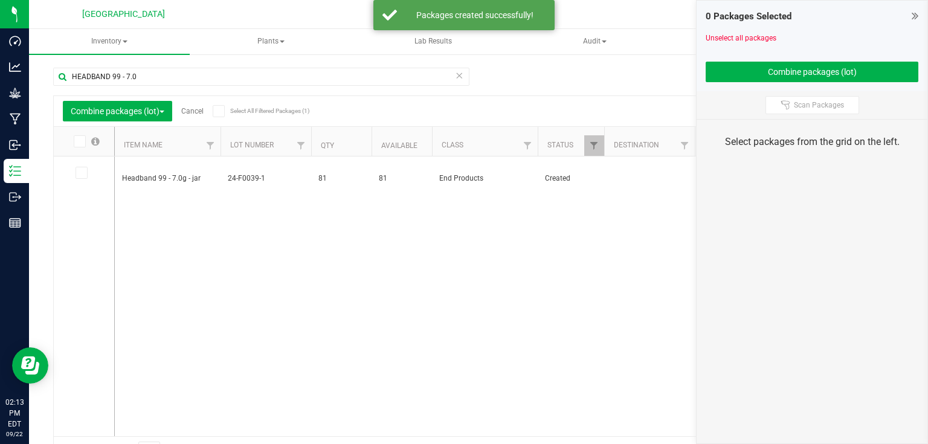
click at [919, 9] on div "0 Packages Selected Unselect all packages Combine packages (lot)" at bounding box center [812, 46] width 231 height 91
click at [916, 15] on icon at bounding box center [915, 16] width 7 height 12
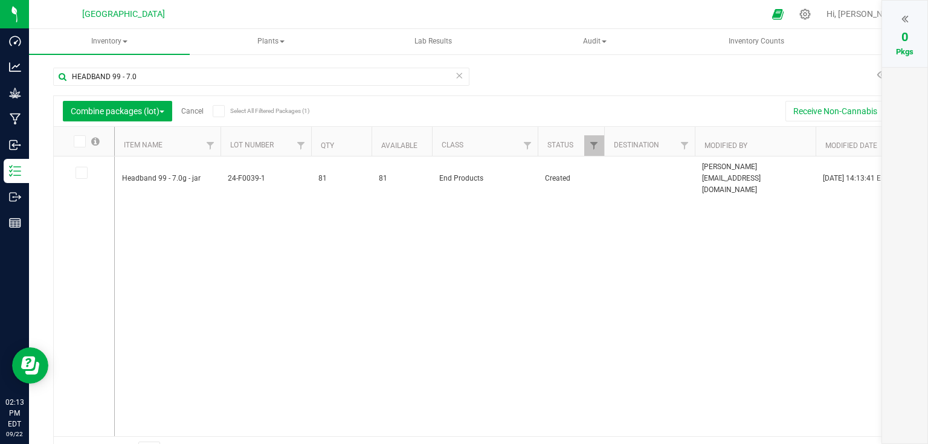
click at [187, 113] on link "Cancel" at bounding box center [192, 111] width 22 height 8
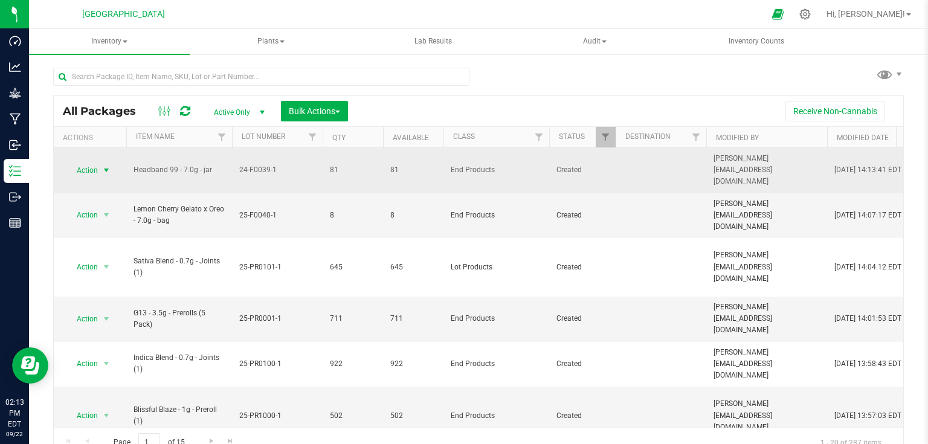
click at [109, 167] on span "select" at bounding box center [107, 171] width 10 height 10
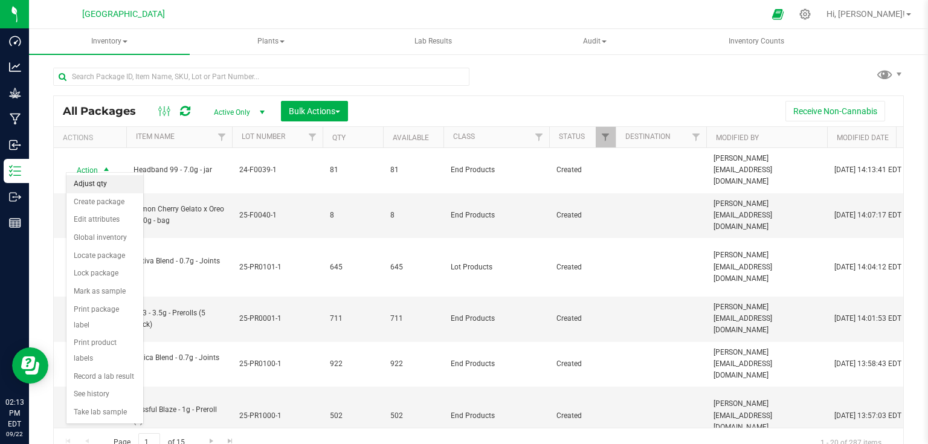
click at [106, 188] on li "Adjust qty" at bounding box center [104, 184] width 77 height 18
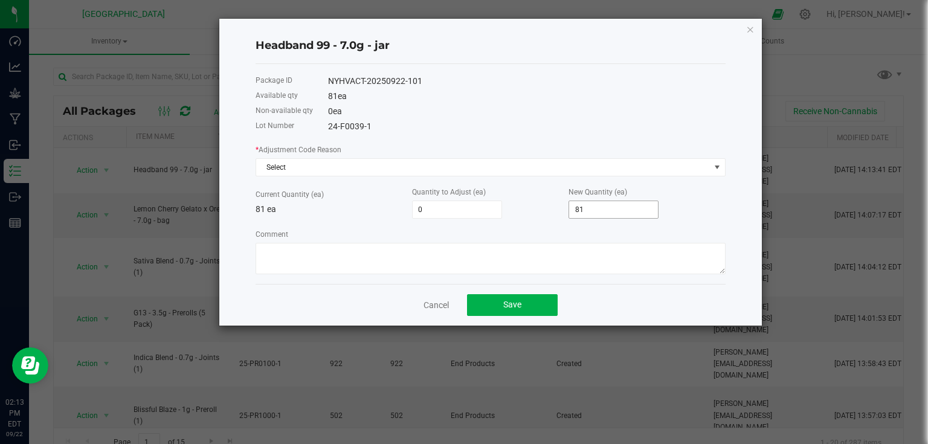
click at [610, 208] on input "81" at bounding box center [613, 209] width 89 height 17
type input "-72"
type input "9"
type input "18"
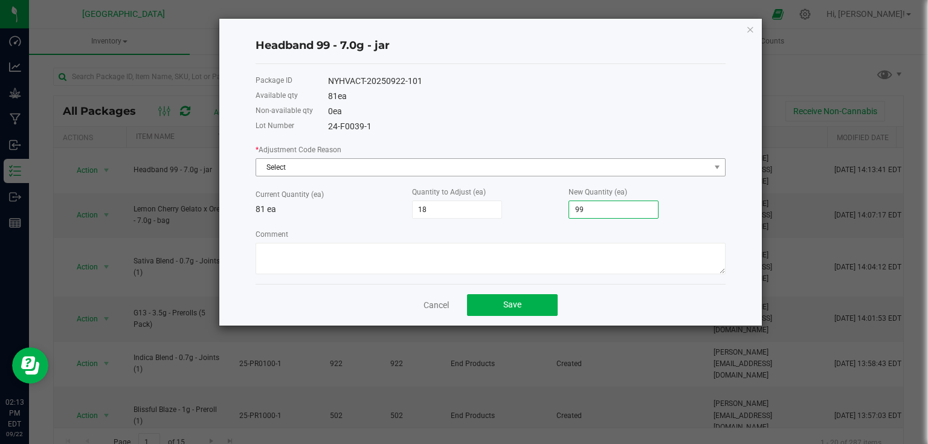
type input "99"
click at [645, 163] on span "Select" at bounding box center [483, 167] width 454 height 17
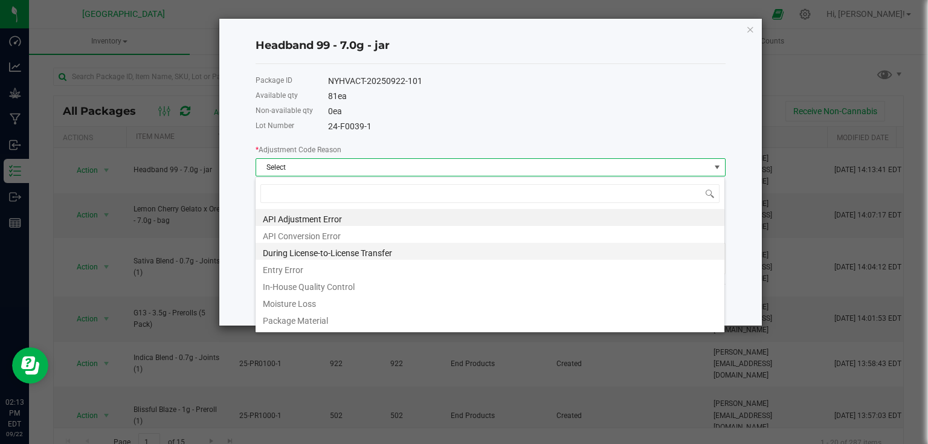
scroll to position [18, 470]
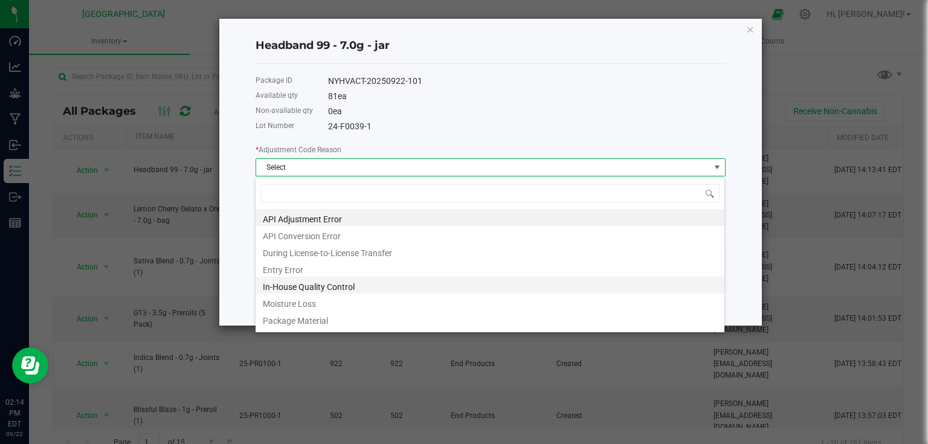
click at [326, 290] on li "In-House Quality Control" at bounding box center [490, 285] width 469 height 17
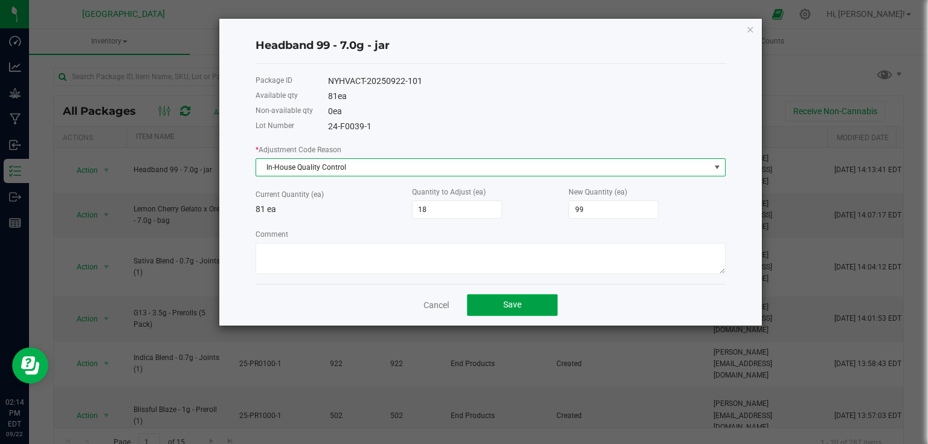
click at [529, 315] on button "Save" at bounding box center [512, 305] width 91 height 22
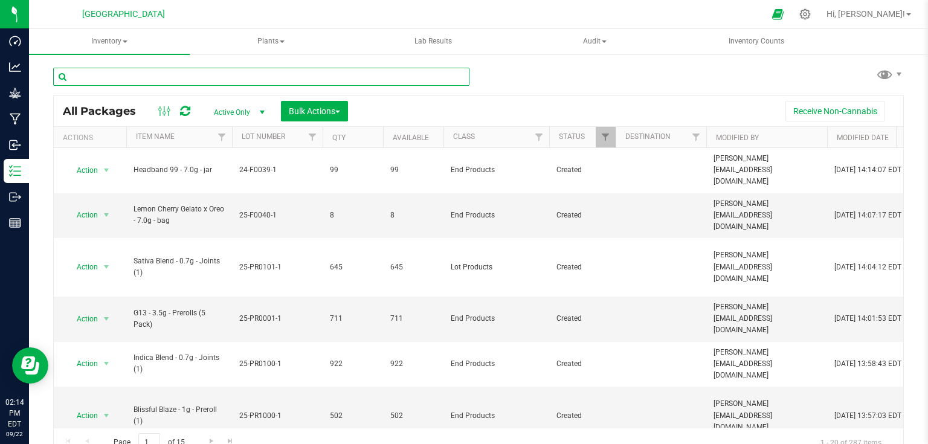
click at [307, 69] on input "text" at bounding box center [261, 77] width 416 height 18
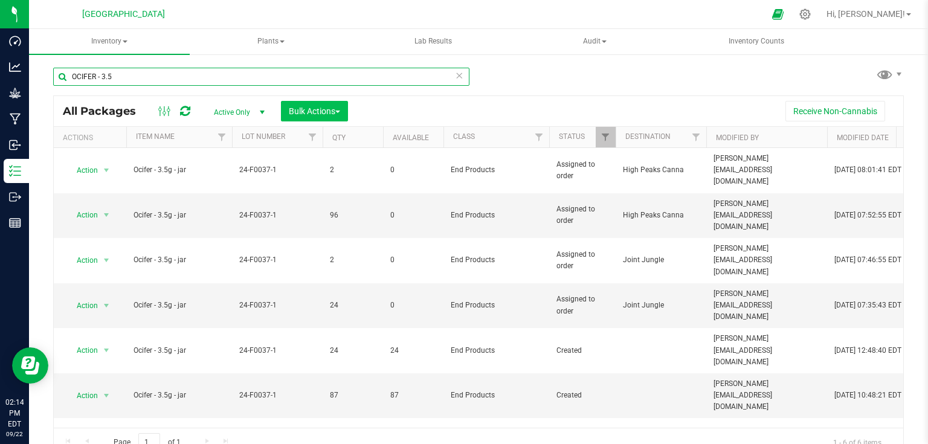
type input "OCIFER - 3.5"
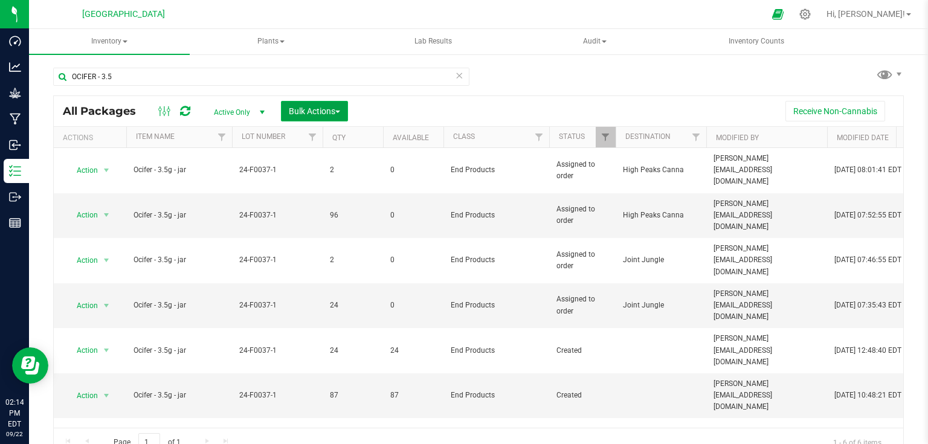
click at [324, 114] on span "Bulk Actions" at bounding box center [314, 111] width 51 height 10
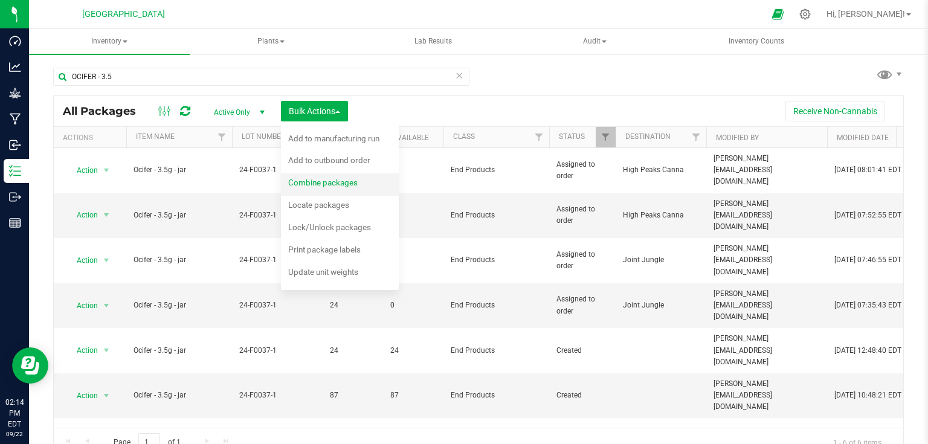
click at [320, 184] on span "Combine packages" at bounding box center [322, 183] width 69 height 10
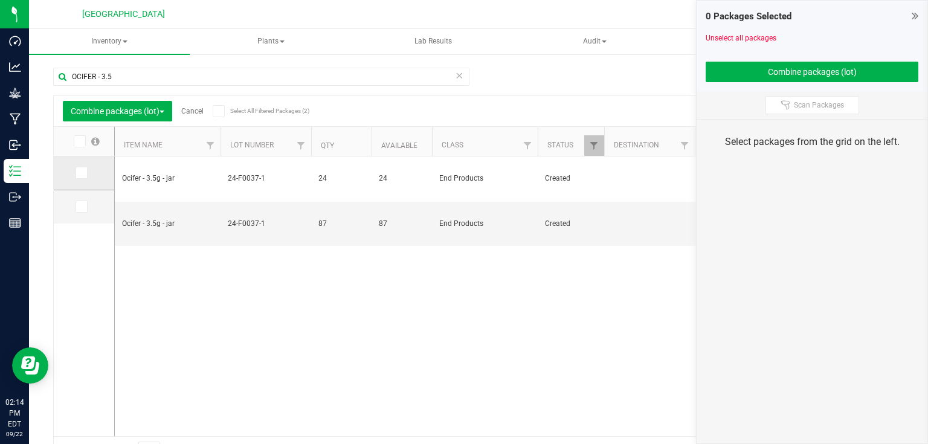
click at [86, 176] on span at bounding box center [82, 173] width 12 height 12
click at [0, 0] on input "checkbox" at bounding box center [0, 0] width 0 height 0
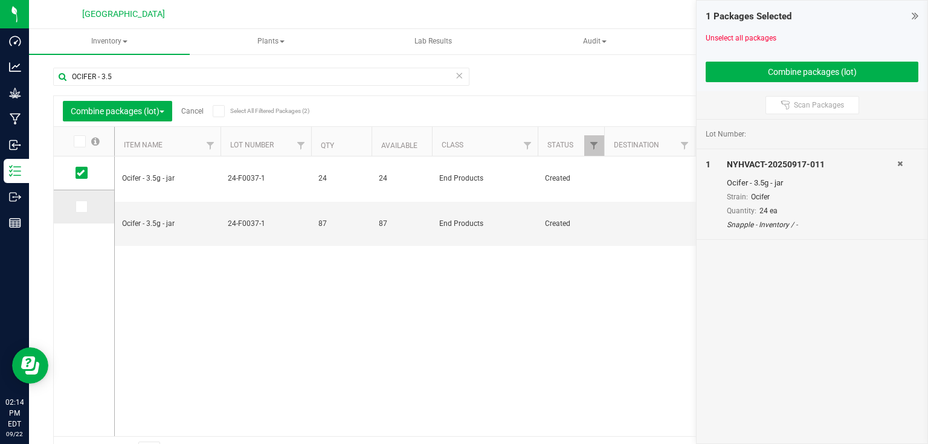
click at [85, 206] on span at bounding box center [82, 207] width 12 height 12
click at [0, 0] on input "checkbox" at bounding box center [0, 0] width 0 height 0
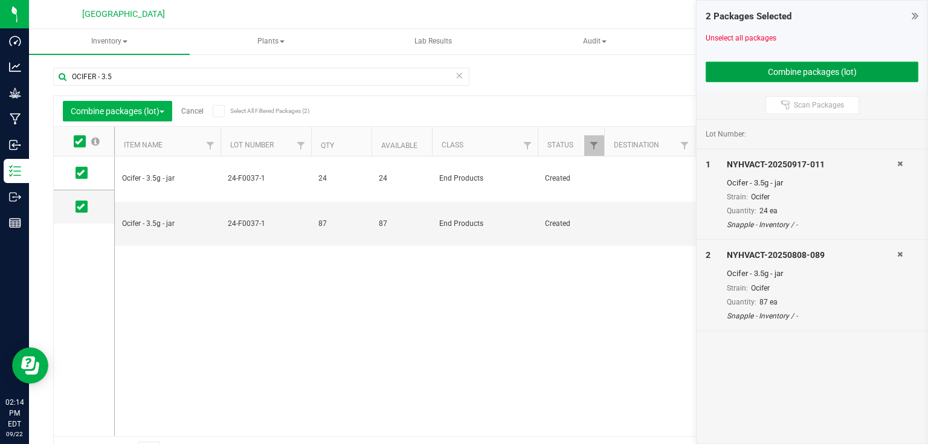
click at [782, 67] on button "Combine packages (lot)" at bounding box center [812, 72] width 213 height 21
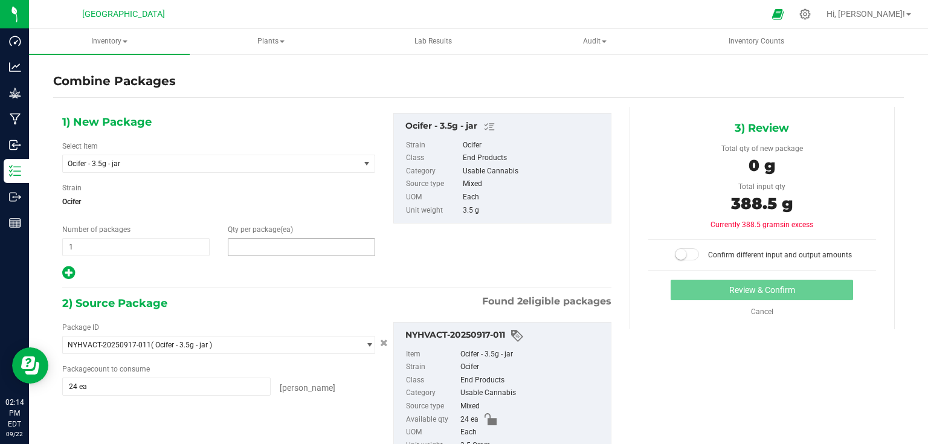
click at [311, 244] on span at bounding box center [301, 247] width 147 height 18
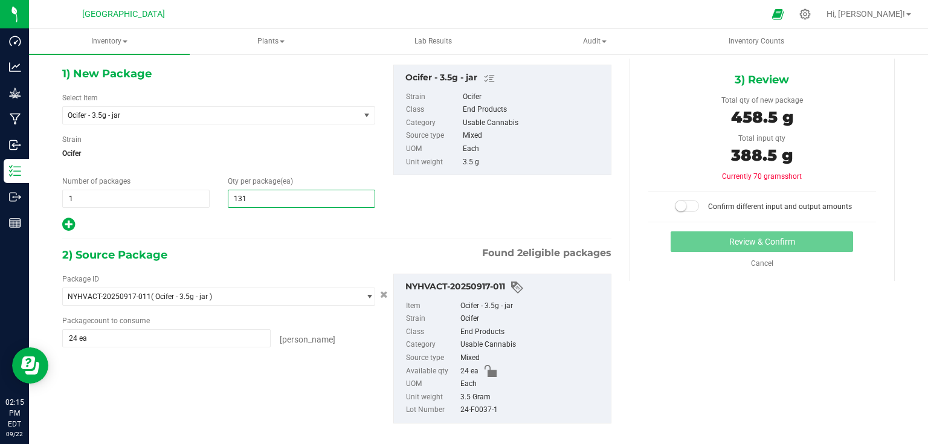
scroll to position [97, 0]
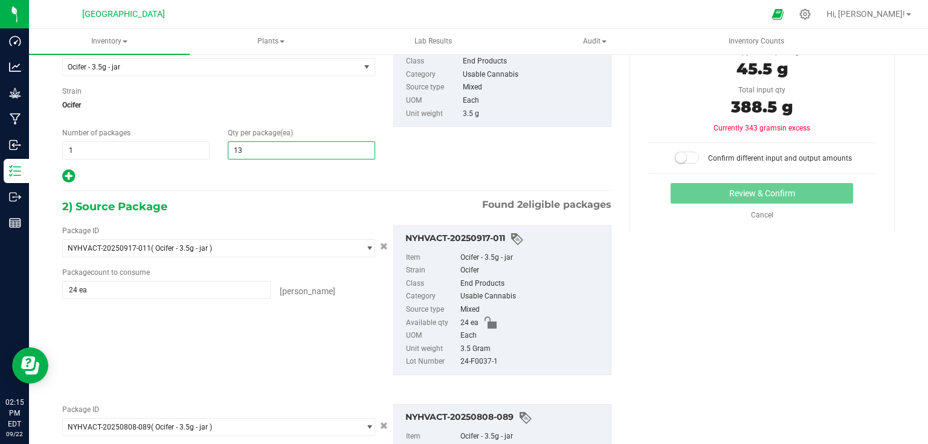
type input "1"
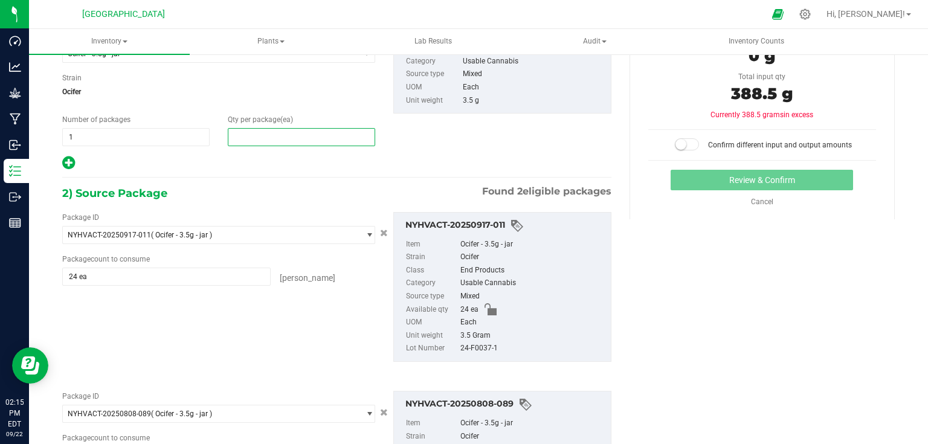
scroll to position [95, 0]
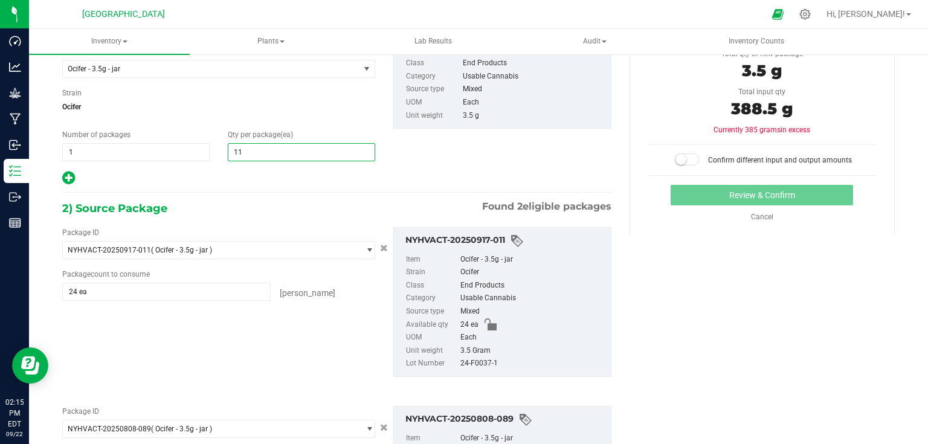
type input "111"
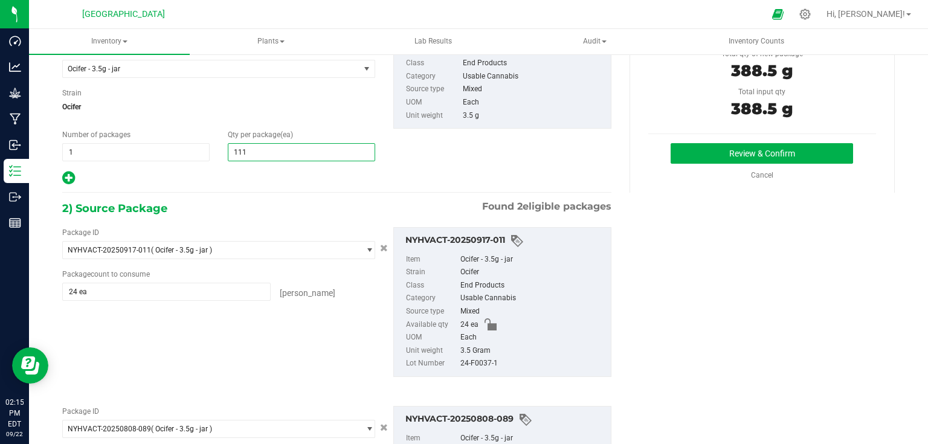
type input "111"
click at [713, 138] on div "3) Review Total qty of new package 388.5 g Total input qty 388.5 g Review & Con…" at bounding box center [762, 102] width 265 height 181
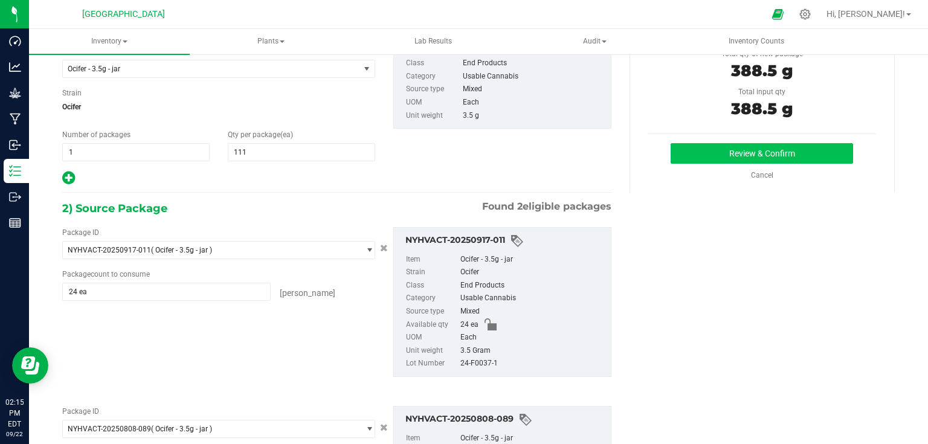
click at [725, 159] on div "Review & Confirm Cancel" at bounding box center [762, 161] width 228 height 37
click at [728, 156] on button "Review & Confirm" at bounding box center [762, 153] width 182 height 21
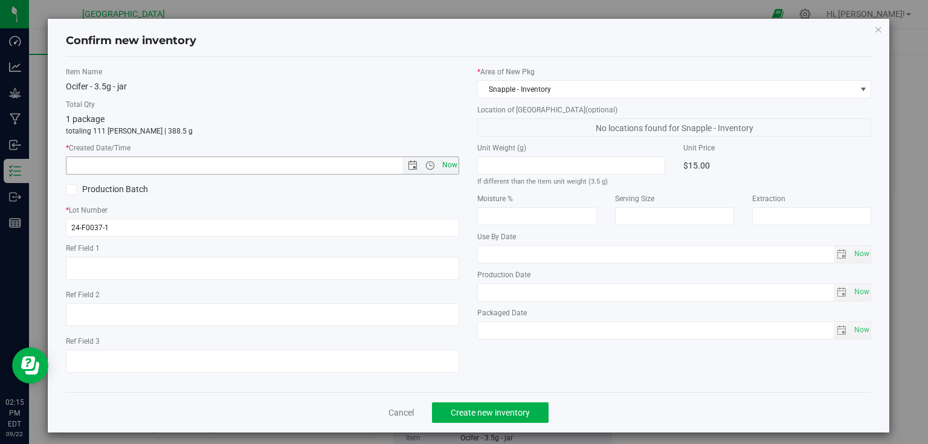
click at [449, 161] on span "Now" at bounding box center [449, 166] width 21 height 18
type input "9/22/2025 2:15 PM"
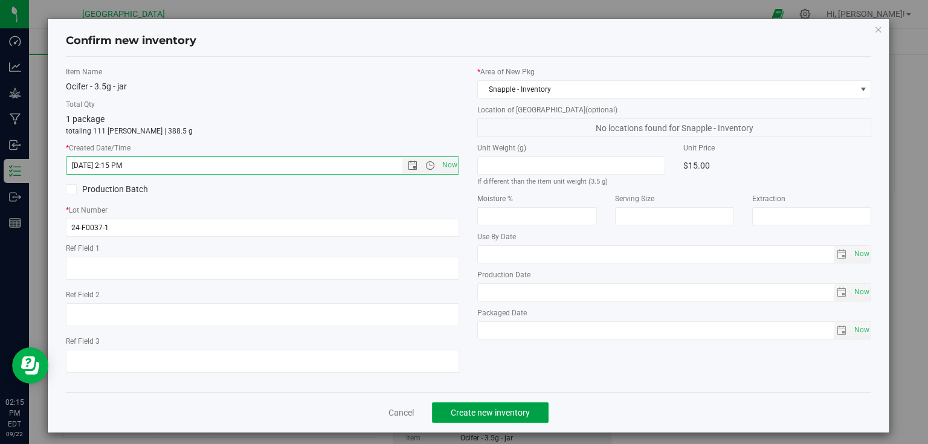
click at [525, 413] on span "Create new inventory" at bounding box center [490, 413] width 79 height 10
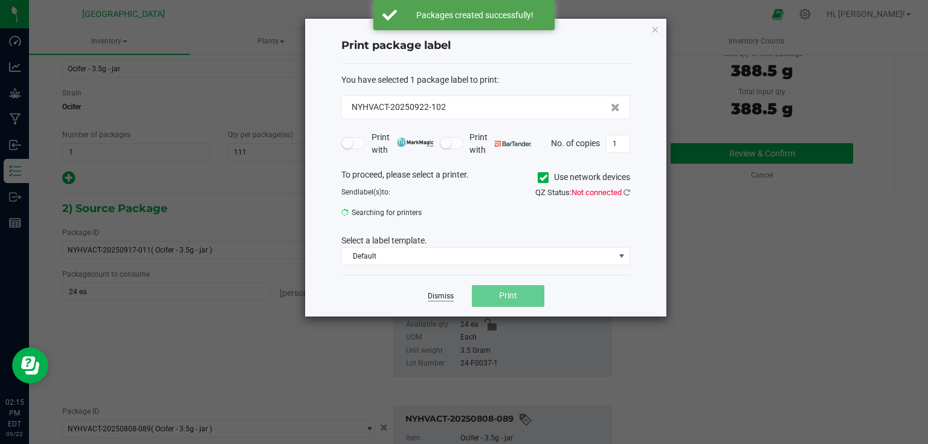
click at [438, 294] on link "Dismiss" at bounding box center [441, 296] width 26 height 10
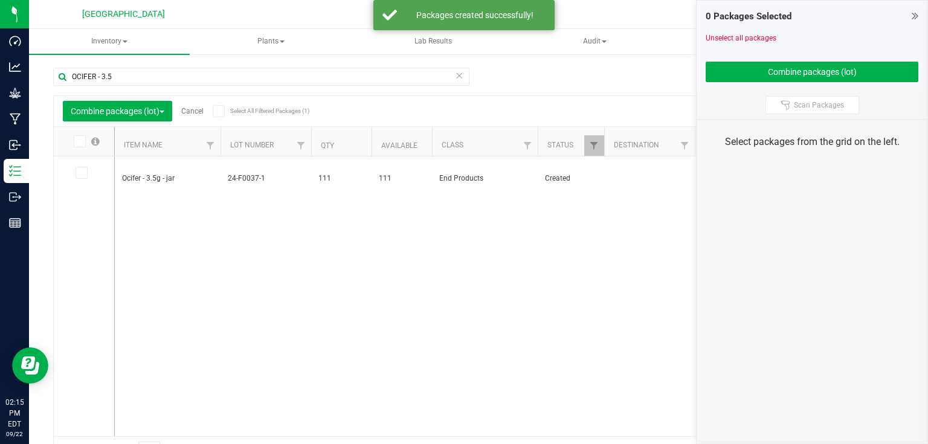
click at [913, 13] on icon at bounding box center [915, 16] width 7 height 12
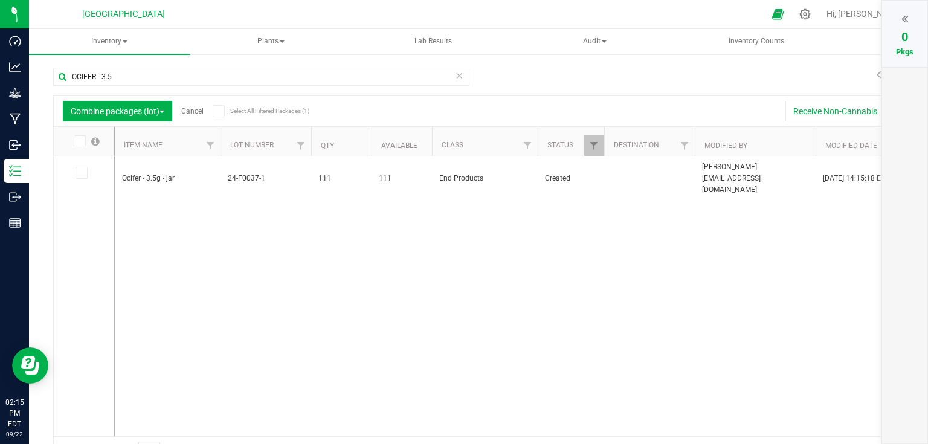
click at [187, 111] on link "Cancel" at bounding box center [192, 111] width 22 height 8
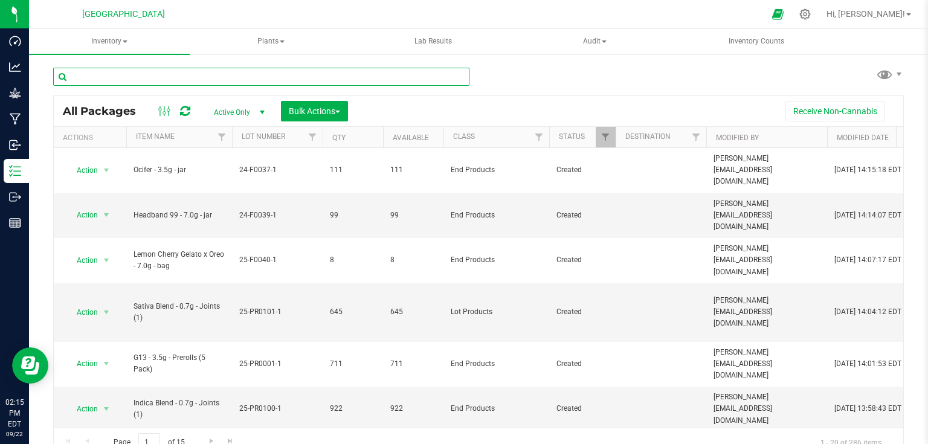
click at [144, 74] on input "text" at bounding box center [261, 77] width 416 height 18
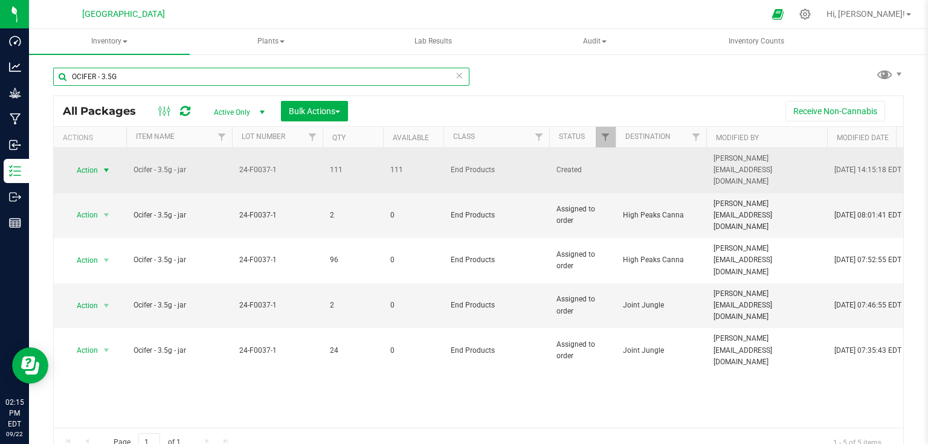
type input "OCIFER - 3.5G"
click at [95, 167] on span "Action" at bounding box center [82, 170] width 33 height 17
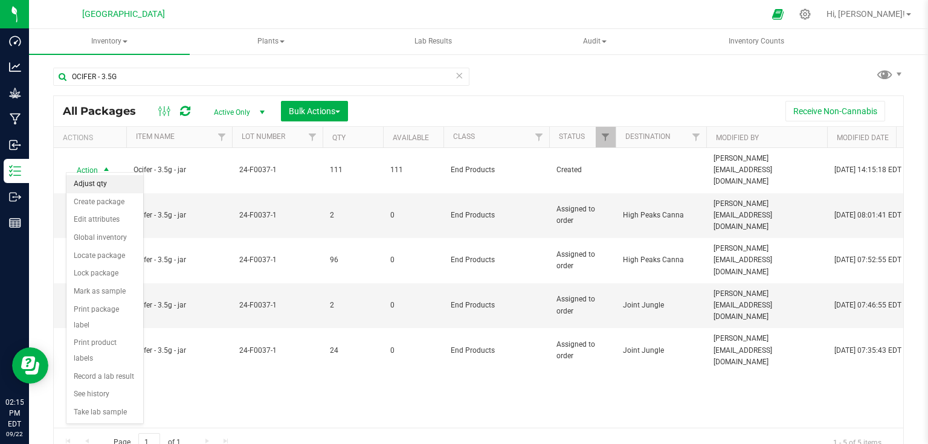
click at [94, 182] on li "Adjust qty" at bounding box center [104, 184] width 77 height 18
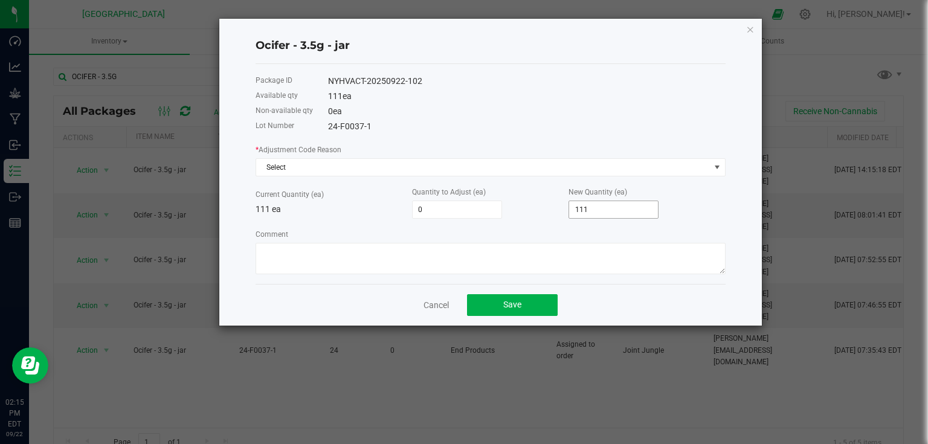
click at [633, 216] on input "111" at bounding box center [613, 209] width 89 height 17
type input "-110"
type input "1"
type input "-100"
type input "11"
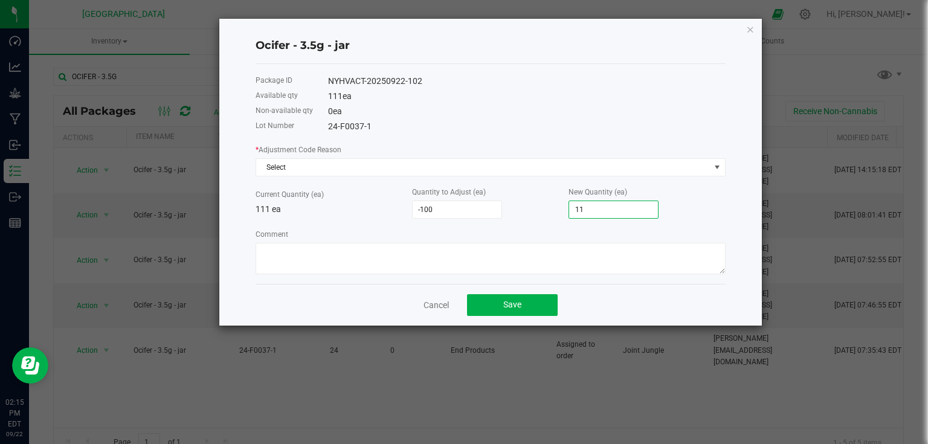
type input "1"
type input "112"
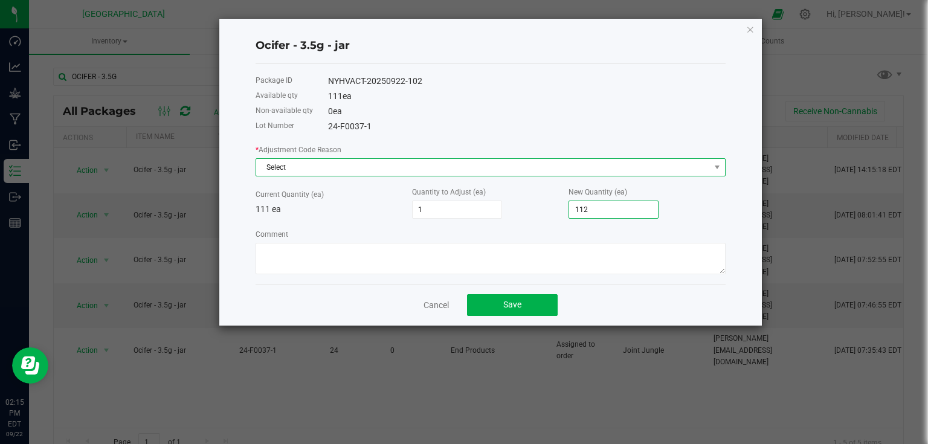
click at [694, 167] on span "Select" at bounding box center [483, 167] width 454 height 17
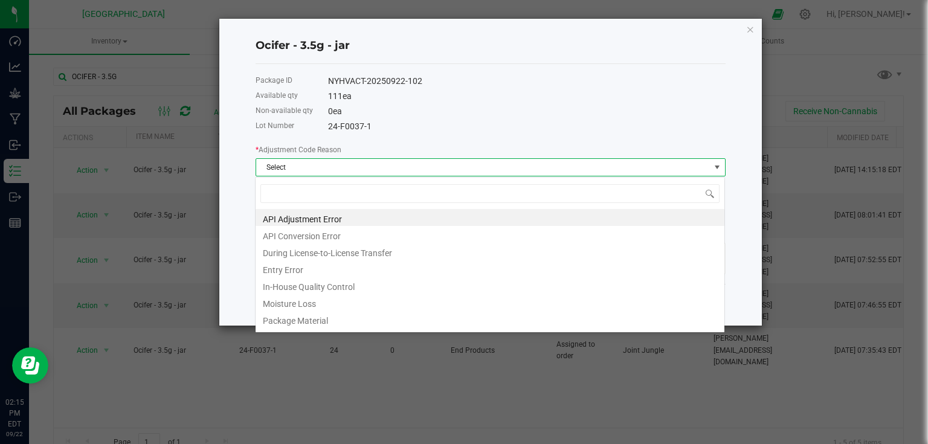
scroll to position [18, 470]
click at [324, 280] on li "In-House Quality Control" at bounding box center [490, 285] width 469 height 17
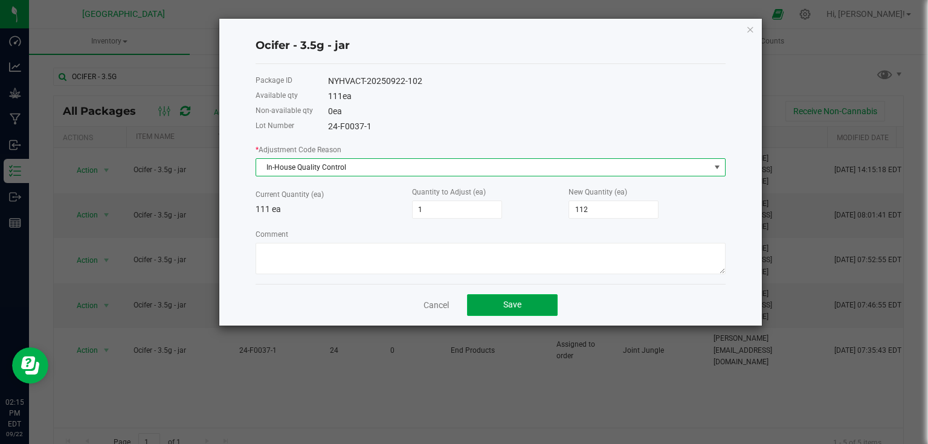
click at [552, 309] on button "Save" at bounding box center [512, 305] width 91 height 22
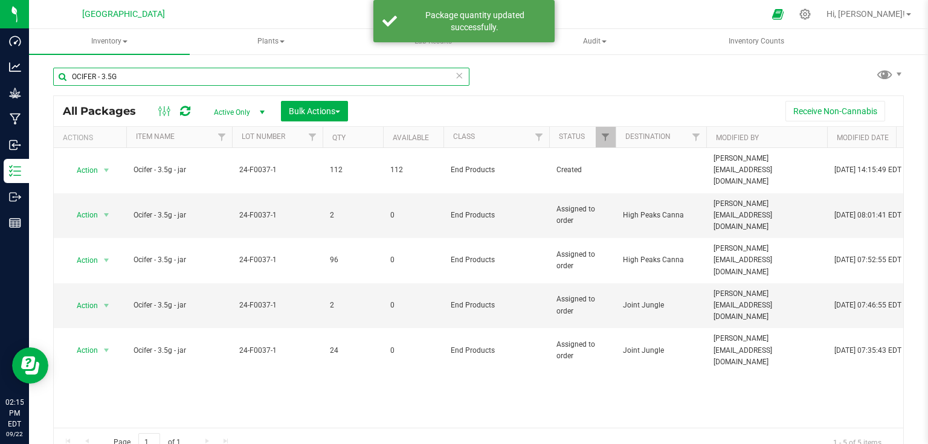
click at [145, 77] on input "OCIFER - 3.5G" at bounding box center [261, 77] width 416 height 18
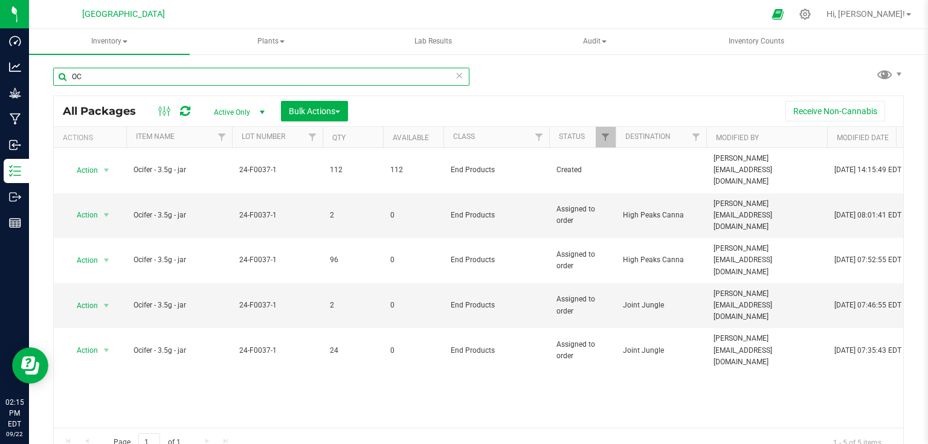
type input "O"
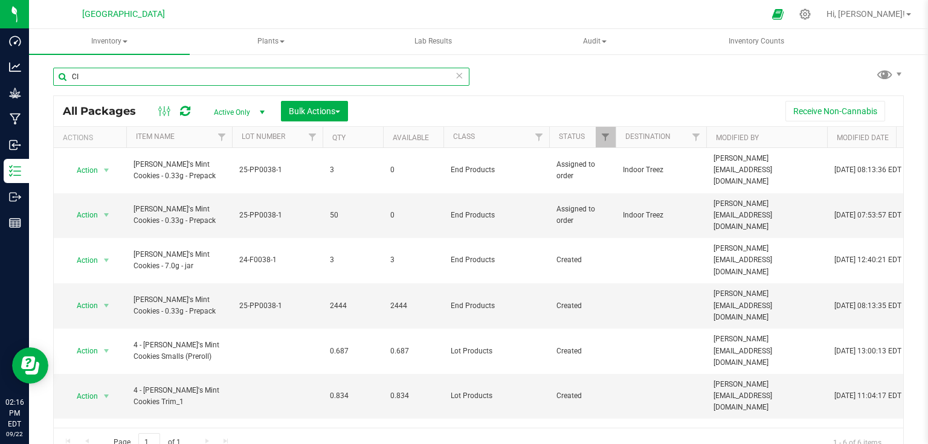
type input "C"
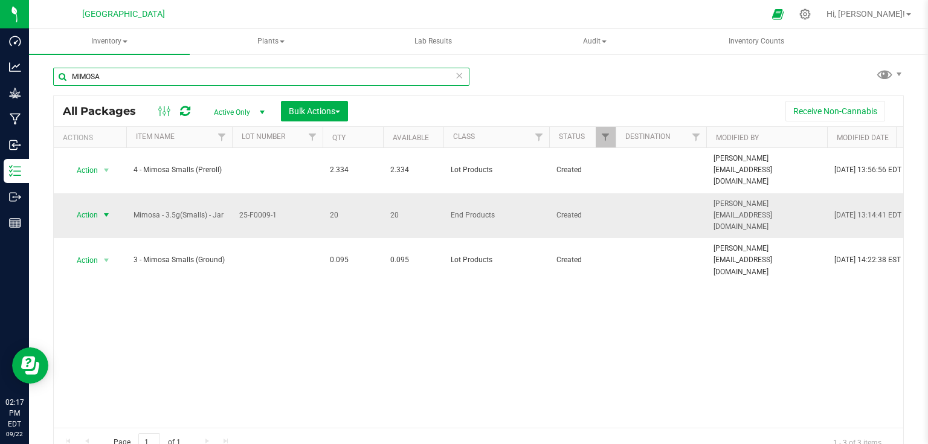
type input "MIMOSA"
click at [106, 207] on span "select" at bounding box center [106, 215] width 15 height 17
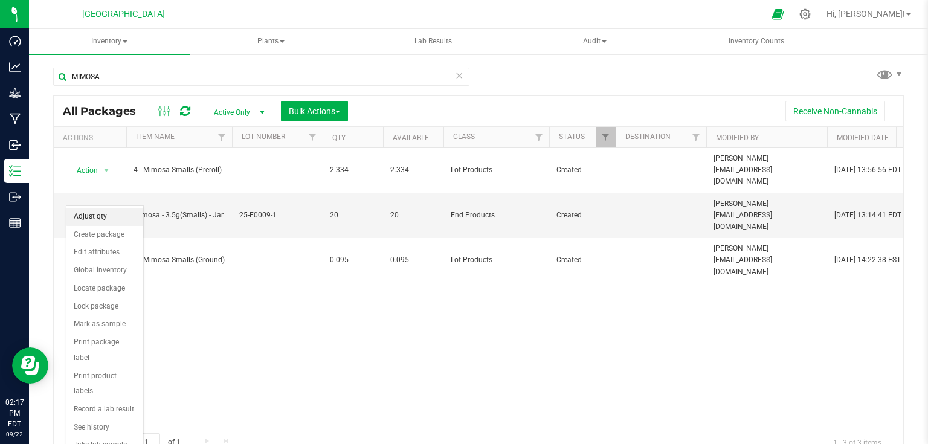
click at [111, 210] on li "Adjust qty" at bounding box center [104, 217] width 77 height 18
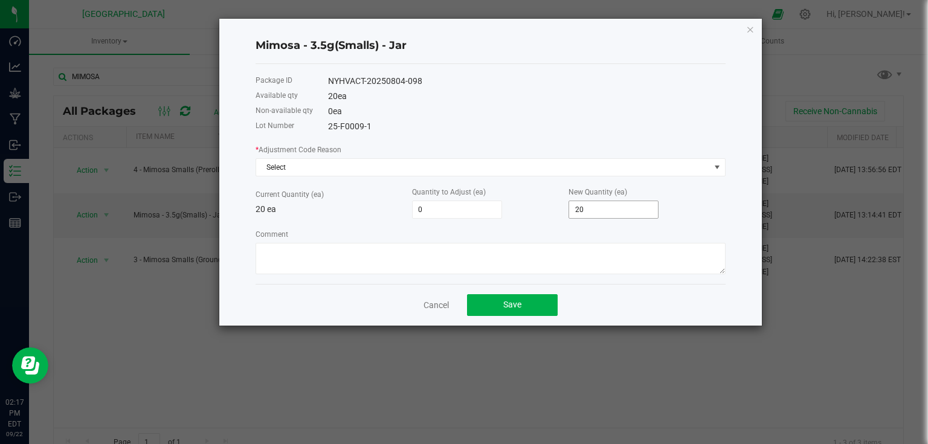
click at [615, 202] on input "20" at bounding box center [613, 209] width 89 height 17
type input "-18"
type input "2"
type input "5"
type input "25"
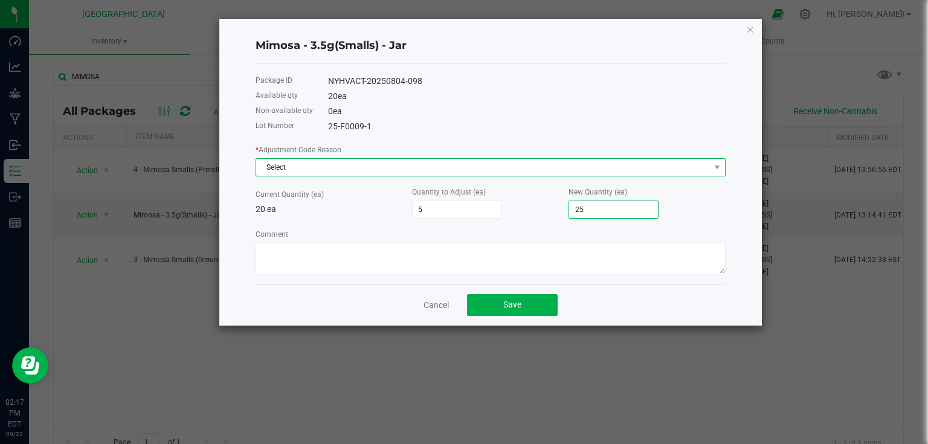
click at [683, 170] on span "Select" at bounding box center [483, 167] width 454 height 17
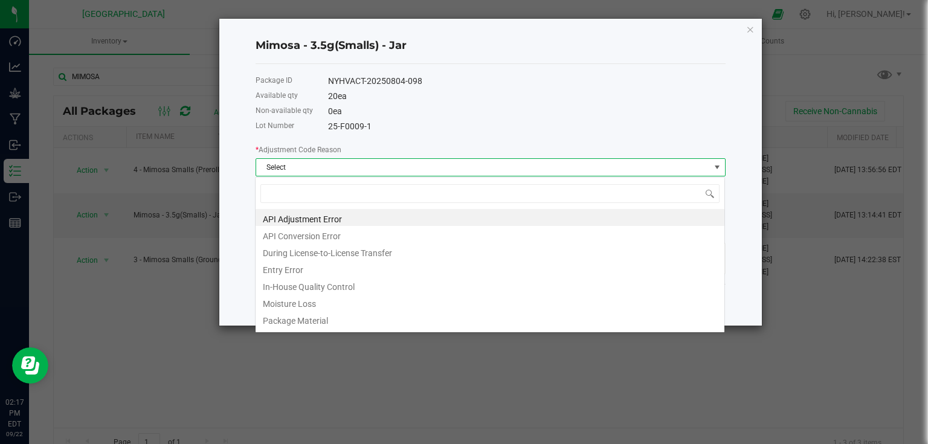
scroll to position [18, 470]
click at [371, 286] on li "In-House Quality Control" at bounding box center [490, 285] width 469 height 17
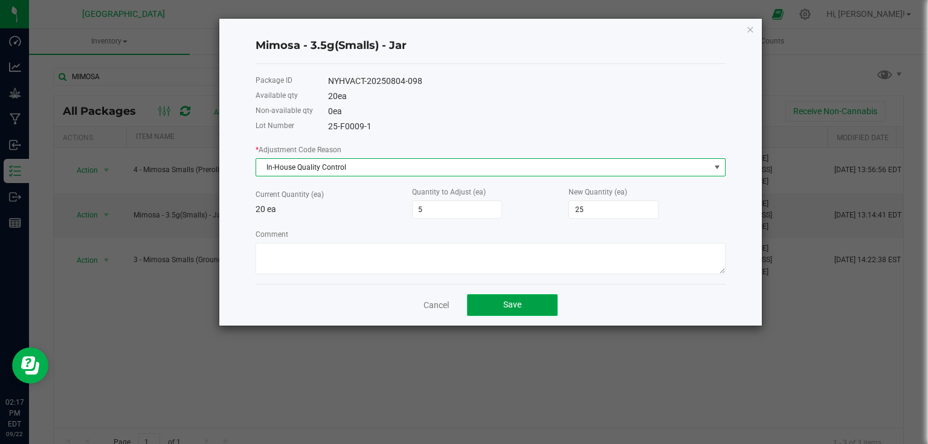
click at [551, 307] on button "Save" at bounding box center [512, 305] width 91 height 22
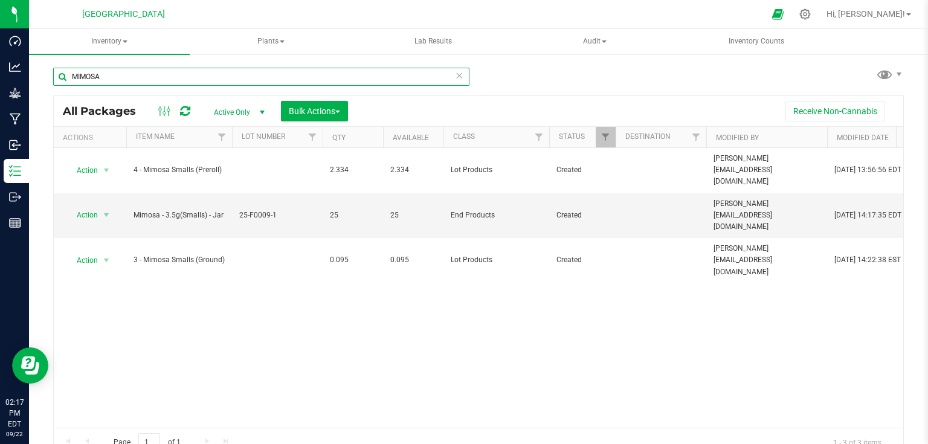
click at [147, 68] on input "MIMOSA" at bounding box center [261, 77] width 416 height 18
type input "M"
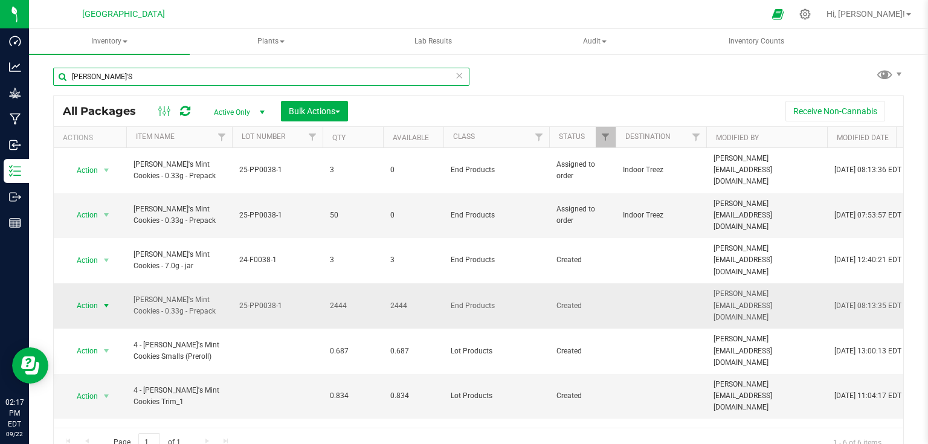
type input "CINDY'S"
click at [108, 301] on span "select" at bounding box center [107, 306] width 10 height 10
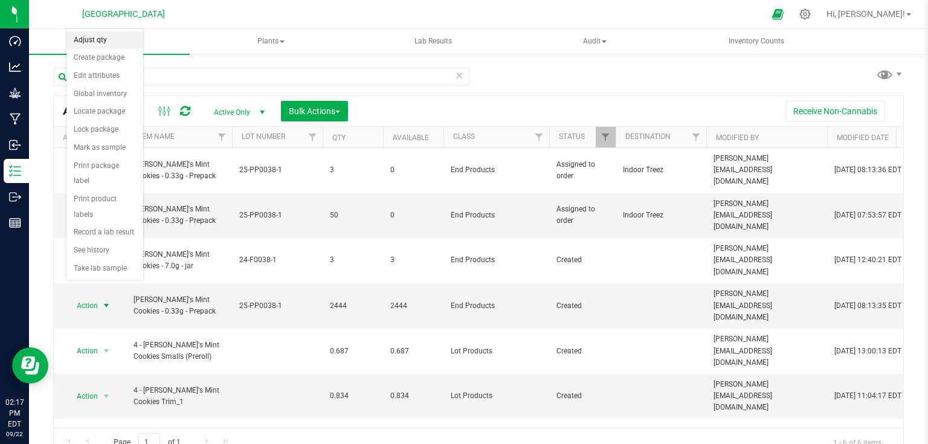
click at [143, 33] on li "Adjust qty" at bounding box center [104, 40] width 77 height 18
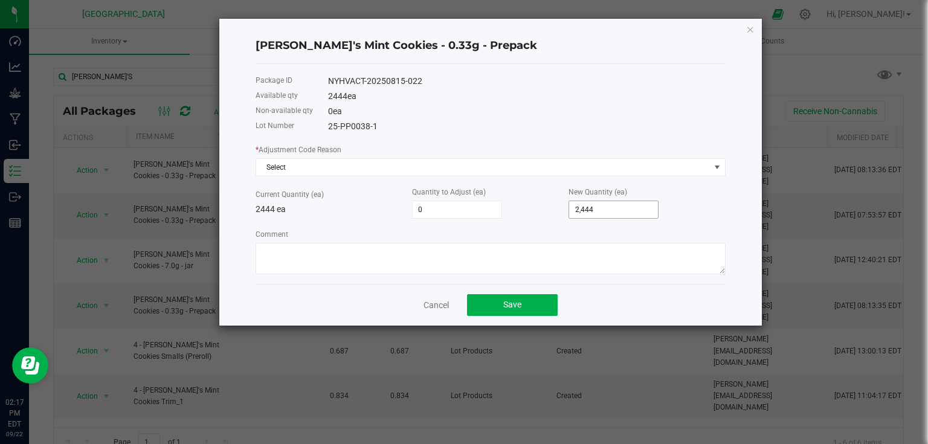
type input "2444"
click at [628, 206] on input "2444" at bounding box center [613, 209] width 89 height 17
type input "-2,442"
type input "2"
type input "-2,422"
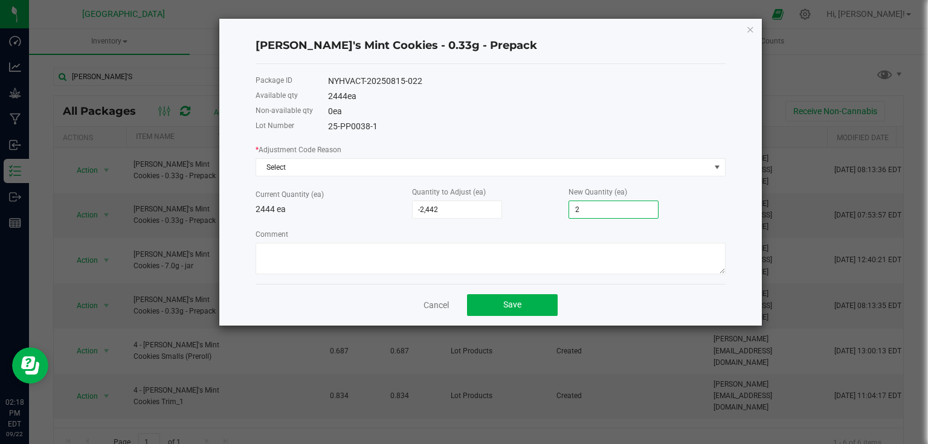
type input "22"
type input "-2,220"
type input "224"
type input "-202"
click at [715, 220] on div "* Adjustment Code Reason Select Current Quantity (ea) 2444 ea Quantity to Adjus…" at bounding box center [491, 208] width 470 height 131
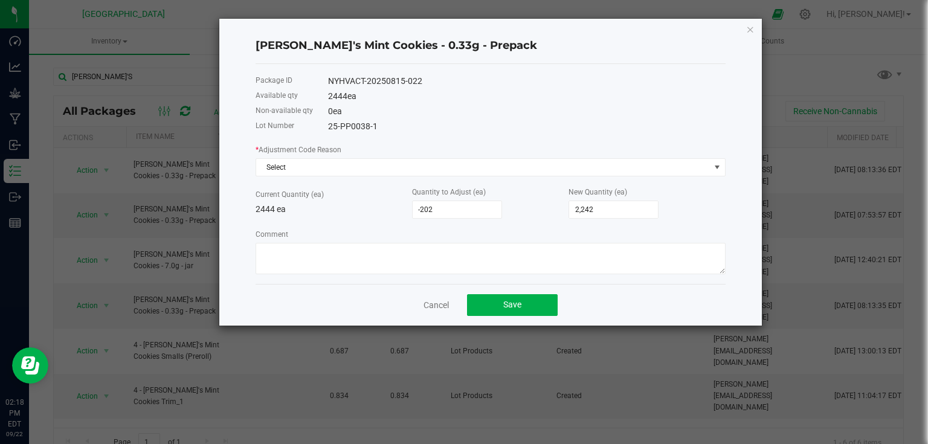
click at [723, 155] on div "* Adjustment Code Reason Select" at bounding box center [491, 159] width 470 height 33
click at [650, 215] on input "2242" at bounding box center [613, 209] width 89 height 17
type input "2,242"
click at [638, 241] on div "Comment" at bounding box center [491, 251] width 470 height 47
drag, startPoint x: 639, startPoint y: 242, endPoint x: 622, endPoint y: 238, distance: 17.3
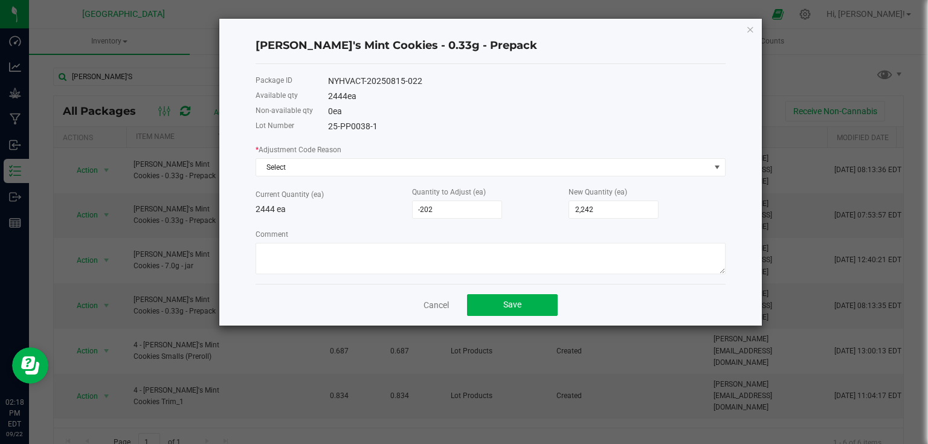
click at [622, 238] on div "Comment" at bounding box center [491, 251] width 470 height 47
drag, startPoint x: 621, startPoint y: 243, endPoint x: 618, endPoint y: 291, distance: 47.9
click at [618, 291] on div "Cancel Save" at bounding box center [491, 305] width 470 height 42
click at [633, 239] on div "Comment" at bounding box center [491, 251] width 470 height 47
click at [435, 306] on link "Cancel" at bounding box center [436, 305] width 25 height 12
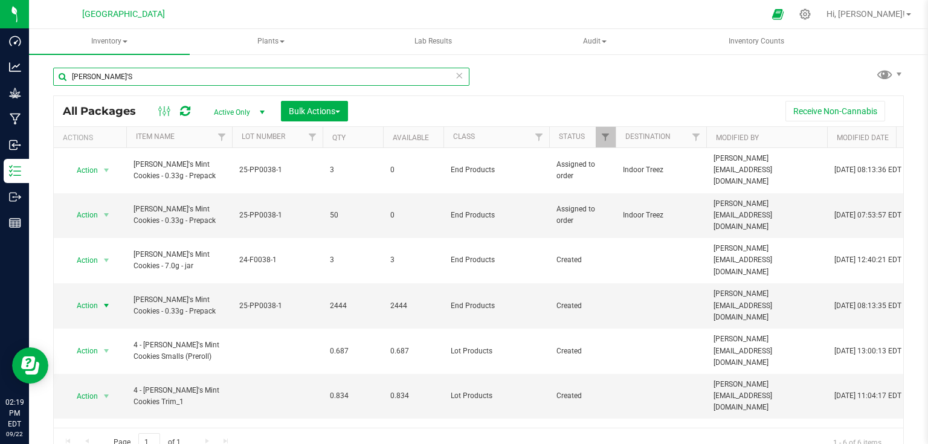
click at [127, 71] on input "CINDY'S" at bounding box center [261, 77] width 416 height 18
type input "C"
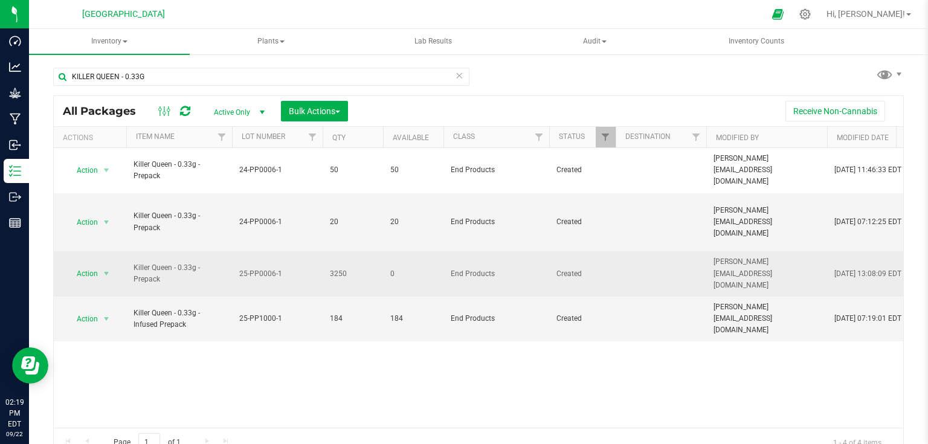
click at [334, 268] on span "3250" at bounding box center [353, 273] width 46 height 11
click at [319, 257] on td "25-PP0006-1" at bounding box center [277, 273] width 91 height 45
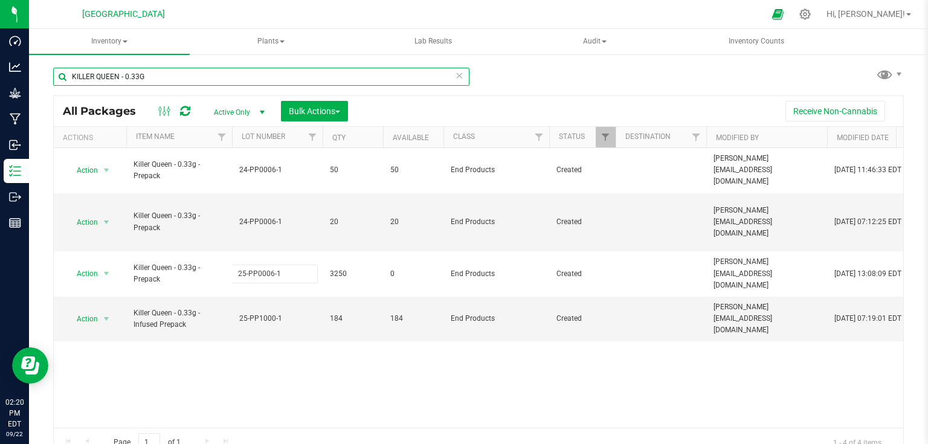
click at [255, 79] on input "KILLER QUEEN - 0.33G" at bounding box center [261, 77] width 416 height 18
type input "K"
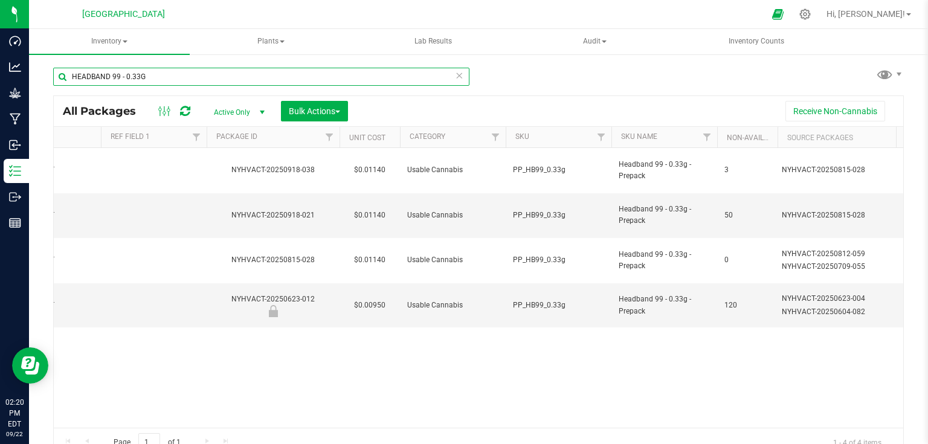
scroll to position [0, 1251]
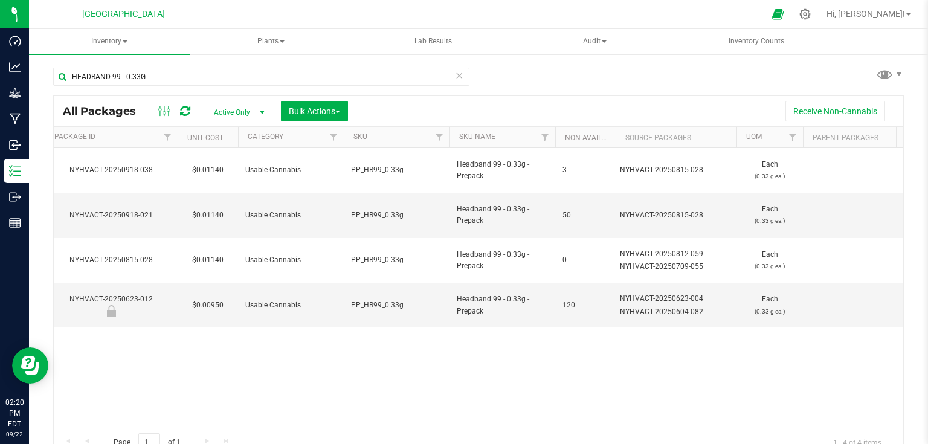
drag, startPoint x: 415, startPoint y: 431, endPoint x: 423, endPoint y: 432, distance: 7.9
click at [423, 432] on div "Page 1 of 1 1 - 4 of 4 items" at bounding box center [479, 442] width 850 height 29
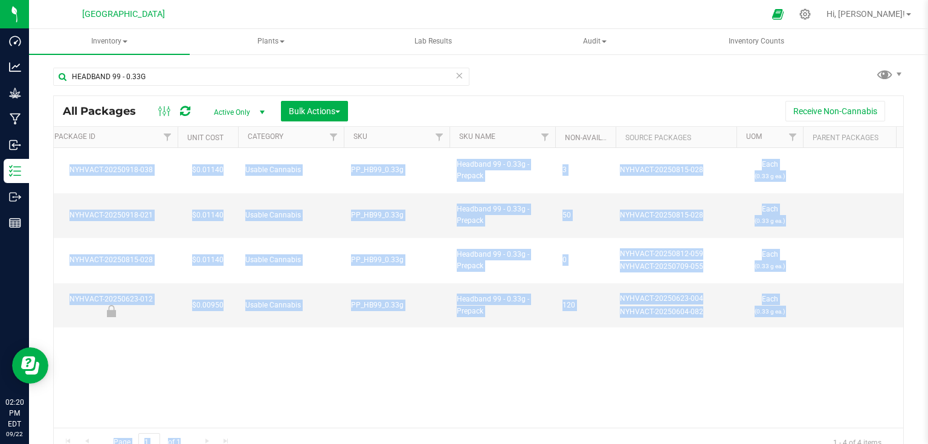
drag, startPoint x: 403, startPoint y: 427, endPoint x: 511, endPoint y: 413, distance: 109.1
click at [511, 413] on div "All Packages Active Only Active Only Lab Samples Locked All Bulk Actions Add to…" at bounding box center [478, 276] width 851 height 362
click at [425, 415] on div "Action Action Edit attributes Global inventory Locate package Print package lab…" at bounding box center [479, 288] width 850 height 280
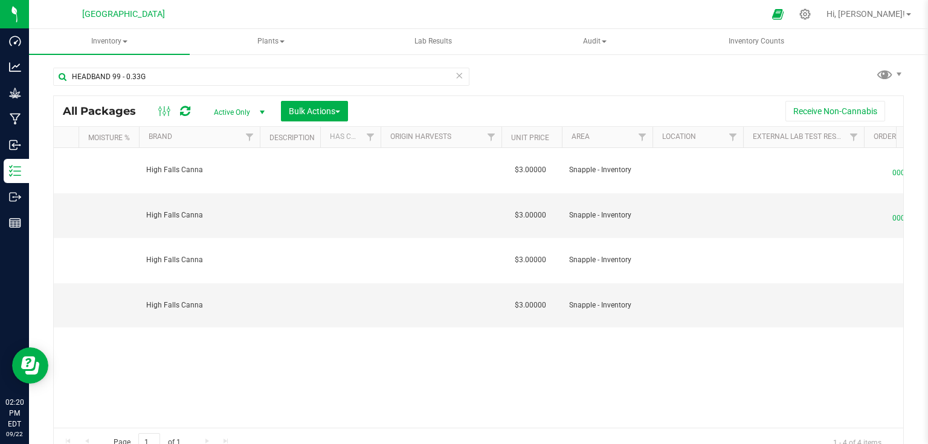
scroll to position [0, 2385]
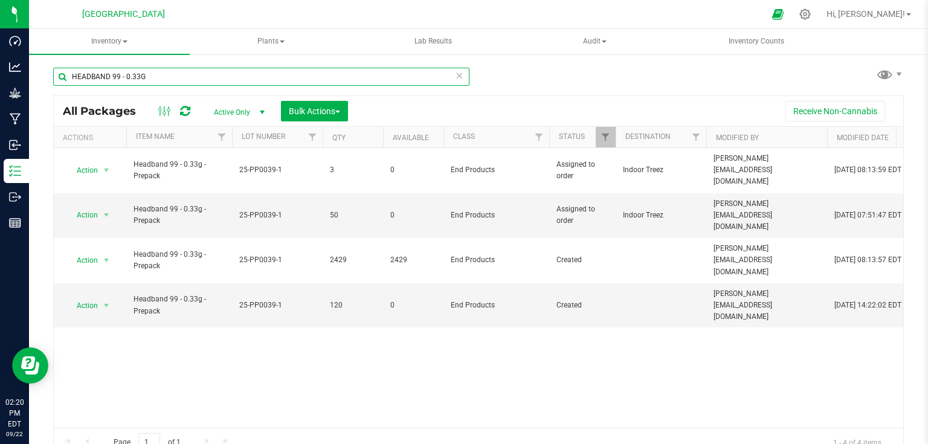
click at [150, 70] on input "HEADBAND 99 - 0.33G" at bounding box center [261, 77] width 416 height 18
type input "H"
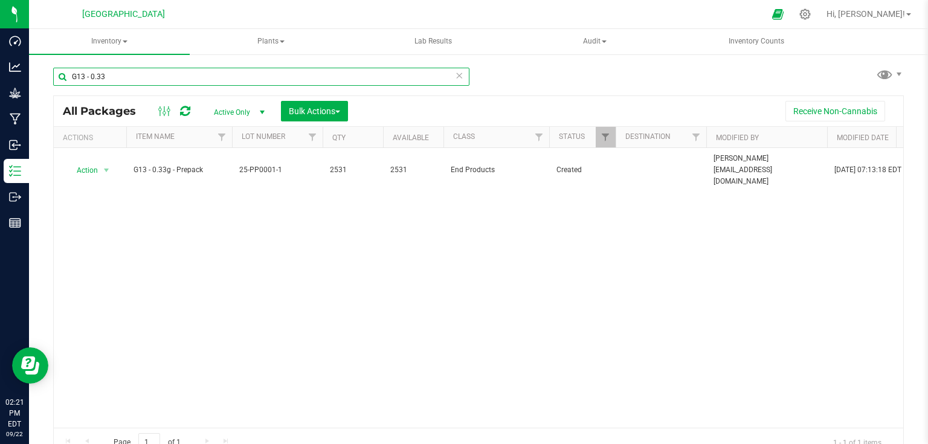
click at [150, 70] on input "G13 - 0.33" at bounding box center [261, 77] width 416 height 18
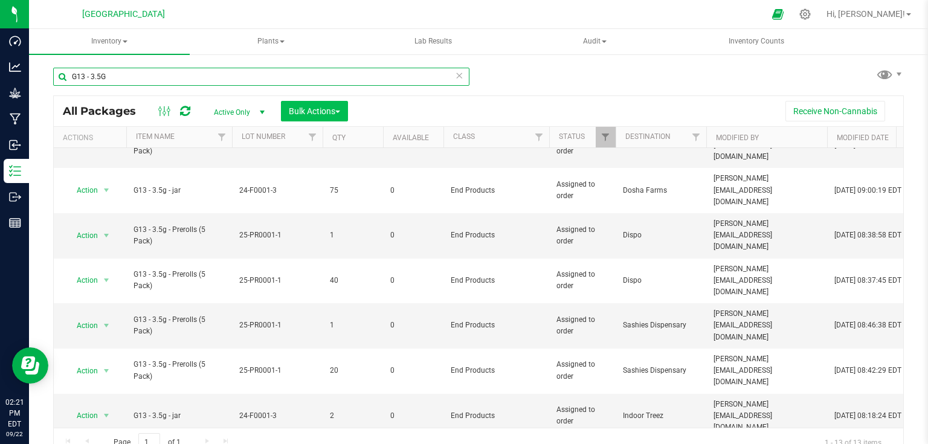
type input "G13 - 3.5G"
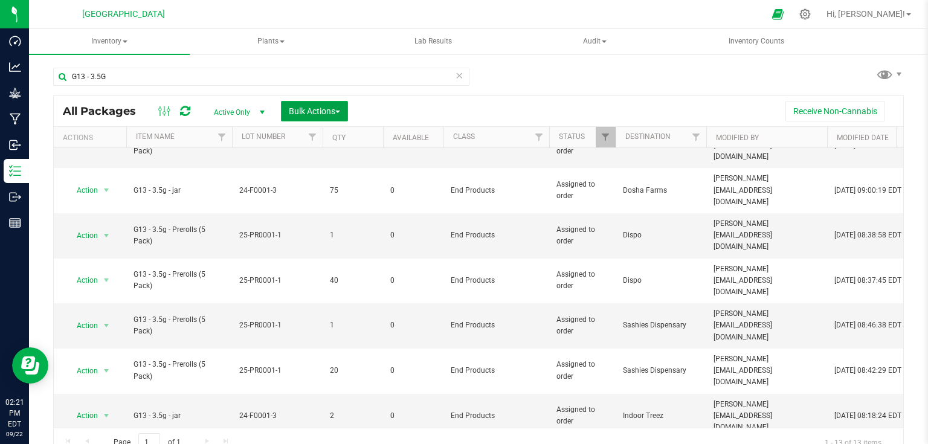
click at [340, 108] on span "Bulk Actions" at bounding box center [314, 111] width 51 height 10
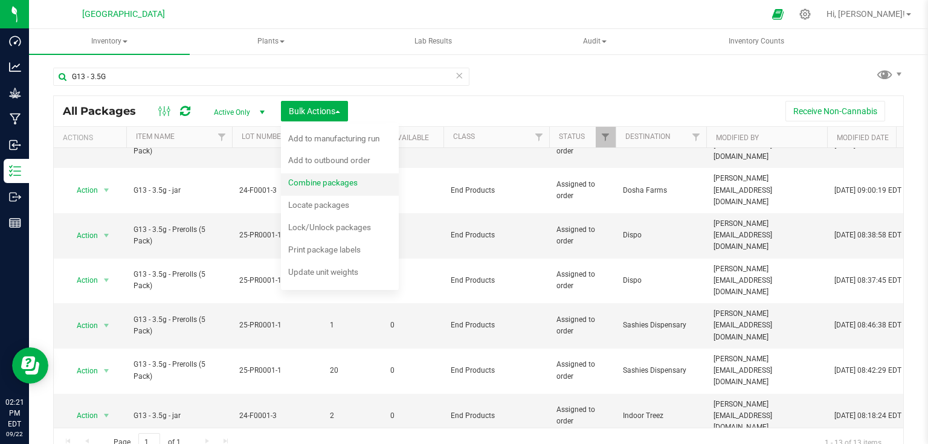
click at [327, 189] on div "Combine packages" at bounding box center [331, 184] width 86 height 19
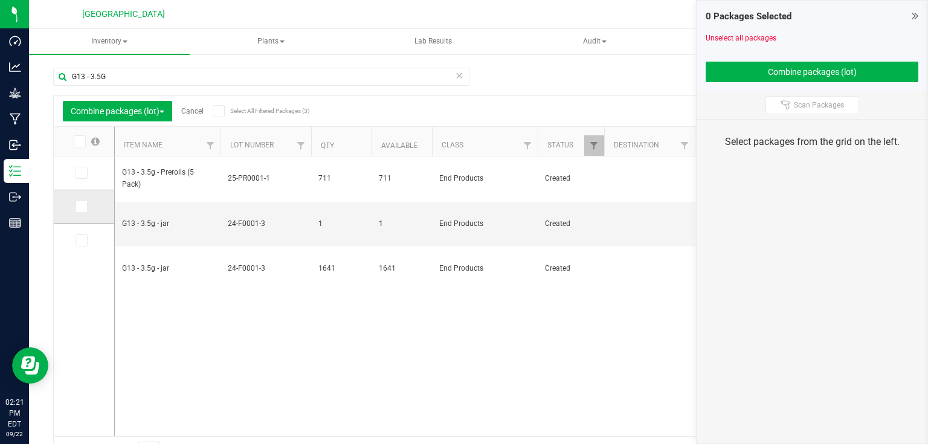
click at [72, 208] on td at bounding box center [84, 207] width 60 height 34
click at [79, 207] on icon at bounding box center [81, 207] width 8 height 0
click at [0, 0] on input "checkbox" at bounding box center [0, 0] width 0 height 0
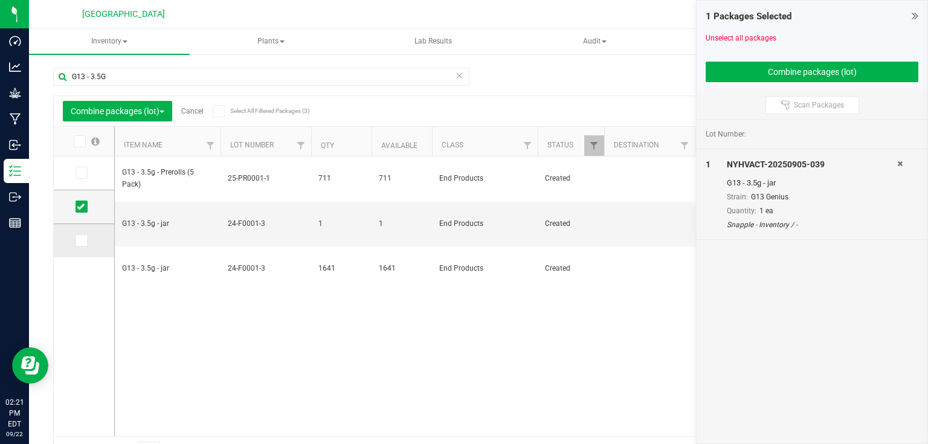
click at [81, 241] on icon at bounding box center [81, 241] width 8 height 0
click at [0, 0] on input "checkbox" at bounding box center [0, 0] width 0 height 0
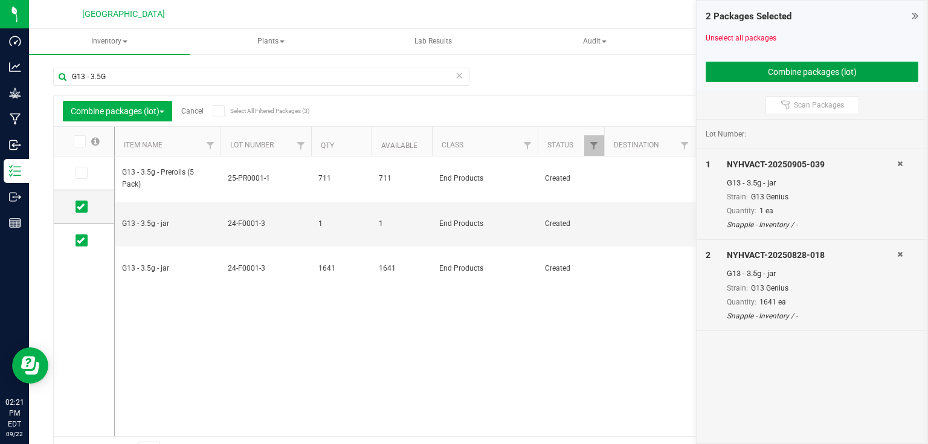
click at [753, 73] on button "Combine packages (lot)" at bounding box center [812, 72] width 213 height 21
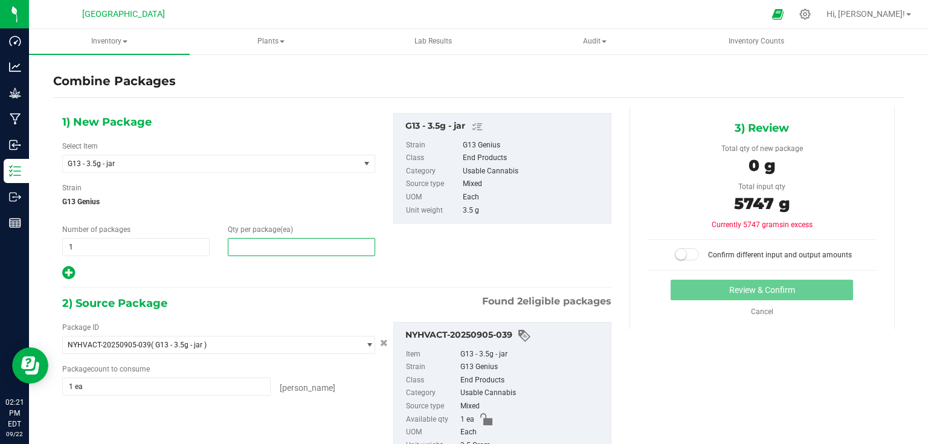
click at [321, 242] on span at bounding box center [301, 247] width 147 height 18
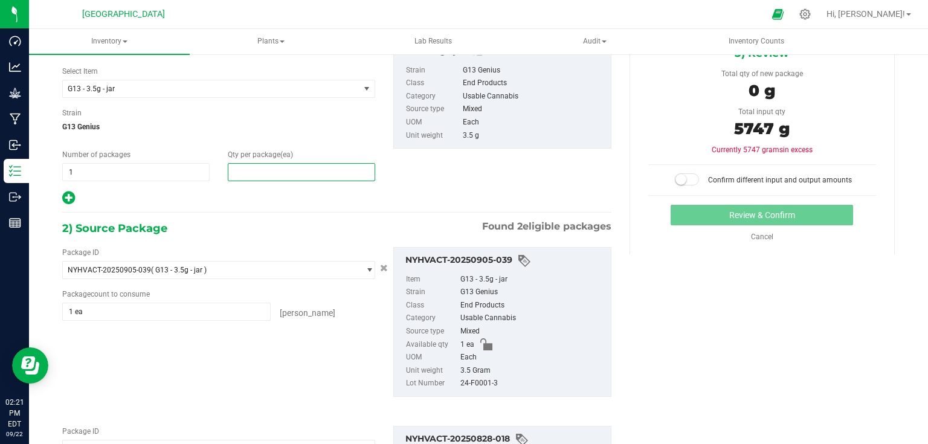
scroll to position [193, 0]
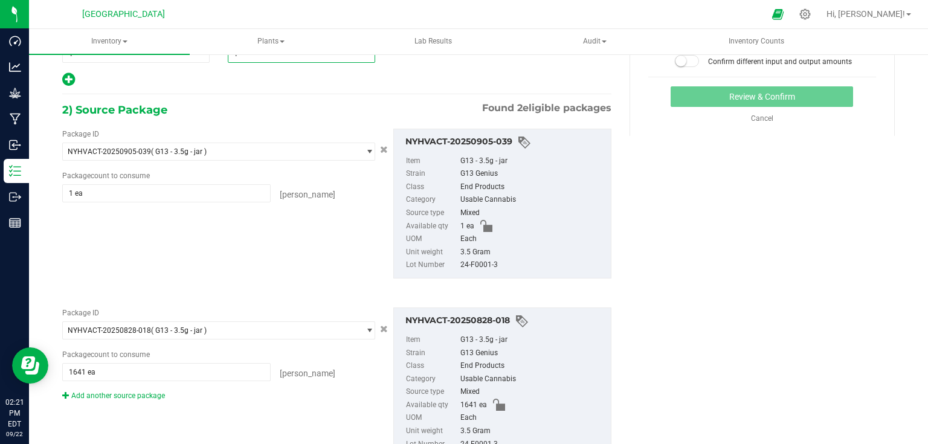
type input "1"
click at [321, 242] on div "Package ID NYHVACT-20250905-039 ( G13 - 3.5g - jar ) NYHVACT-20250828-018 NYHVA…" at bounding box center [336, 203] width 567 height 169
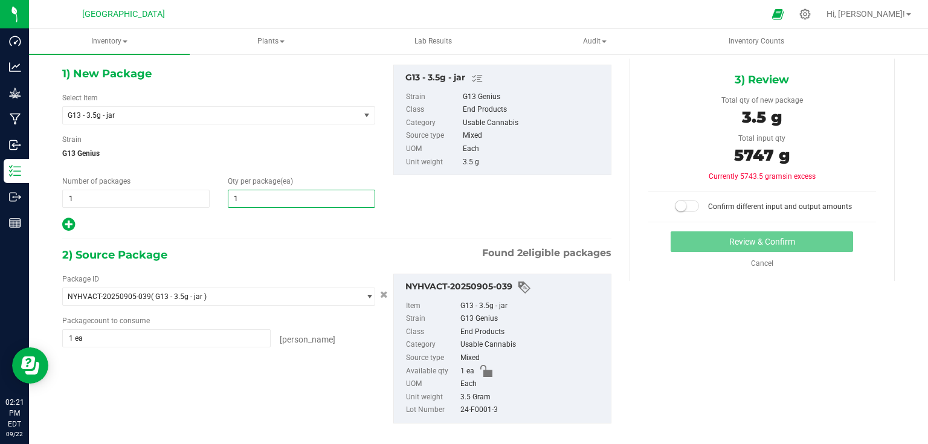
click at [322, 196] on span "1 1" at bounding box center [301, 199] width 147 height 18
type input "1642"
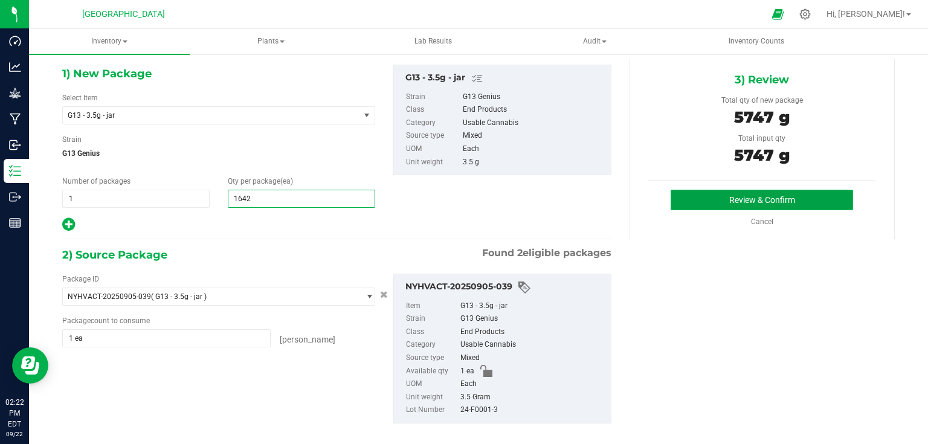
type input "1,642"
click at [714, 201] on button "Review & Confirm" at bounding box center [762, 200] width 182 height 21
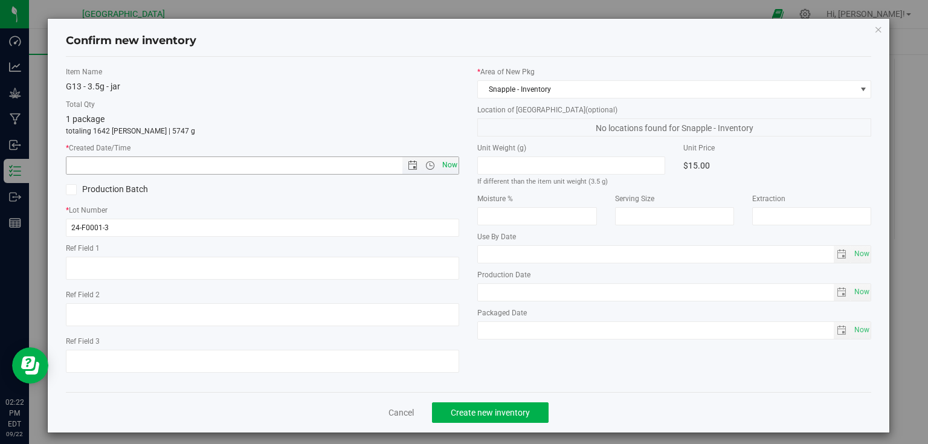
click at [453, 163] on span "Now" at bounding box center [449, 166] width 21 height 18
type input "9/22/2025 2:22 PM"
click at [488, 413] on span "Create new inventory" at bounding box center [490, 413] width 79 height 10
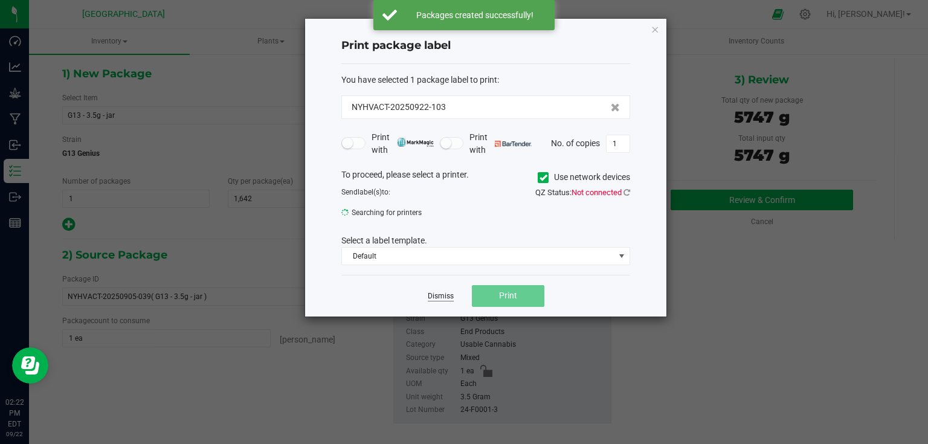
click at [437, 299] on link "Dismiss" at bounding box center [441, 296] width 26 height 10
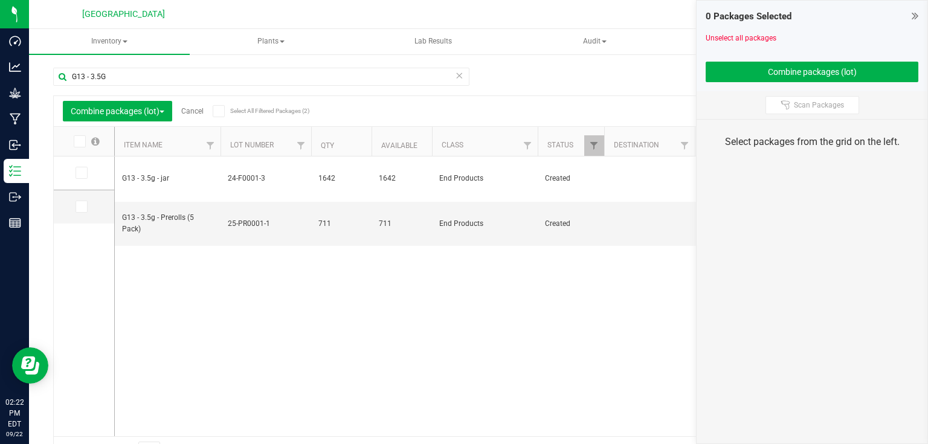
drag, startPoint x: 917, startPoint y: 10, endPoint x: 880, endPoint y: 44, distance: 50.5
click at [917, 11] on icon at bounding box center [915, 16] width 7 height 12
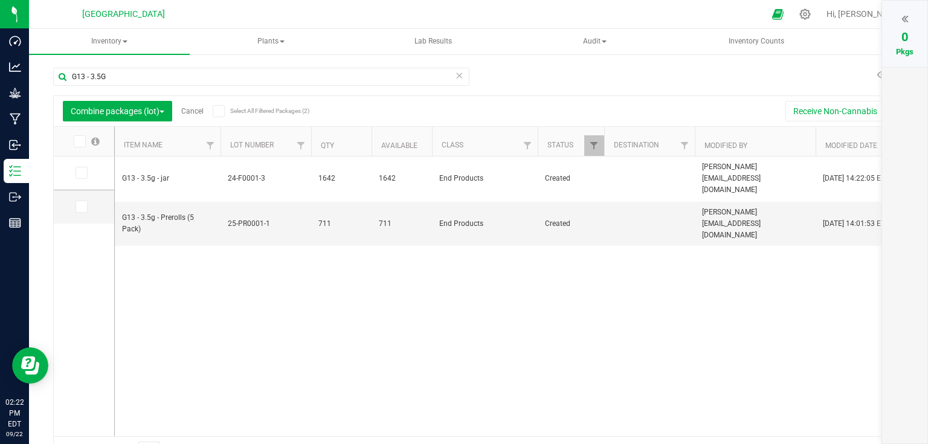
drag, startPoint x: 203, startPoint y: 113, endPoint x: 196, endPoint y: 105, distance: 10.7
click at [196, 105] on div "Combine packages (lot) Cancel Select All Filtered Packages (2)" at bounding box center [177, 111] width 228 height 21
click at [193, 116] on div "Combine packages (lot) Cancel Select All Filtered Packages (2)" at bounding box center [177, 111] width 228 height 21
click at [203, 108] on link "Cancel" at bounding box center [192, 111] width 22 height 8
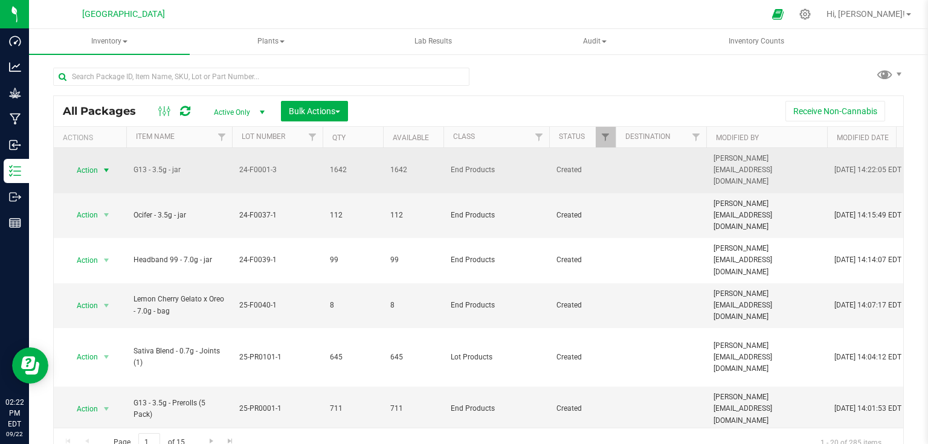
click at [105, 167] on span "select" at bounding box center [107, 171] width 10 height 10
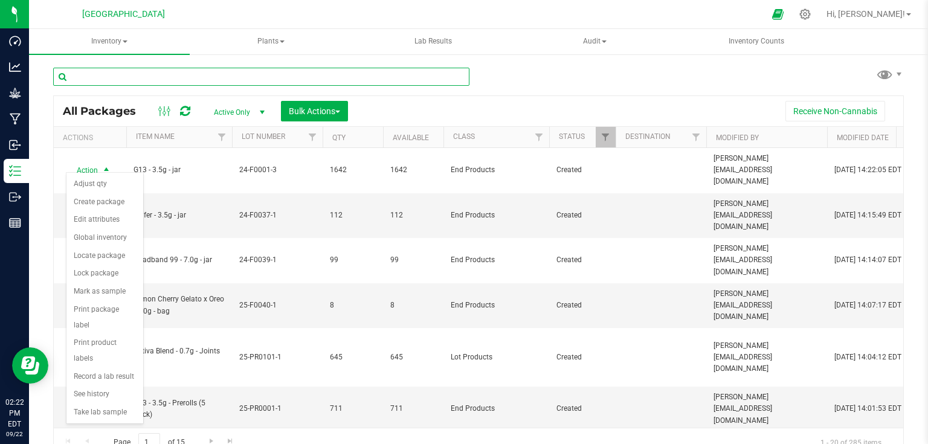
click at [161, 77] on input "text" at bounding box center [261, 77] width 416 height 18
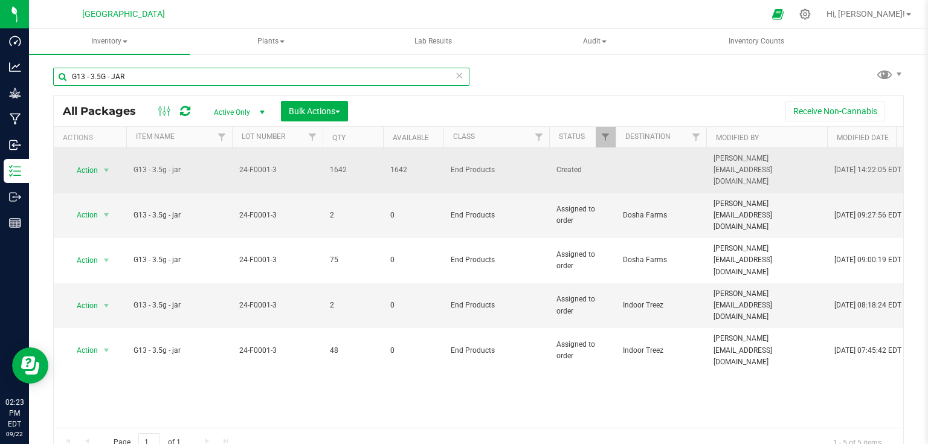
type input "G13 - 3.5G - JAR"
click at [97, 168] on span "Action" at bounding box center [82, 170] width 33 height 17
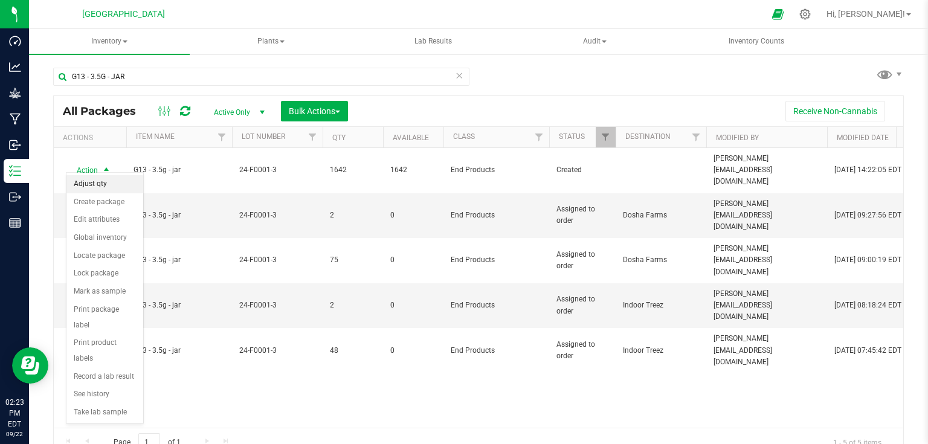
click at [98, 190] on li "Adjust qty" at bounding box center [104, 184] width 77 height 18
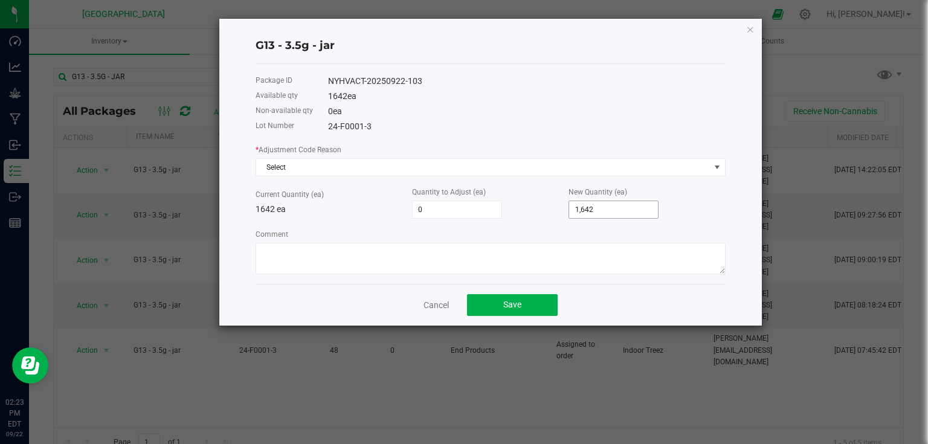
type input "1642"
click at [616, 202] on input "1642" at bounding box center [613, 209] width 89 height 17
type input "-1,641"
type input "1"
type input "-1,625"
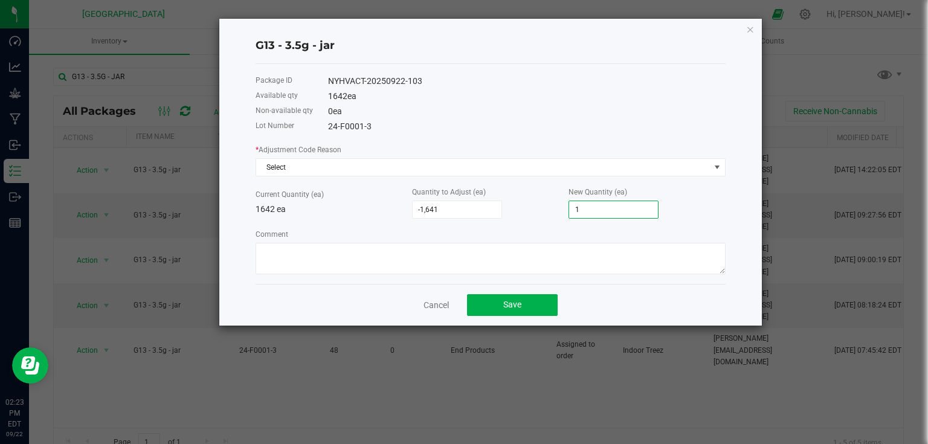
type input "17"
type input "-1,467"
type input "175"
type input "111"
type input "1,753"
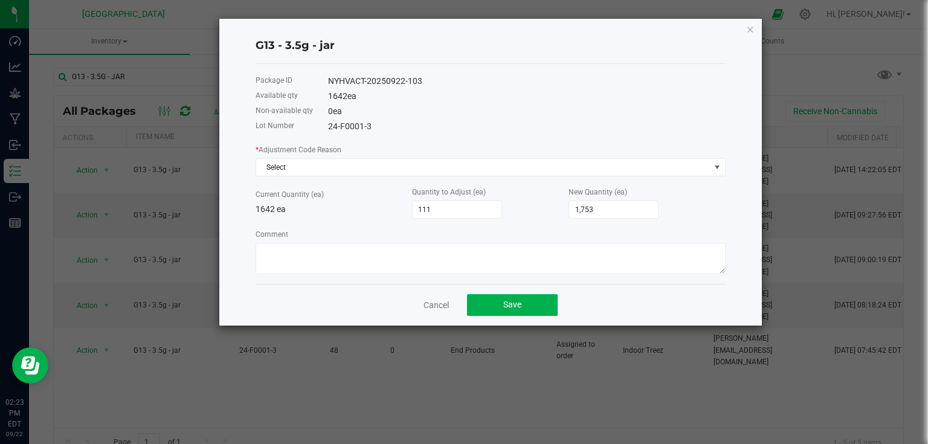
click at [693, 191] on div "New Quantity (ea) 1,753" at bounding box center [647, 202] width 157 height 33
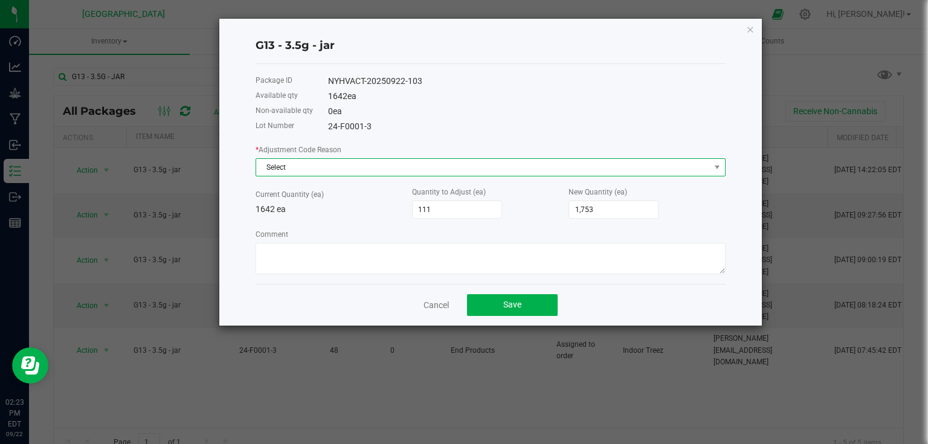
click at [697, 164] on span "Select" at bounding box center [483, 167] width 454 height 17
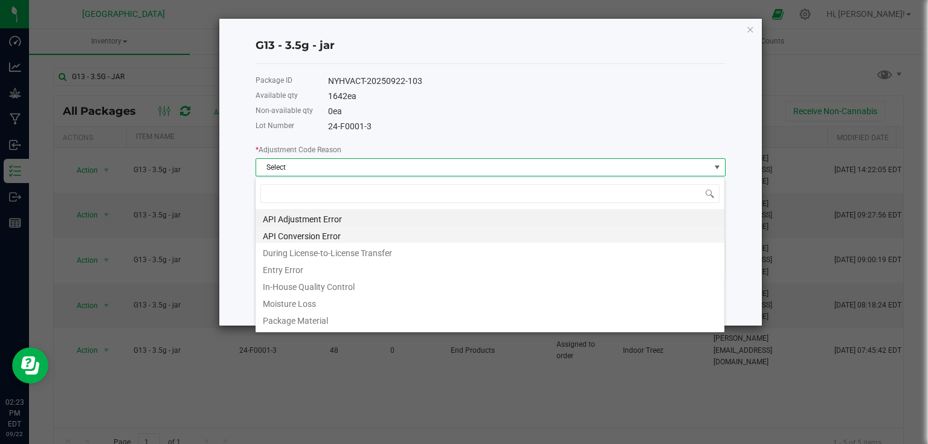
scroll to position [18, 470]
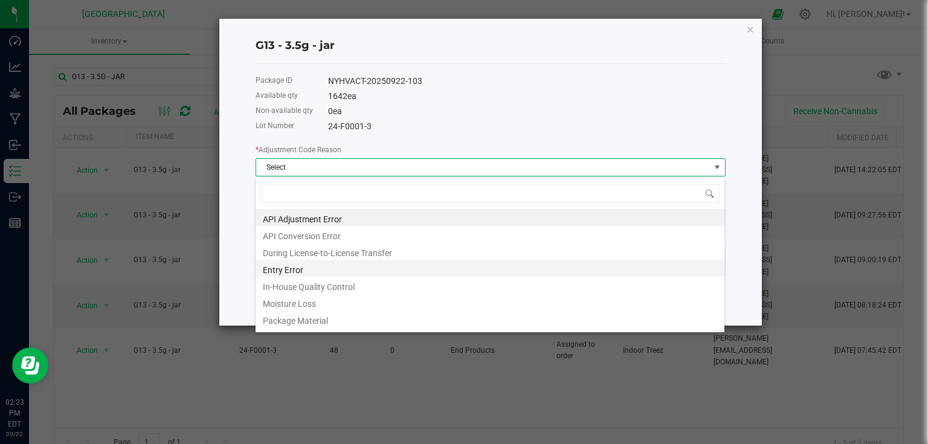
click at [308, 271] on li "Entry Error" at bounding box center [490, 268] width 469 height 17
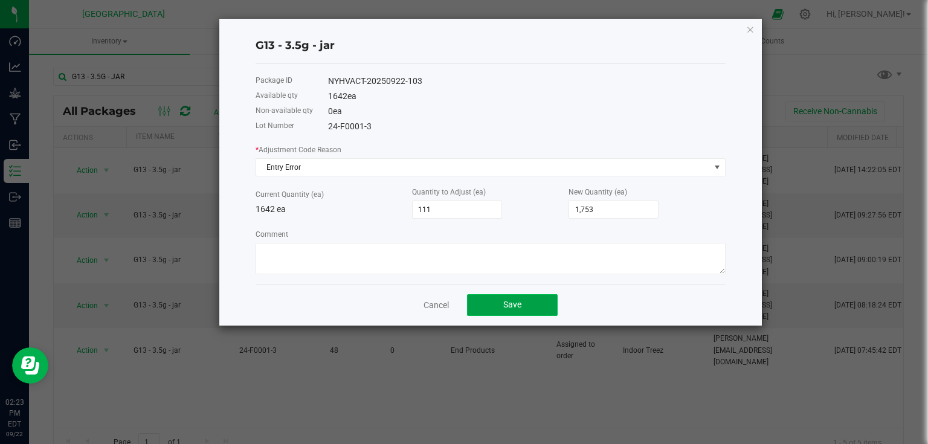
click at [508, 309] on span "Save" at bounding box center [512, 305] width 18 height 10
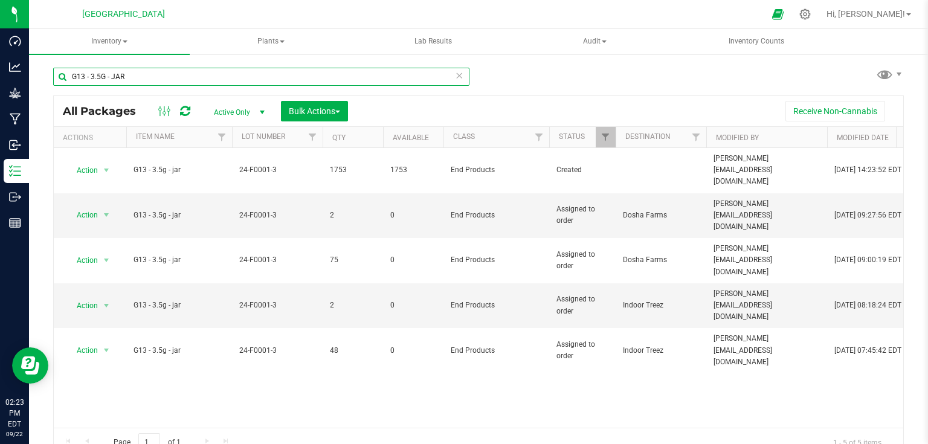
click at [130, 75] on input "G13 - 3.5G - JAR" at bounding box center [261, 77] width 416 height 18
type input "G"
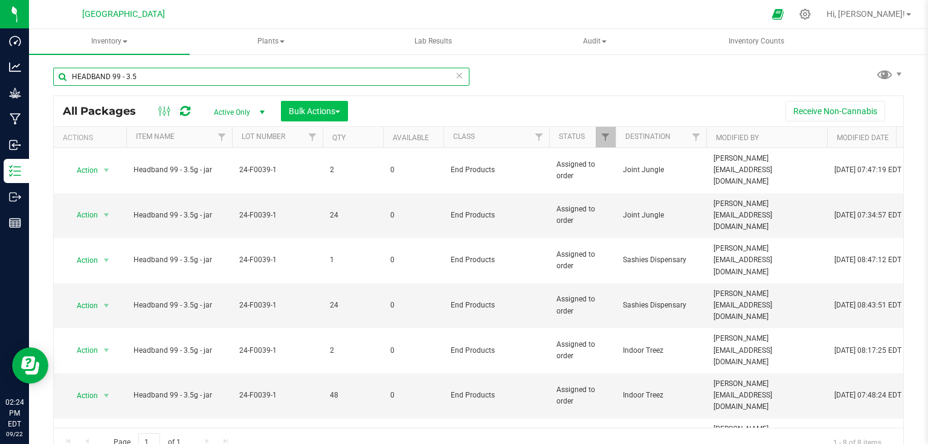
type input "HEADBAND 99 - 3.5"
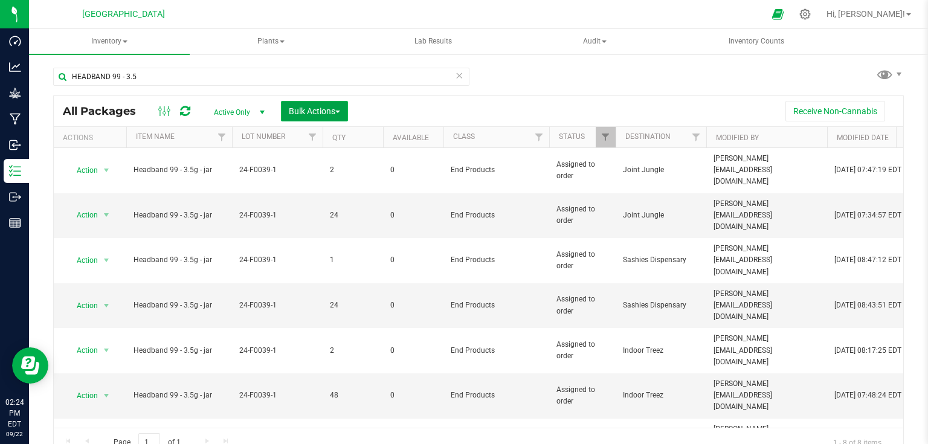
click at [329, 120] on button "Bulk Actions" at bounding box center [314, 111] width 67 height 21
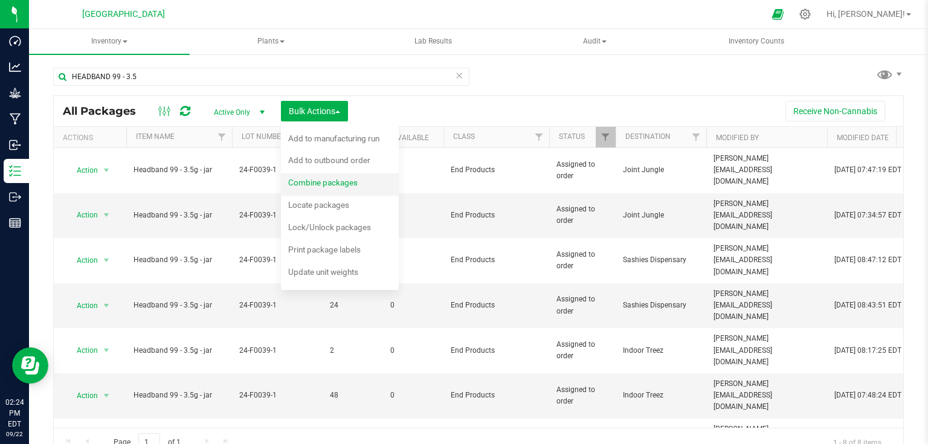
click at [315, 183] on span "Combine packages" at bounding box center [322, 183] width 69 height 10
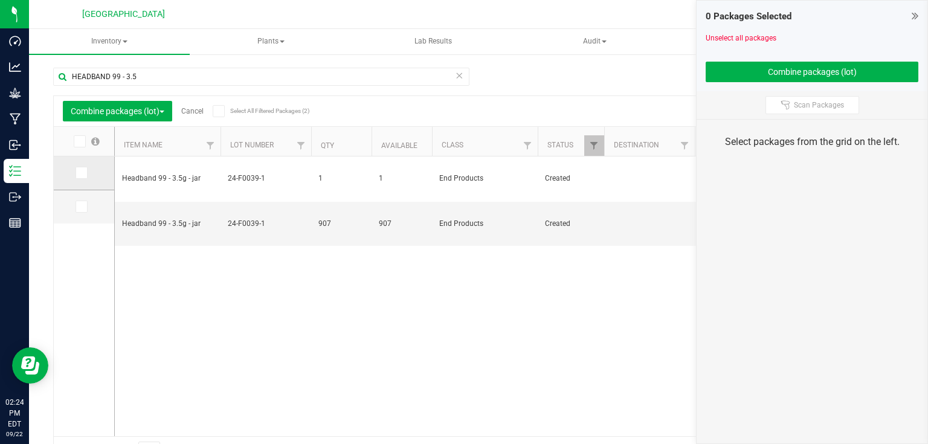
click at [68, 174] on td at bounding box center [84, 174] width 60 height 34
click at [82, 173] on icon at bounding box center [81, 173] width 8 height 0
click at [0, 0] on input "checkbox" at bounding box center [0, 0] width 0 height 0
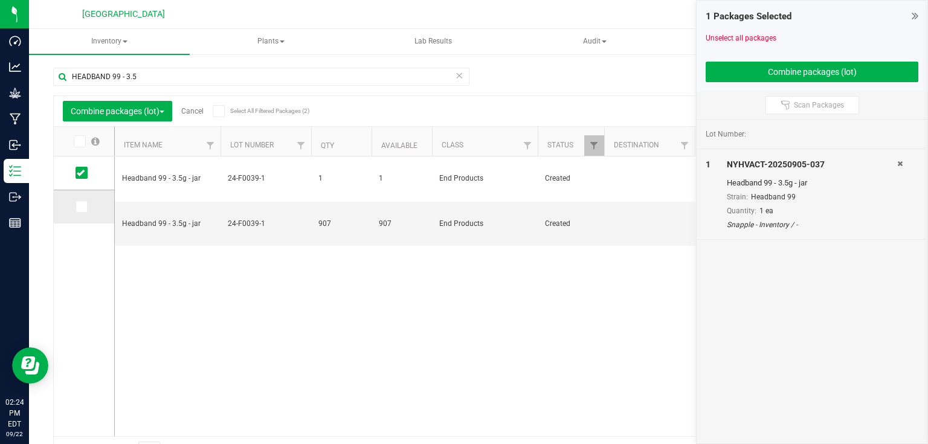
click at [85, 208] on span at bounding box center [82, 207] width 12 height 12
click at [0, 0] on input "checkbox" at bounding box center [0, 0] width 0 height 0
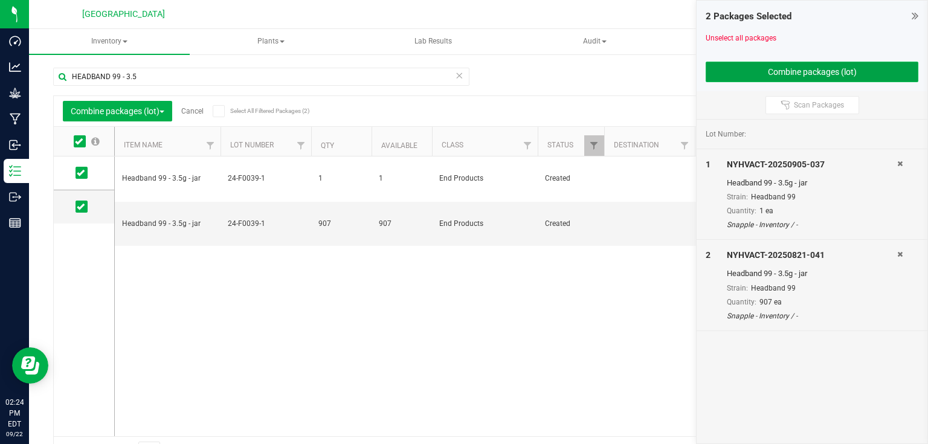
click at [769, 79] on button "Combine packages (lot)" at bounding box center [812, 72] width 213 height 21
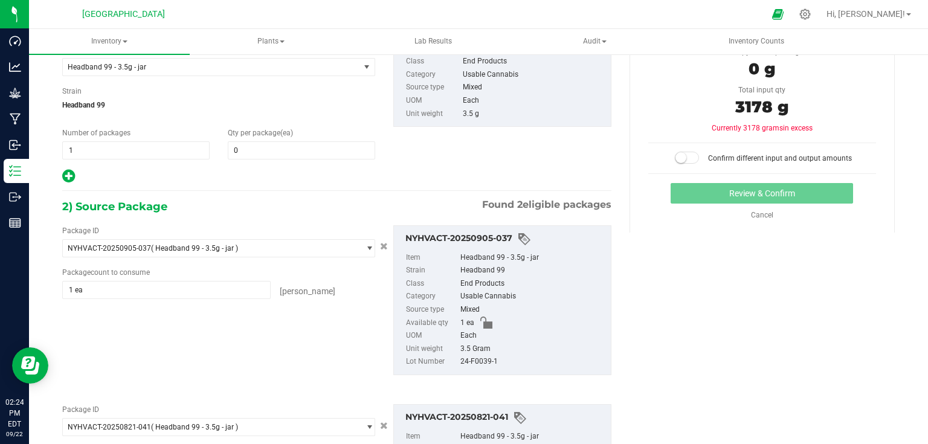
scroll to position [97, 0]
click at [348, 152] on span at bounding box center [301, 150] width 147 height 18
type input "908"
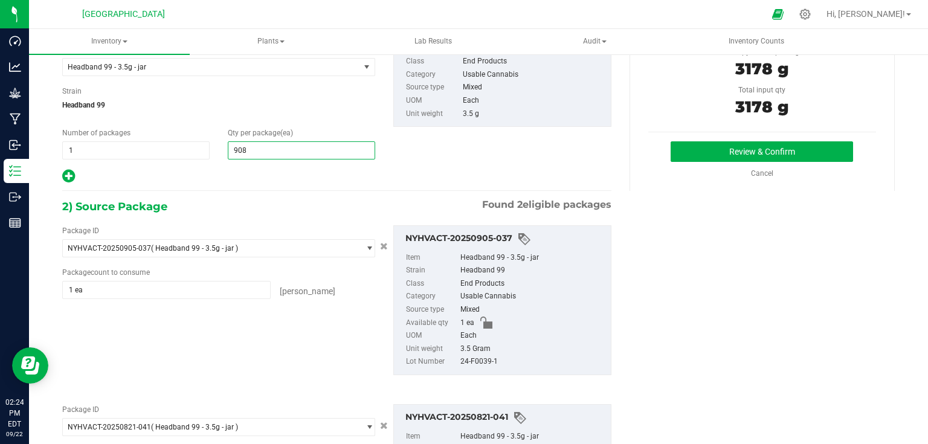
type input "908"
click at [839, 140] on div "3) Review Total qty of new package 3178 g Total input qty 3178 g Review & Confi…" at bounding box center [762, 100] width 265 height 181
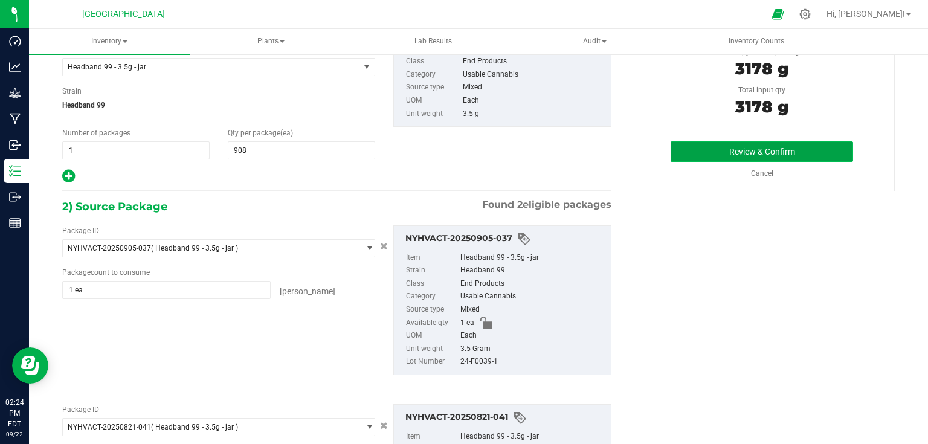
click at [834, 143] on button "Review & Confirm" at bounding box center [762, 151] width 182 height 21
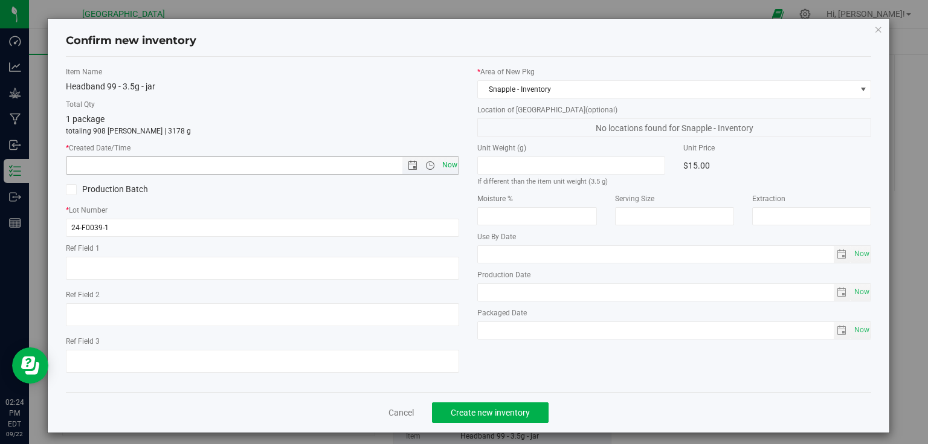
click at [448, 158] on span "Now" at bounding box center [449, 166] width 21 height 18
type input "9/22/2025 2:24 PM"
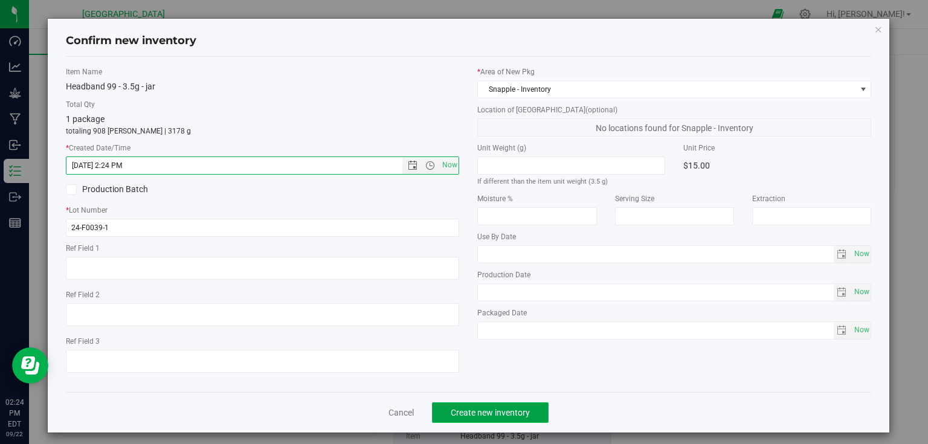
click at [491, 416] on span "Create new inventory" at bounding box center [490, 413] width 79 height 10
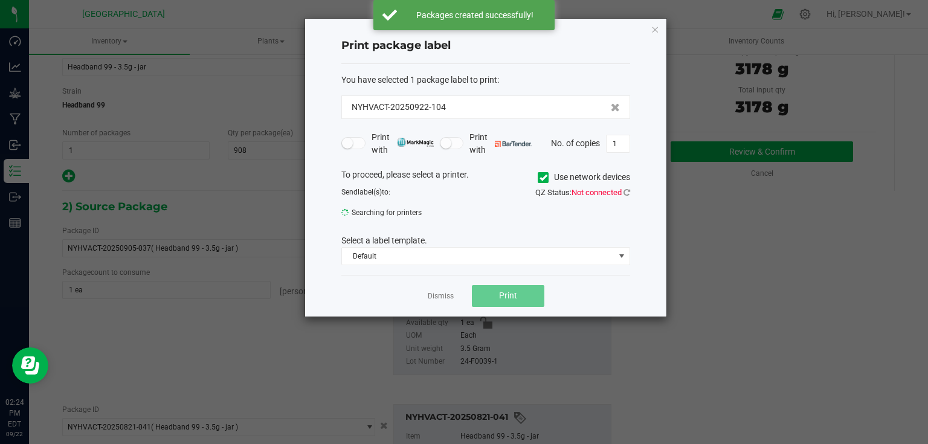
click at [437, 276] on div "Dismiss Print" at bounding box center [485, 296] width 289 height 42
click at [438, 292] on link "Dismiss" at bounding box center [441, 296] width 26 height 10
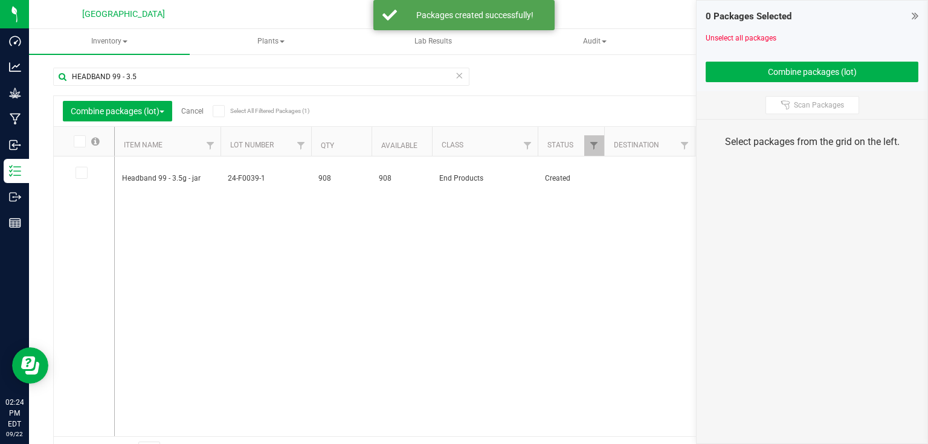
click at [914, 19] on icon at bounding box center [915, 16] width 7 height 12
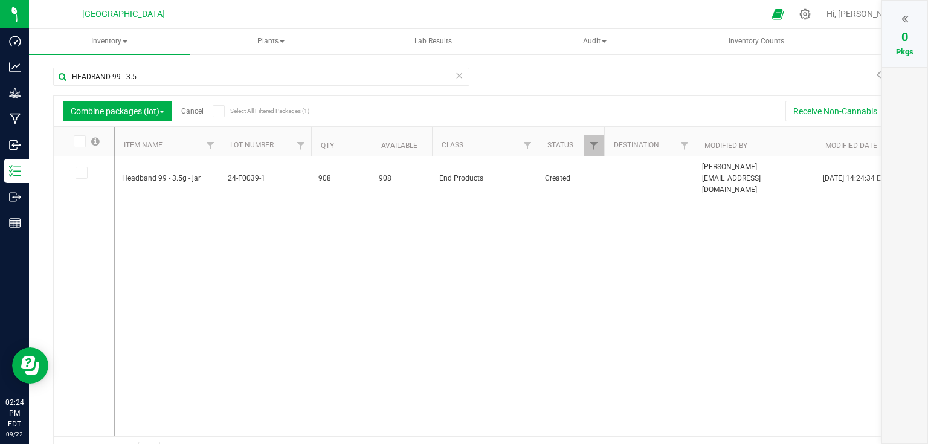
click at [192, 109] on link "Cancel" at bounding box center [192, 111] width 22 height 8
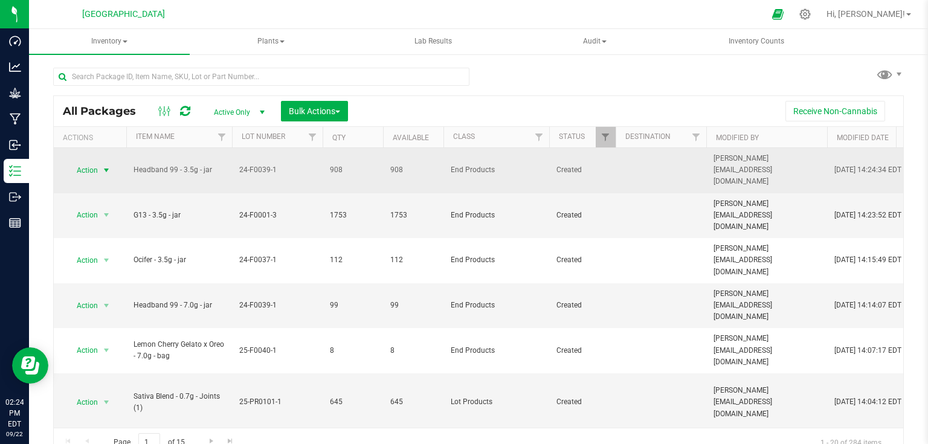
click at [99, 165] on span "select" at bounding box center [106, 170] width 15 height 17
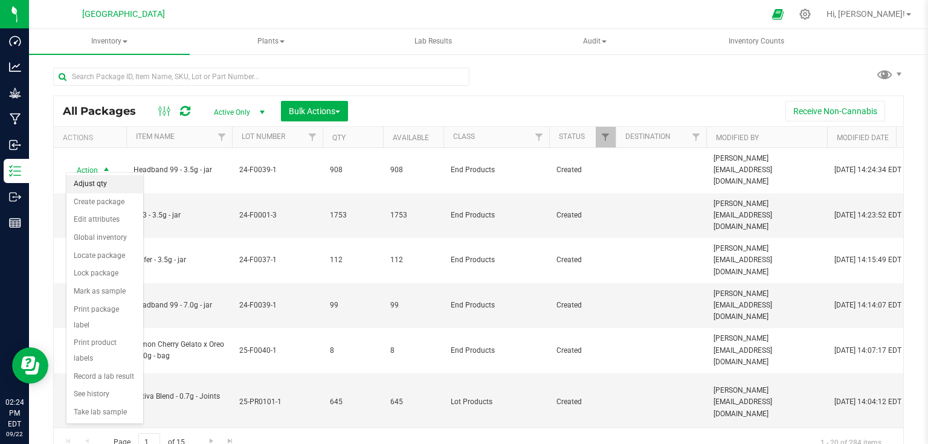
click at [105, 184] on li "Adjust qty" at bounding box center [104, 184] width 77 height 18
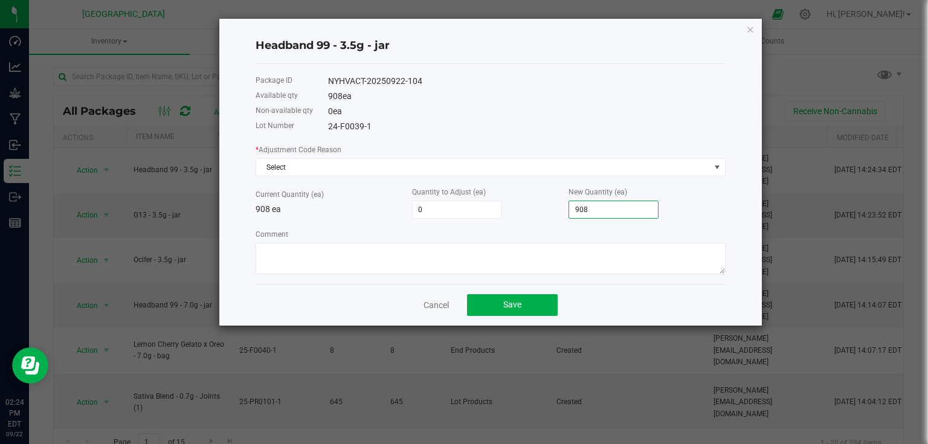
click at [585, 213] on input "908" at bounding box center [613, 209] width 89 height 17
type input "-900"
type input "8"
type input "-822"
type input "86"
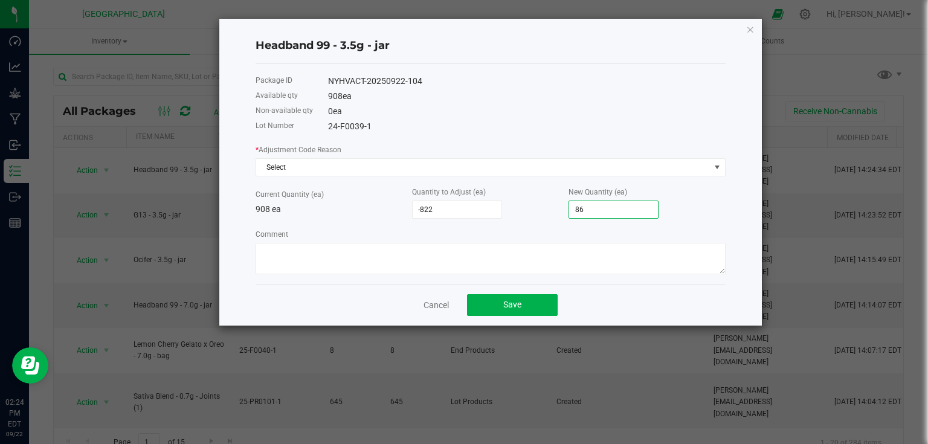
type input "-44"
type input "864"
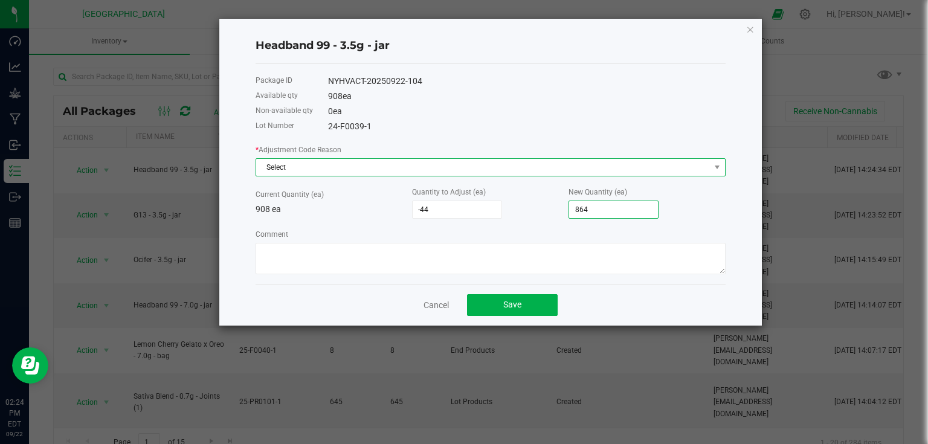
click at [613, 161] on span "Select" at bounding box center [483, 167] width 454 height 17
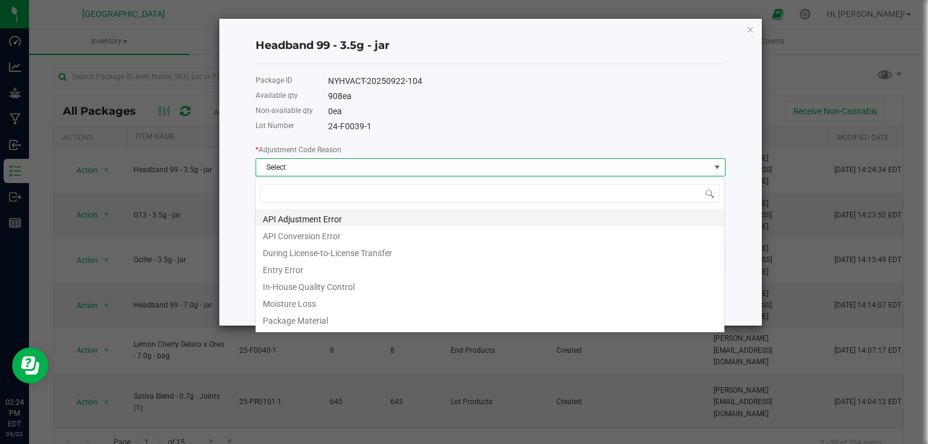
scroll to position [18, 470]
click at [299, 284] on li "In-House Quality Control" at bounding box center [490, 285] width 469 height 17
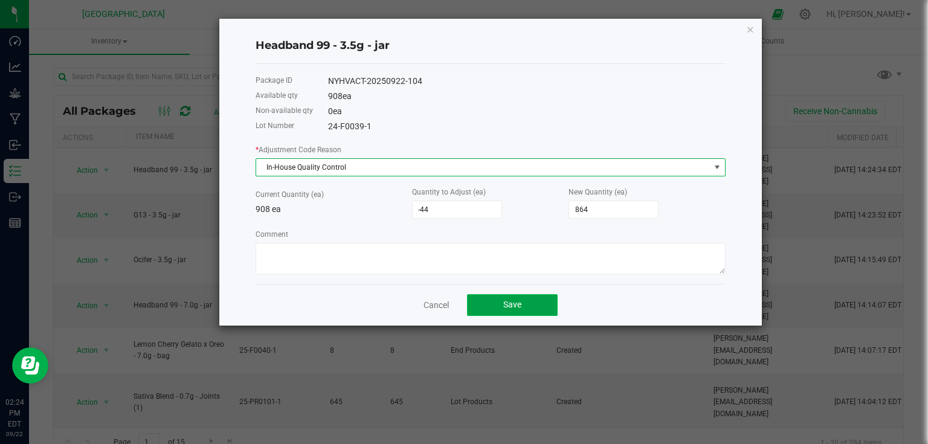
click at [518, 305] on span "Save" at bounding box center [512, 305] width 18 height 10
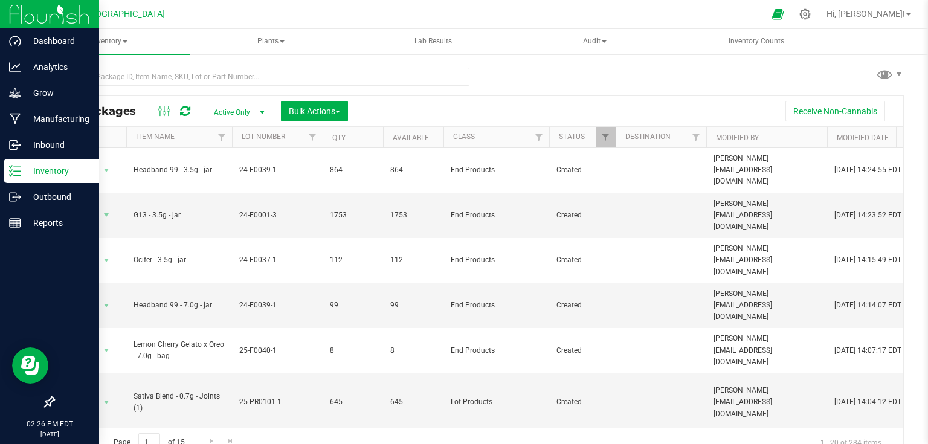
click at [9, 169] on icon at bounding box center [15, 171] width 12 height 12
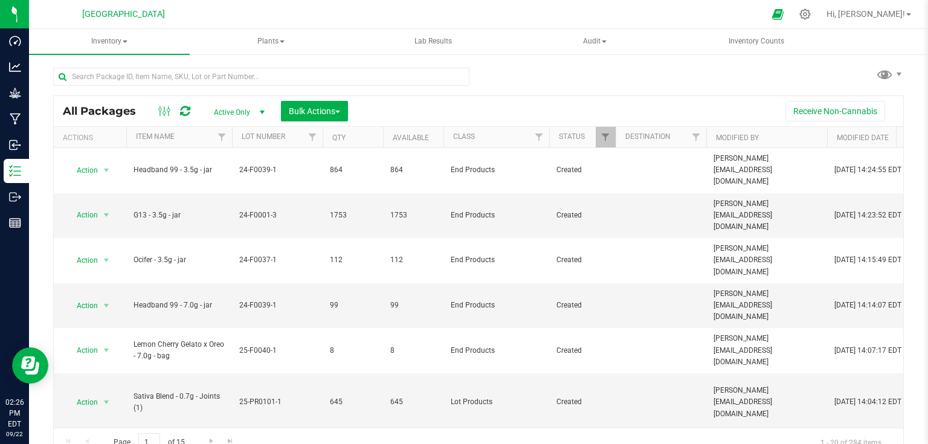
click at [462, 92] on div at bounding box center [261, 82] width 416 height 28
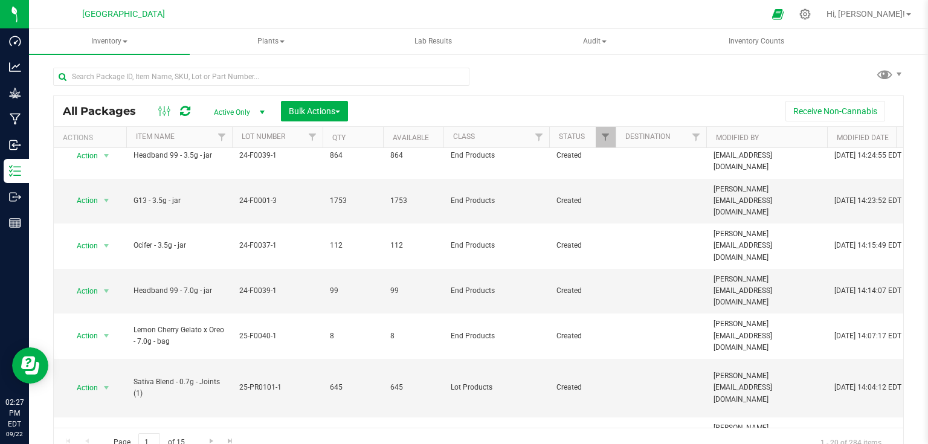
scroll to position [0, 0]
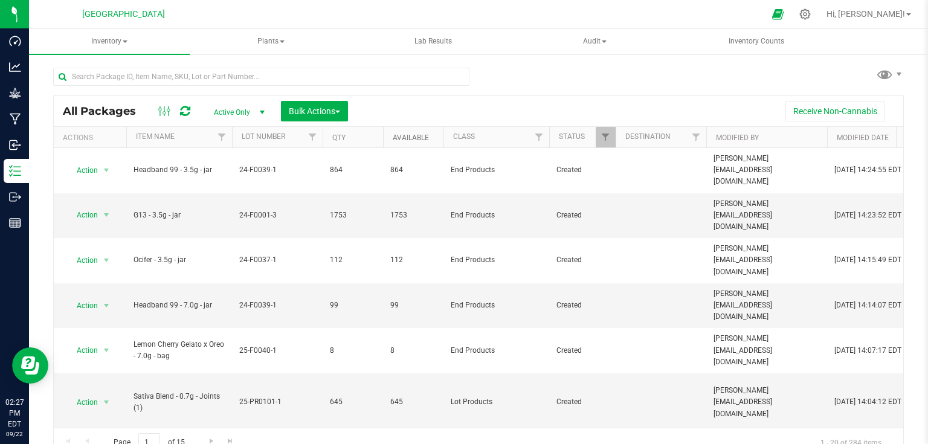
click at [424, 138] on link "Available" at bounding box center [411, 138] width 36 height 8
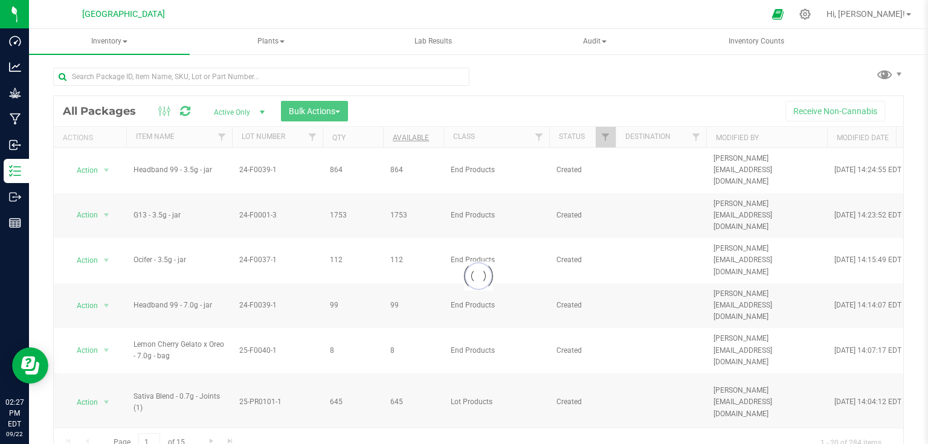
click at [424, 138] on div at bounding box center [479, 276] width 850 height 361
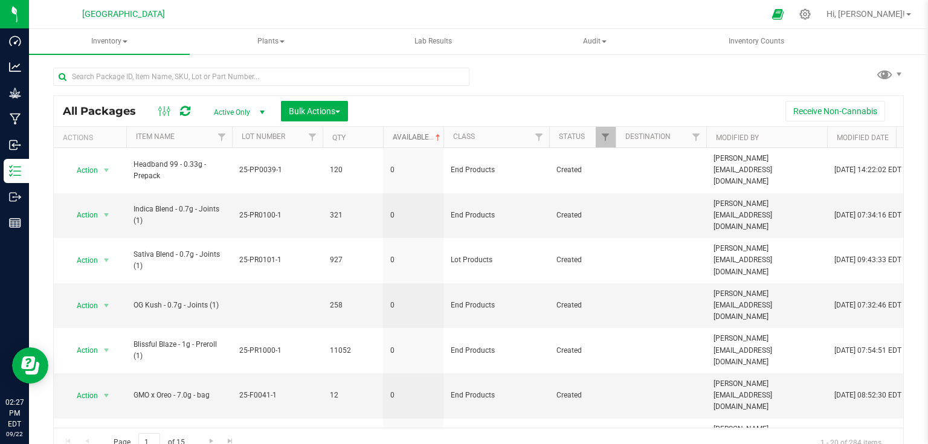
click at [408, 137] on link "Available" at bounding box center [418, 137] width 50 height 8
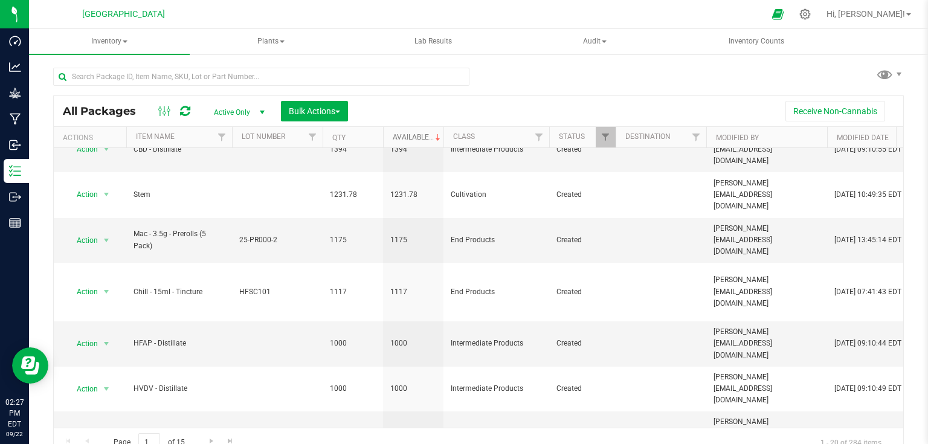
scroll to position [435, 0]
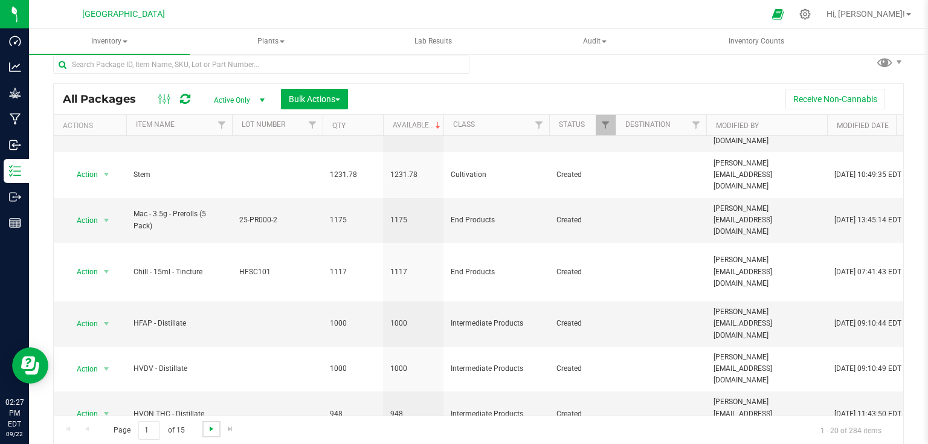
click at [208, 431] on span "Go to the next page" at bounding box center [212, 429] width 10 height 10
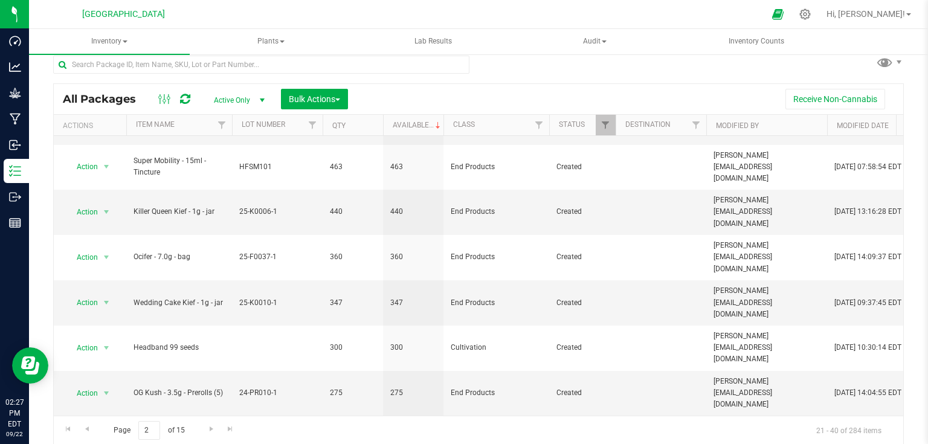
drag, startPoint x: 316, startPoint y: 356, endPoint x: 378, endPoint y: 360, distance: 61.7
click at [612, 439] on div "Page 2 of 15 21 - 40 of 284 items" at bounding box center [479, 430] width 850 height 29
click at [210, 425] on span "Go to the next page" at bounding box center [212, 429] width 10 height 10
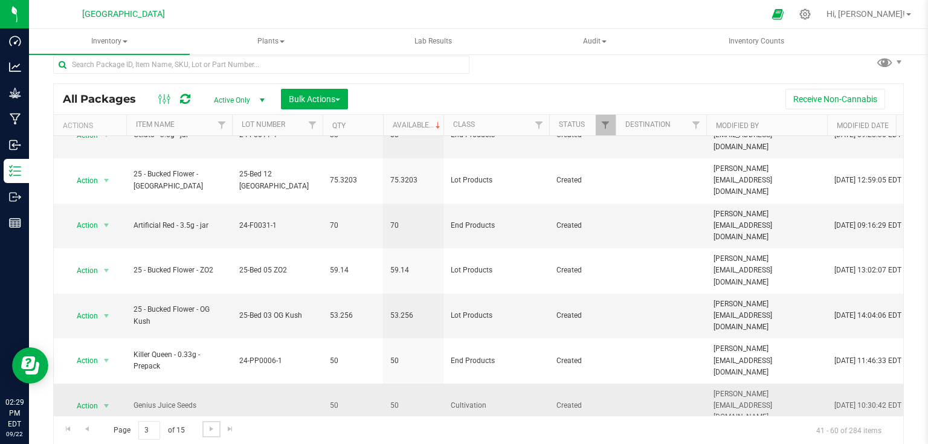
scroll to position [356, 0]
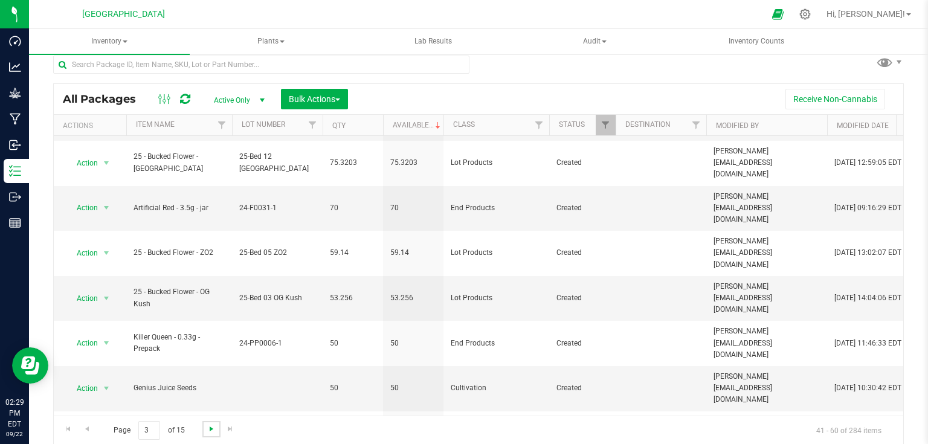
click at [207, 429] on span "Go to the next page" at bounding box center [212, 429] width 10 height 10
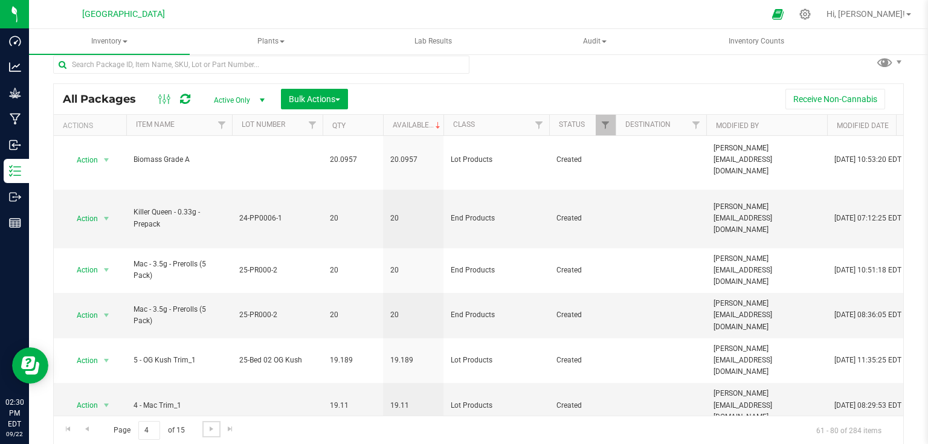
scroll to position [360, 0]
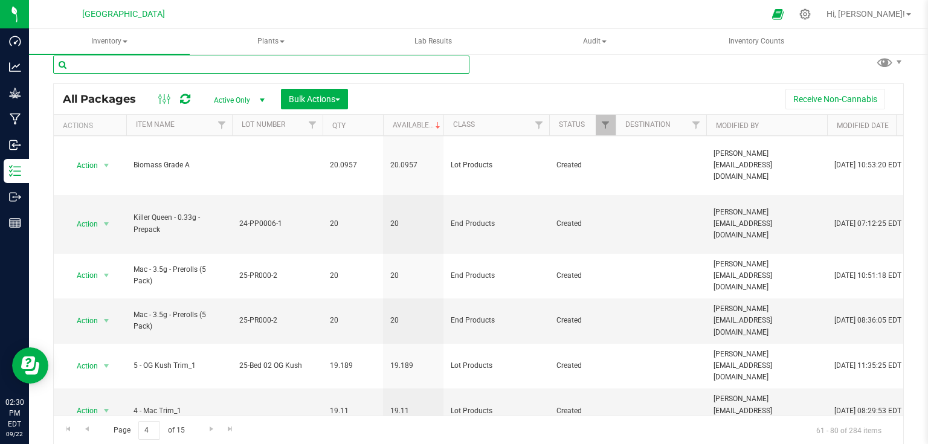
click at [201, 62] on input "text" at bounding box center [261, 65] width 416 height 18
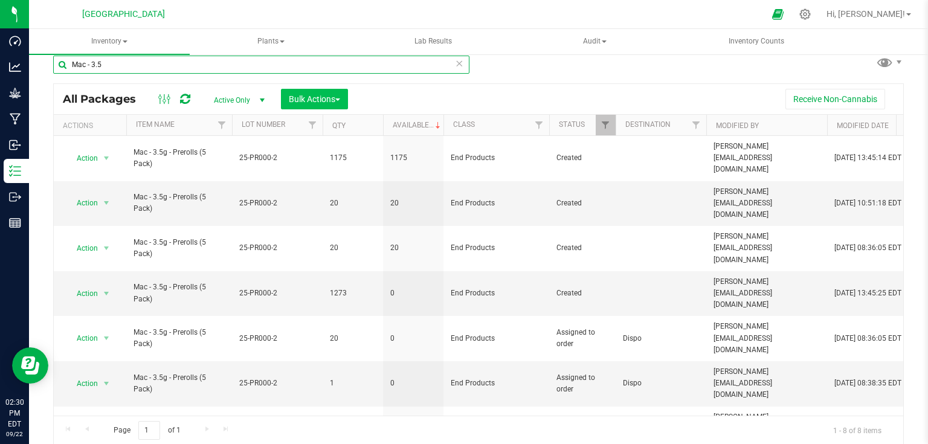
type input "Mac - 3.5"
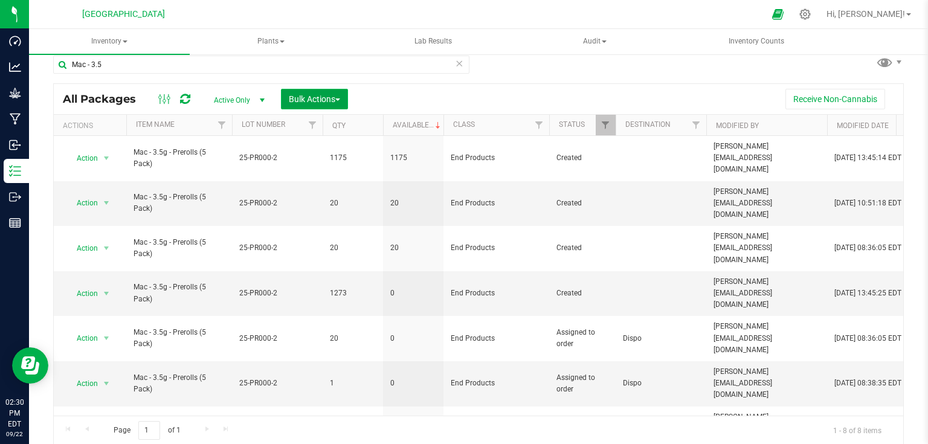
click at [325, 98] on span "Bulk Actions" at bounding box center [314, 99] width 51 height 10
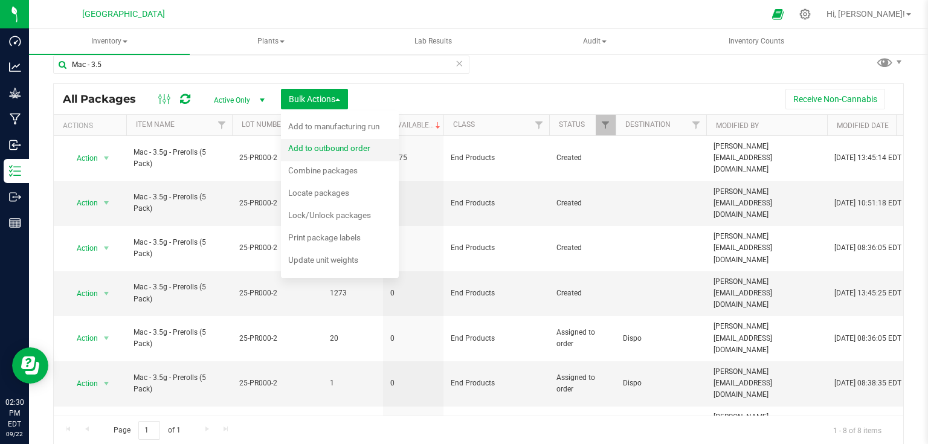
click at [321, 157] on div "Add to outbound order" at bounding box center [337, 149] width 98 height 19
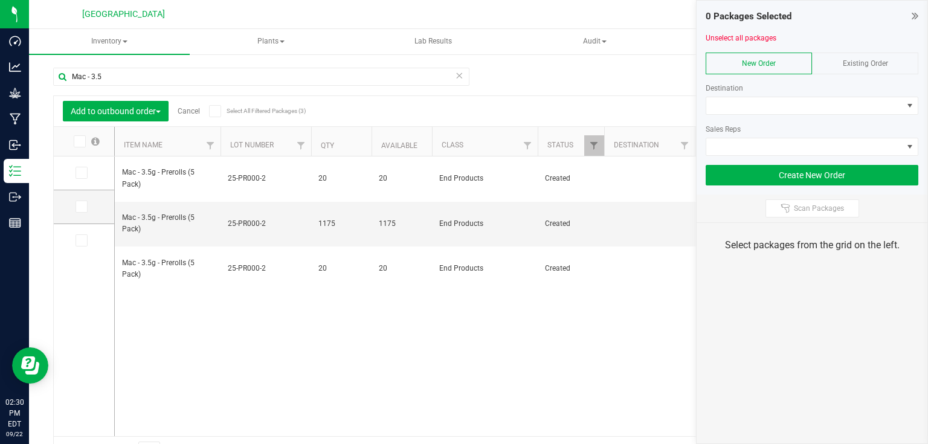
click at [186, 108] on link "Cancel" at bounding box center [189, 111] width 22 height 8
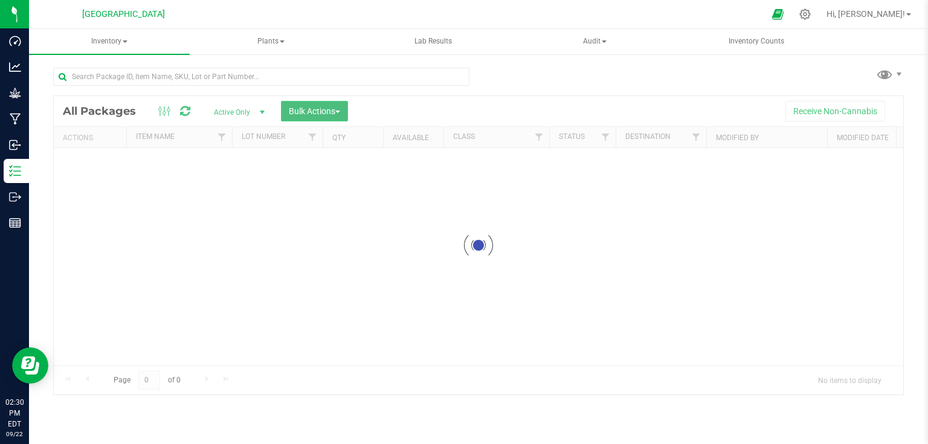
click at [323, 117] on button "Bulk Actions" at bounding box center [314, 111] width 67 height 21
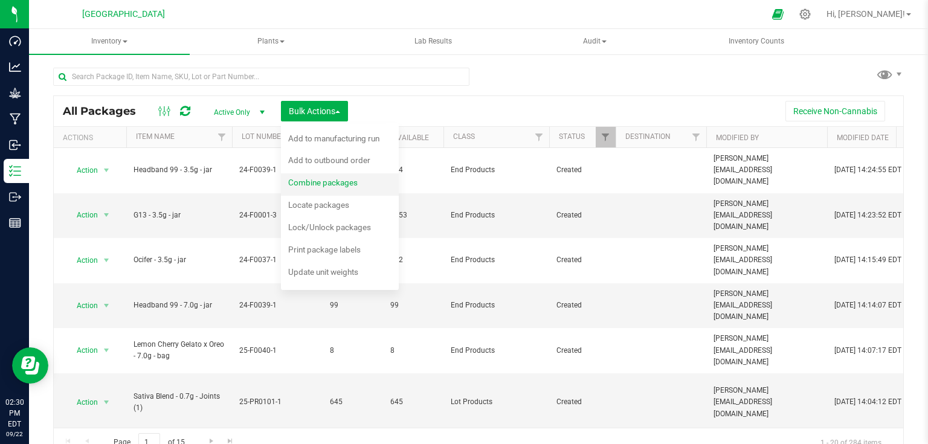
click at [330, 187] on span "Combine packages" at bounding box center [322, 183] width 69 height 10
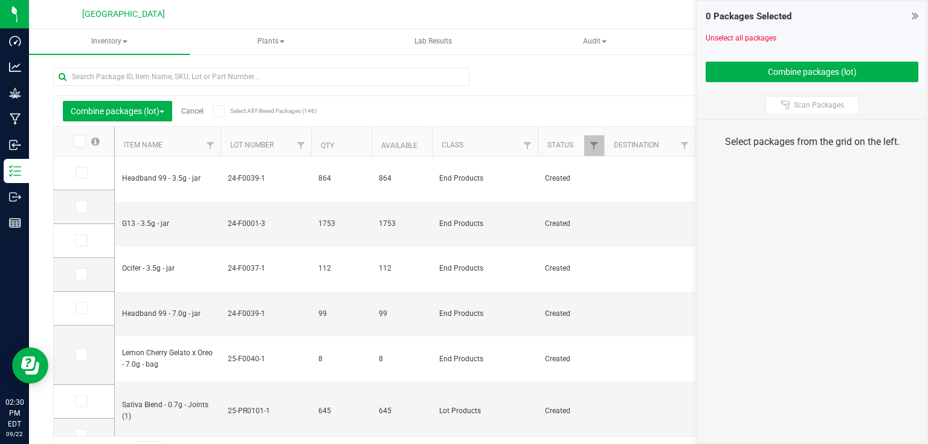
click at [191, 106] on div "Combine packages (lot) Cancel Select All Filtered Packages (146)" at bounding box center [177, 111] width 228 height 21
click at [188, 114] on link "Cancel" at bounding box center [192, 111] width 22 height 8
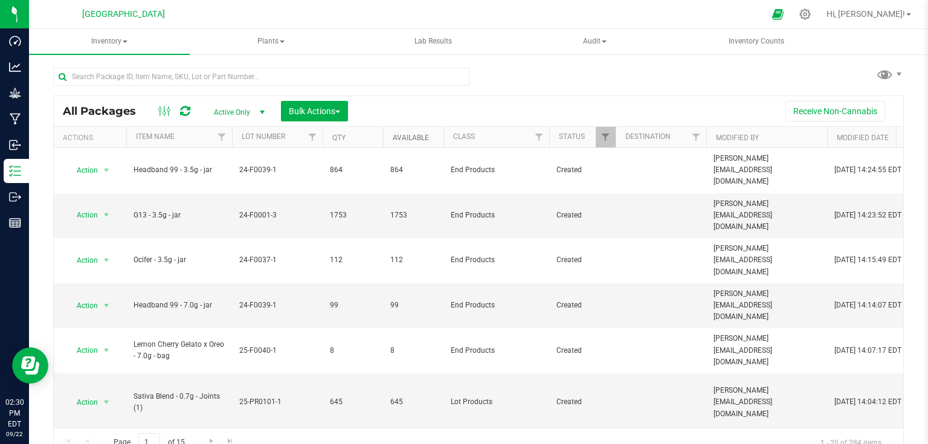
click at [404, 138] on link "Available" at bounding box center [411, 138] width 36 height 8
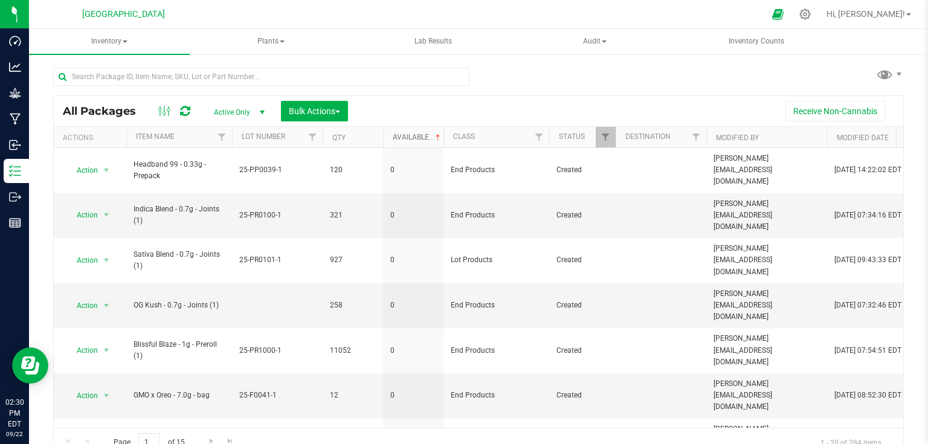
click at [404, 138] on link "Available" at bounding box center [418, 137] width 50 height 8
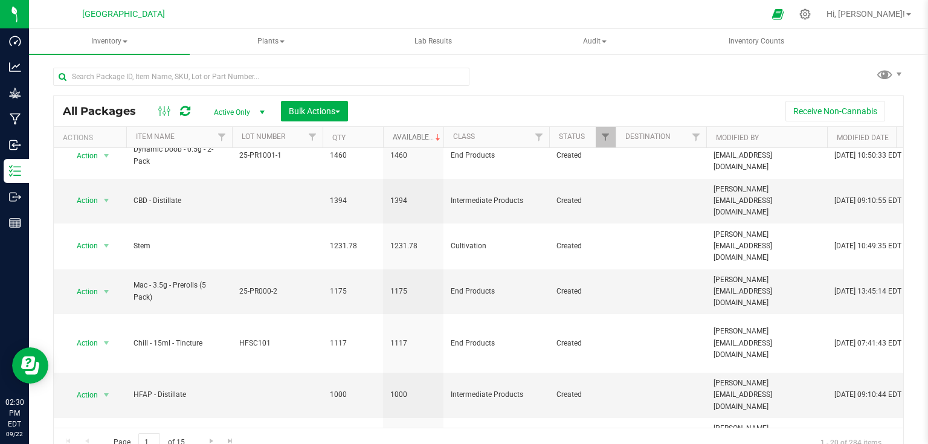
scroll to position [387, 0]
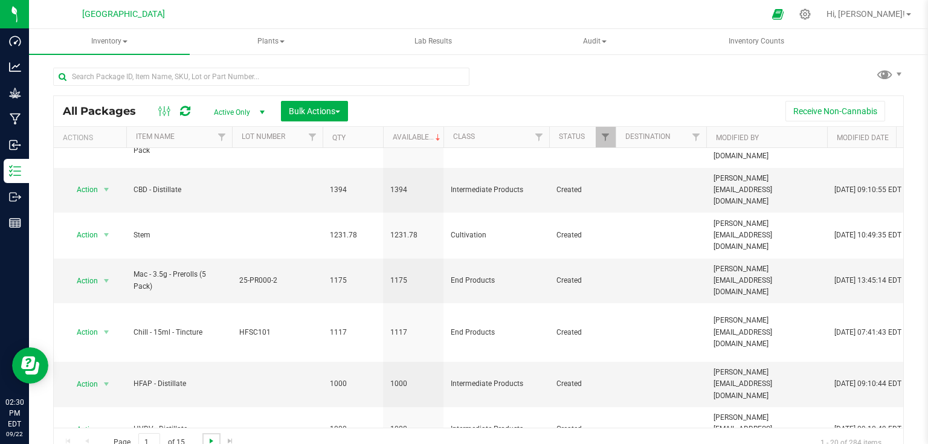
click at [208, 439] on span "Go to the next page" at bounding box center [212, 441] width 10 height 10
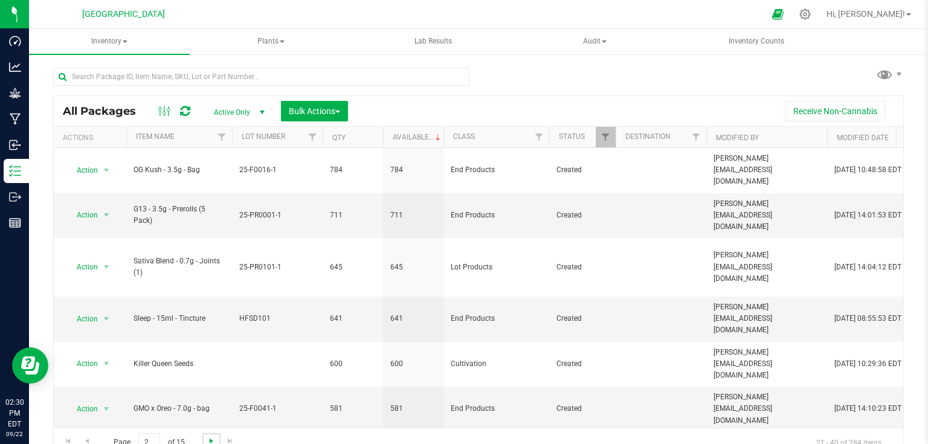
click at [210, 439] on span "Go to the next page" at bounding box center [212, 441] width 10 height 10
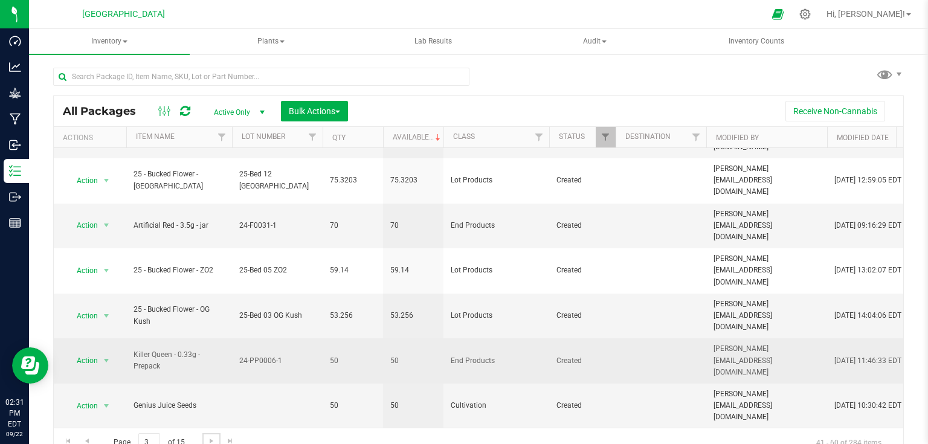
scroll to position [356, 0]
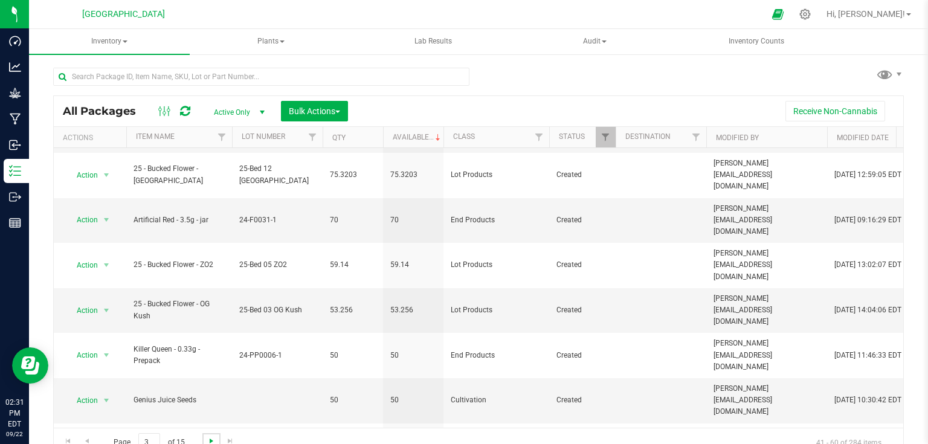
click at [207, 440] on span "Go to the next page" at bounding box center [212, 441] width 10 height 10
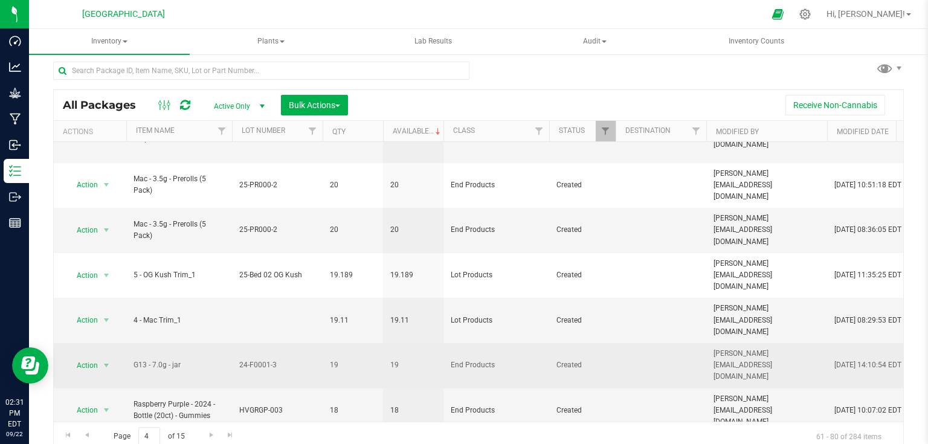
scroll to position [12, 0]
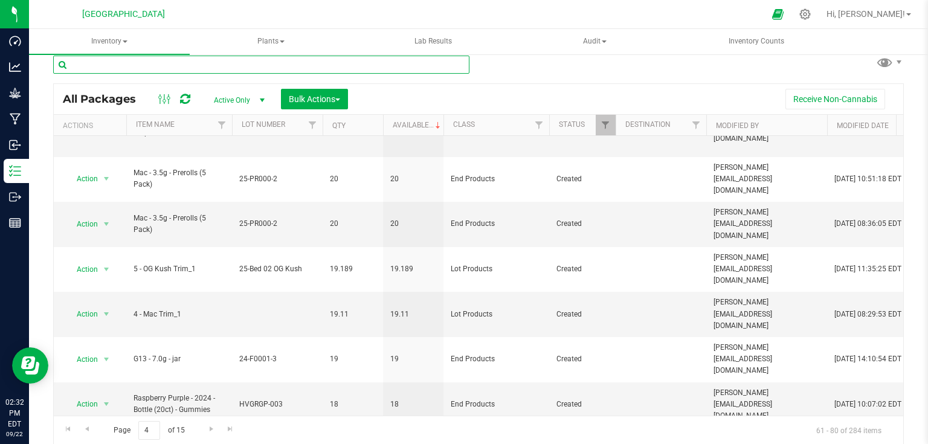
click at [143, 60] on input "text" at bounding box center [261, 65] width 416 height 18
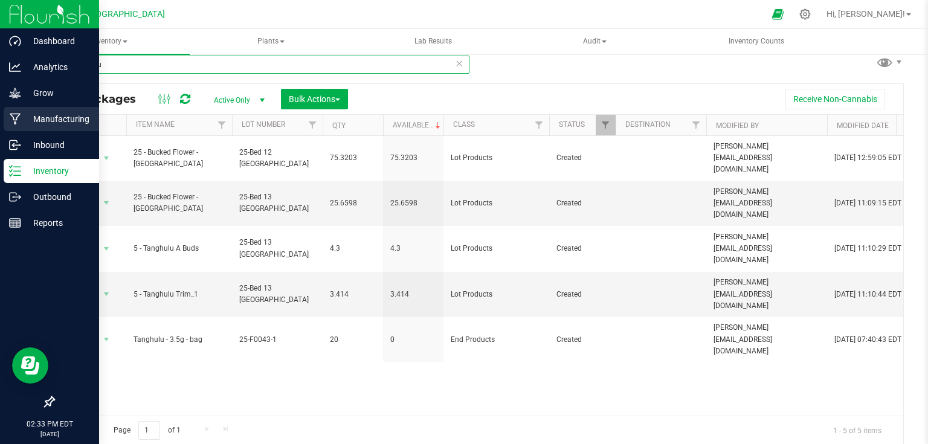
type input "tanghulu"
click at [25, 116] on p "Manufacturing" at bounding box center [57, 119] width 73 height 15
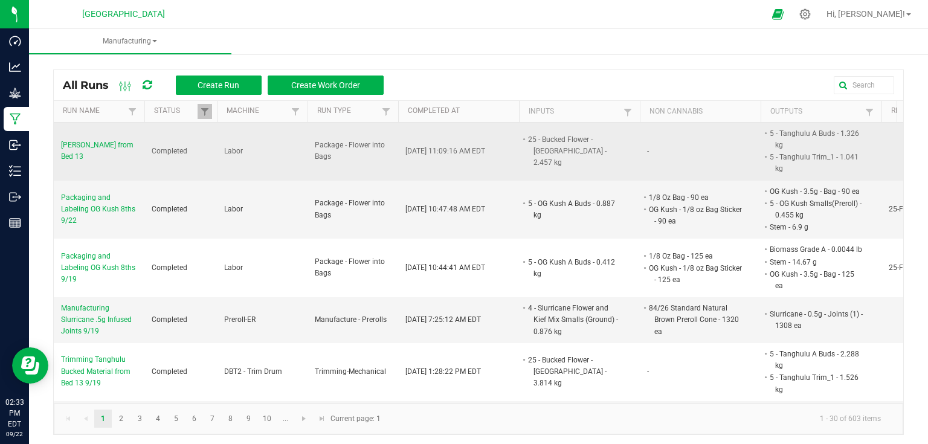
click at [73, 155] on span "Trimming Tanghulu from Bed 13" at bounding box center [99, 151] width 76 height 23
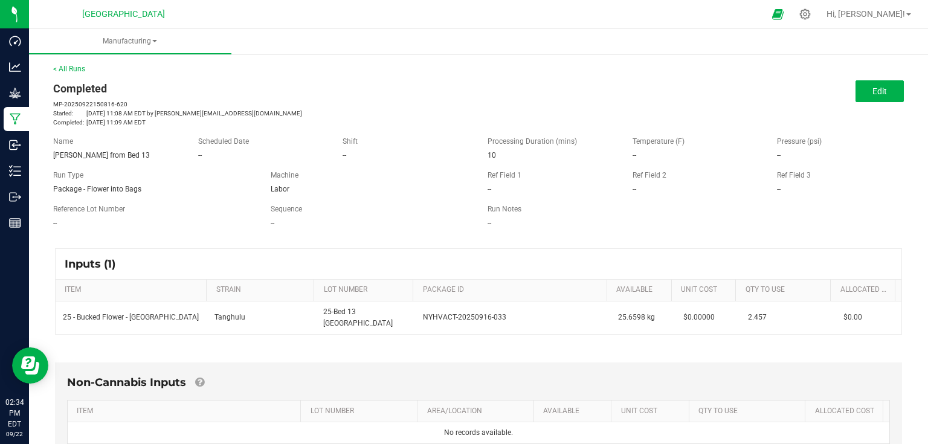
click at [74, 74] on div "< All Runs Completed MP-20250922150816-620 Started: Sep 22, 2025 11:08 AM EDT b…" at bounding box center [478, 94] width 851 height 63
click at [77, 69] on link "< All Runs" at bounding box center [69, 69] width 32 height 8
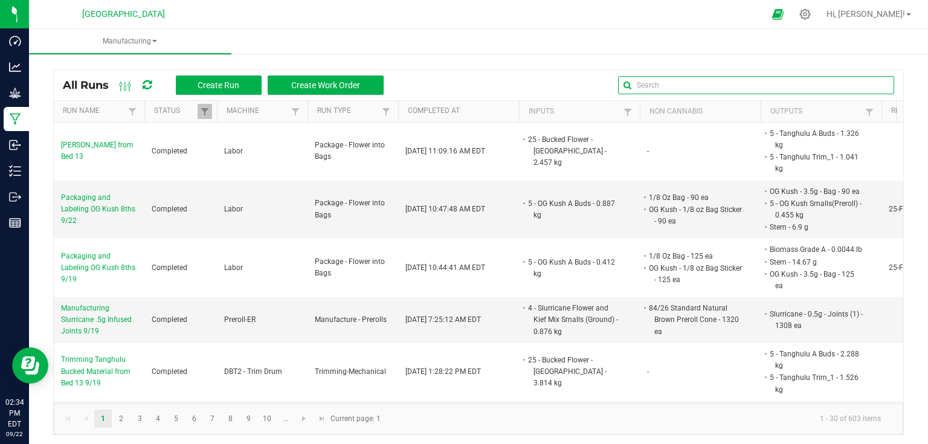
click at [856, 89] on input "text" at bounding box center [756, 85] width 276 height 18
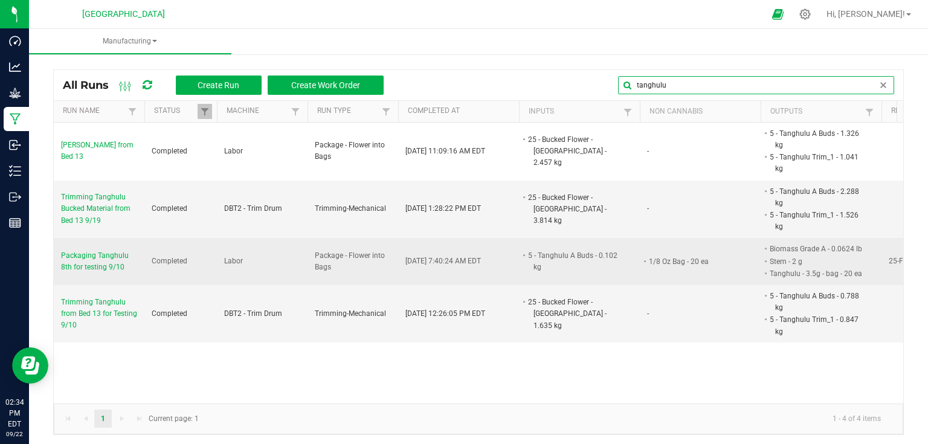
type input "tanghulu"
click at [97, 265] on span "Packaging Tanghulu 8th for testing 9/10" at bounding box center [99, 261] width 76 height 23
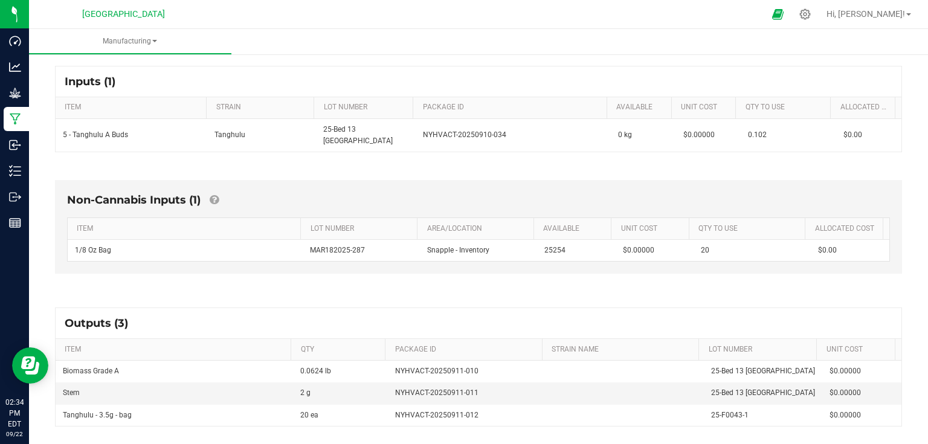
scroll to position [145, 0]
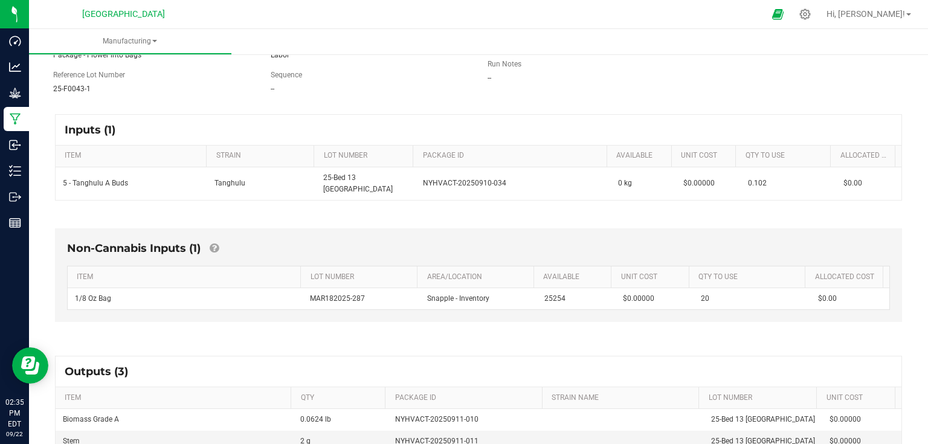
click at [98, 89] on div "25-F0043-1" at bounding box center [152, 88] width 199 height 11
drag, startPoint x: 335, startPoint y: 100, endPoint x: 304, endPoint y: 108, distance: 32.2
click at [329, 105] on manufacturing-process-run "< All Runs Completed MP-20250911113701-589 Started: Sep 11, 2025 7:37 AM EDT by…" at bounding box center [478, 246] width 851 height 657
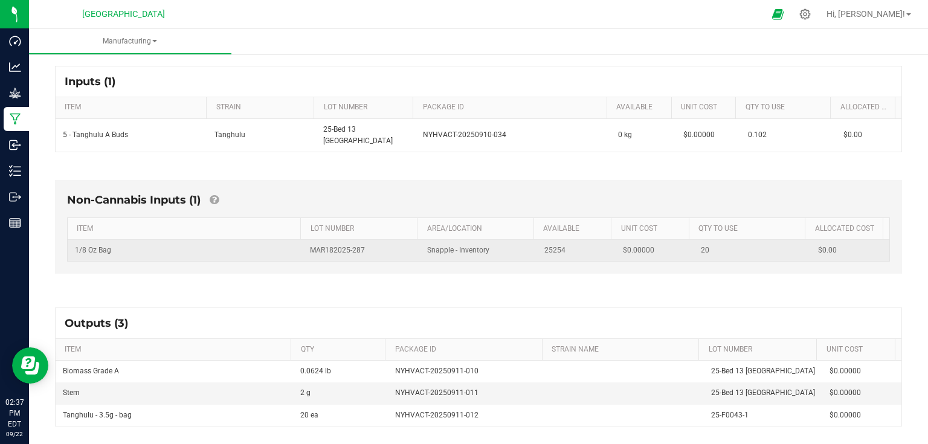
scroll to position [0, 0]
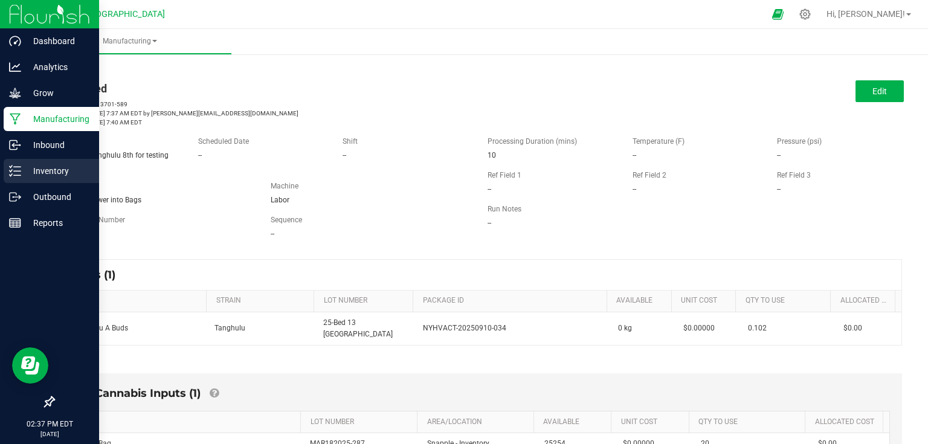
click at [19, 169] on icon at bounding box center [15, 171] width 12 height 12
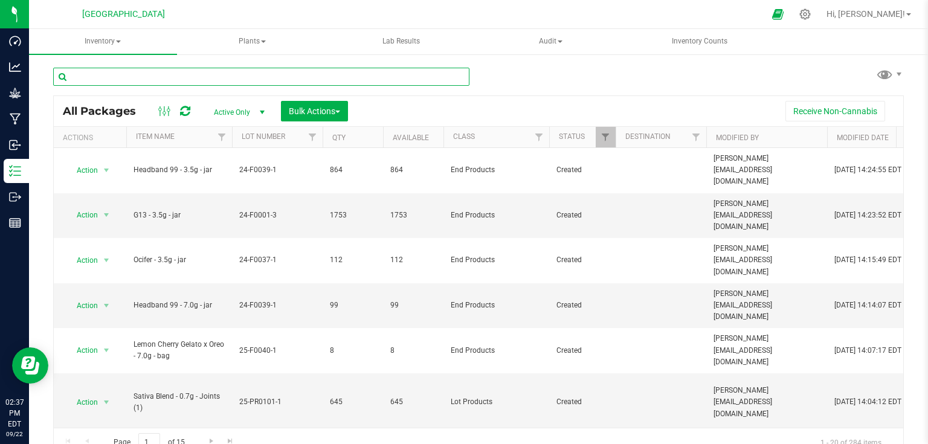
click at [184, 77] on input "text" at bounding box center [261, 77] width 416 height 18
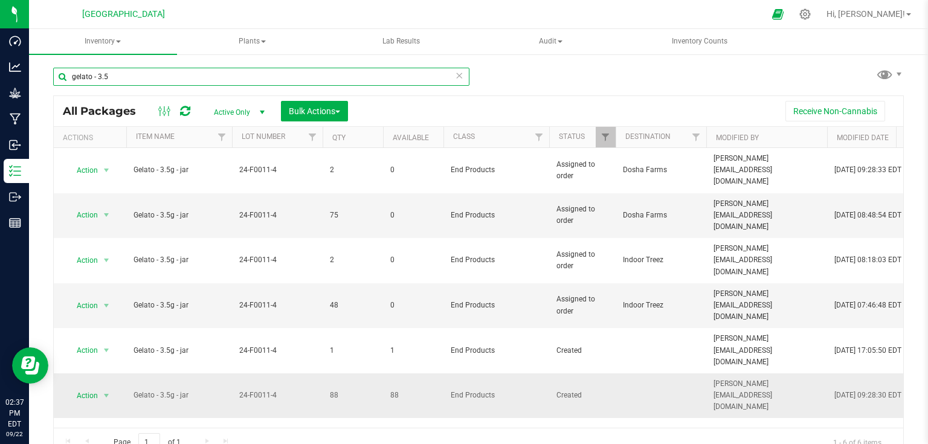
type input "gelato - 3.5"
click at [99, 387] on span "select" at bounding box center [106, 395] width 15 height 17
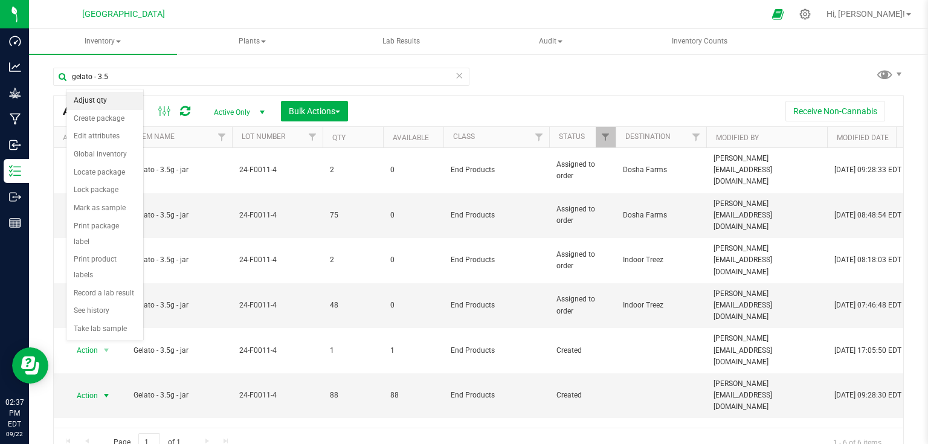
click at [103, 102] on li "Adjust qty" at bounding box center [104, 101] width 77 height 18
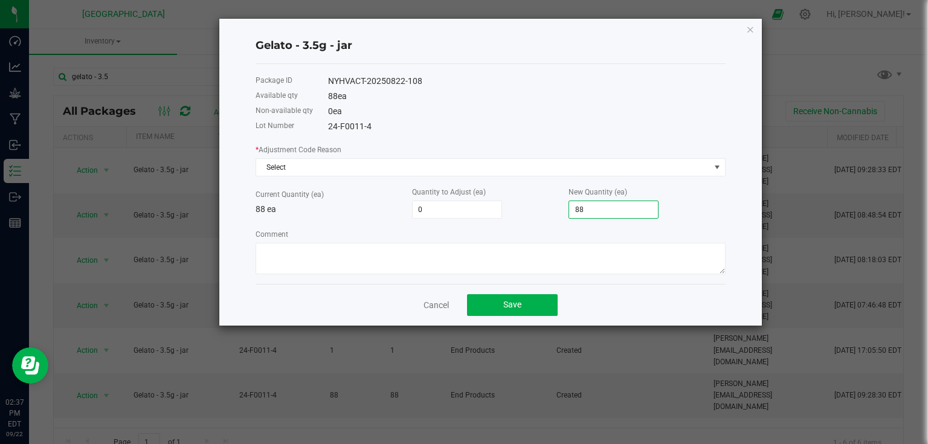
click at [625, 210] on input "88" at bounding box center [613, 209] width 89 height 17
type input "-79"
type input "9"
type input "7"
type input "95"
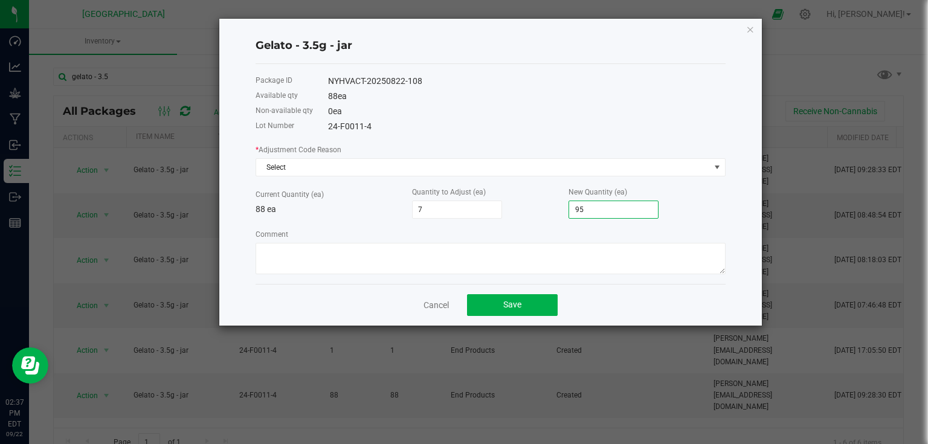
click at [685, 205] on div "New Quantity (ea) 95" at bounding box center [647, 202] width 157 height 33
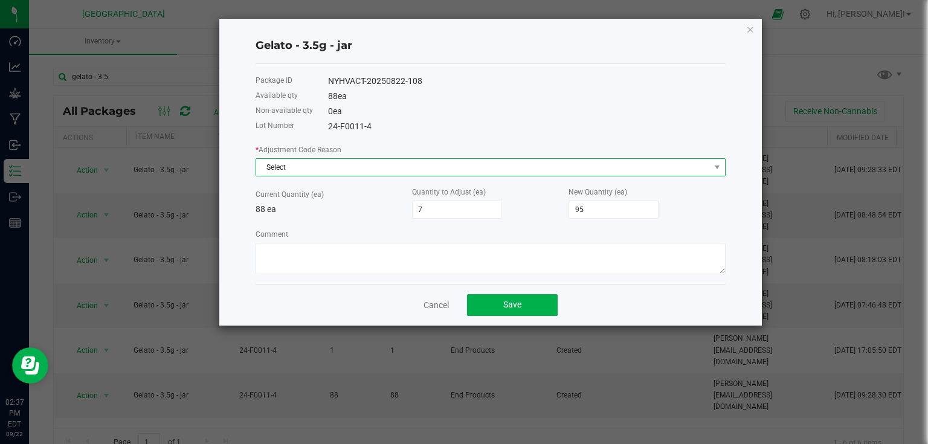
click at [679, 167] on span "Select" at bounding box center [483, 167] width 454 height 17
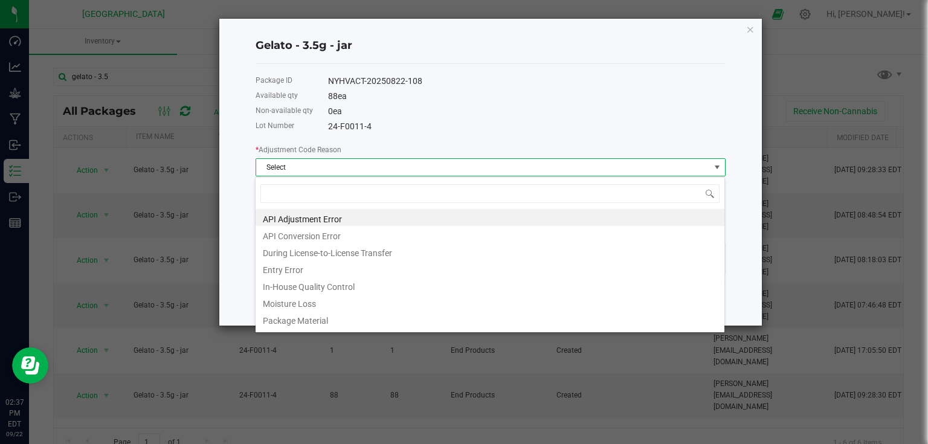
scroll to position [18, 470]
click at [306, 285] on li "In-House Quality Control" at bounding box center [490, 285] width 469 height 17
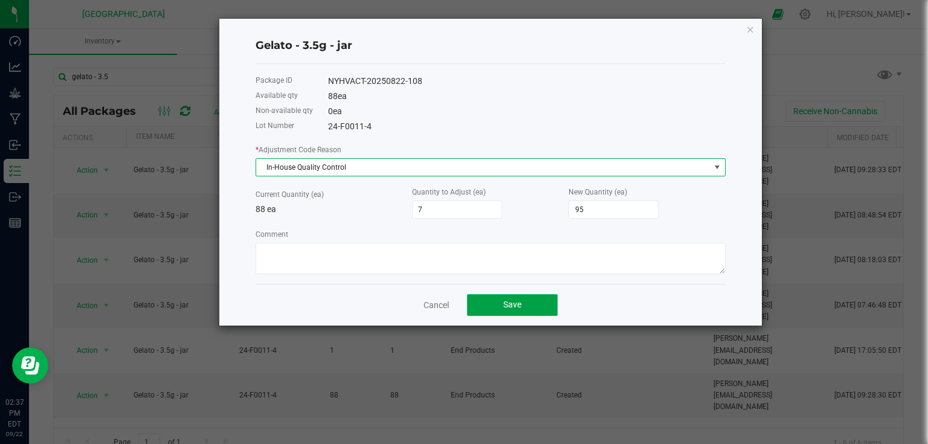
click at [528, 307] on button "Save" at bounding box center [512, 305] width 91 height 22
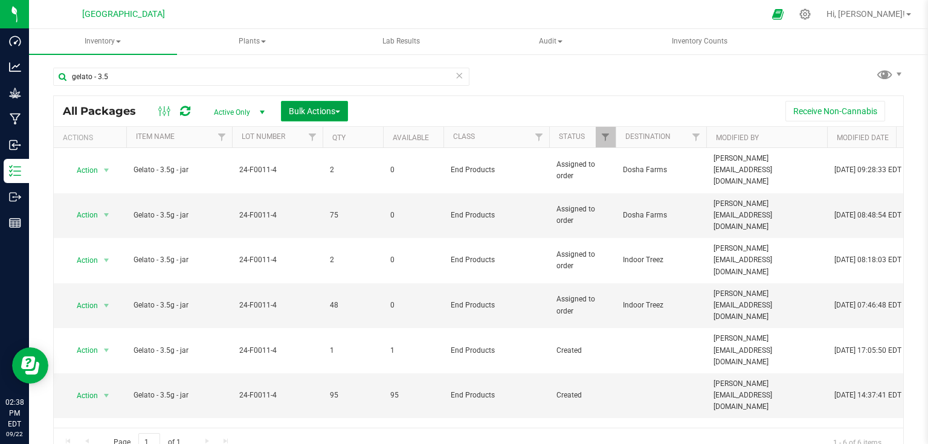
click at [329, 110] on span "Bulk Actions" at bounding box center [314, 111] width 51 height 10
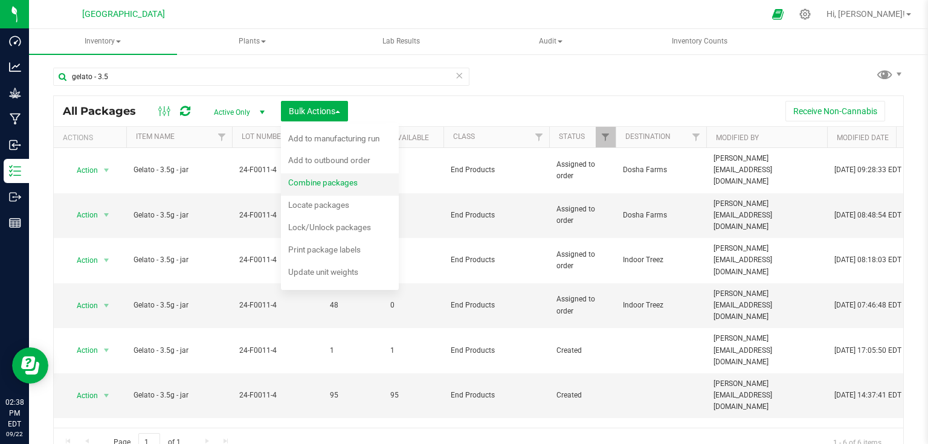
click at [373, 187] on div "Combine packages" at bounding box center [331, 184] width 86 height 19
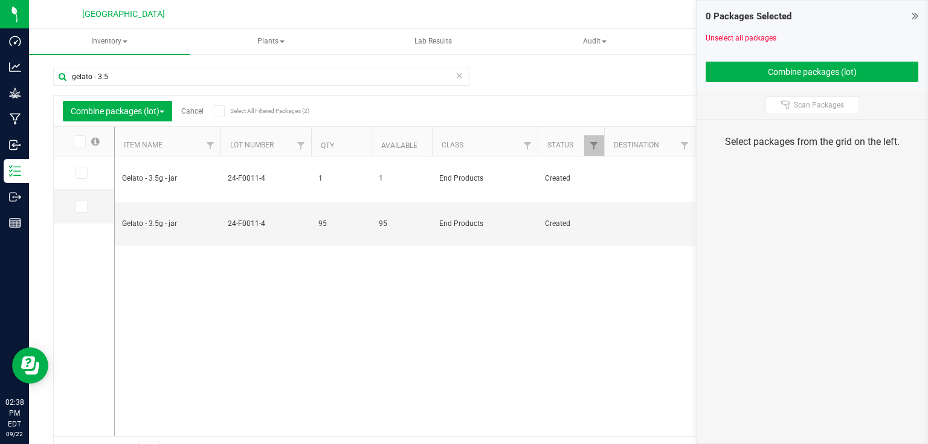
click at [193, 109] on link "Cancel" at bounding box center [192, 111] width 22 height 8
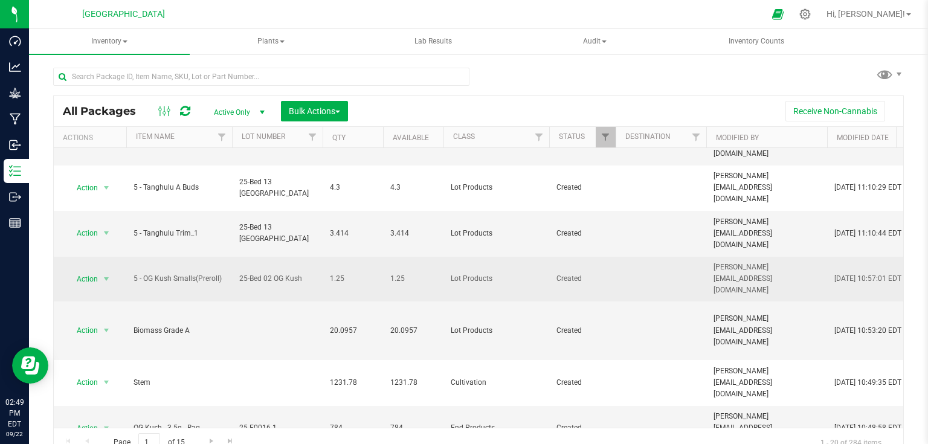
scroll to position [505, 0]
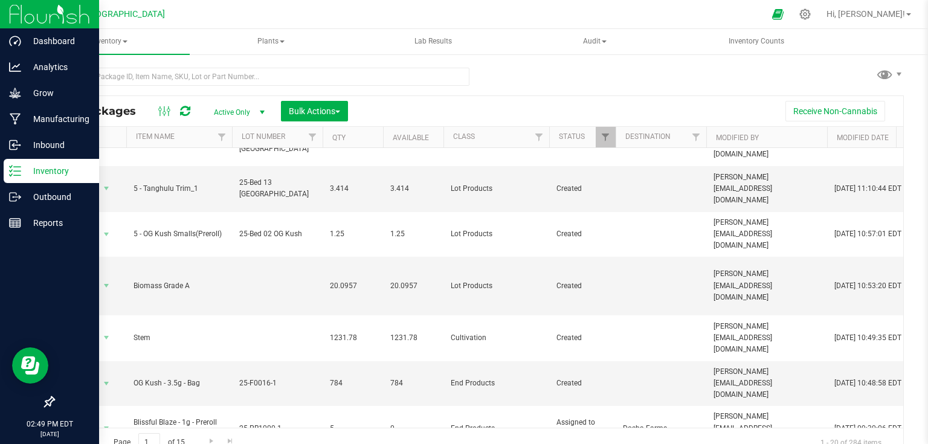
click at [18, 22] on img at bounding box center [49, 14] width 81 height 28
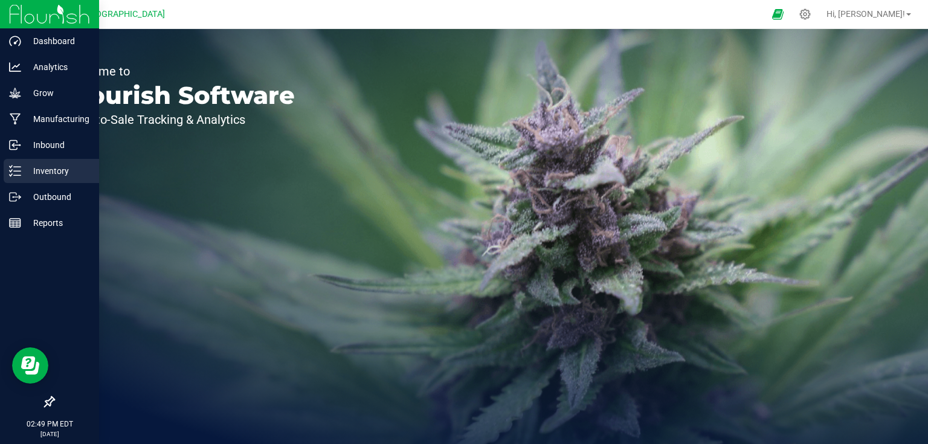
click at [48, 161] on div "Inventory" at bounding box center [51, 171] width 95 height 24
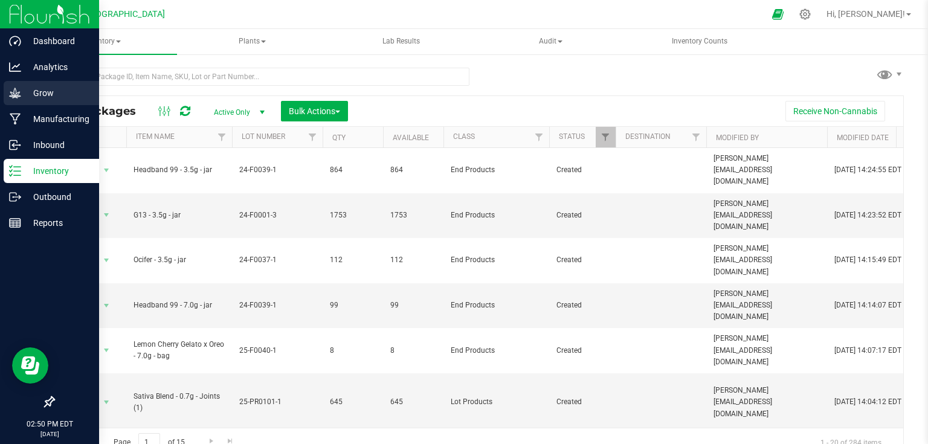
click at [33, 97] on p "Grow" at bounding box center [57, 93] width 73 height 15
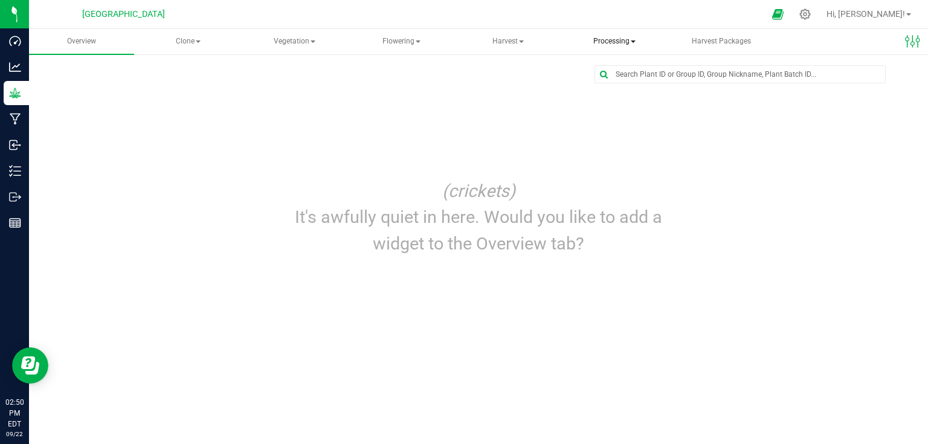
click at [610, 37] on span "Processing" at bounding box center [615, 42] width 104 height 24
click at [626, 89] on span "Processing harvests" at bounding box center [634, 87] width 112 height 10
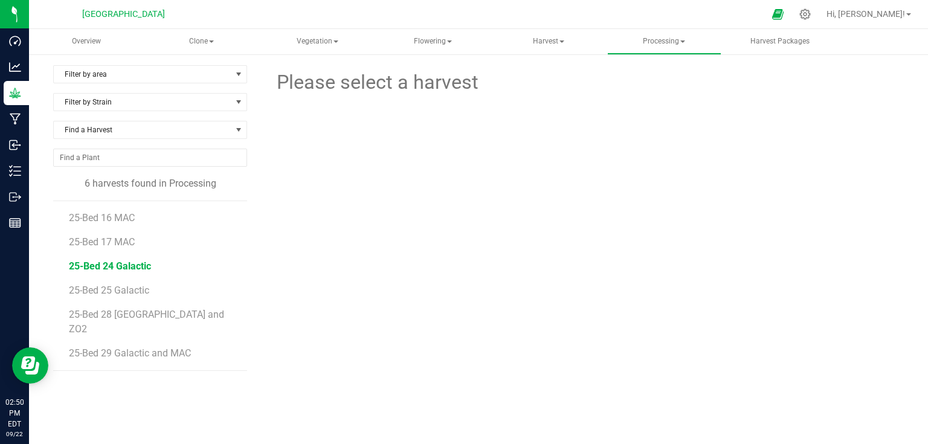
click at [117, 267] on span "25-Bed 24 Galactic" at bounding box center [110, 265] width 82 height 11
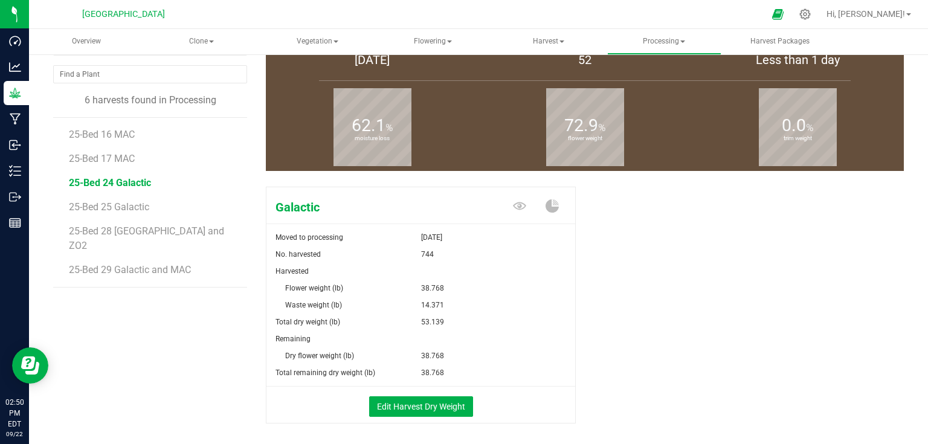
scroll to position [97, 0]
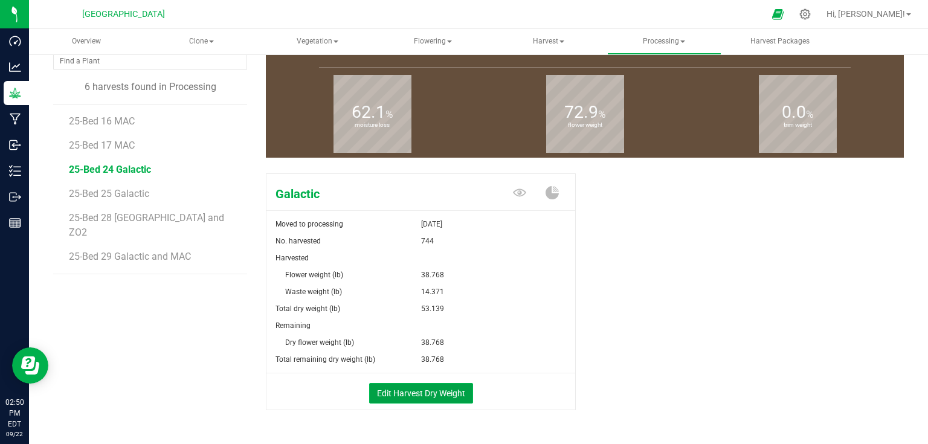
click at [457, 402] on button "Edit Harvest Dry Weight" at bounding box center [421, 393] width 104 height 21
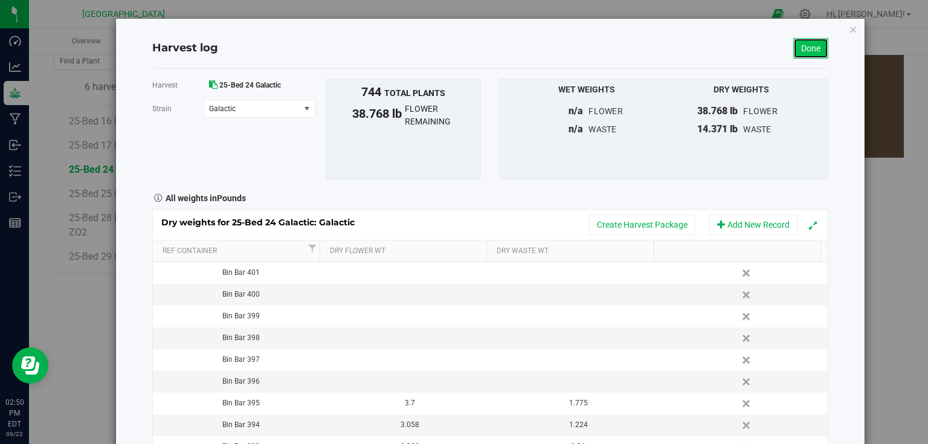
click at [805, 51] on link "Done" at bounding box center [810, 48] width 35 height 21
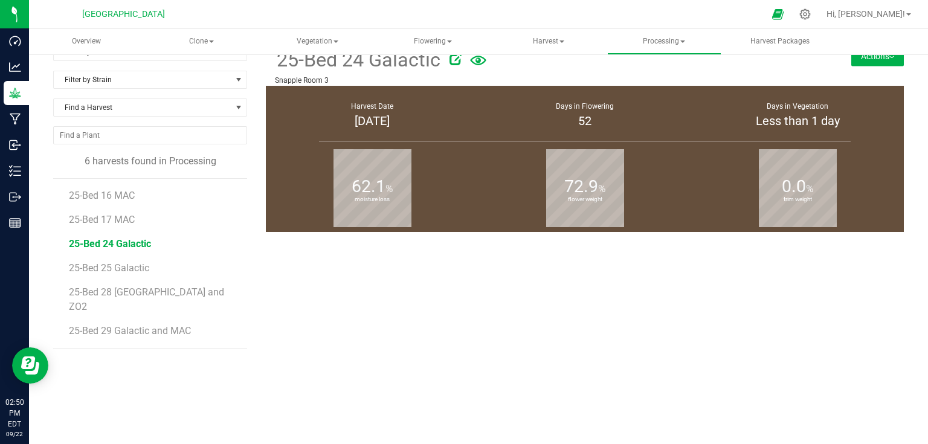
scroll to position [97, 0]
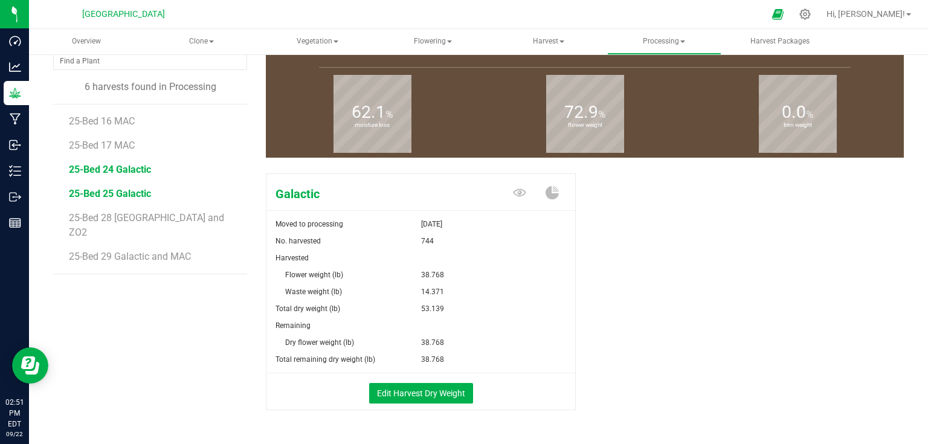
click at [123, 198] on span "25-Bed 25 Galactic" at bounding box center [110, 193] width 82 height 11
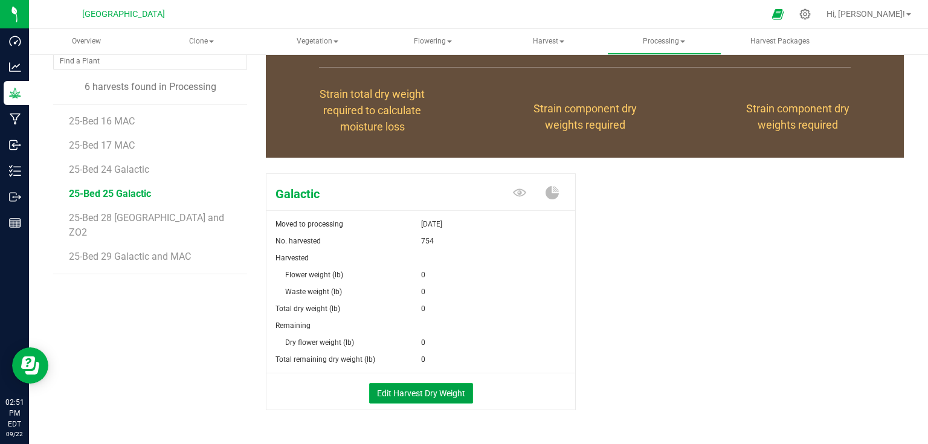
click at [441, 389] on button "Edit Harvest Dry Weight" at bounding box center [421, 393] width 104 height 21
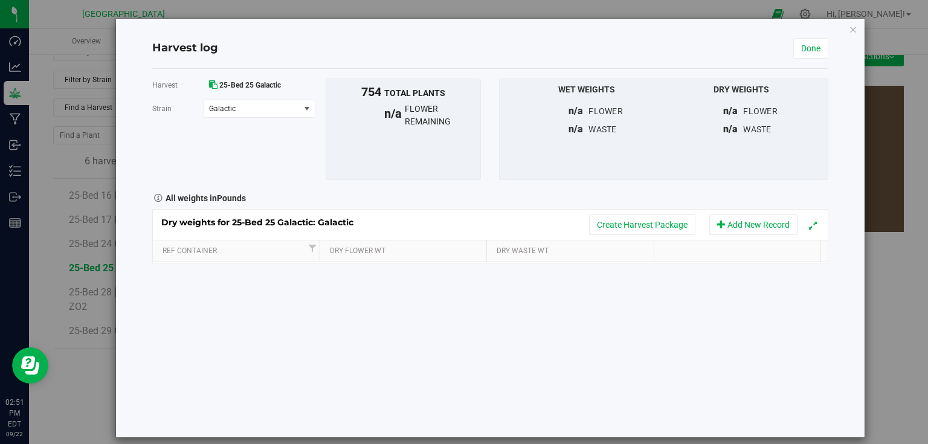
scroll to position [97, 0]
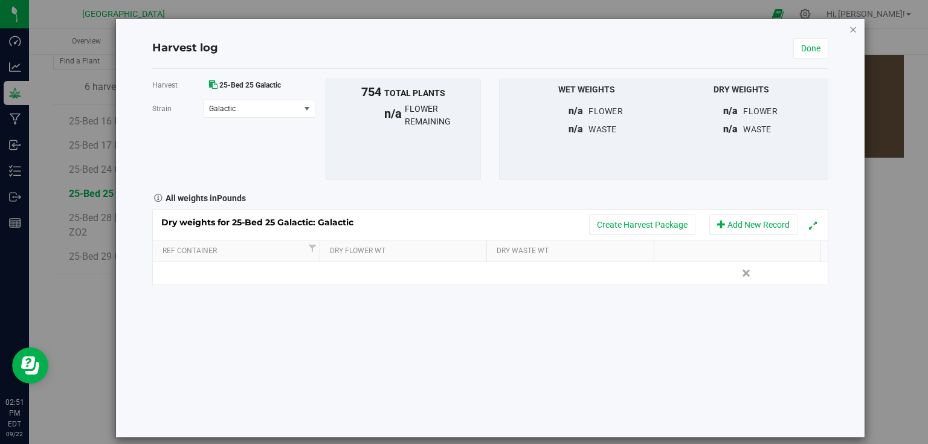
click at [849, 31] on icon "button" at bounding box center [853, 29] width 8 height 15
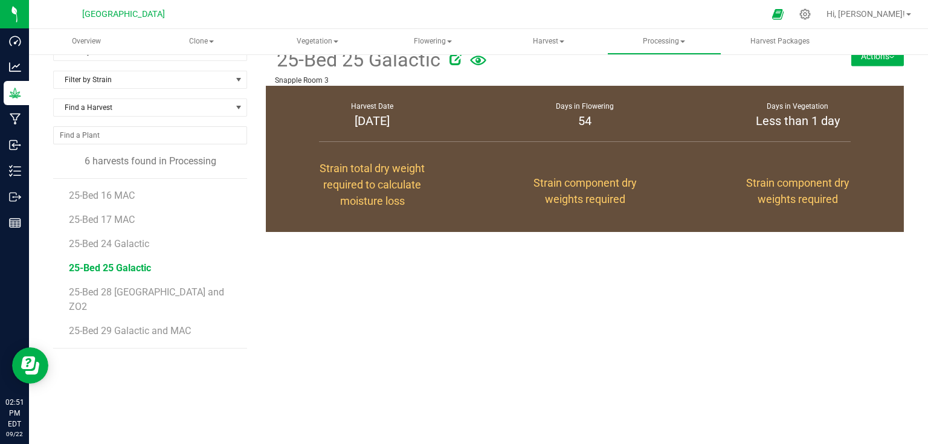
scroll to position [97, 0]
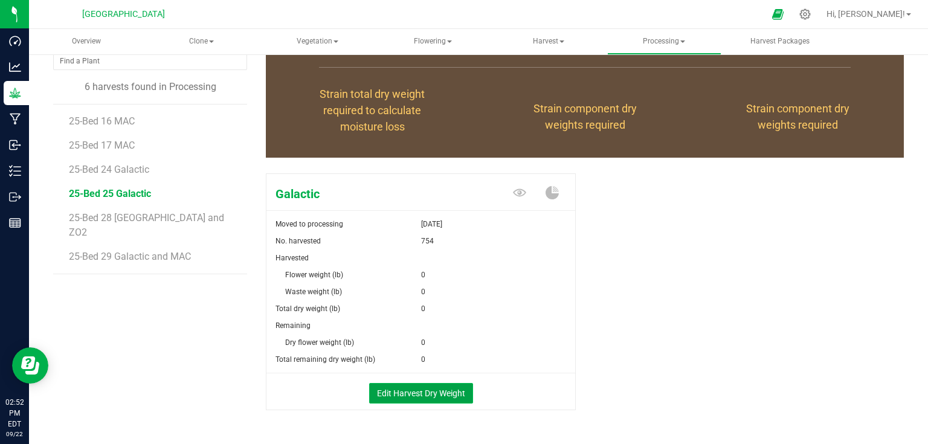
click at [428, 399] on button "Edit Harvest Dry Weight" at bounding box center [421, 393] width 104 height 21
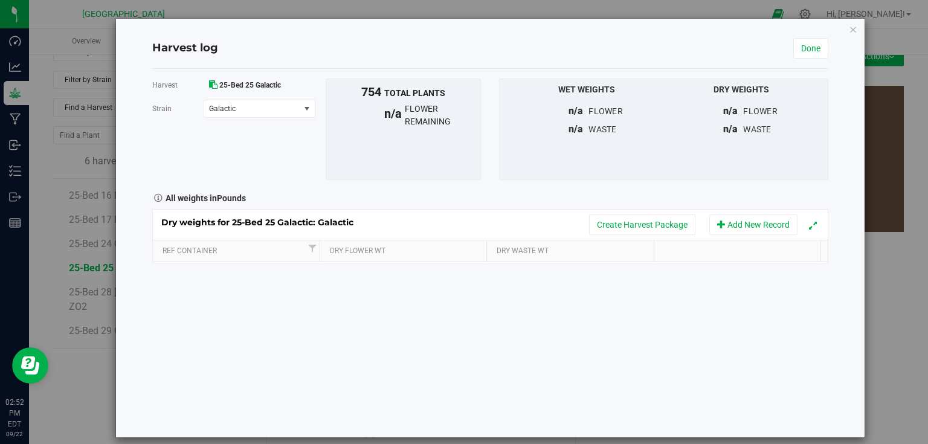
scroll to position [97, 0]
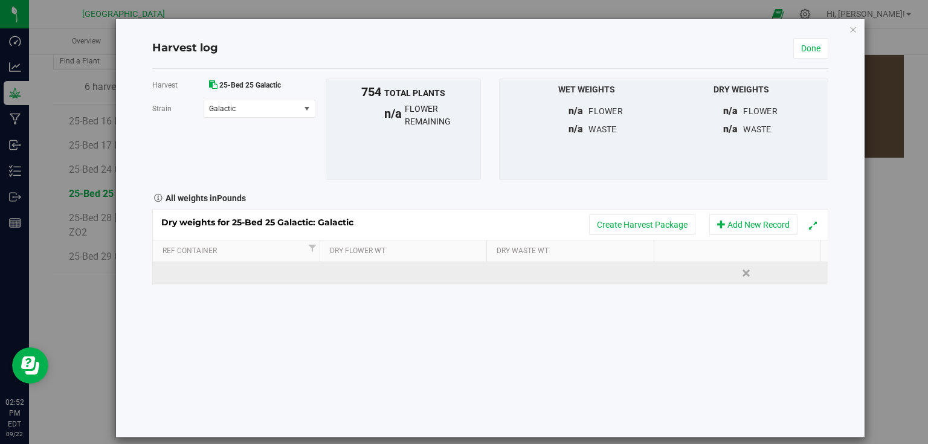
click at [248, 279] on td at bounding box center [237, 273] width 169 height 22
type input "Bin Bar 402"
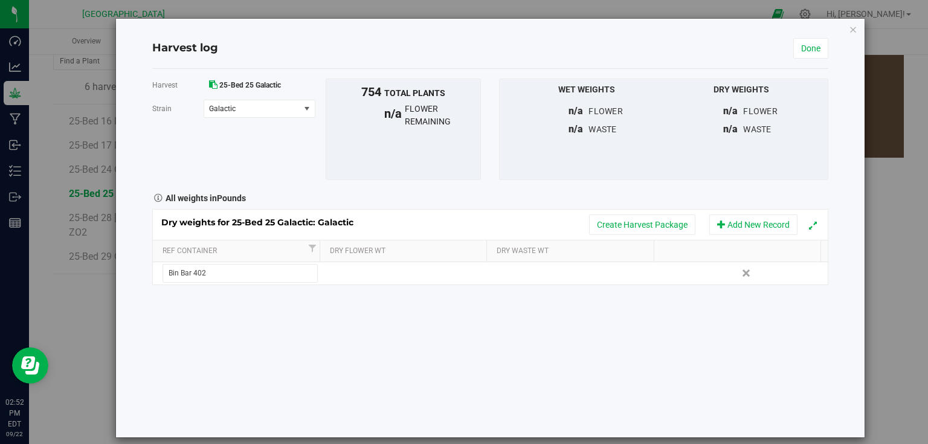
click at [321, 331] on div "Harvest 25-Bed 25 Galactic Strain Galactic Select strain Galactic To bulk uploa…" at bounding box center [490, 253] width 676 height 369
click at [622, 334] on div "Harvest 25-Bed 25 Galactic Strain Galactic Select strain Galactic To bulk uploa…" at bounding box center [490, 253] width 676 height 369
click at [756, 226] on button "Add New Record" at bounding box center [753, 225] width 88 height 21
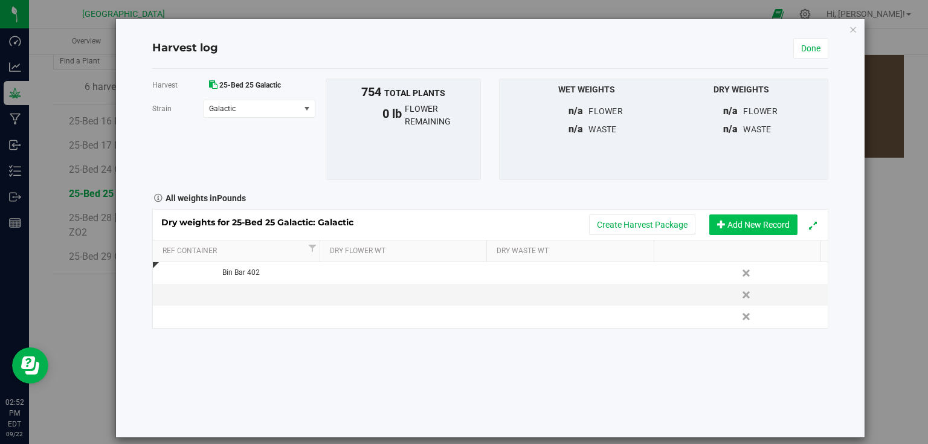
click at [756, 226] on button "Add New Record" at bounding box center [753, 225] width 88 height 21
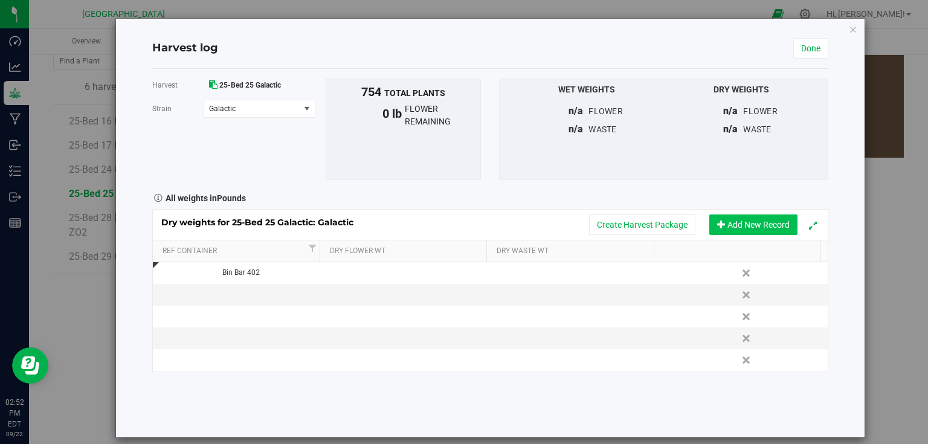
click at [756, 226] on button "Add New Record" at bounding box center [753, 225] width 88 height 21
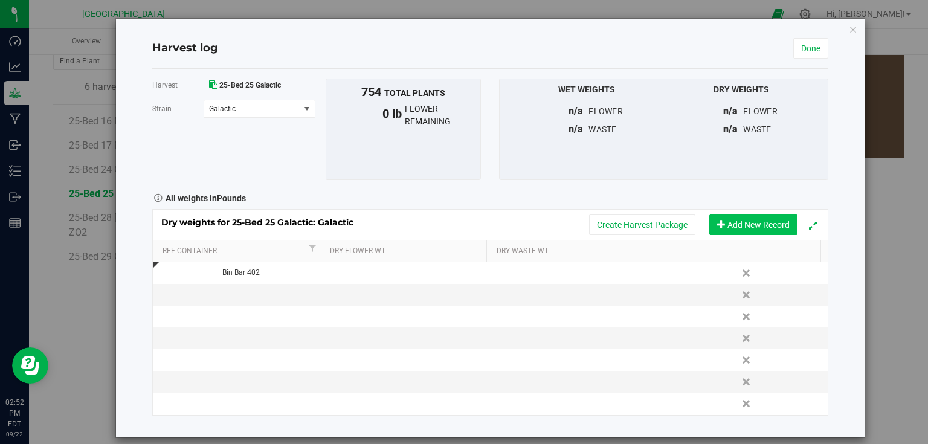
click at [756, 226] on button "Add New Record" at bounding box center [753, 225] width 88 height 21
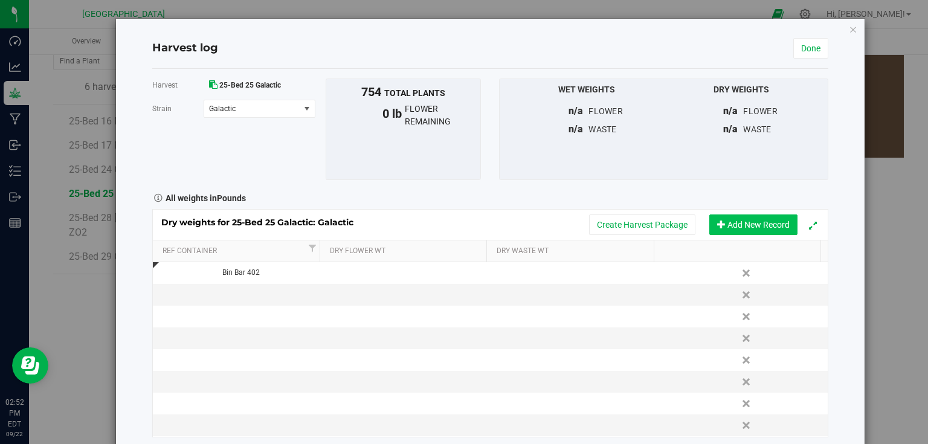
click at [756, 226] on button "Add New Record" at bounding box center [753, 225] width 88 height 21
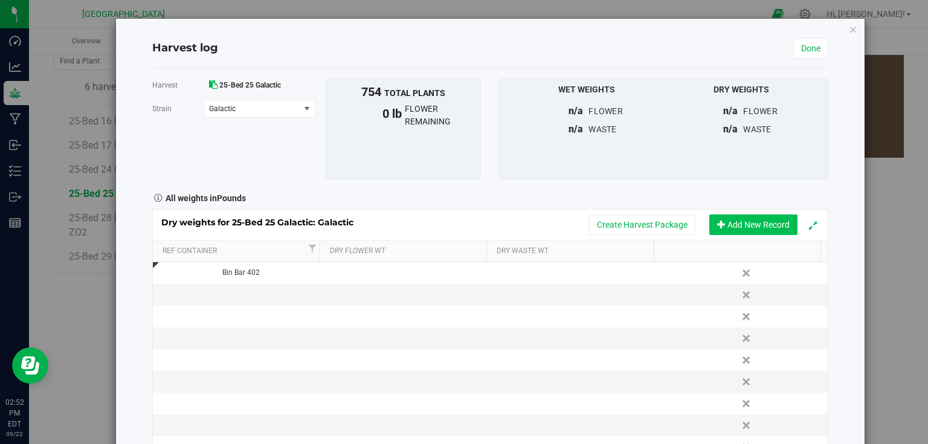
click at [756, 226] on button "Add New Record" at bounding box center [753, 225] width 88 height 21
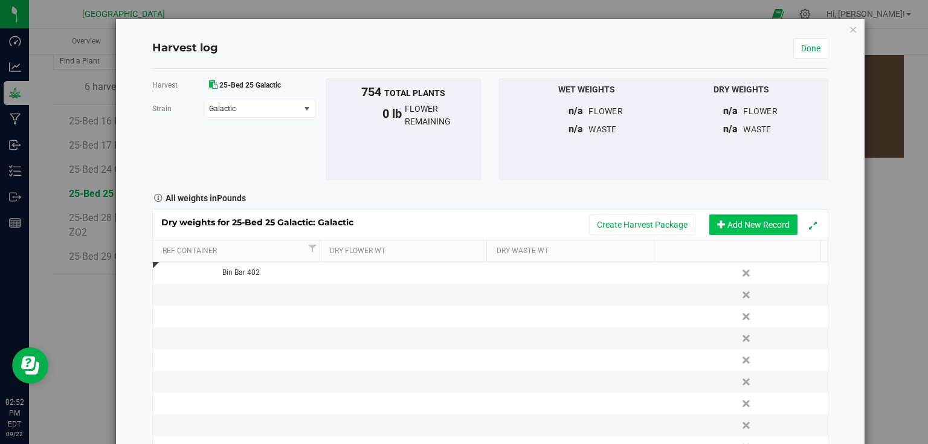
click at [756, 226] on button "Add New Record" at bounding box center [753, 225] width 88 height 21
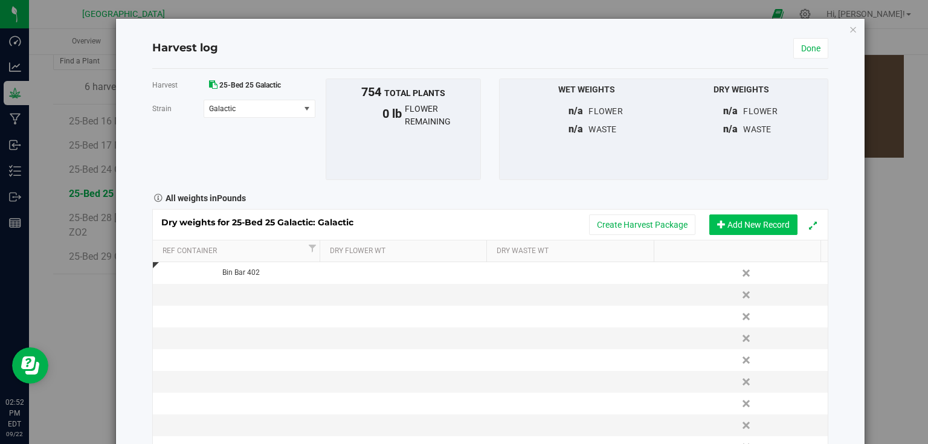
click at [756, 226] on button "Add New Record" at bounding box center [753, 225] width 88 height 21
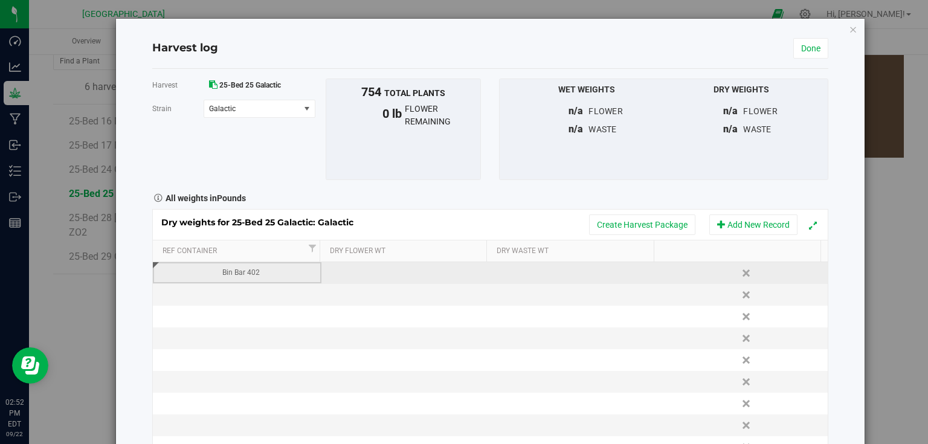
click at [266, 276] on div "Bin Bar 402" at bounding box center [241, 272] width 160 height 11
click at [266, 276] on input "Bin Bar 402" at bounding box center [241, 272] width 156 height 19
click at [246, 297] on td at bounding box center [237, 295] width 169 height 22
type input "Bin Bar 402"
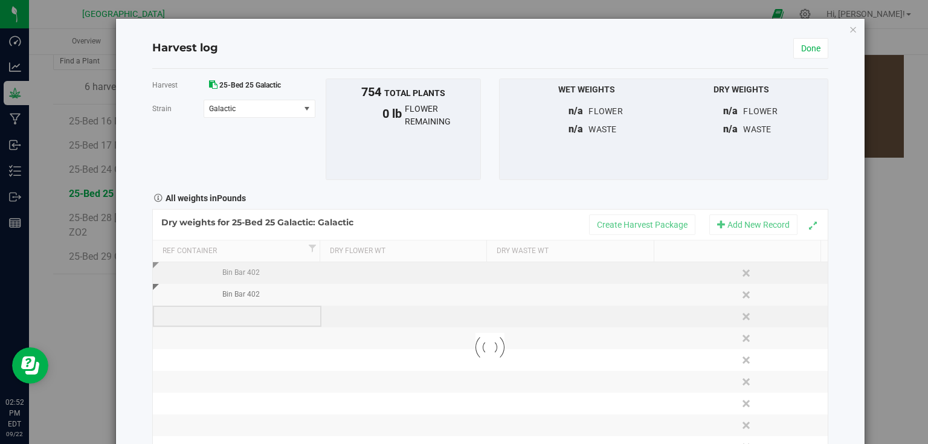
click at [239, 320] on div "Loading... Dry weights for 25-Bed 25 Galactic: Galactic Create Harvest Package …" at bounding box center [490, 347] width 676 height 276
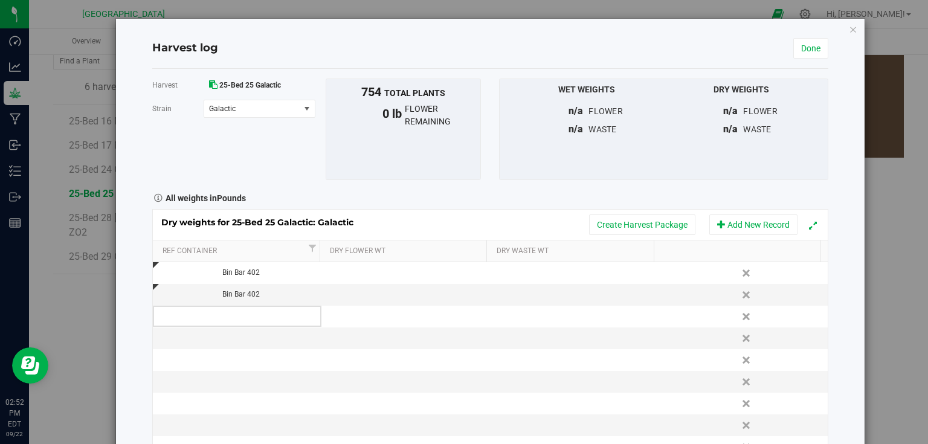
click at [239, 320] on td at bounding box center [237, 317] width 169 height 22
click at [271, 294] on div "Bin Bar 402" at bounding box center [241, 294] width 160 height 11
click at [271, 294] on input "Bin Bar 402" at bounding box center [241, 294] width 156 height 19
type input "Bin Bar 403"
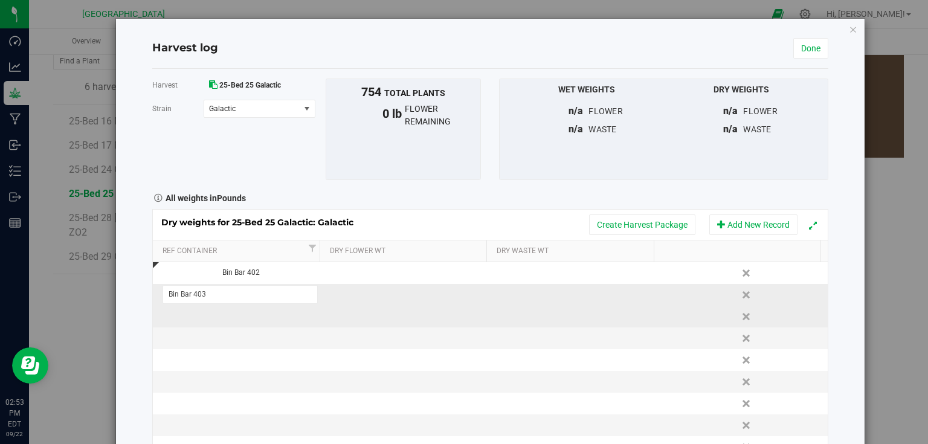
click at [225, 316] on div "Dry weights for 25-Bed 25 Galactic: Galactic Create Harvest Package Add New Rec…" at bounding box center [490, 347] width 676 height 276
click at [225, 316] on td at bounding box center [237, 317] width 169 height 22
type input "Bin Bar 404"
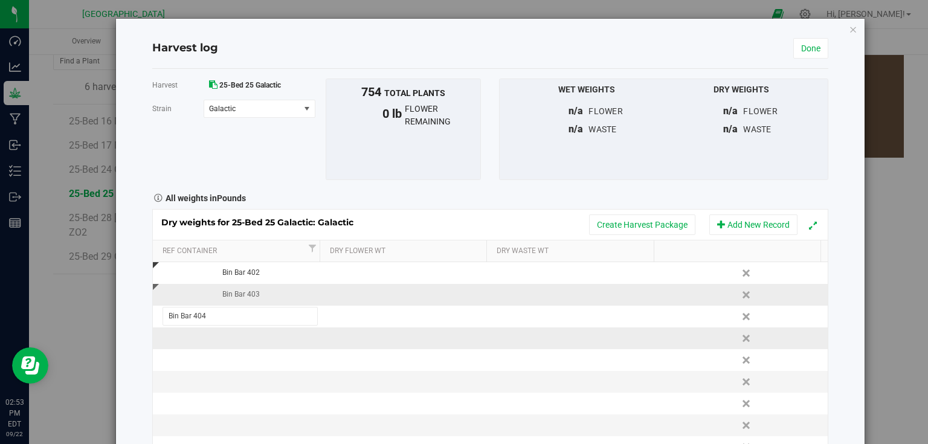
click at [241, 346] on div "Dry weights for 25-Bed 25 Galactic: Galactic Create Harvest Package Add New Rec…" at bounding box center [490, 347] width 676 height 276
click at [262, 338] on td at bounding box center [237, 339] width 169 height 22
type input "Bin Bar 405"
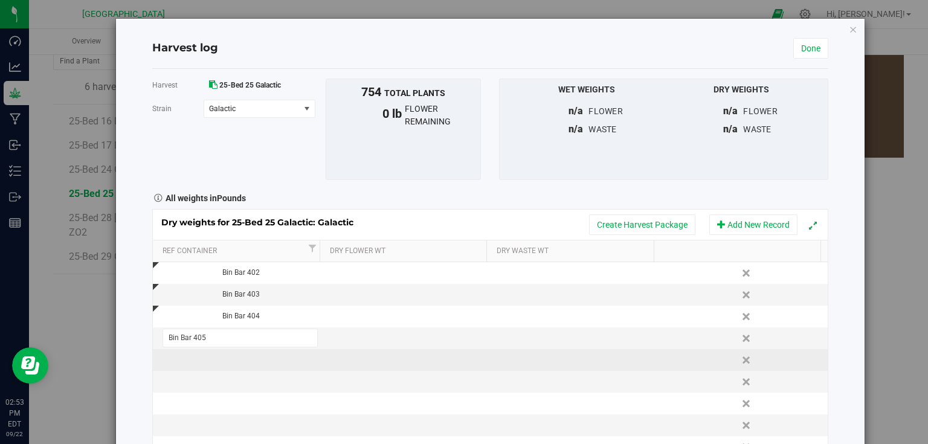
click at [259, 361] on div "Dry weights for 25-Bed 25 Galactic: Galactic Create Harvest Package Add New Rec…" at bounding box center [490, 347] width 676 height 276
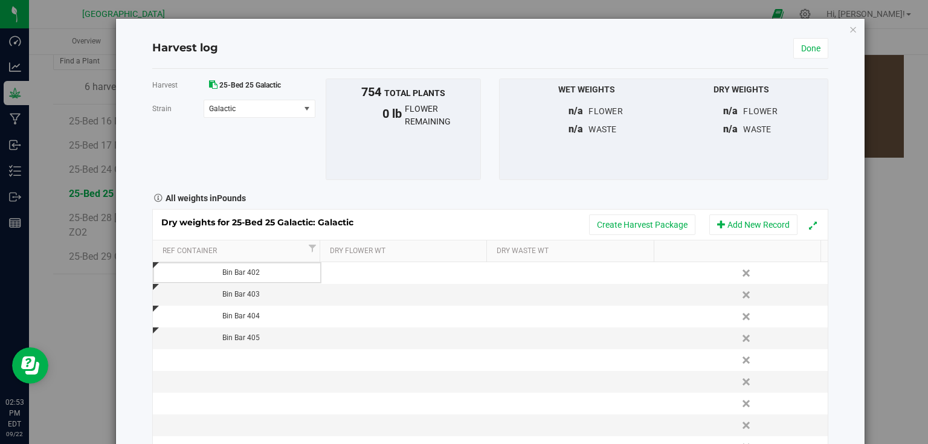
click at [259, 361] on td at bounding box center [237, 360] width 169 height 22
type input "Bin Bar 406"
click at [257, 378] on div "Dry weights for 25-Bed 25 Galactic: Galactic Create Harvest Package Add New Rec…" at bounding box center [490, 347] width 676 height 276
click at [256, 386] on td at bounding box center [237, 382] width 169 height 22
type input "Bin Bar 407"
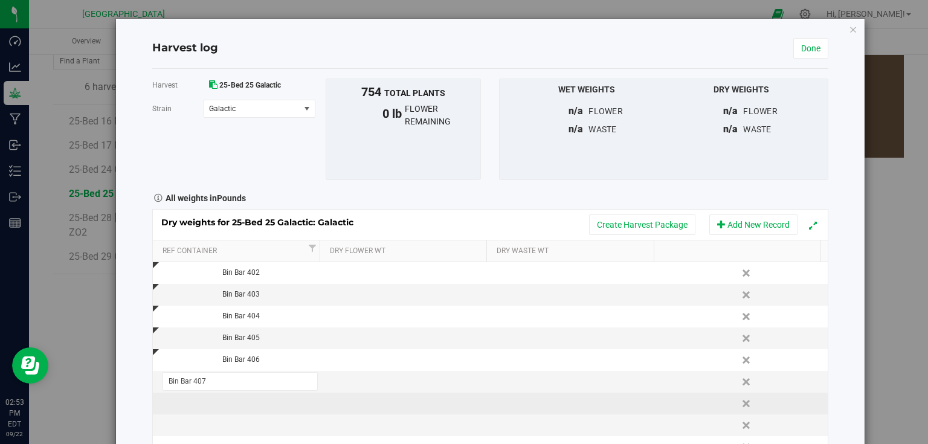
click at [259, 402] on div "Dry weights for 25-Bed 25 Galactic: Galactic Create Harvest Package Add New Rec…" at bounding box center [490, 347] width 676 height 276
click at [268, 401] on td at bounding box center [237, 404] width 169 height 22
type input "Bin Bar 408"
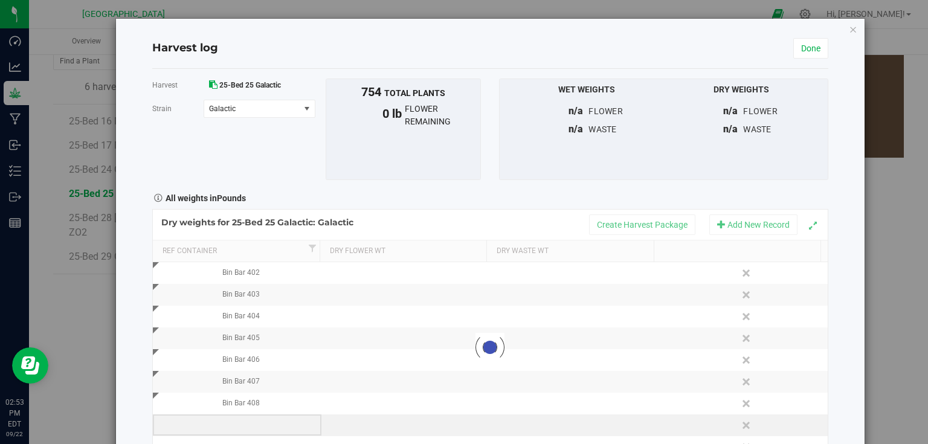
click at [254, 429] on div "Loading... Dry weights for 25-Bed 25 Galactic: Galactic Create Harvest Package …" at bounding box center [490, 347] width 676 height 276
click at [260, 425] on td at bounding box center [237, 426] width 169 height 22
type input "Bin Bar 409"
click at [842, 384] on div "Harvest log Done Harvest 25-Bed 25 Galactic Strain Galactic Select strain Galac…" at bounding box center [490, 257] width 749 height 477
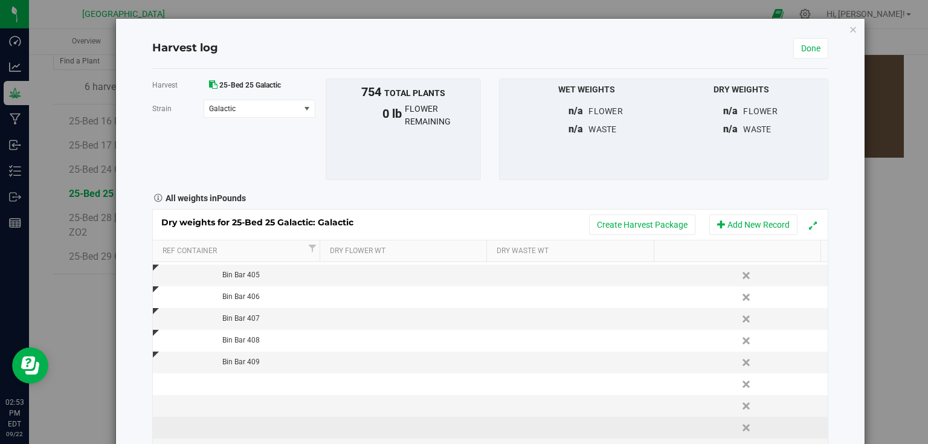
scroll to position [145, 0]
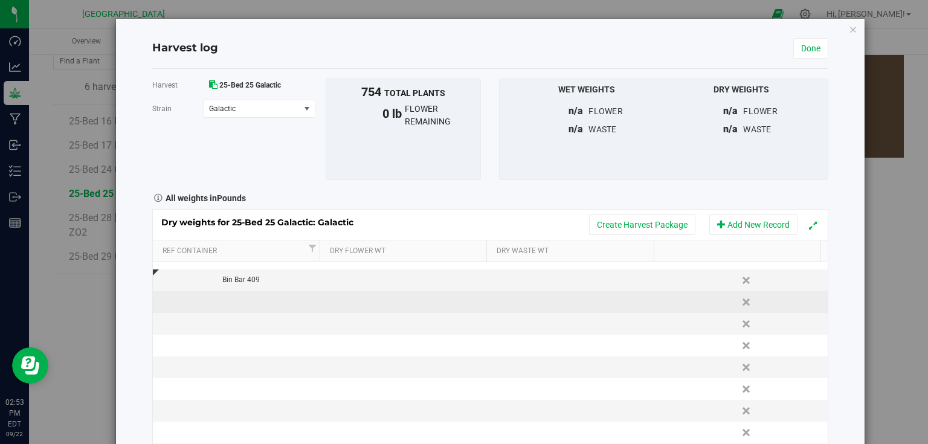
click at [253, 299] on td at bounding box center [237, 302] width 169 height 22
type input "Bin Bar 410"
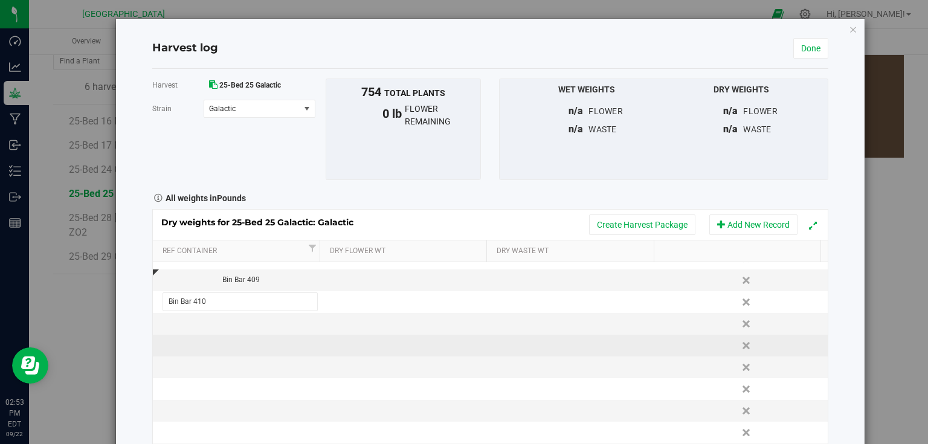
click at [254, 336] on div "Dry weights for 25-Bed 25 Galactic: Galactic Create Harvest Package Add New Rec…" at bounding box center [490, 347] width 676 height 276
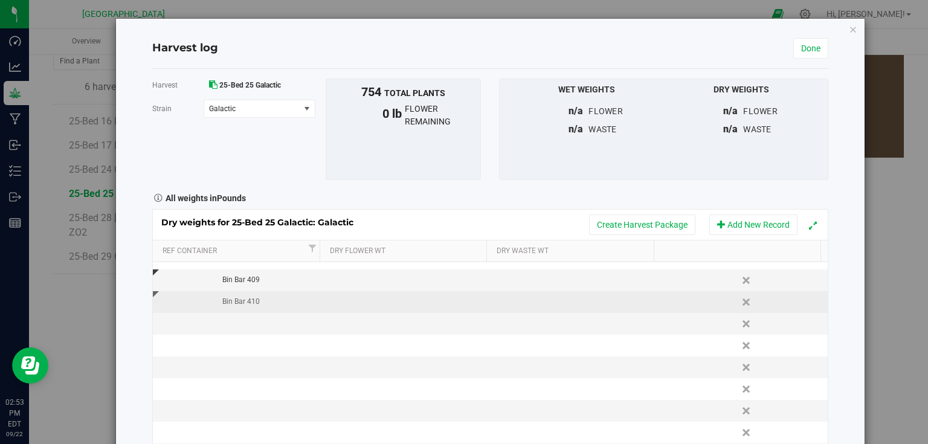
click at [271, 303] on div "Bin Bar 410" at bounding box center [241, 301] width 160 height 11
click at [271, 303] on input "Bin Bar 410" at bounding box center [241, 301] width 156 height 19
click at [268, 313] on td at bounding box center [237, 324] width 169 height 22
click at [265, 326] on input "text" at bounding box center [241, 323] width 156 height 19
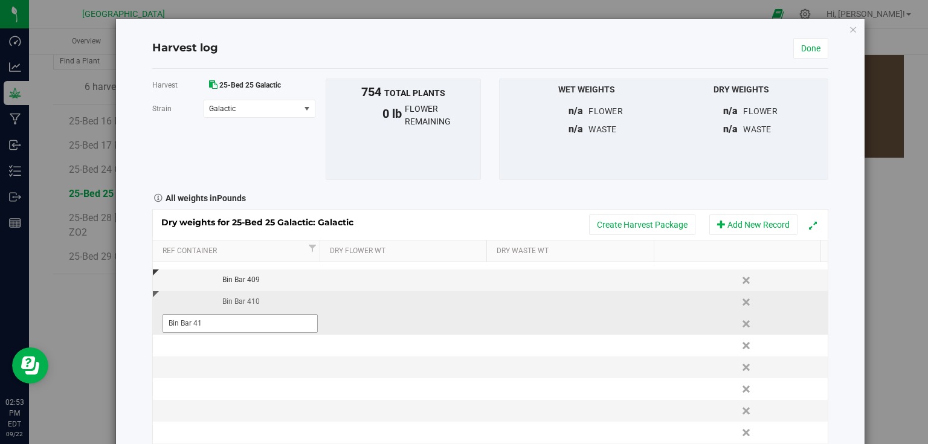
type input "Bin Bar 411"
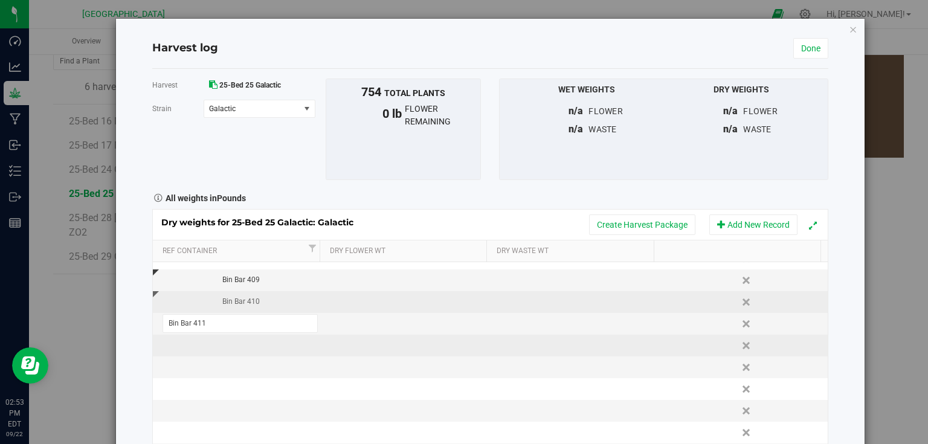
click at [268, 338] on div "Dry weights for 25-Bed 25 Galactic: Galactic Create Harvest Package Add New Rec…" at bounding box center [490, 347] width 676 height 276
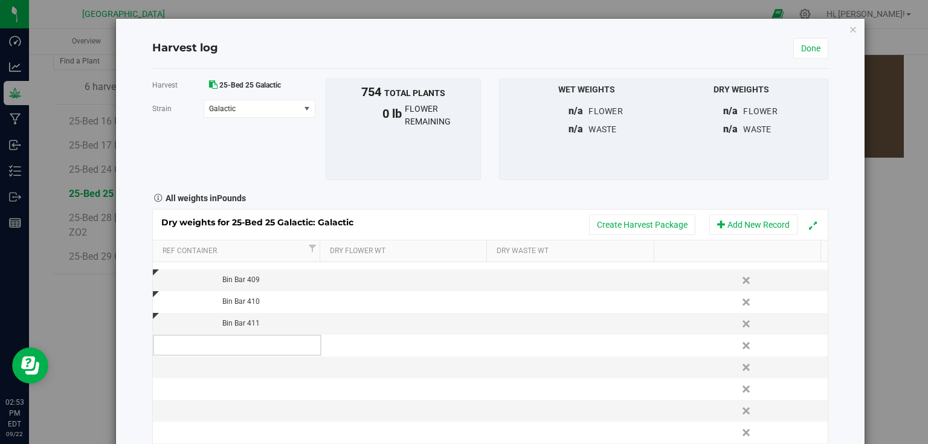
click at [277, 343] on td at bounding box center [237, 346] width 169 height 22
type input "Bin Bar 412"
click at [282, 360] on div "Dry weights for 25-Bed 25 Galactic: Galactic Create Harvest Package Add New Rec…" at bounding box center [490, 347] width 676 height 276
type input "Bin Bar 413"
click at [276, 401] on div "Dry weights for 25-Bed 25 Galactic: Galactic Create Harvest Package Add New Rec…" at bounding box center [490, 347] width 676 height 276
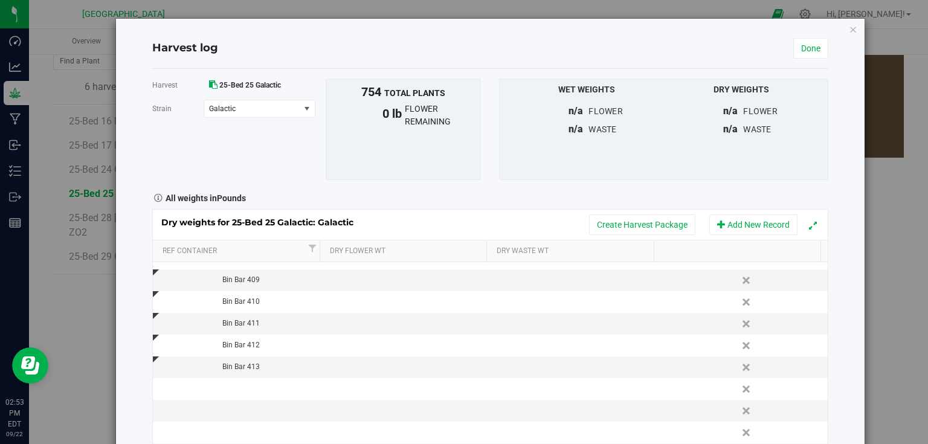
click at [300, 391] on td at bounding box center [237, 389] width 169 height 22
type input "Bin Bar 414"
click at [288, 412] on div "Dry weights for 25-Bed 25 Galactic: Galactic Create Harvest Package Add New Rec…" at bounding box center [490, 347] width 676 height 276
drag, startPoint x: 288, startPoint y: 412, endPoint x: 299, endPoint y: 410, distance: 10.9
click at [300, 409] on td at bounding box center [237, 411] width 169 height 22
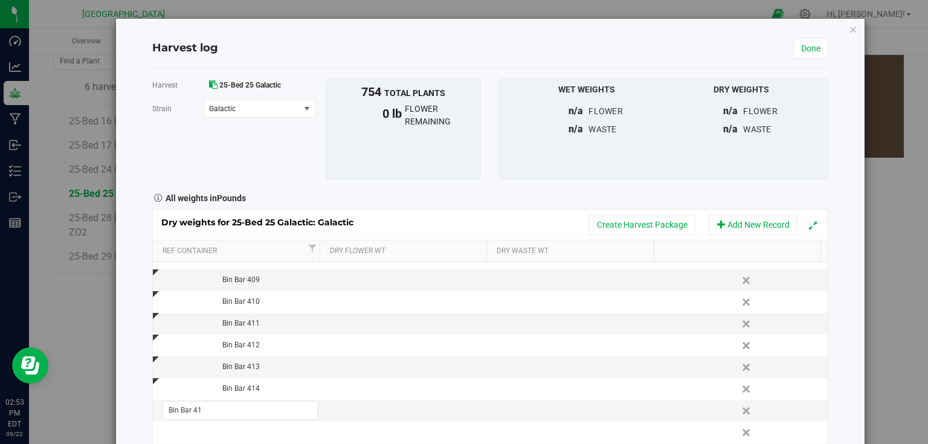
type input "Bin Bar 415"
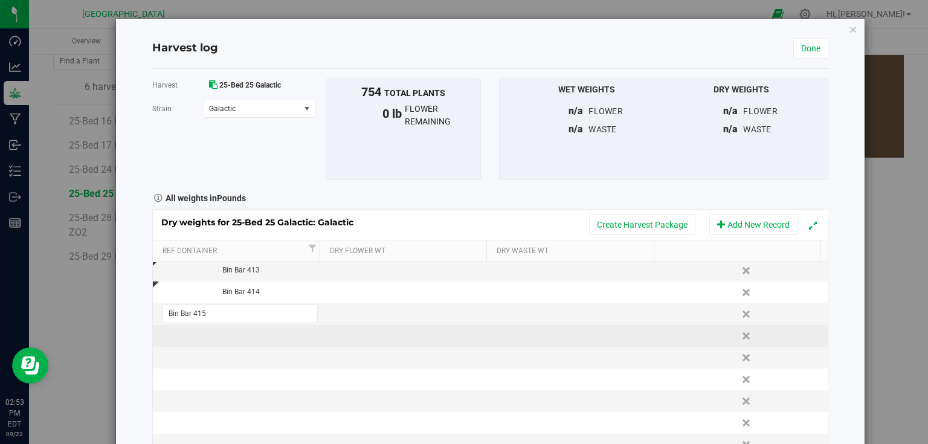
click at [248, 337] on div "Dry weights for 25-Bed 25 Galactic: Galactic Create Harvest Package Add New Rec…" at bounding box center [490, 347] width 676 height 276
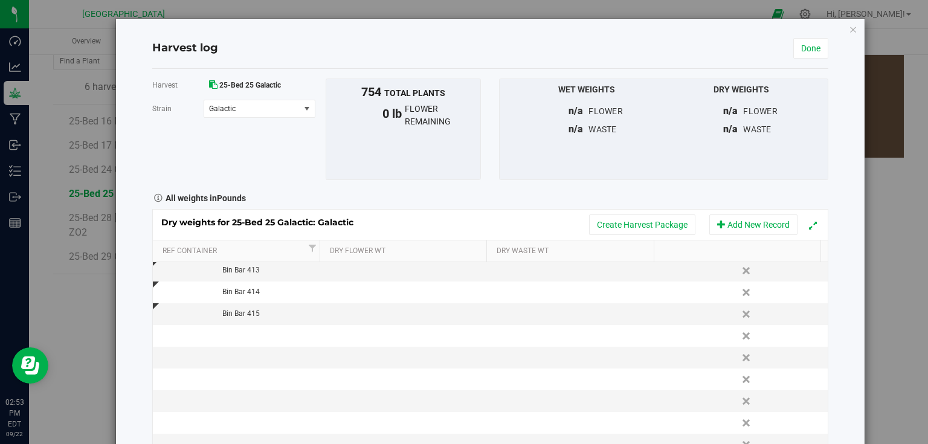
scroll to position [242, 0]
click at [265, 333] on td at bounding box center [237, 336] width 169 height 22
type input "Bin Bar 416"
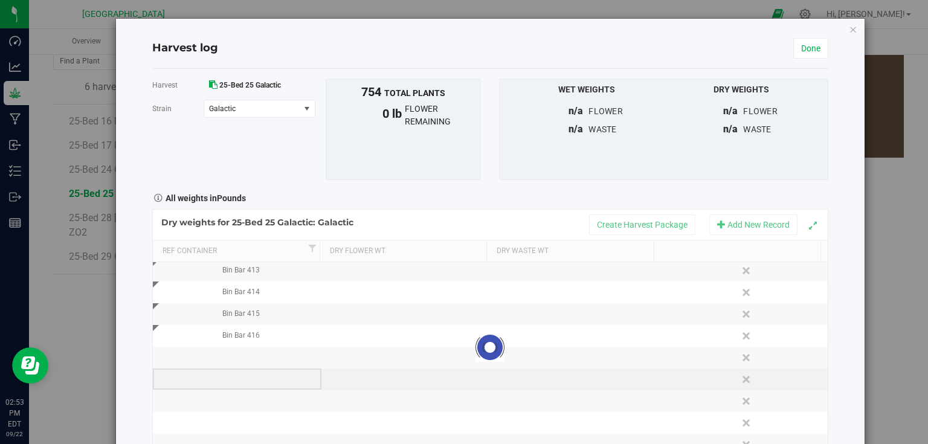
click at [265, 381] on div "Loading... Dry weights for 25-Bed 25 Galactic: Galactic Create Harvest Package …" at bounding box center [490, 347] width 676 height 276
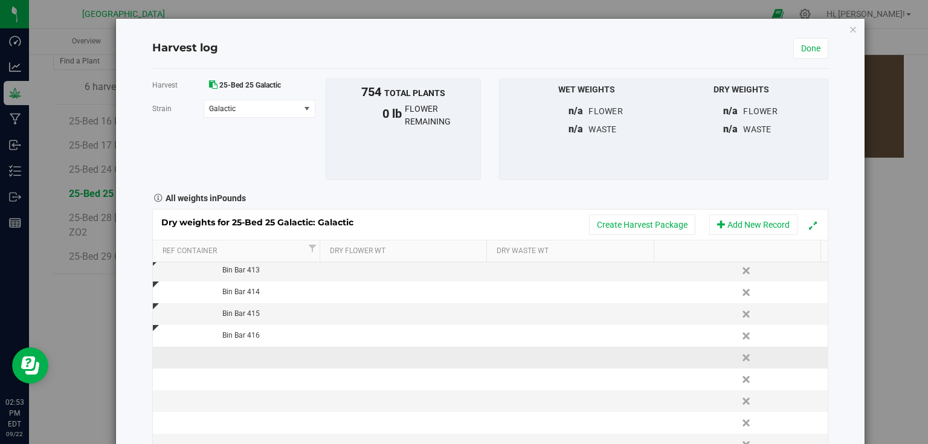
click at [279, 354] on td at bounding box center [237, 358] width 169 height 22
type input "Bin Bar 417"
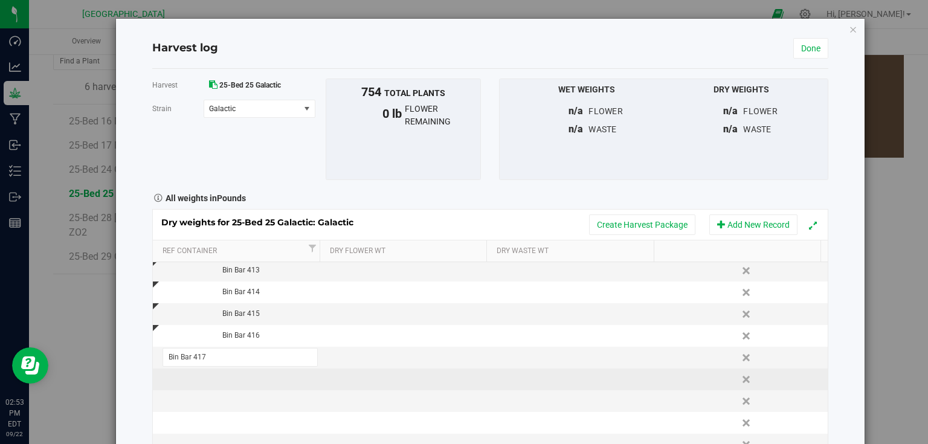
click at [254, 363] on input "Bin Bar 417" at bounding box center [241, 357] width 156 height 19
click at [241, 381] on div "Dry weights for 25-Bed 25 Galactic: Galactic Create Harvest Package Add New Rec…" at bounding box center [490, 347] width 676 height 276
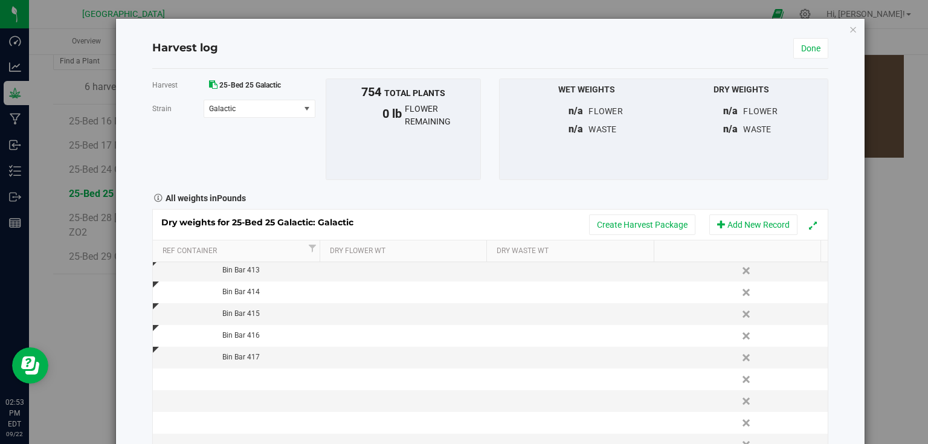
click at [241, 381] on td at bounding box center [237, 380] width 169 height 22
type input "Bin Bar 418"
click at [276, 401] on div "Dry weights for 25-Bed 25 Galactic: Galactic Create Harvest Package Add New Rec…" at bounding box center [490, 347] width 676 height 276
click at [250, 394] on td at bounding box center [237, 401] width 169 height 22
type input "Bin Bar 419"
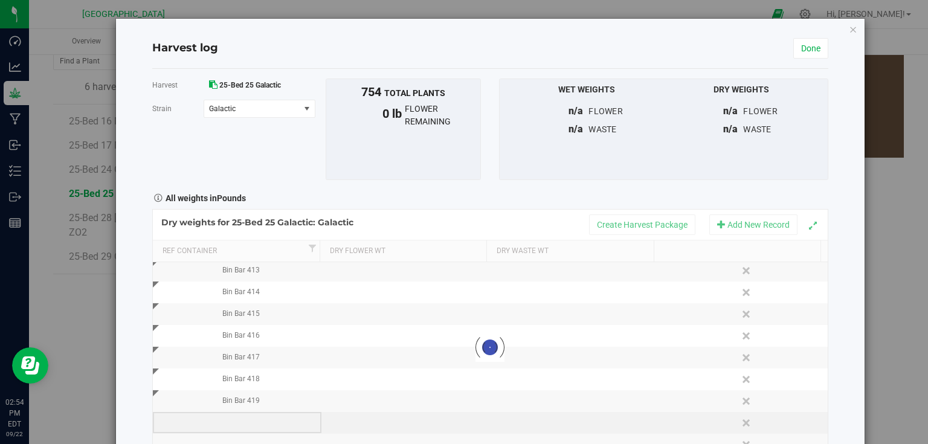
click at [257, 423] on div "Loading... Dry weights for 25-Bed 25 Galactic: Galactic Create Harvest Package …" at bounding box center [490, 347] width 676 height 276
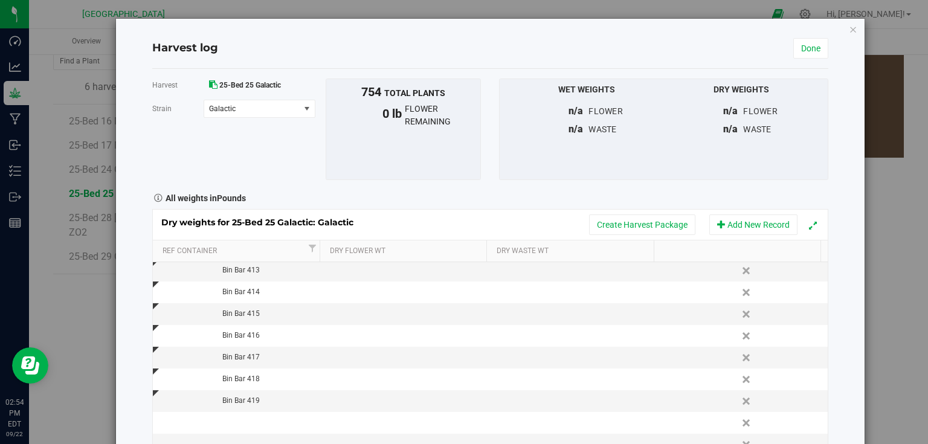
click at [257, 423] on td at bounding box center [237, 423] width 169 height 22
type input "Bin Bar 420"
click at [839, 326] on div "Harvest log Done Harvest 25-Bed 25 Galactic Strain Galactic Select strain Galac…" at bounding box center [490, 257] width 749 height 477
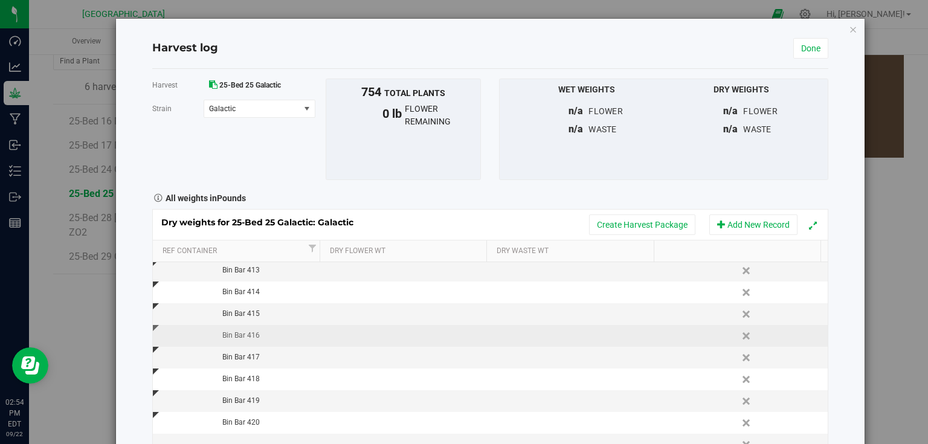
scroll to position [290, 0]
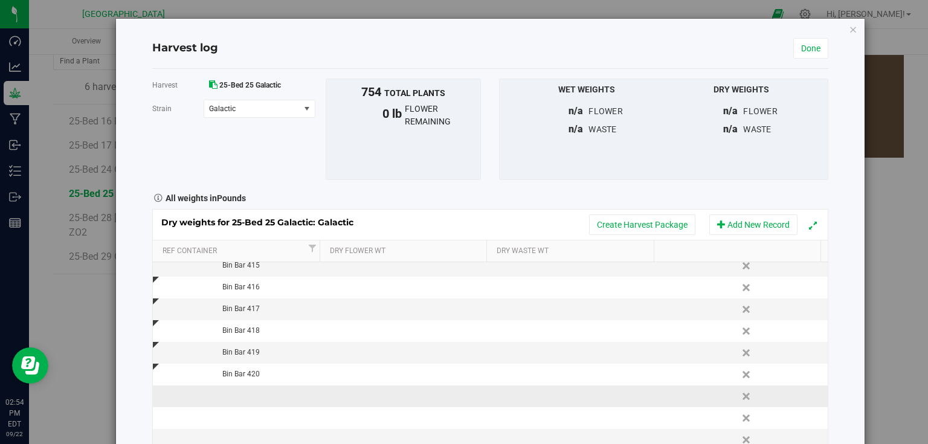
click at [263, 395] on td at bounding box center [237, 397] width 169 height 22
type input "Bin Bar 421"
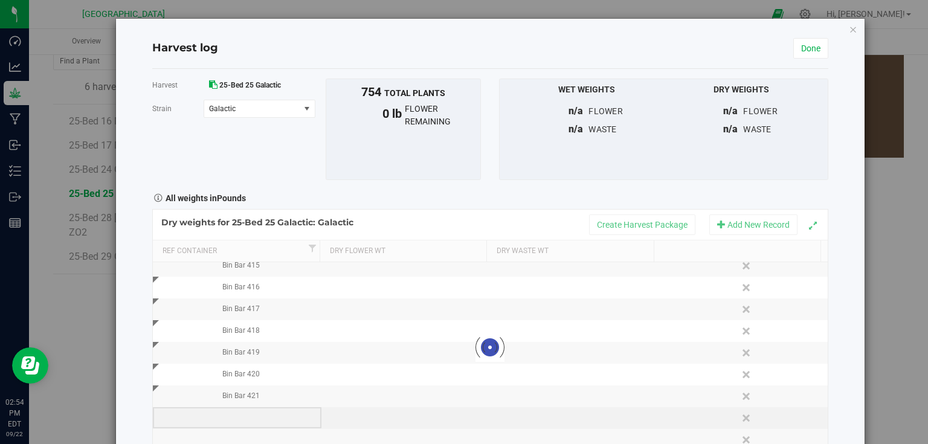
click at [262, 410] on div "Loading... Dry weights for 25-Bed 25 Galactic: Galactic Create Harvest Package …" at bounding box center [490, 347] width 676 height 276
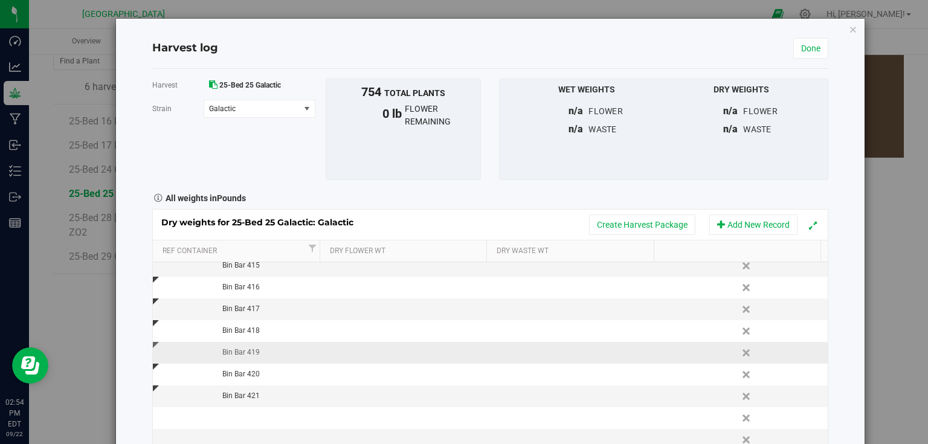
scroll to position [343, 0]
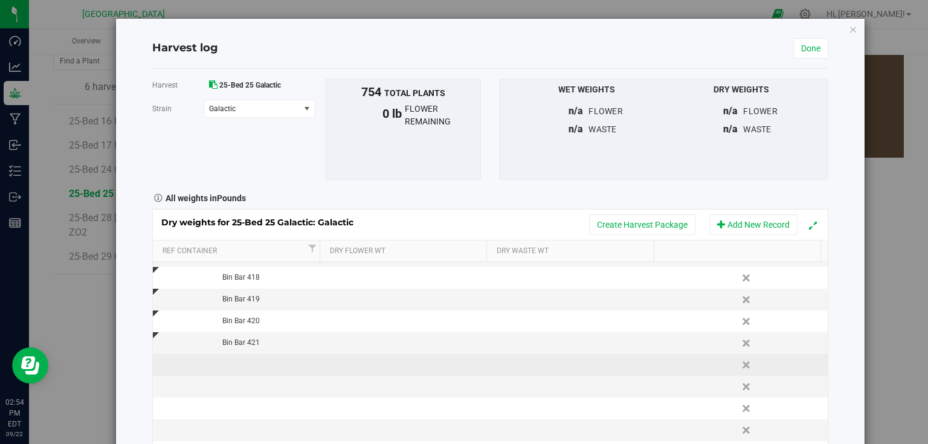
click at [251, 363] on td at bounding box center [237, 365] width 169 height 22
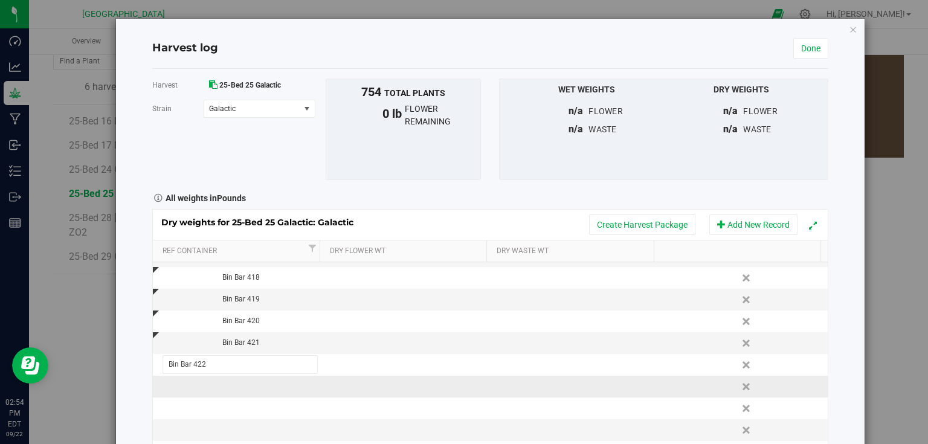
type input "Bin Bar 422"
click at [248, 381] on div "Dry weights for 25-Bed 25 Galactic: Galactic Create Harvest Package Add New Rec…" at bounding box center [490, 347] width 676 height 276
click at [248, 381] on td at bounding box center [237, 387] width 169 height 22
type input "Bin Bar 423"
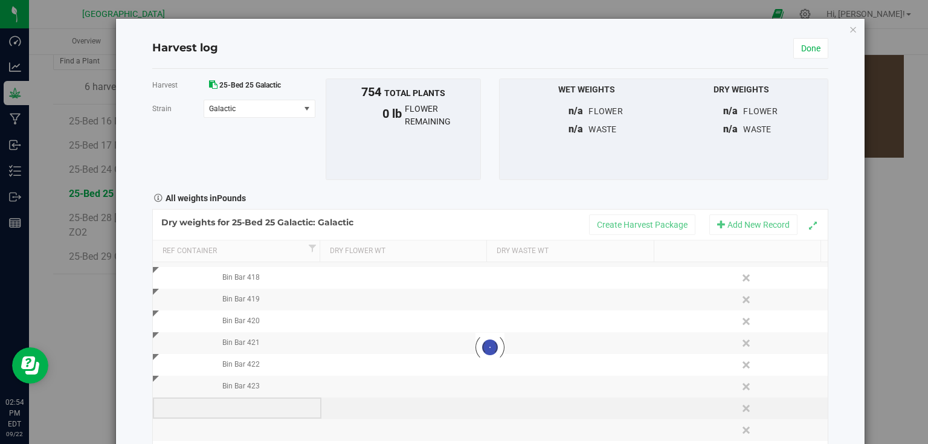
click at [253, 404] on div "Loading... Dry weights for 25-Bed 25 Galactic: Galactic Create Harvest Package …" at bounding box center [490, 347] width 676 height 276
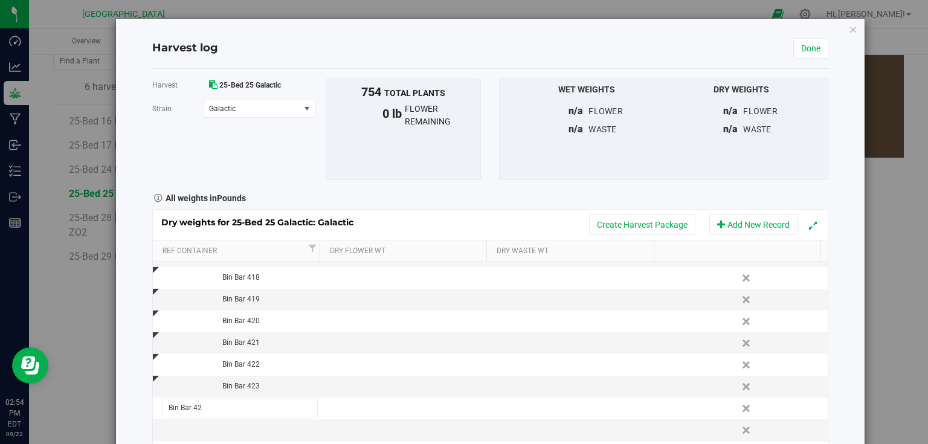
type input "Bin Bar 424"
click at [260, 435] on div "Dry weights for 25-Bed 25 Galactic: Galactic Create Harvest Package Add New Rec…" at bounding box center [490, 347] width 676 height 276
click at [277, 428] on td at bounding box center [237, 430] width 169 height 22
type input "Bin Bar 425"
click at [848, 306] on div "Harvest log Done Harvest 25-Bed 25 Galactic Strain Galactic Select strain Galac…" at bounding box center [490, 257] width 749 height 477
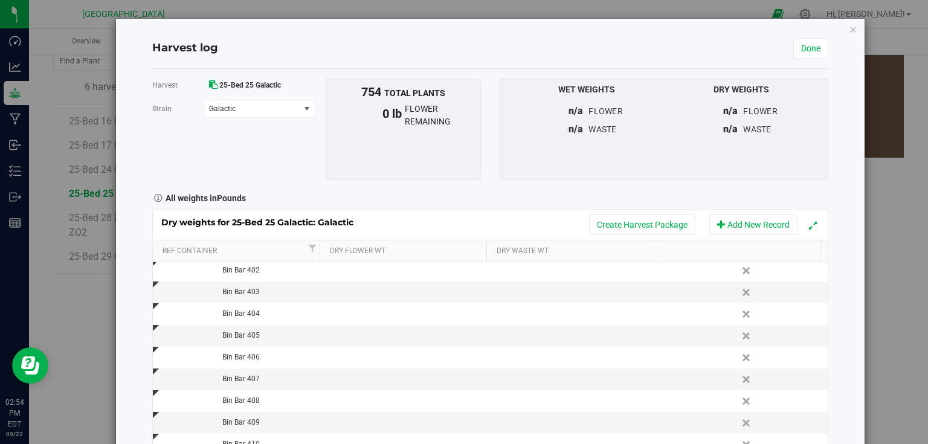
scroll to position [0, 0]
click at [810, 52] on link "Done" at bounding box center [810, 48] width 35 height 21
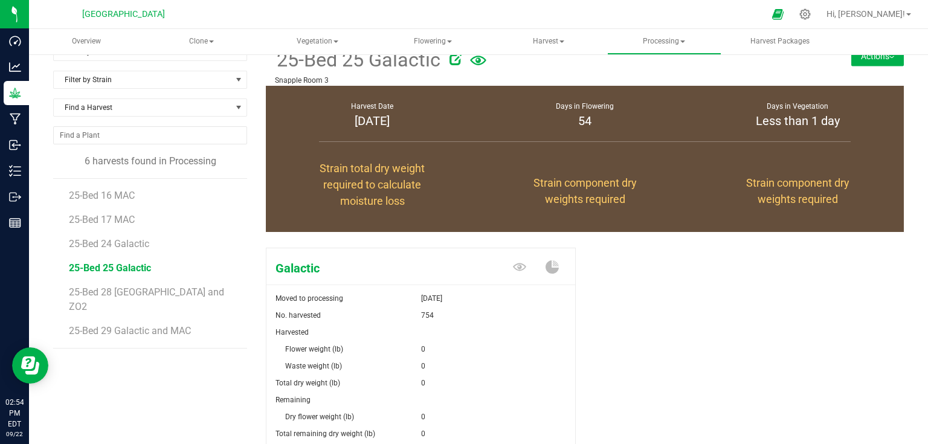
scroll to position [97, 0]
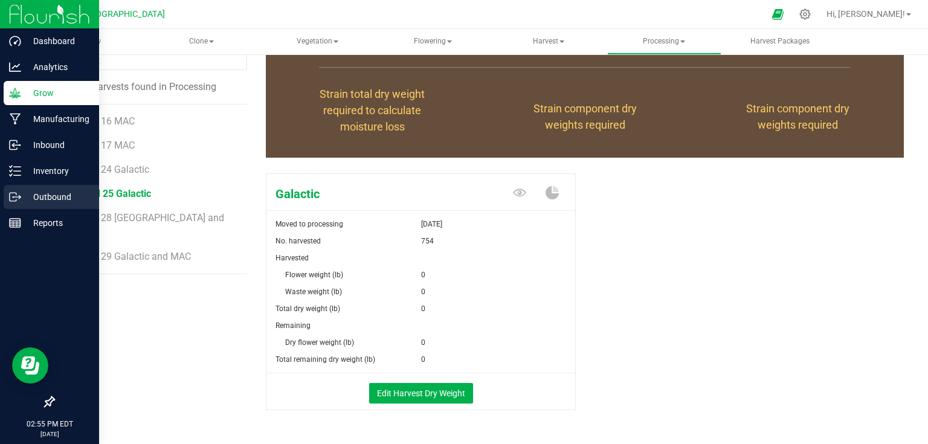
click at [19, 186] on div "Outbound" at bounding box center [51, 197] width 95 height 24
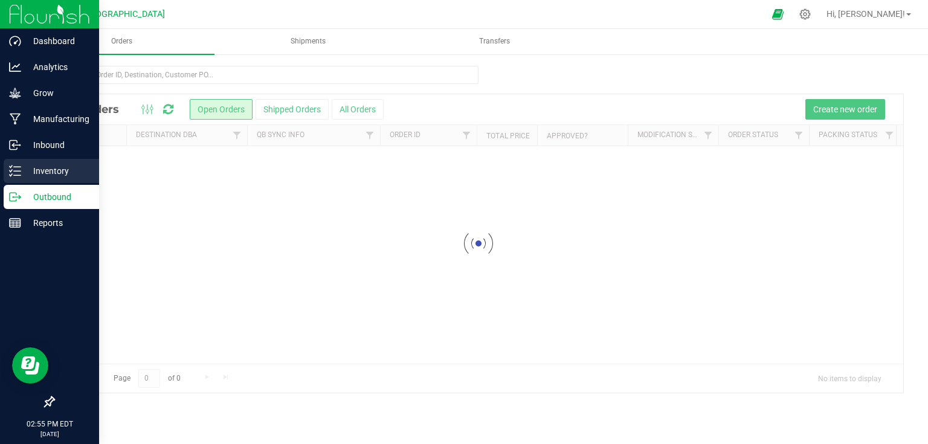
click at [29, 176] on p "Inventory" at bounding box center [57, 171] width 73 height 15
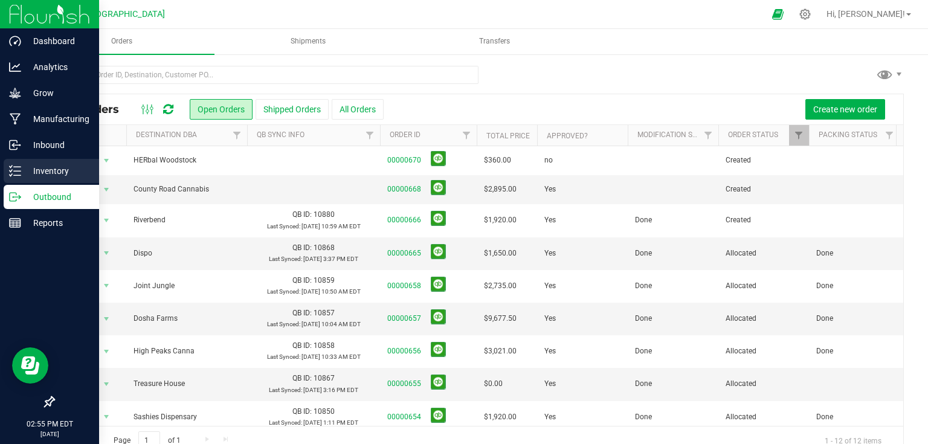
click at [29, 176] on p "Inventory" at bounding box center [57, 171] width 73 height 15
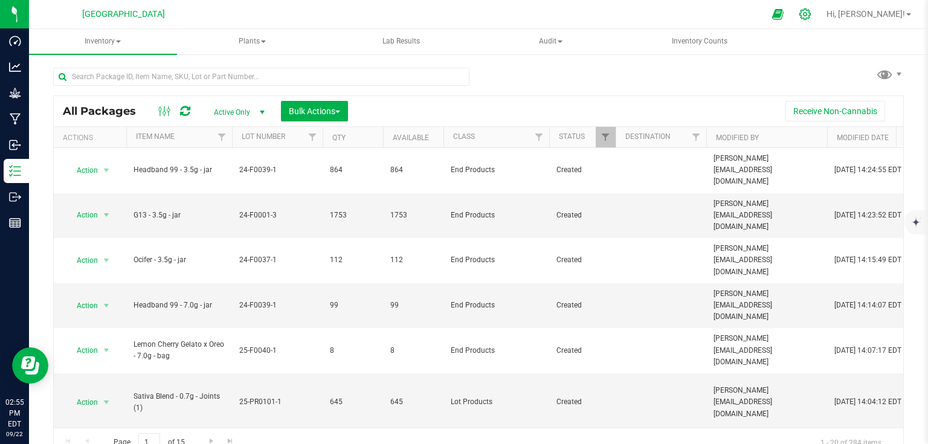
click at [812, 15] on icon at bounding box center [805, 14] width 13 height 13
